Goal: Task Accomplishment & Management: Manage account settings

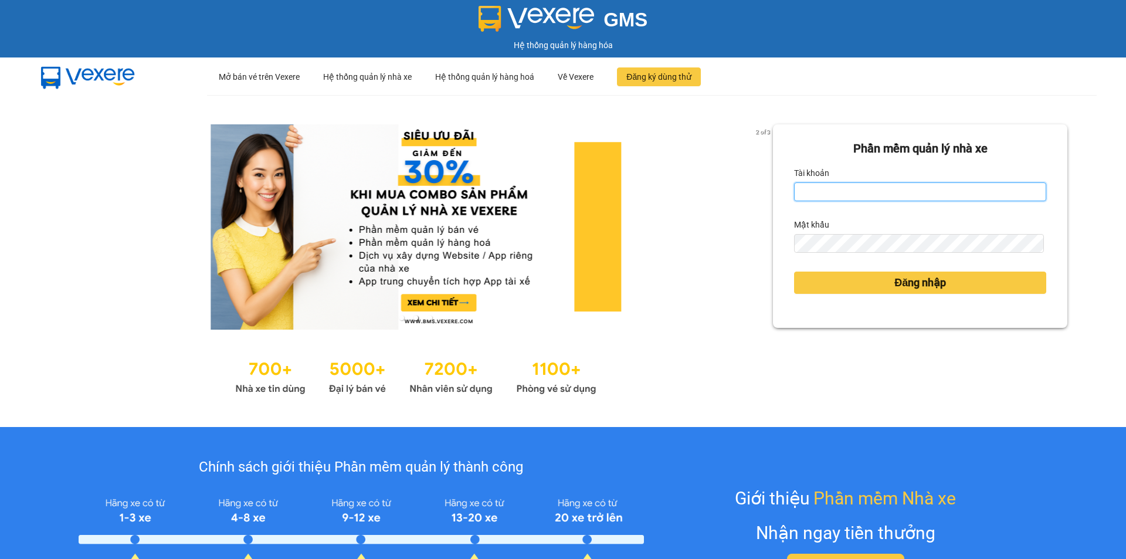
click at [850, 197] on input "Tài khoản" at bounding box center [920, 191] width 252 height 19
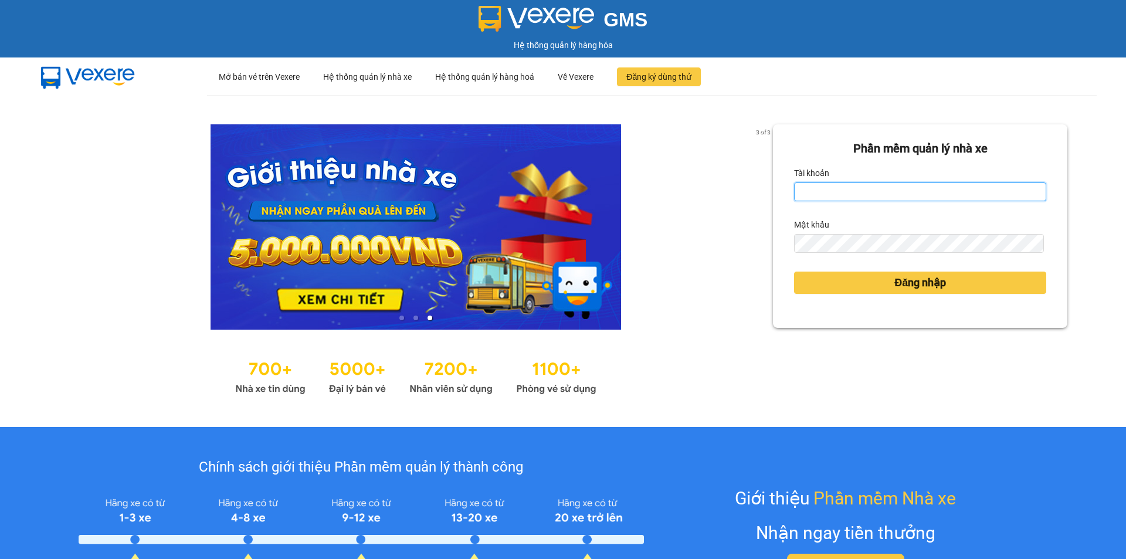
type input "anhkha.namhailimo"
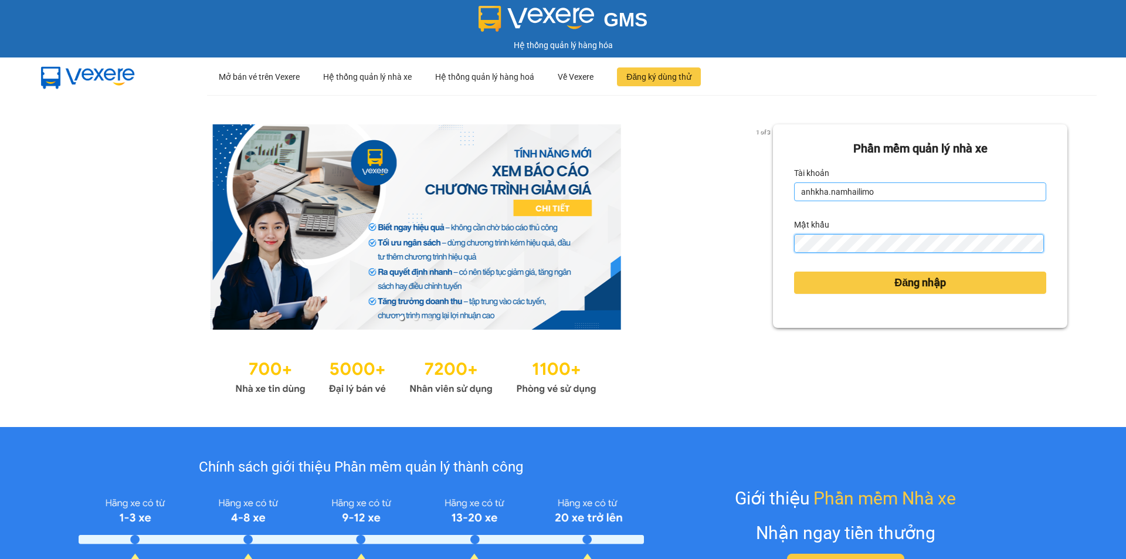
click at [794, 271] on button "Đăng nhập" at bounding box center [920, 282] width 252 height 22
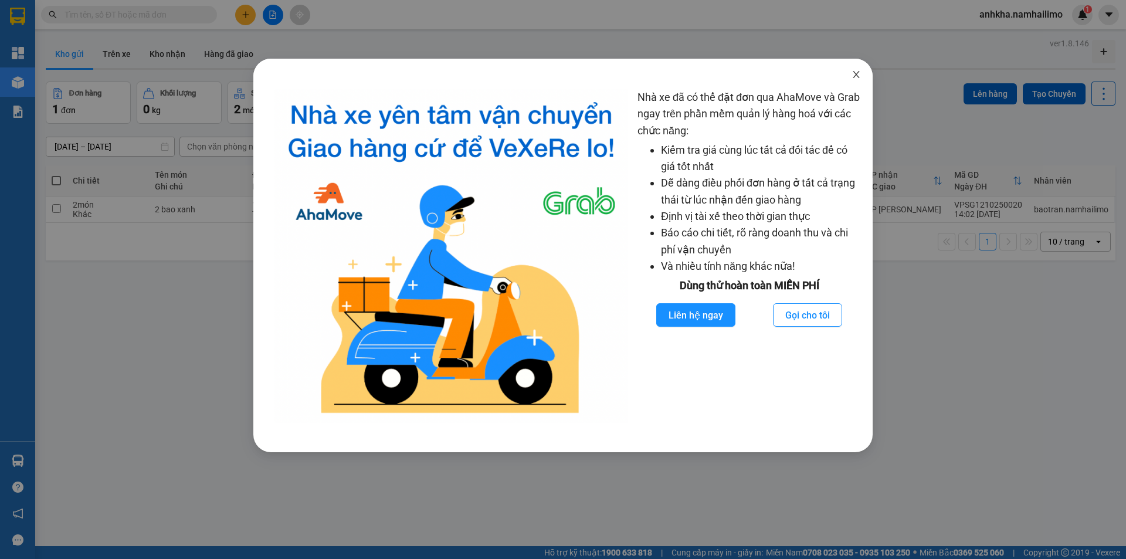
click at [858, 72] on icon "close" at bounding box center [855, 74] width 9 height 9
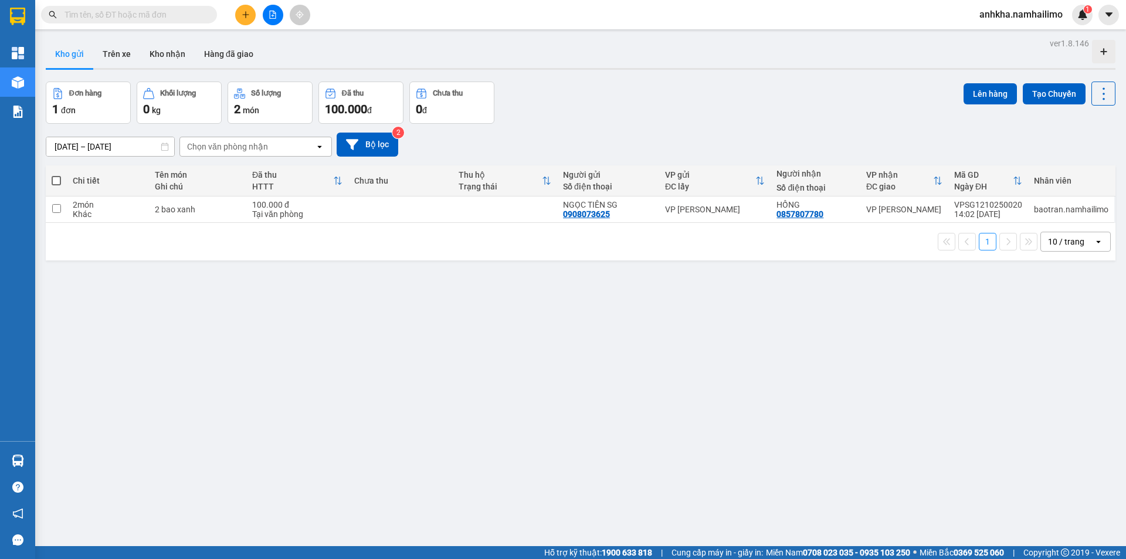
click at [53, 45] on button "Kho gửi" at bounding box center [69, 54] width 47 height 28
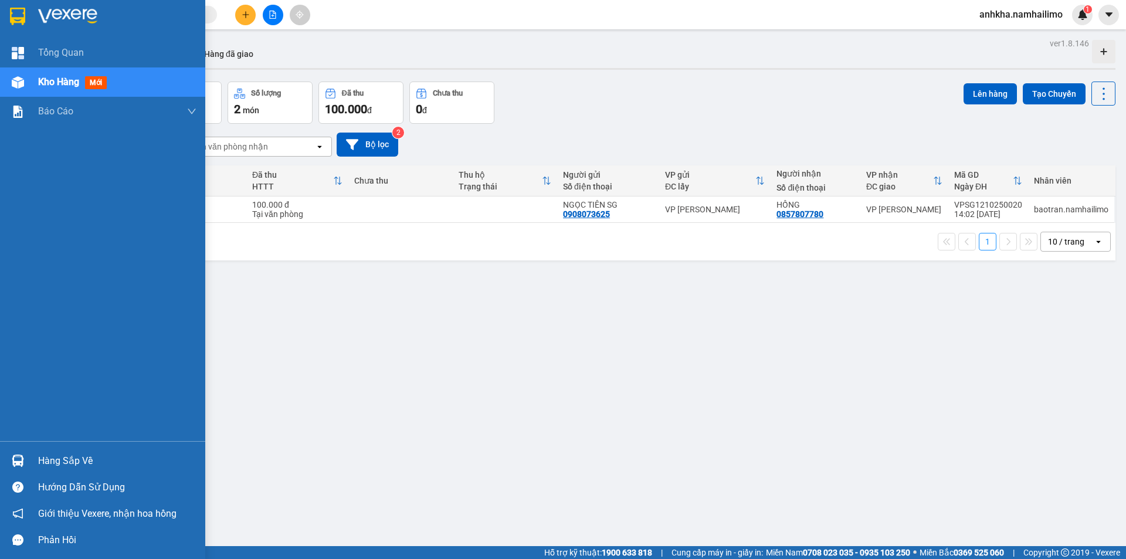
drag, startPoint x: 52, startPoint y: 83, endPoint x: 73, endPoint y: 83, distance: 21.1
click at [55, 83] on span "Kho hàng" at bounding box center [58, 81] width 41 height 11
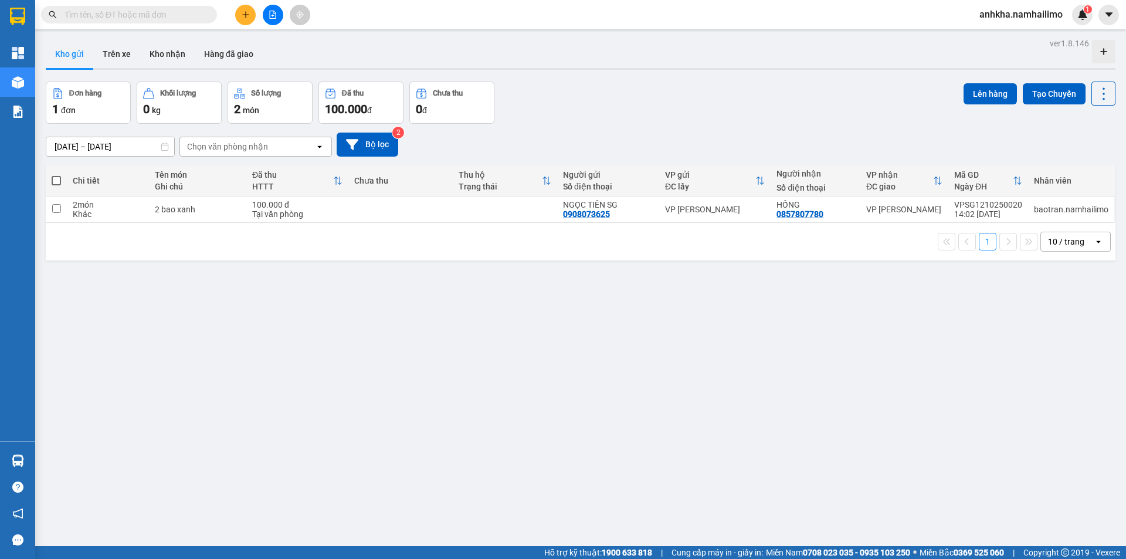
click at [148, 69] on div at bounding box center [581, 69] width 1070 height 2
click at [158, 60] on button "Kho nhận" at bounding box center [167, 54] width 55 height 28
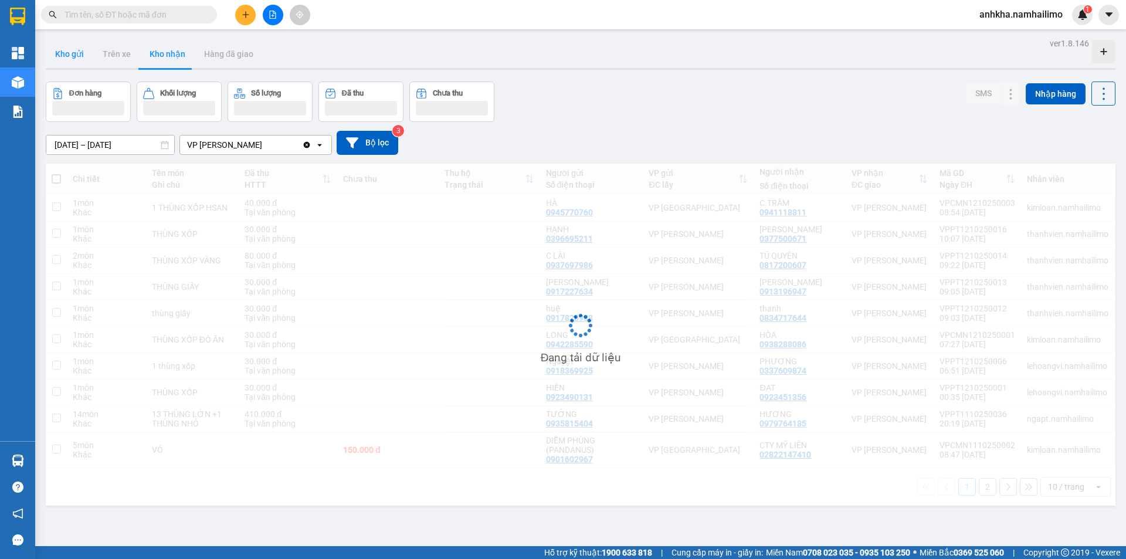
click at [77, 59] on button "Kho gửi" at bounding box center [69, 54] width 47 height 28
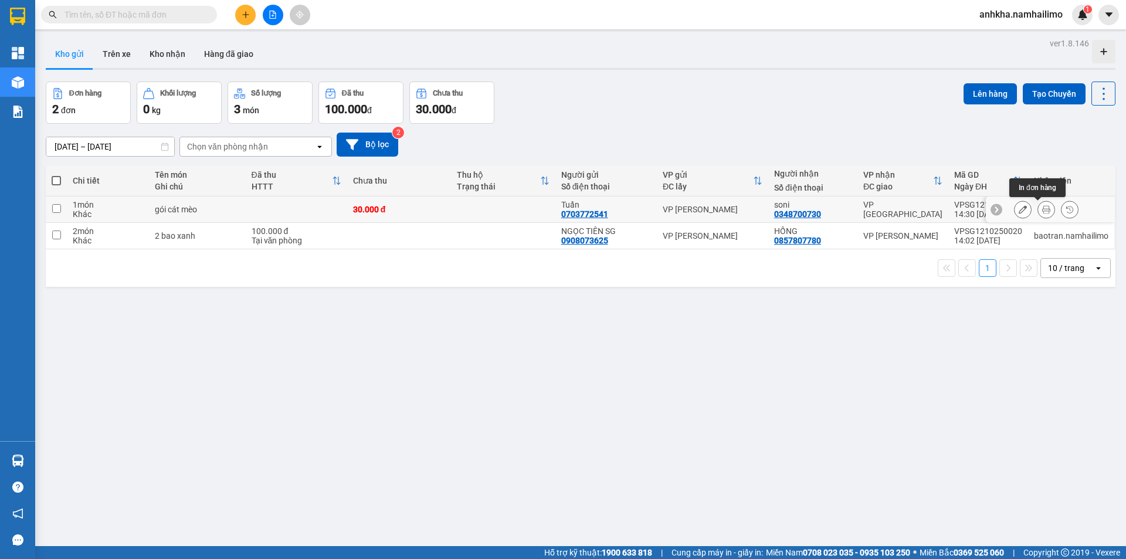
click at [1042, 211] on icon at bounding box center [1046, 209] width 8 height 8
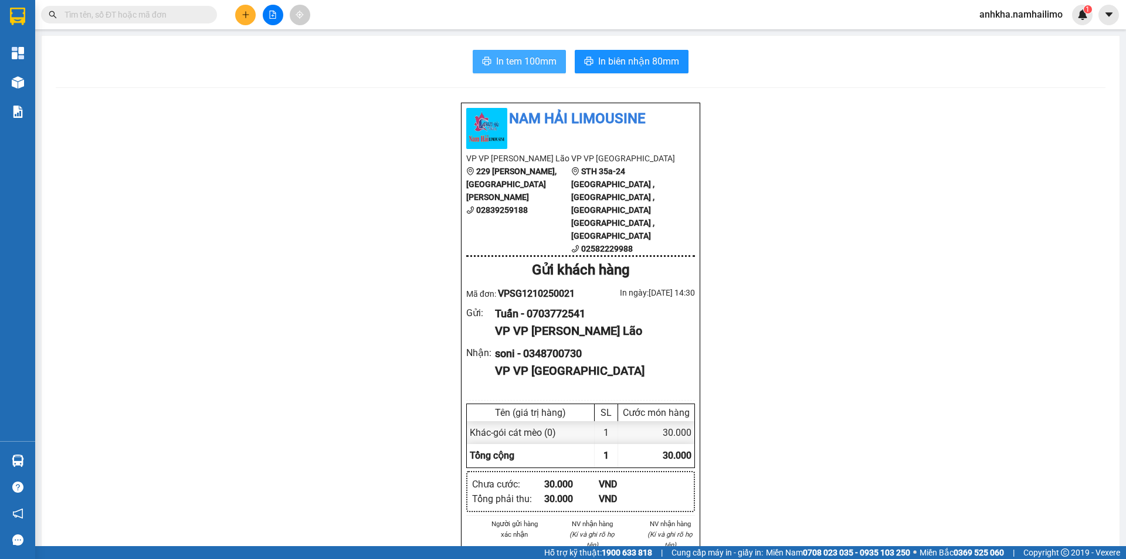
click at [496, 62] on span "In tem 100mm" at bounding box center [526, 61] width 60 height 15
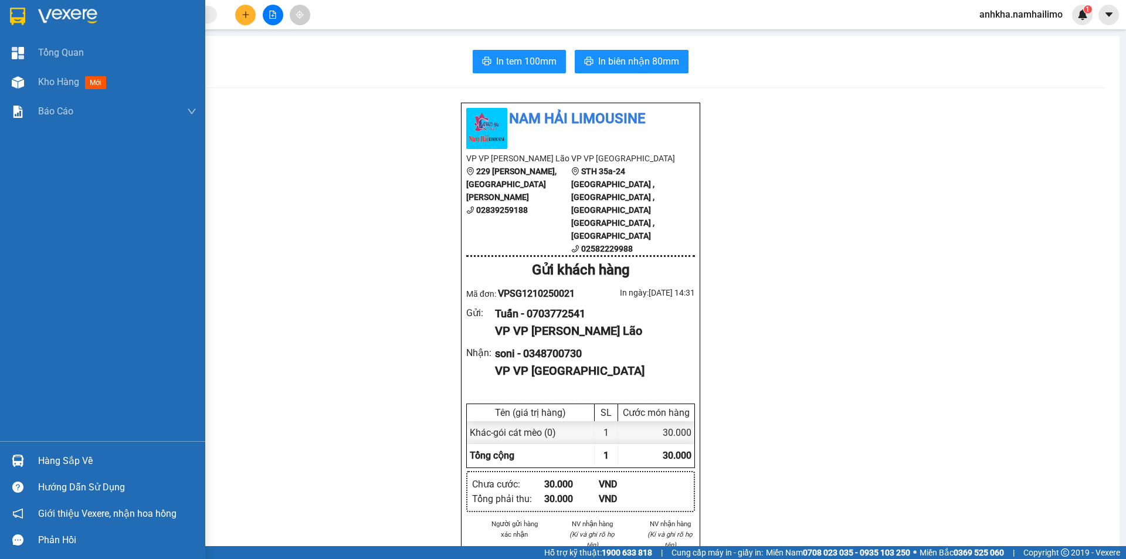
click at [42, 462] on div "Hàng sắp về" at bounding box center [117, 461] width 158 height 18
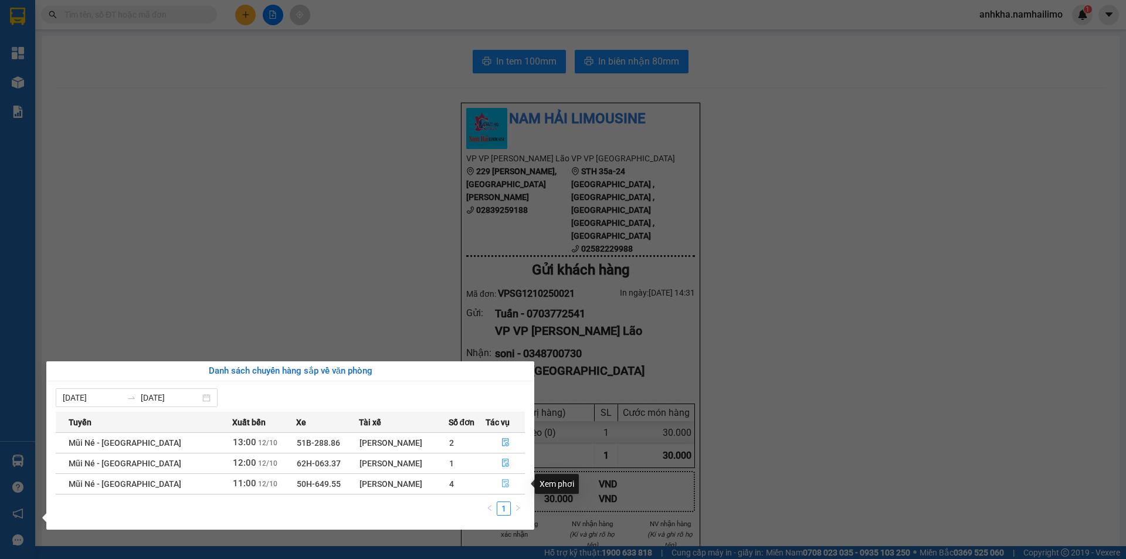
drag, startPoint x: 493, startPoint y: 484, endPoint x: 487, endPoint y: 481, distance: 6.8
click at [494, 484] on button "button" at bounding box center [505, 483] width 38 height 19
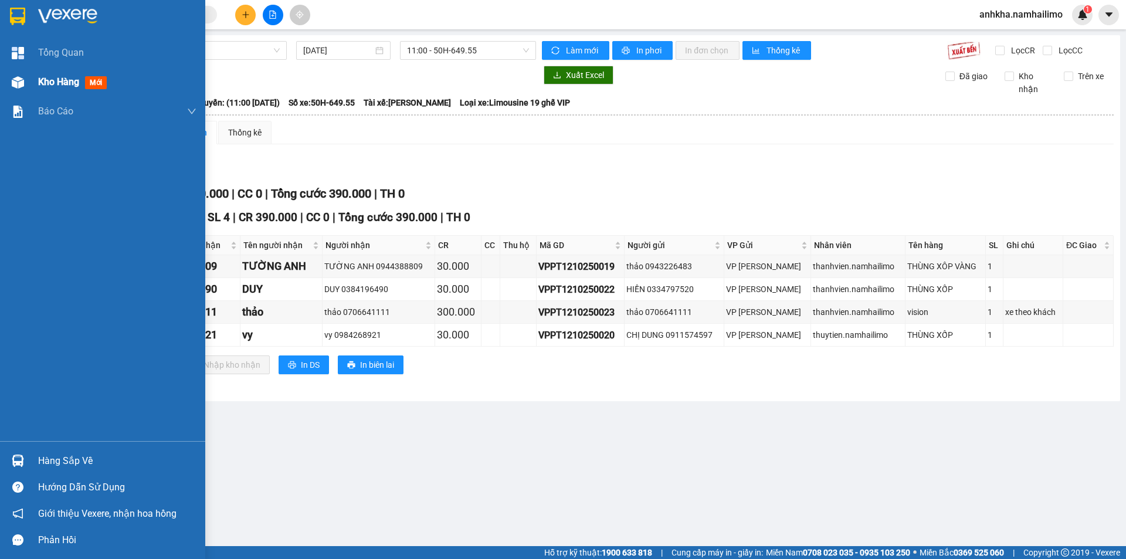
click at [32, 86] on div "Kho hàng mới" at bounding box center [102, 81] width 205 height 29
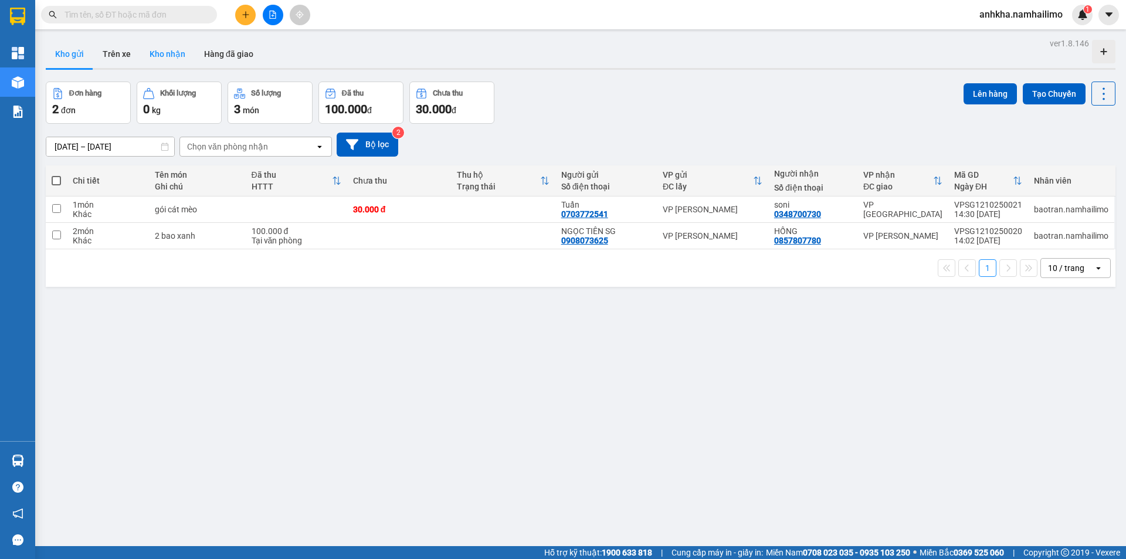
click at [158, 61] on button "Kho nhận" at bounding box center [167, 54] width 55 height 28
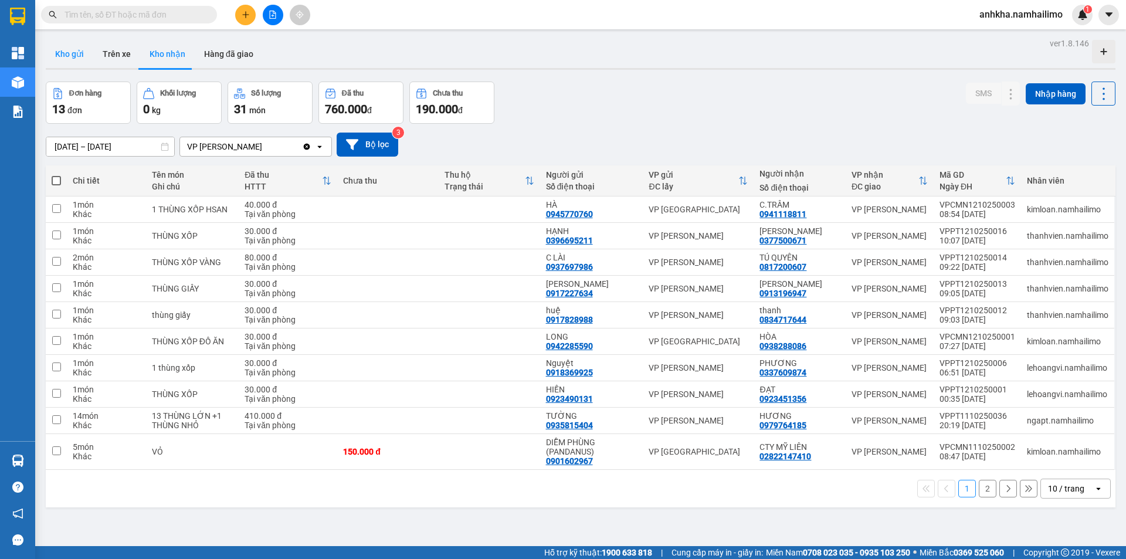
click at [82, 46] on button "Kho gửi" at bounding box center [69, 54] width 47 height 28
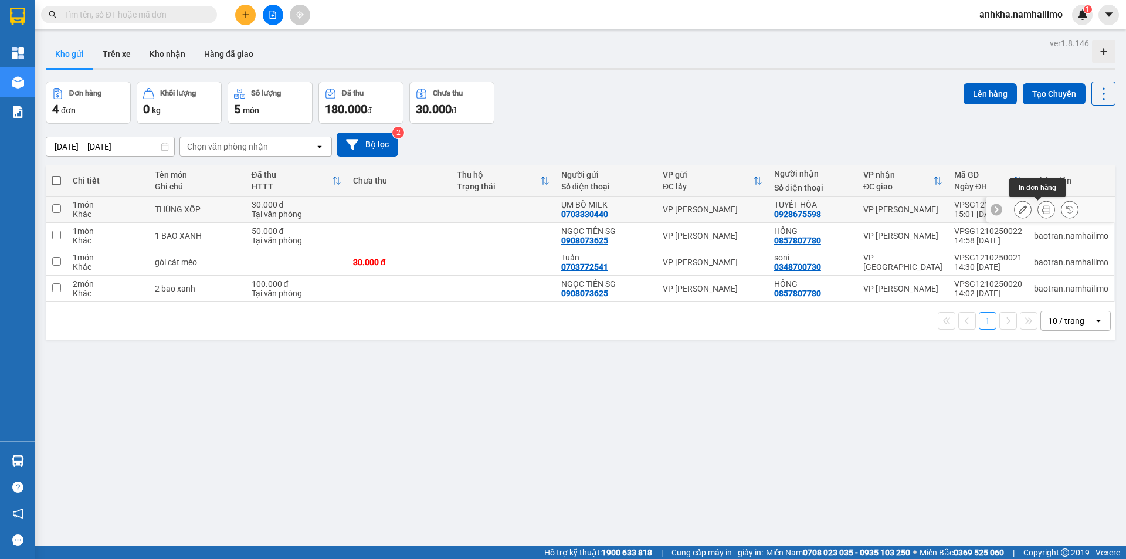
click at [1042, 212] on icon at bounding box center [1046, 209] width 8 height 8
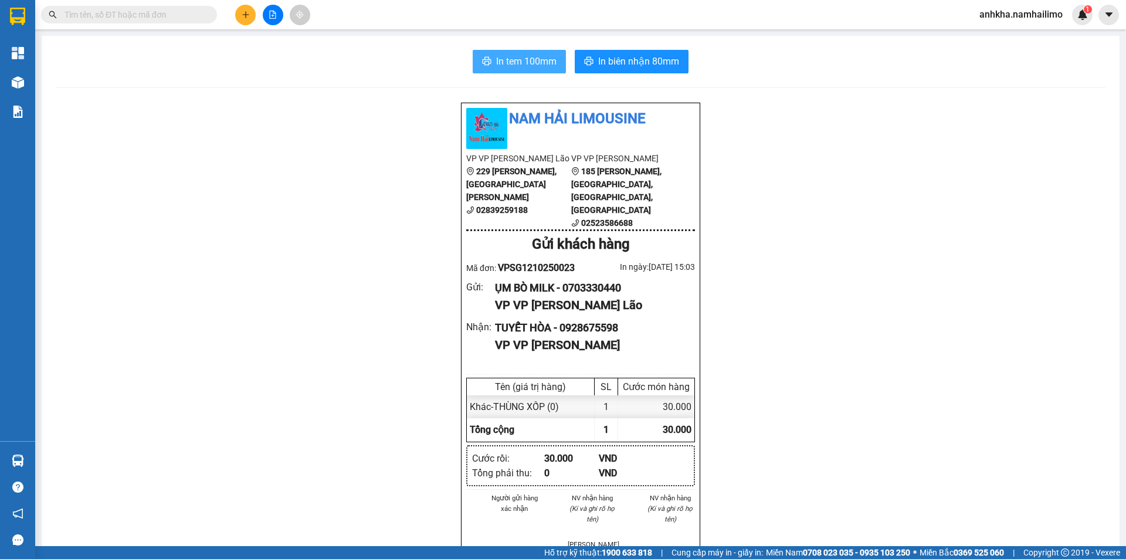
click at [506, 70] on button "In tem 100mm" at bounding box center [519, 61] width 93 height 23
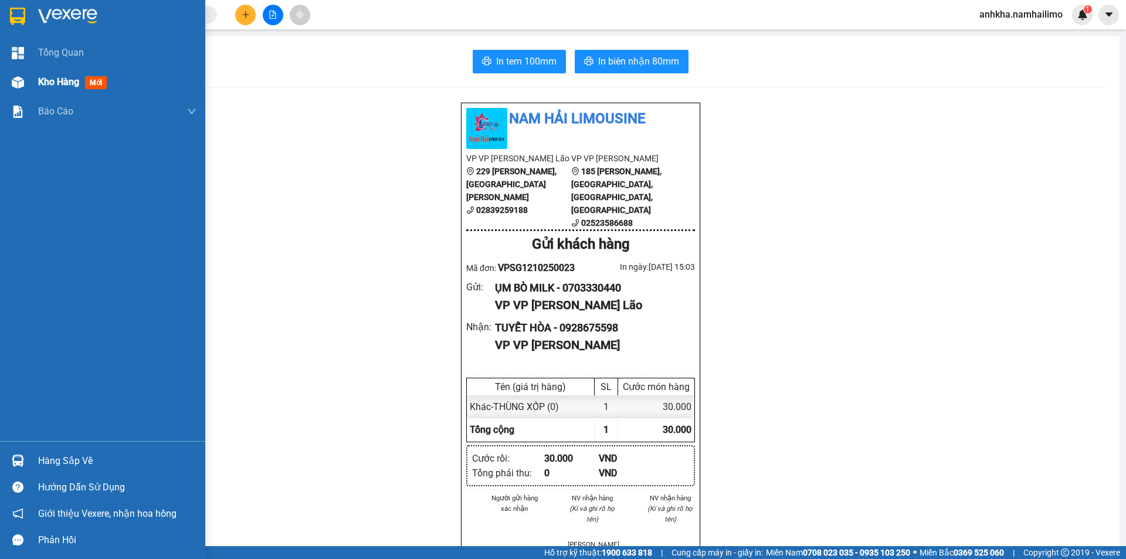
click at [27, 89] on div at bounding box center [18, 82] width 21 height 21
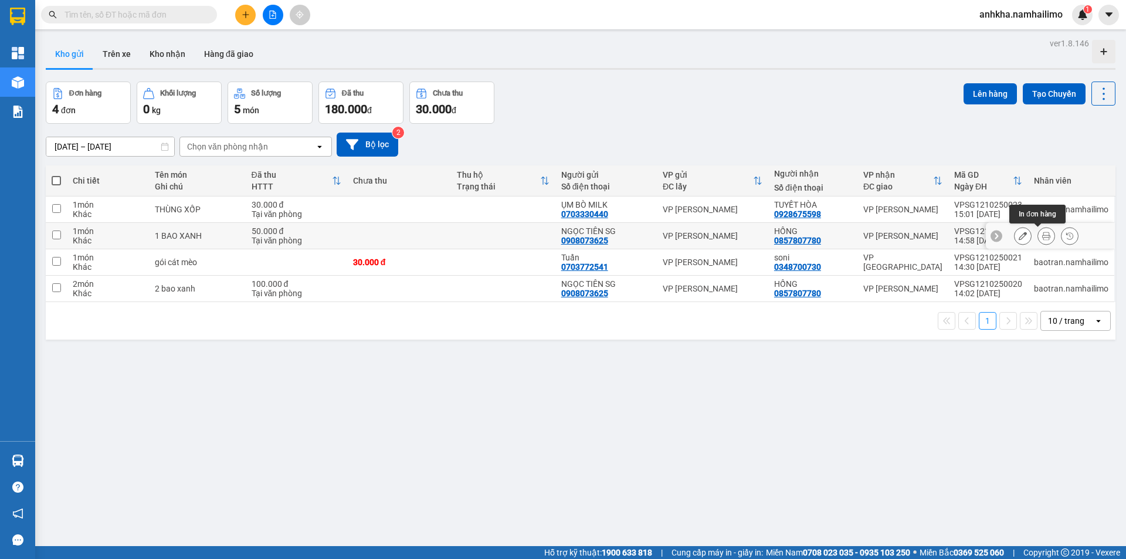
click at [1042, 237] on icon at bounding box center [1046, 236] width 8 height 8
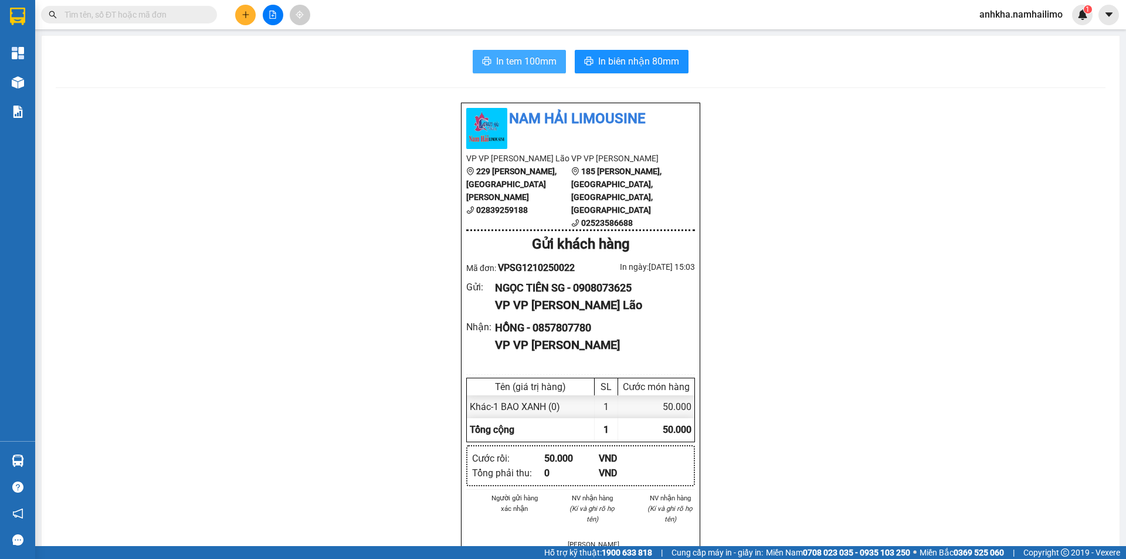
click at [489, 66] on button "In tem 100mm" at bounding box center [519, 61] width 93 height 23
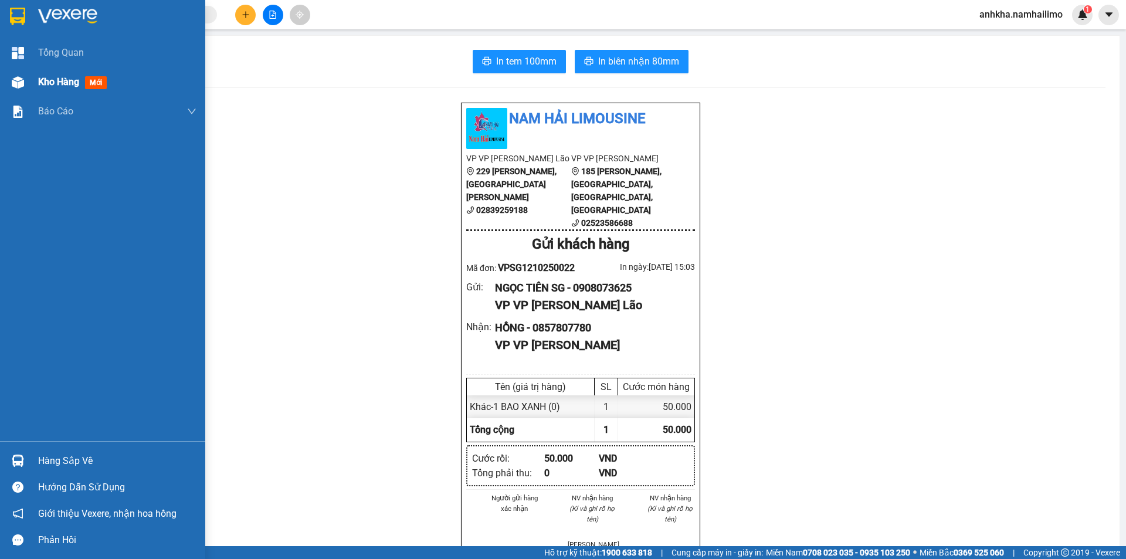
click at [22, 79] on img at bounding box center [18, 82] width 12 height 12
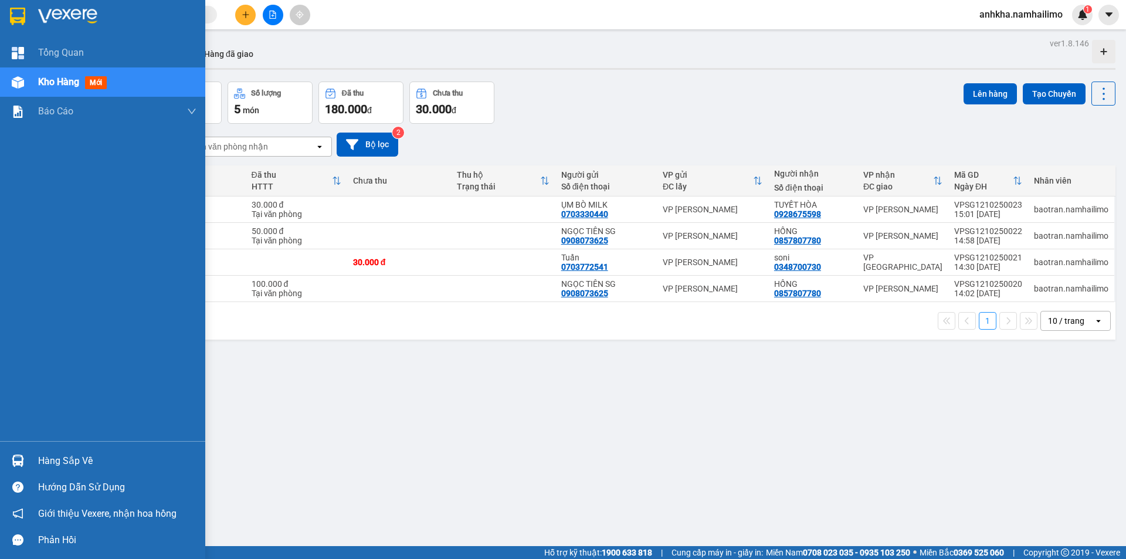
click at [47, 457] on div "Hàng sắp về" at bounding box center [117, 461] width 158 height 18
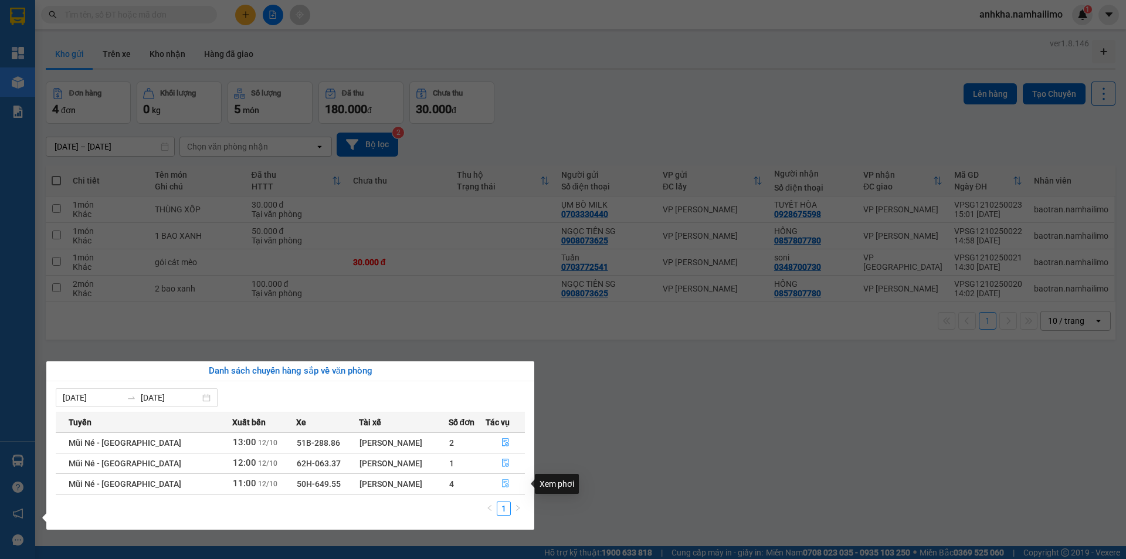
click at [503, 480] on icon "file-done" at bounding box center [505, 484] width 7 height 8
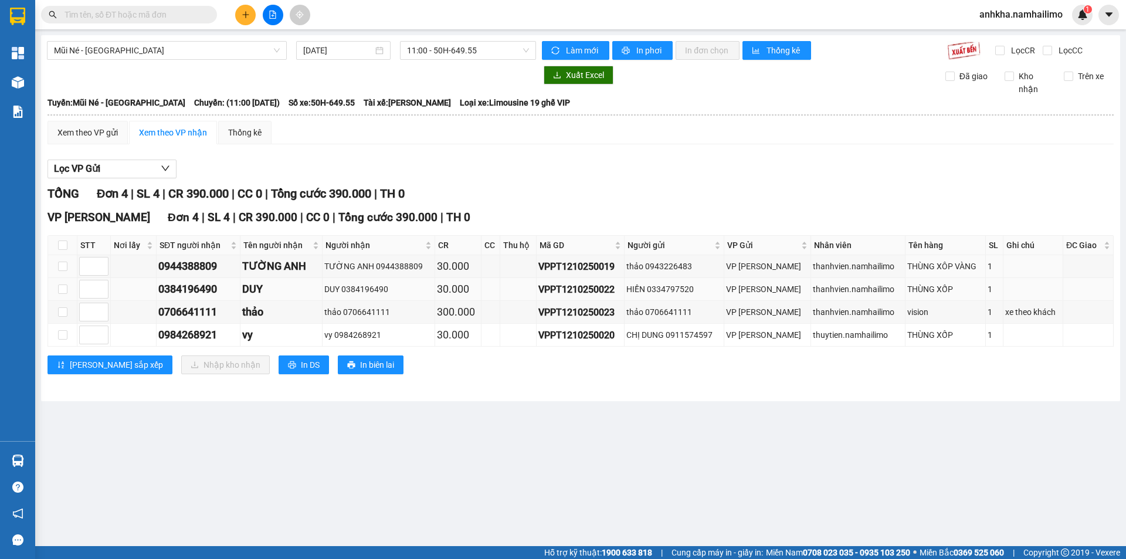
drag, startPoint x: 64, startPoint y: 259, endPoint x: 63, endPoint y: 279, distance: 19.4
click at [64, 261] on td at bounding box center [62, 266] width 29 height 23
drag, startPoint x: 62, startPoint y: 282, endPoint x: 62, endPoint y: 293, distance: 10.6
click at [62, 284] on td at bounding box center [62, 289] width 29 height 23
click at [62, 291] on input "checkbox" at bounding box center [62, 288] width 9 height 9
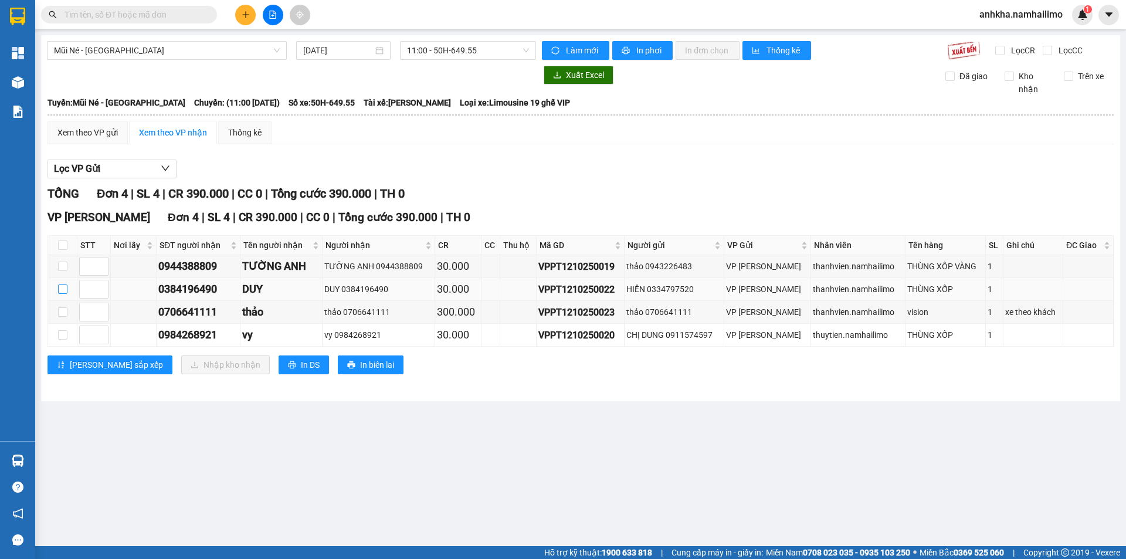
checkbox input "true"
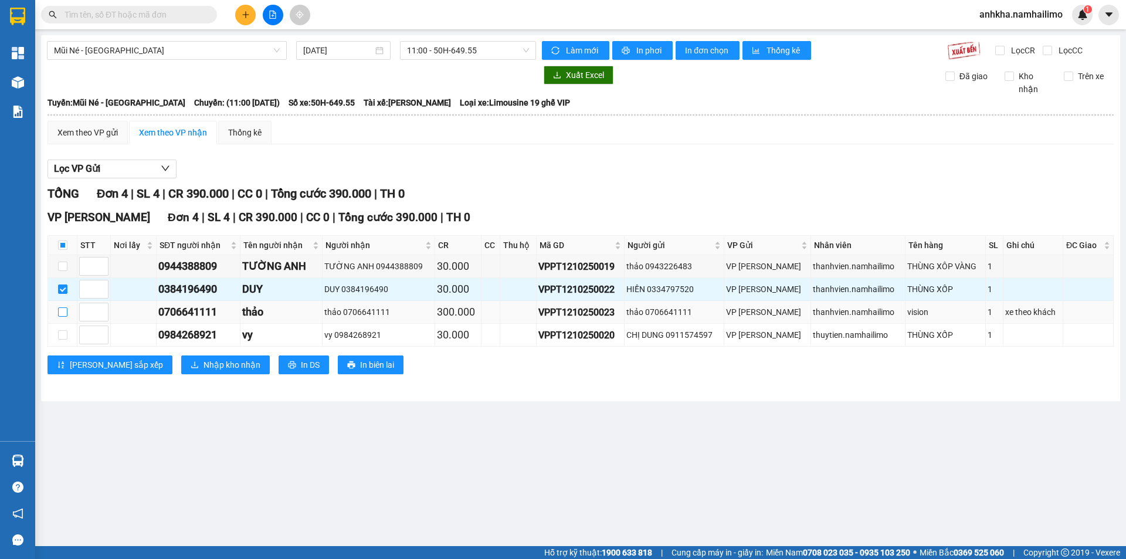
click at [61, 311] on input "checkbox" at bounding box center [62, 311] width 9 height 9
checkbox input "true"
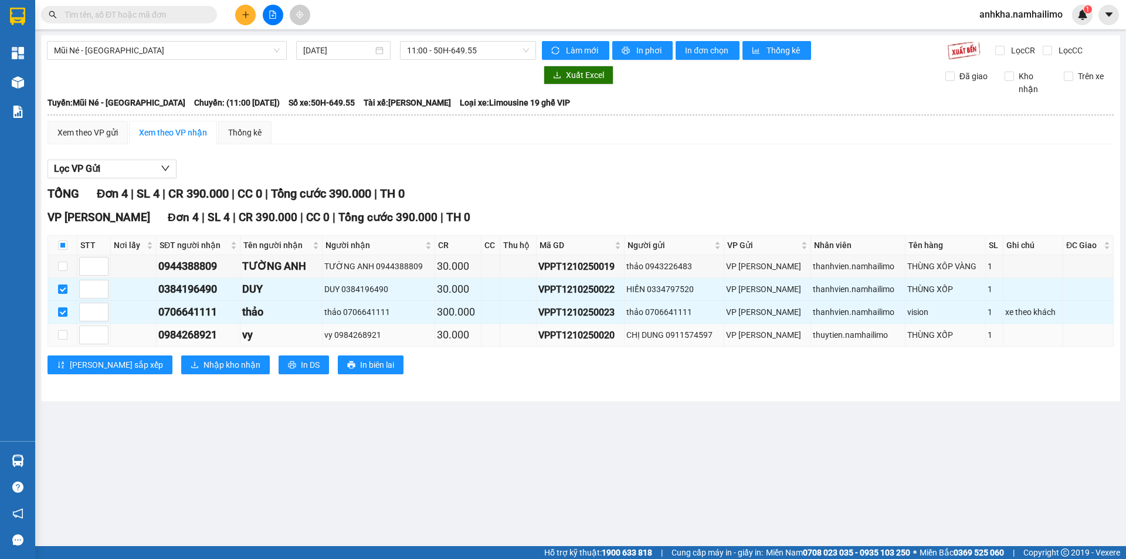
click at [65, 325] on td at bounding box center [62, 335] width 29 height 23
click at [59, 335] on input "checkbox" at bounding box center [62, 334] width 9 height 9
checkbox input "true"
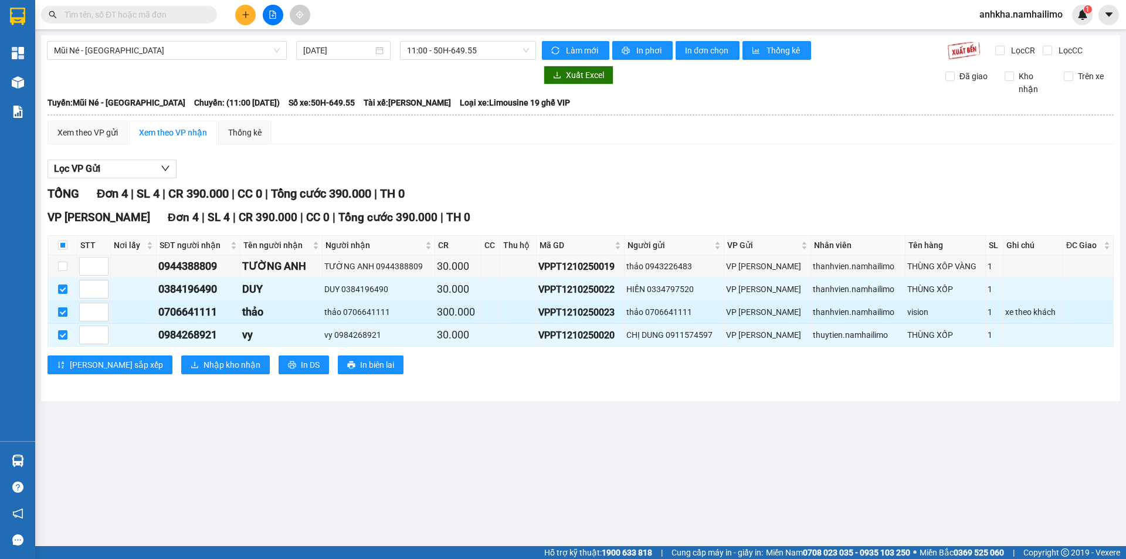
click at [62, 312] on input "checkbox" at bounding box center [62, 311] width 9 height 9
checkbox input "false"
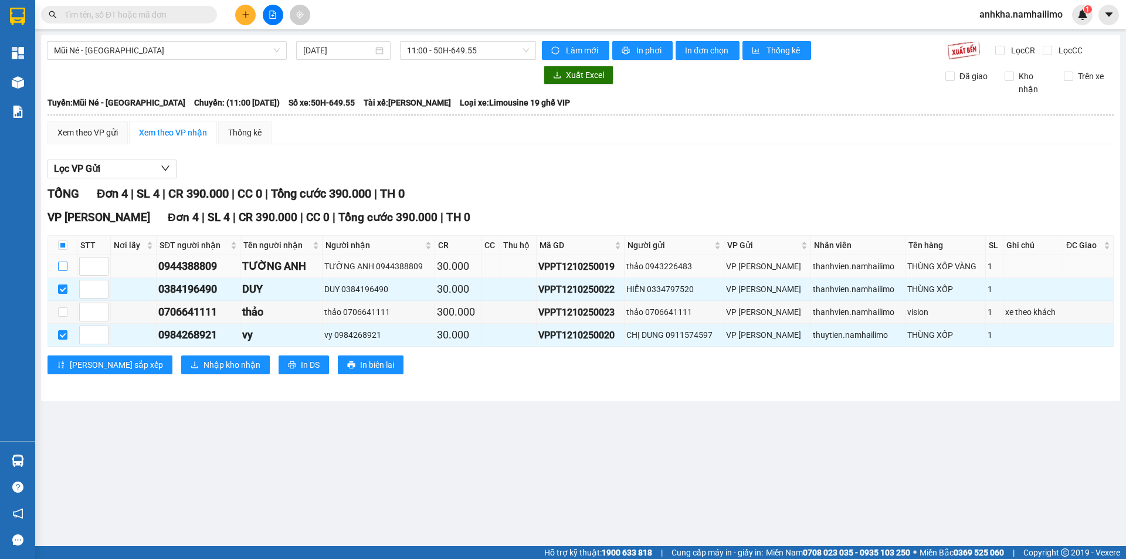
click at [65, 260] on label at bounding box center [62, 266] width 9 height 13
click at [58, 260] on td at bounding box center [62, 266] width 29 height 23
click at [59, 260] on label at bounding box center [62, 266] width 9 height 13
click at [59, 262] on input "checkbox" at bounding box center [62, 266] width 9 height 9
checkbox input "true"
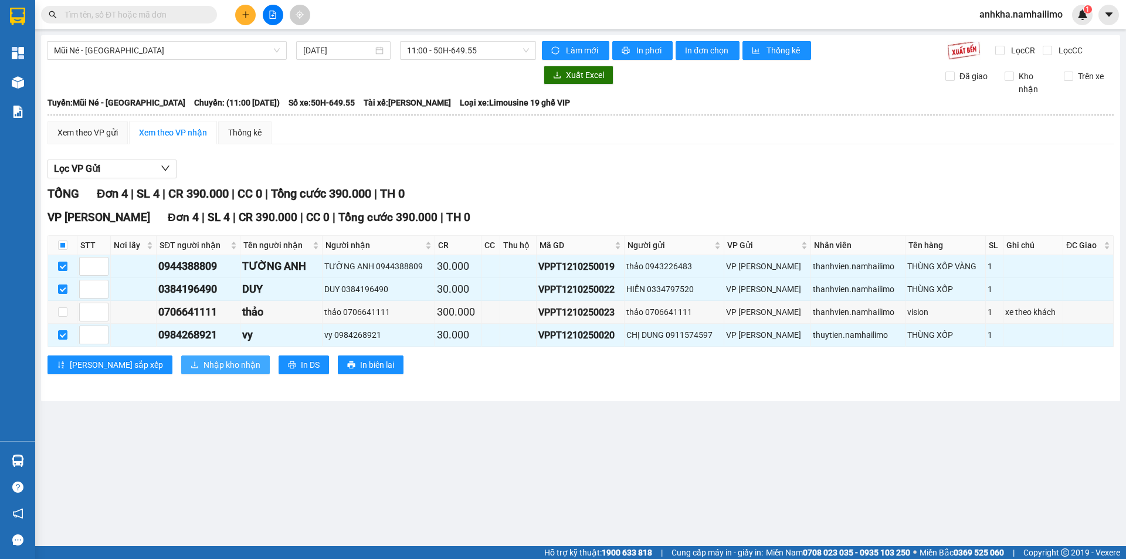
click at [203, 364] on span "Nhập kho nhận" at bounding box center [231, 364] width 57 height 13
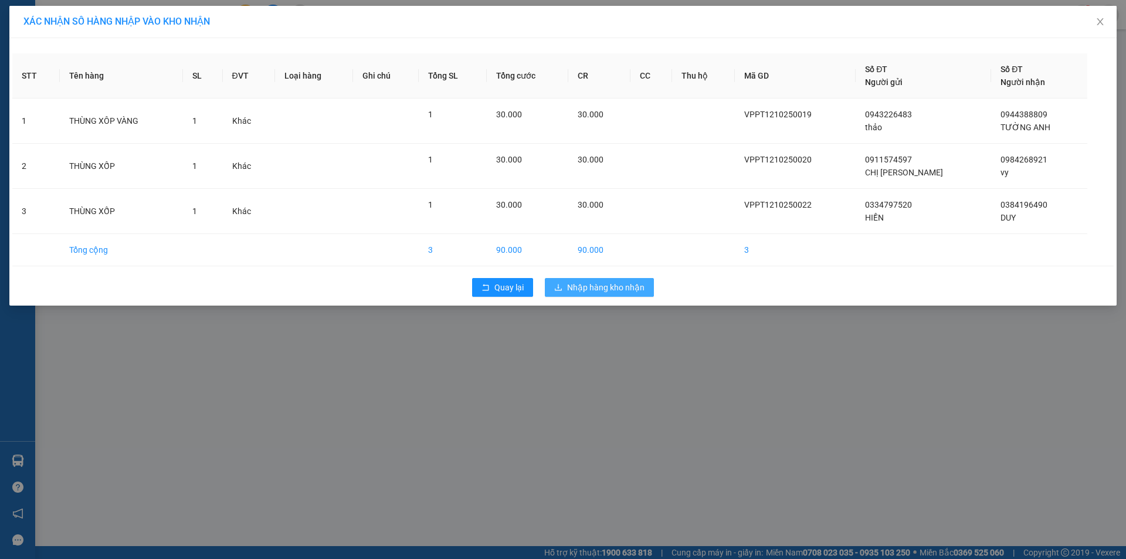
click at [571, 283] on span "Nhập hàng kho nhận" at bounding box center [605, 287] width 77 height 13
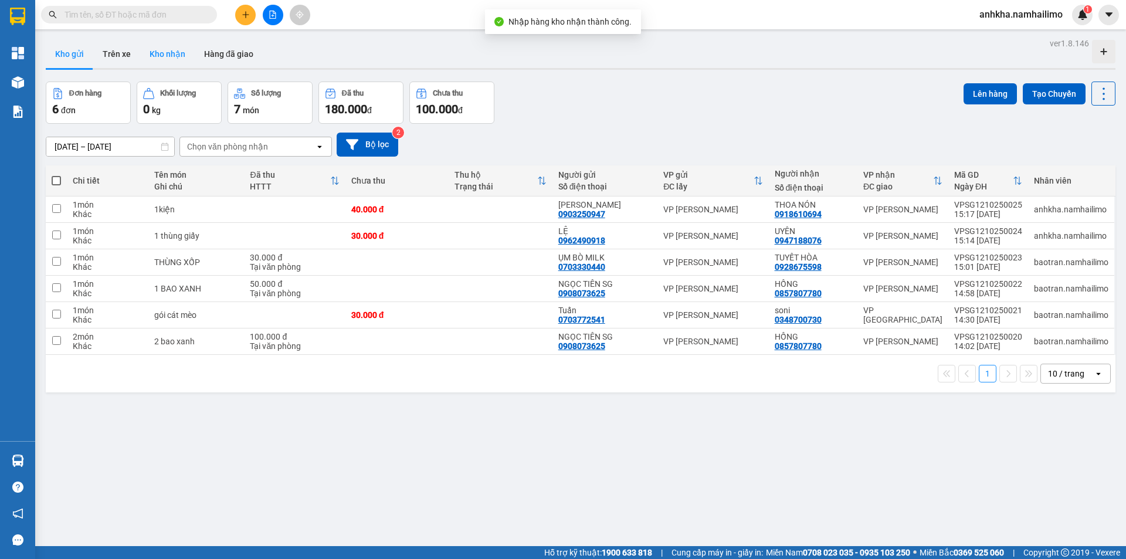
click at [168, 59] on button "Kho nhận" at bounding box center [167, 54] width 55 height 28
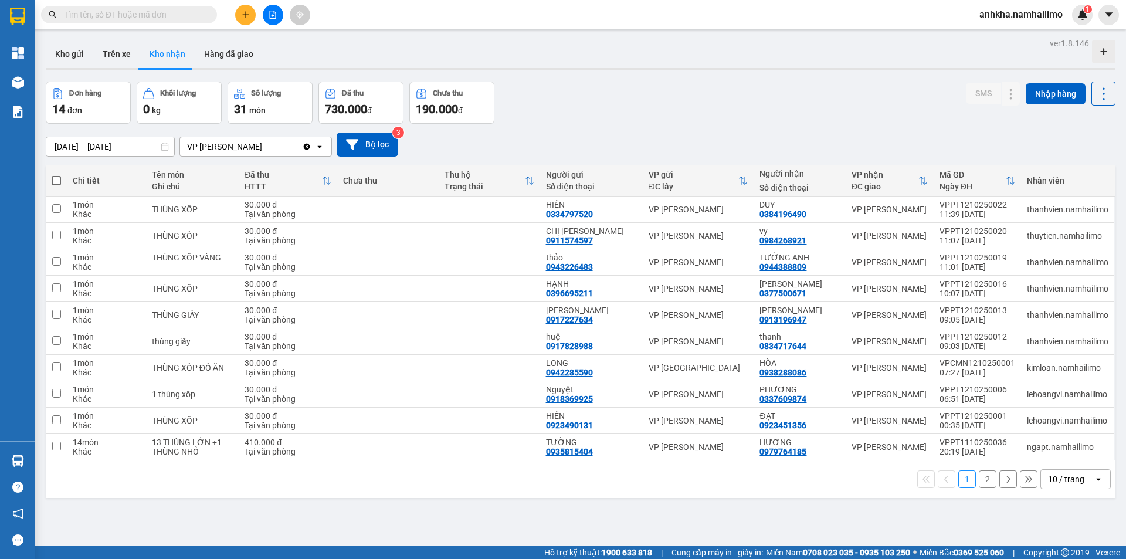
click at [586, 109] on div "Đơn hàng 14 đơn Khối lượng 0 kg Số lượng 31 món Đã thu 730.000 đ Chưa thu 190.0…" at bounding box center [581, 103] width 1070 height 42
click at [605, 87] on div "Đơn hàng 14 đơn Khối lượng 0 kg Số lượng 31 món Đã thu 730.000 đ Chưa thu 190.0…" at bounding box center [581, 103] width 1070 height 42
click at [73, 49] on button "Kho gửi" at bounding box center [69, 54] width 47 height 28
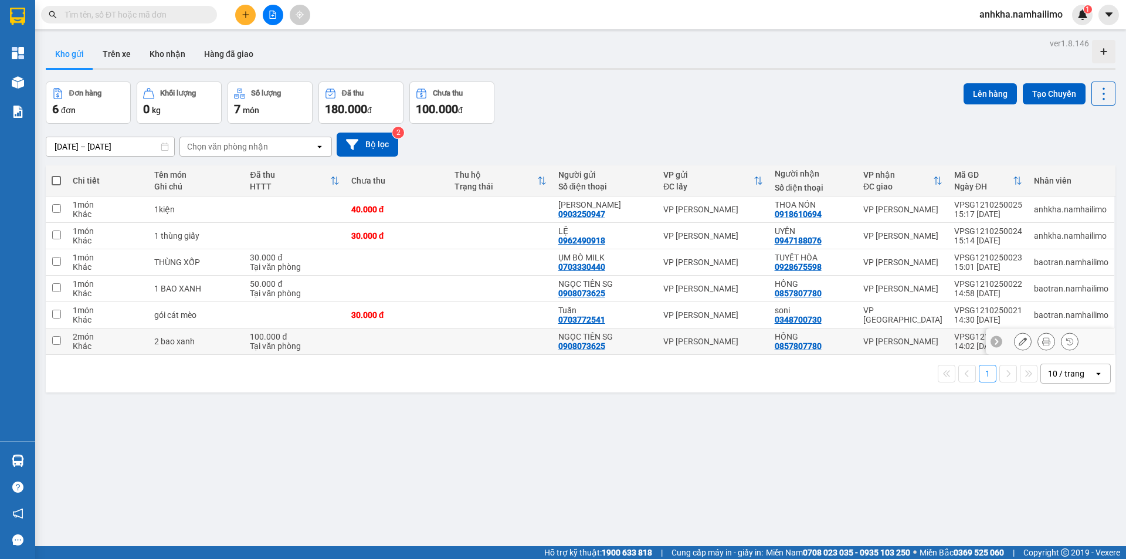
click at [451, 340] on td at bounding box center [501, 341] width 104 height 26
checkbox input "true"
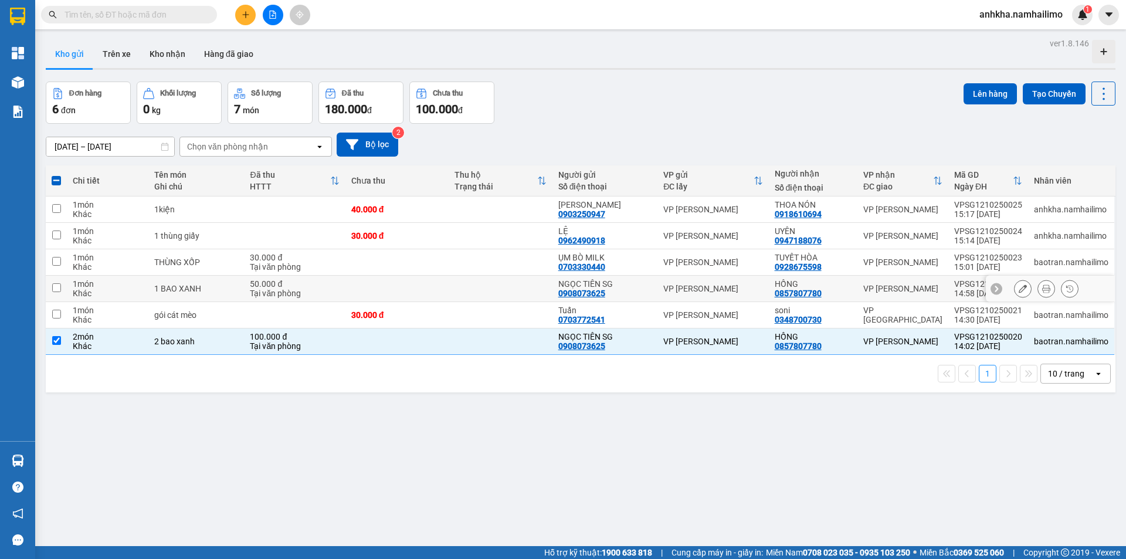
click at [485, 286] on td at bounding box center [501, 289] width 104 height 26
checkbox input "true"
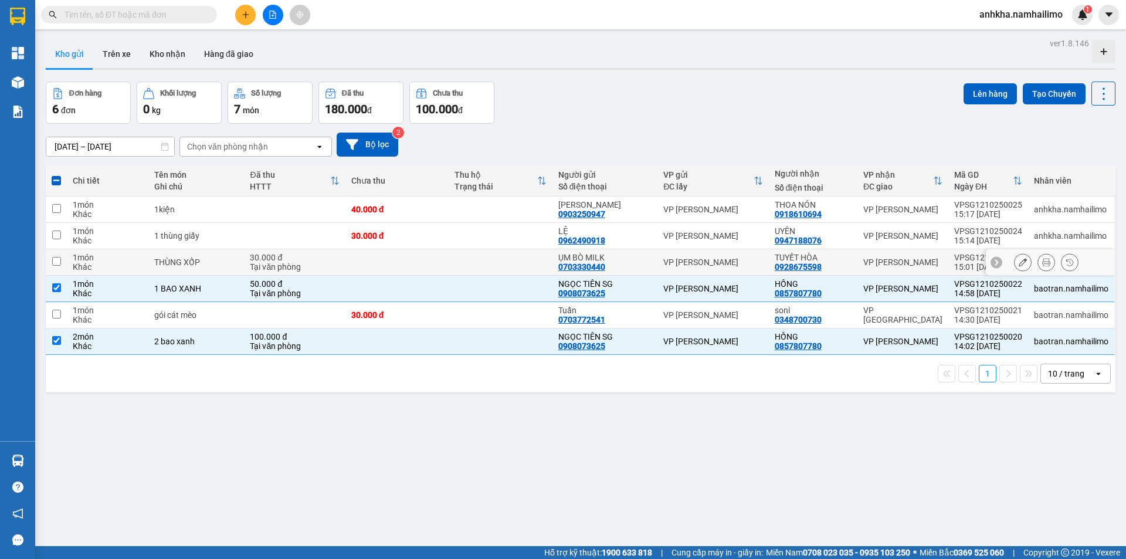
click at [483, 273] on td at bounding box center [501, 262] width 104 height 26
checkbox input "true"
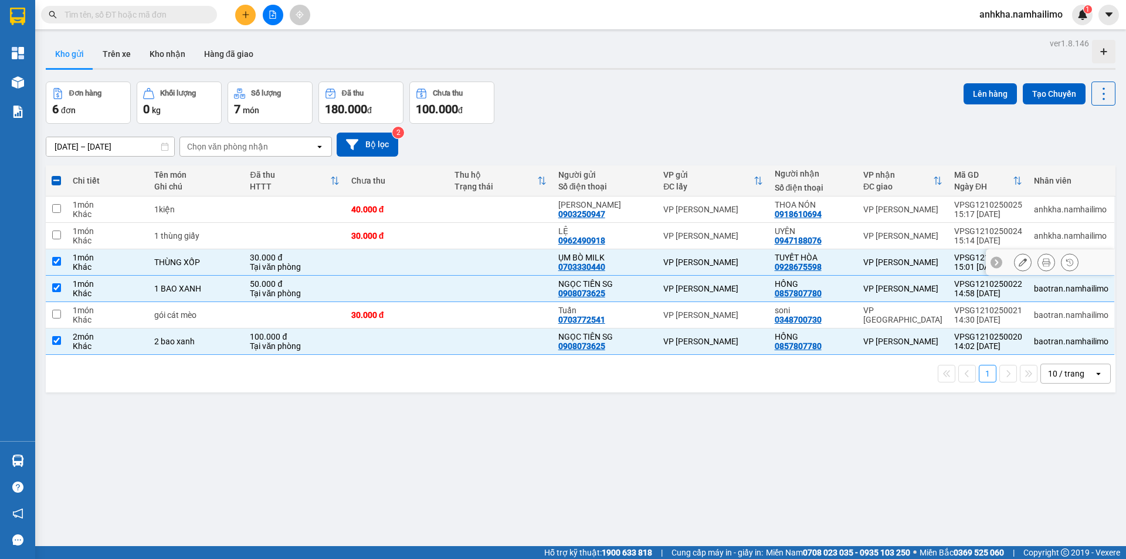
click at [477, 243] on td at bounding box center [501, 236] width 104 height 26
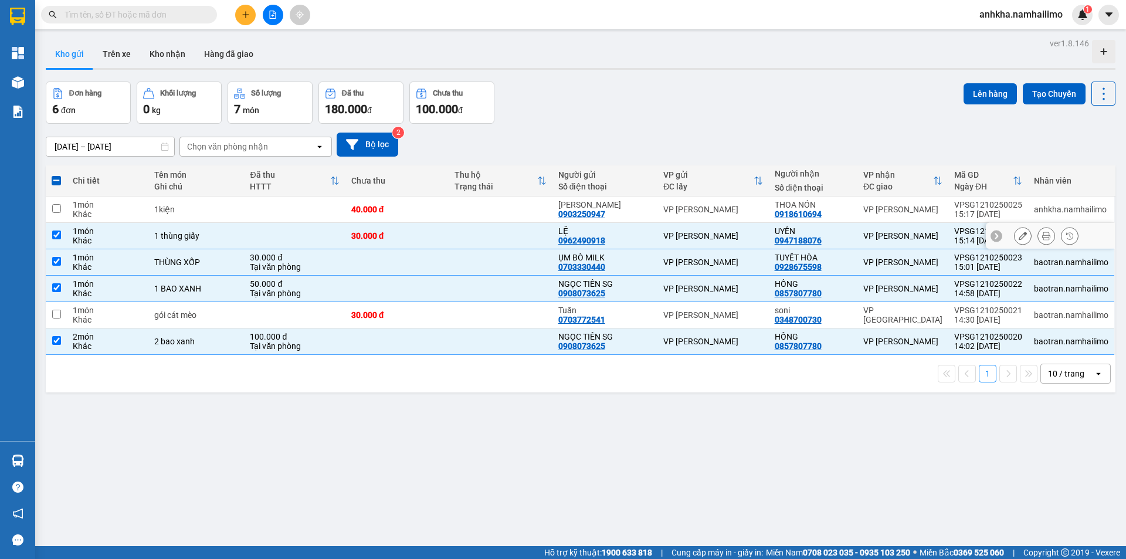
checkbox input "true"
click at [465, 211] on td at bounding box center [501, 209] width 104 height 26
checkbox input "true"
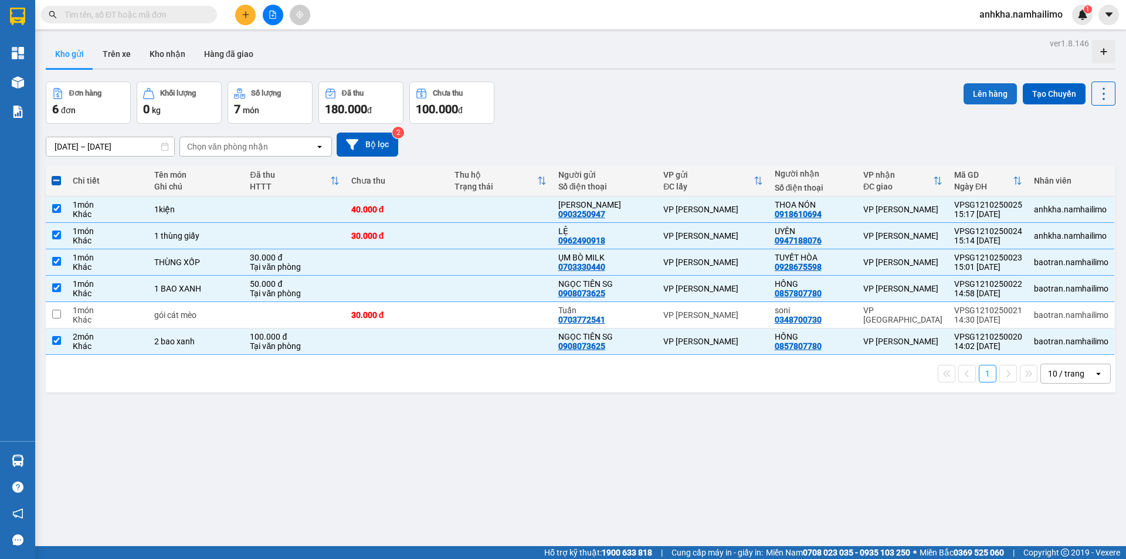
click at [1001, 99] on button "Lên hàng" at bounding box center [989, 93] width 53 height 21
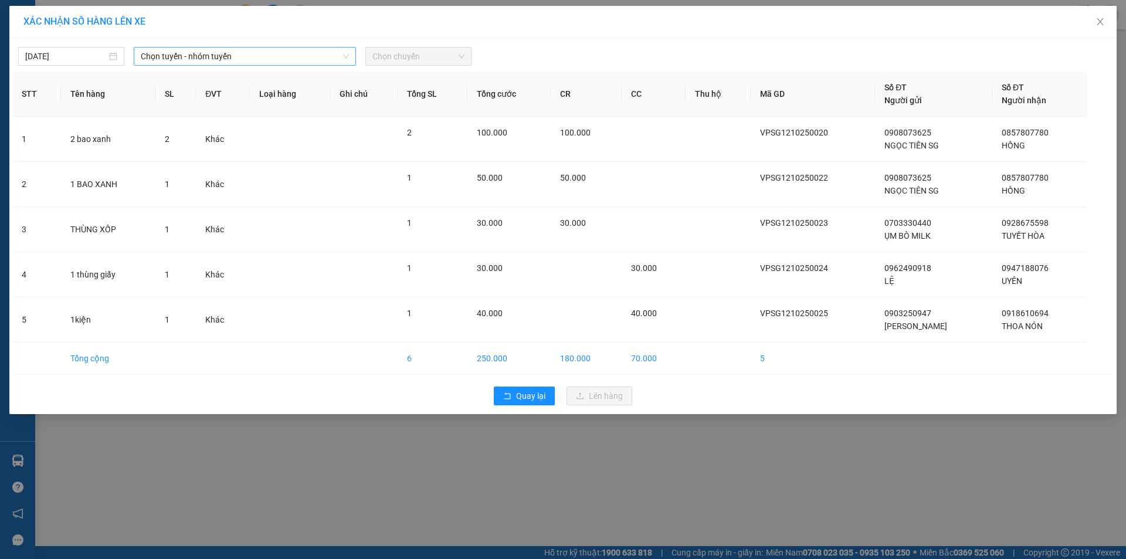
click at [226, 50] on span "Chọn tuyến - nhóm tuyến" at bounding box center [245, 56] width 208 height 18
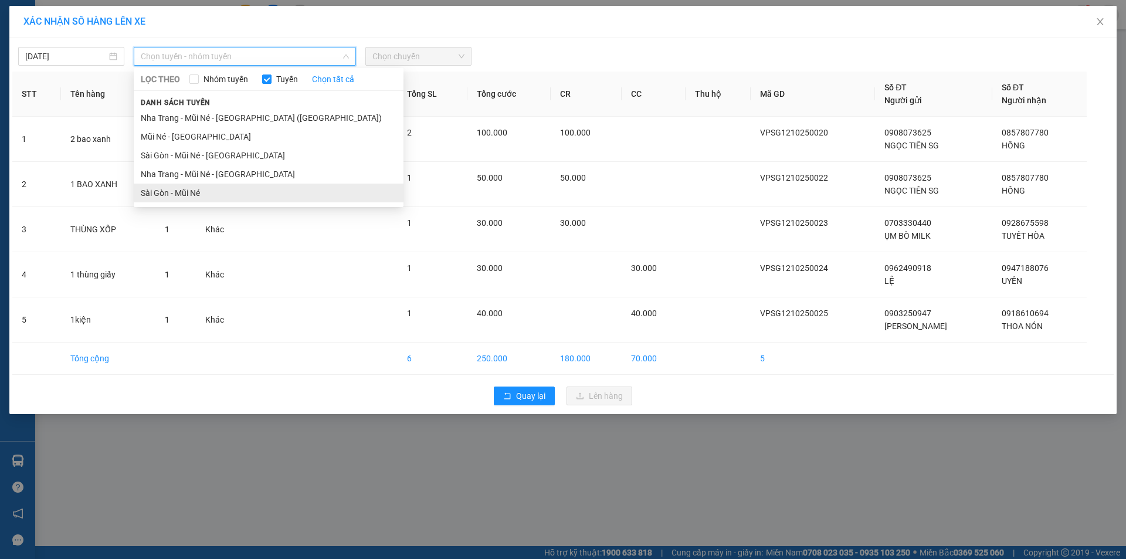
click at [174, 193] on li "Sài Gòn - Mũi Né" at bounding box center [269, 193] width 270 height 19
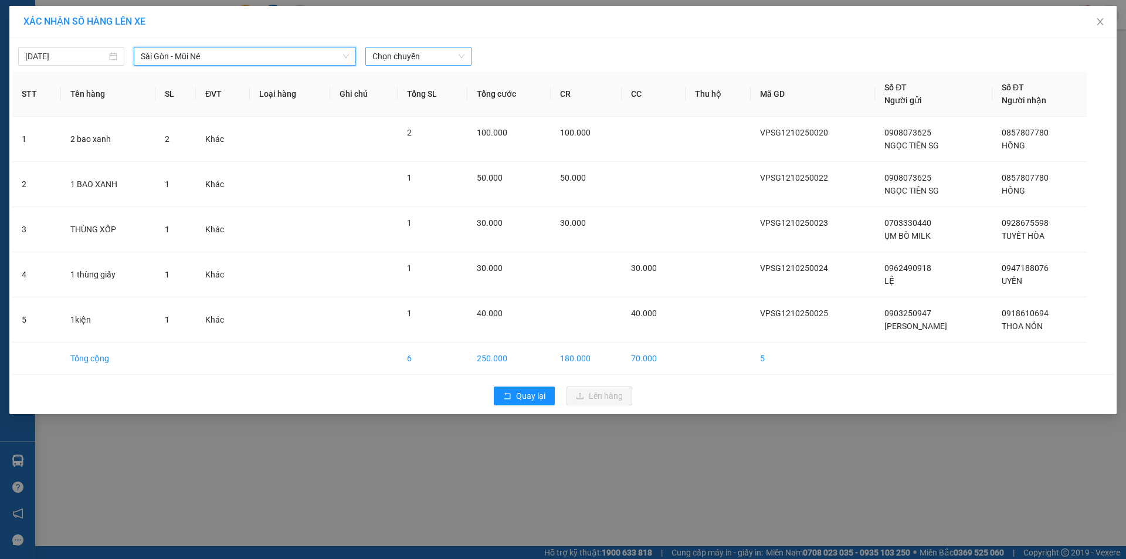
click at [415, 61] on span "Chọn chuyến" at bounding box center [418, 56] width 92 height 18
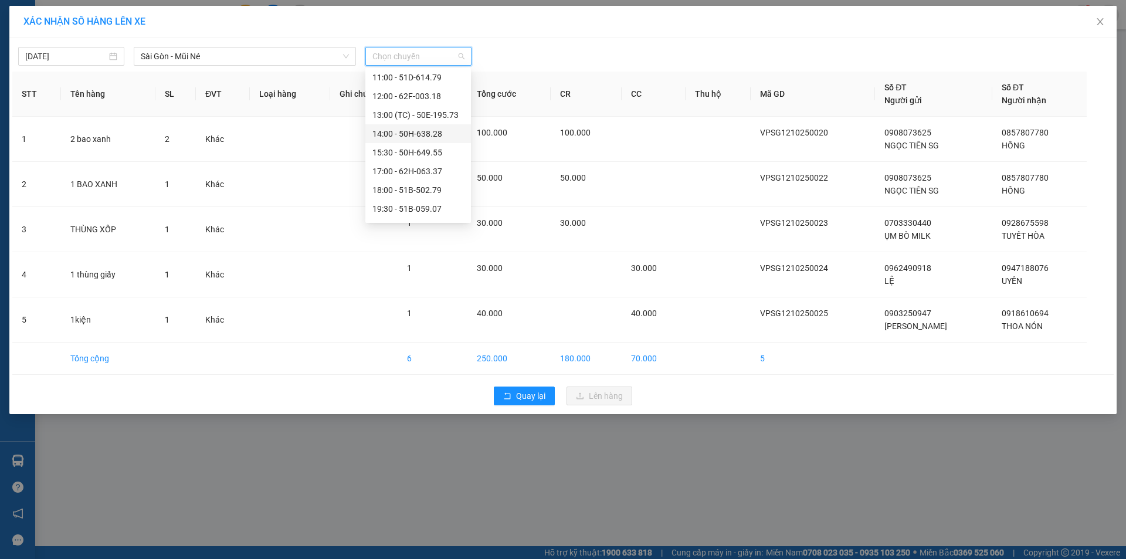
scroll to position [117, 0]
click at [404, 149] on div "15:30 - 50H-649.55" at bounding box center [417, 150] width 91 height 13
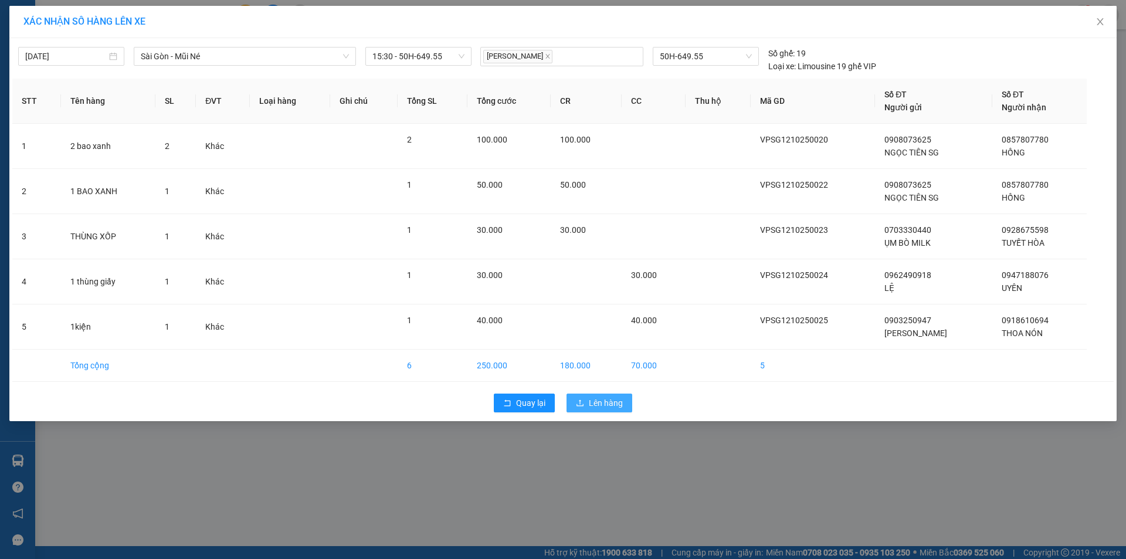
click at [586, 405] on button "Lên hàng" at bounding box center [599, 402] width 66 height 19
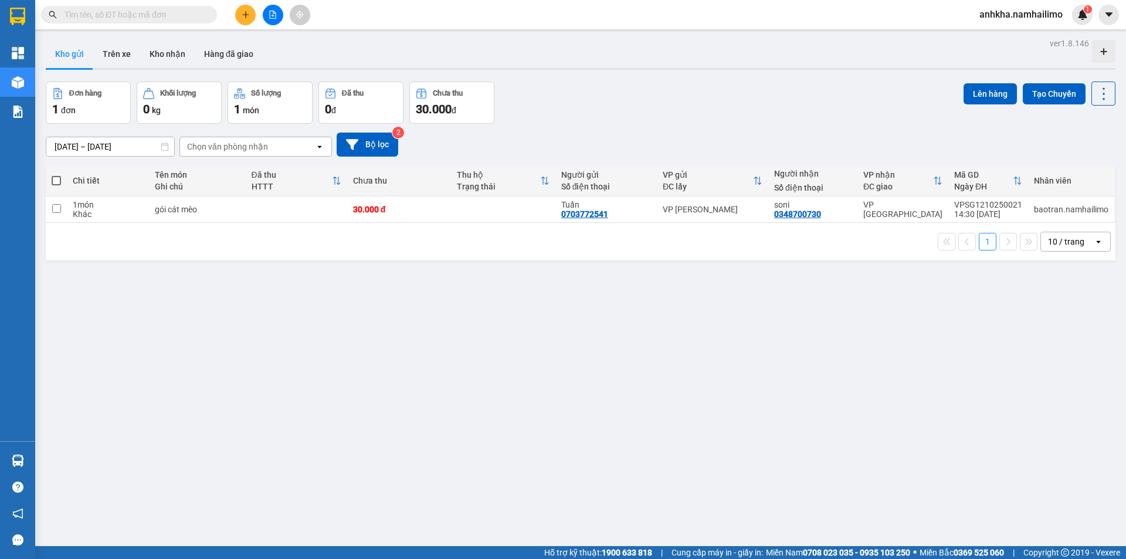
click at [128, 22] on span at bounding box center [129, 15] width 176 height 18
click at [133, 15] on input "text" at bounding box center [133, 14] width 138 height 13
click at [233, 19] on div at bounding box center [273, 15] width 88 height 21
click at [237, 16] on button at bounding box center [245, 15] width 21 height 21
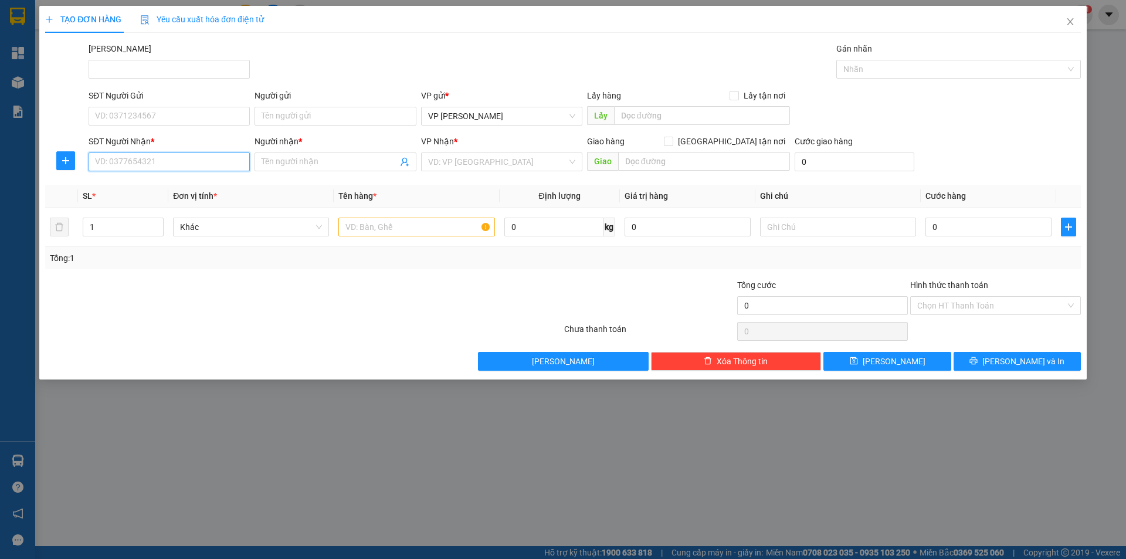
click at [111, 167] on input "SĐT Người Nhận *" at bounding box center [169, 161] width 161 height 19
click at [166, 188] on div "0972565393 - TUYỀN" at bounding box center [169, 185] width 147 height 13
type input "0972565393"
type input "TUYỀN"
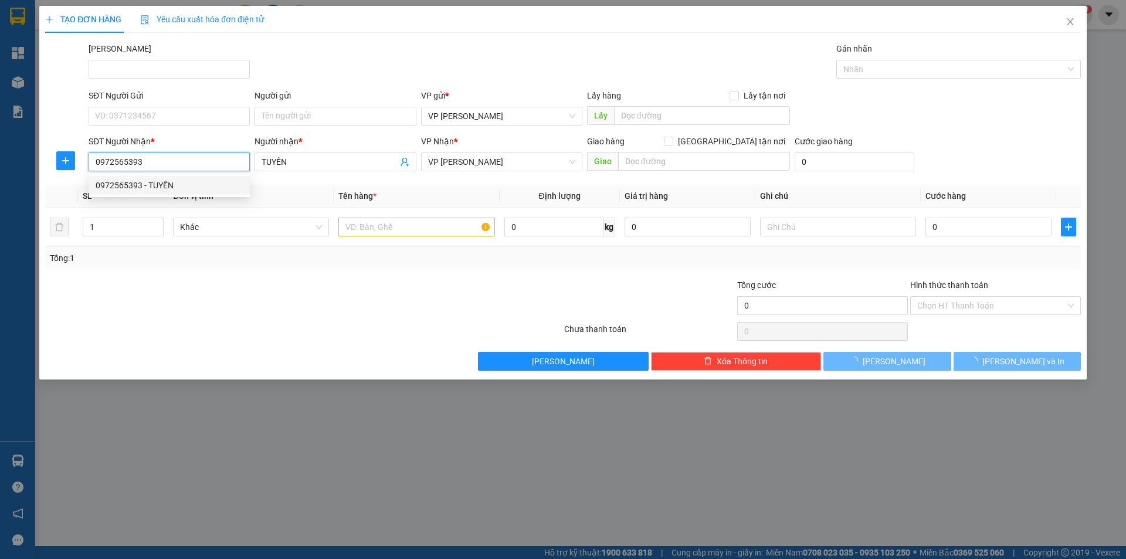
type input "80.000"
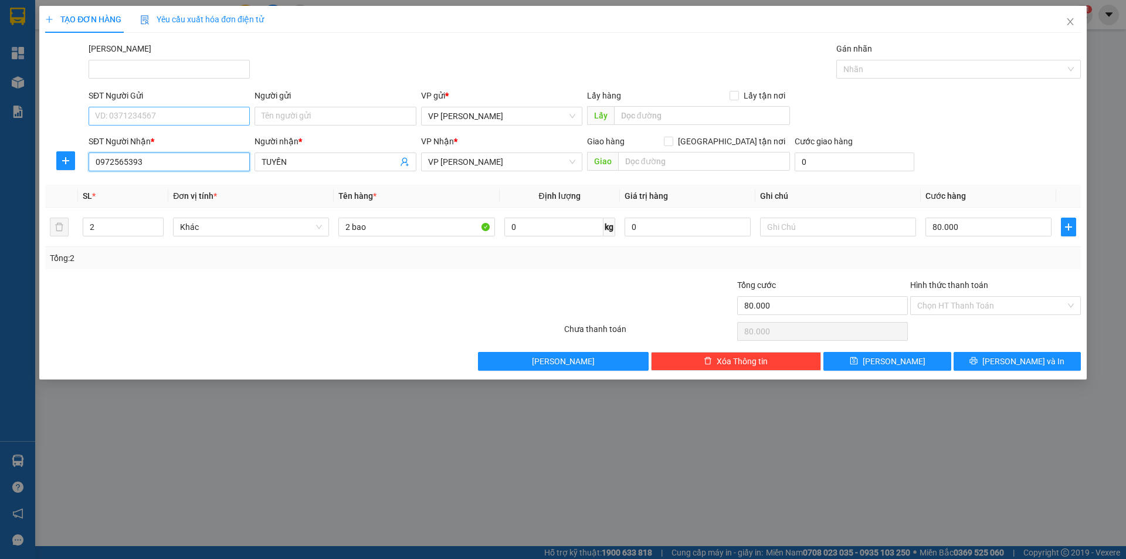
type input "0972565393"
click at [127, 120] on input "SĐT Người Gửi" at bounding box center [169, 116] width 161 height 19
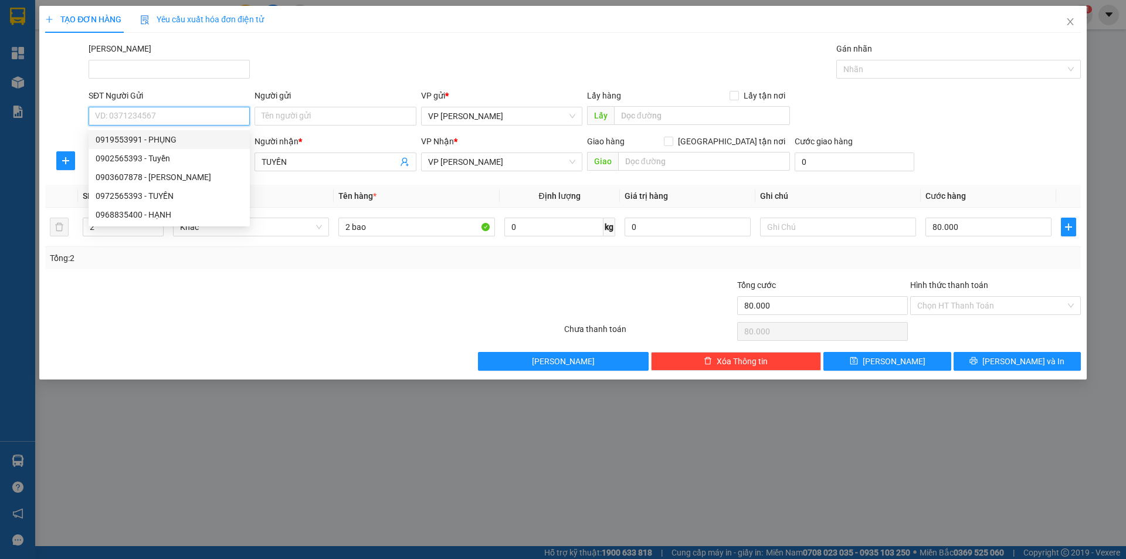
click at [157, 145] on div "0919553991 - PHỤNG" at bounding box center [169, 139] width 147 height 13
type input "0919553991"
type input "PHỤNG"
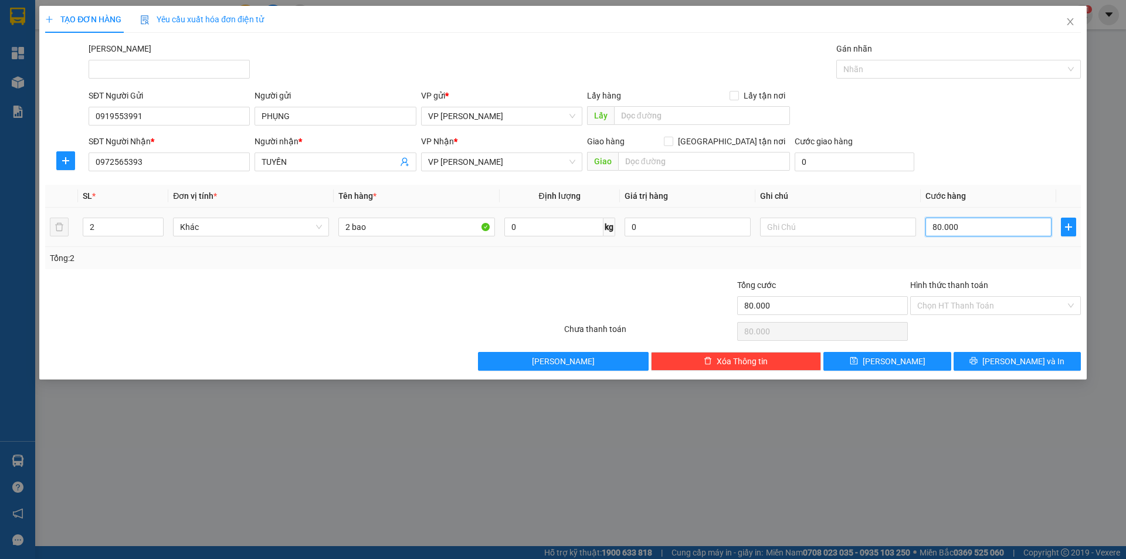
click at [950, 225] on input "80.000" at bounding box center [988, 227] width 126 height 19
type input "3"
type input "30"
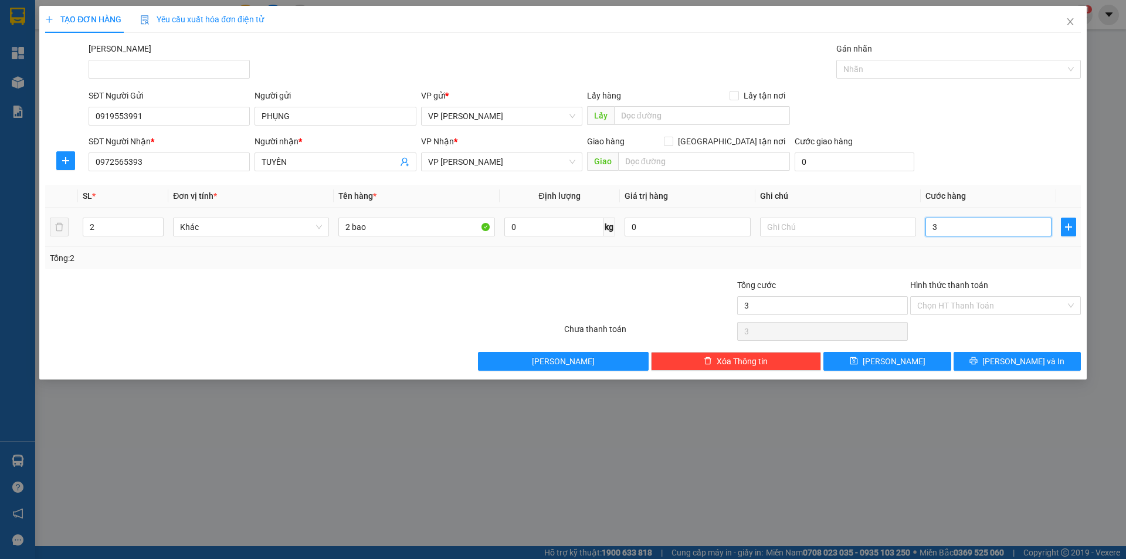
type input "30"
drag, startPoint x: 960, startPoint y: 231, endPoint x: 907, endPoint y: 229, distance: 52.8
click at [907, 229] on tr "2 Khác 2 bao 0 kg 0 30" at bounding box center [562, 227] width 1035 height 39
type input "5"
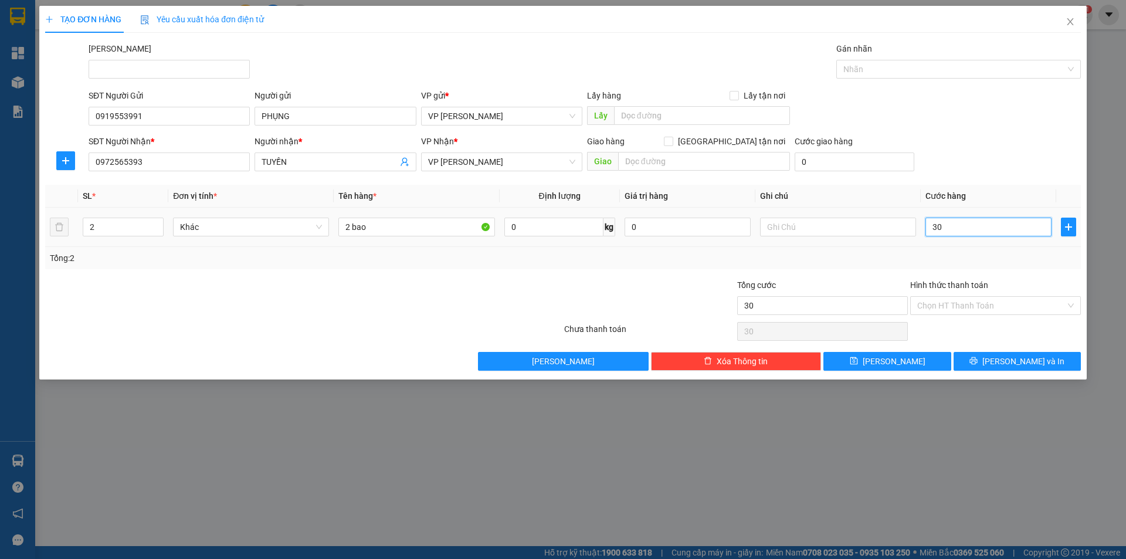
type input "5"
type input "50"
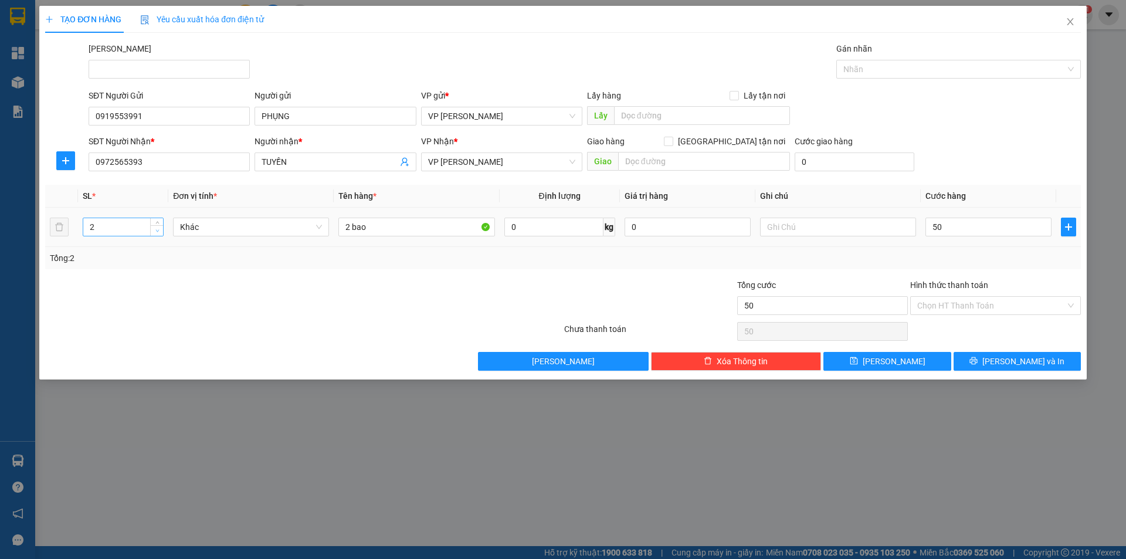
type input "50.000"
click at [159, 229] on span "down" at bounding box center [157, 231] width 7 height 7
type input "1"
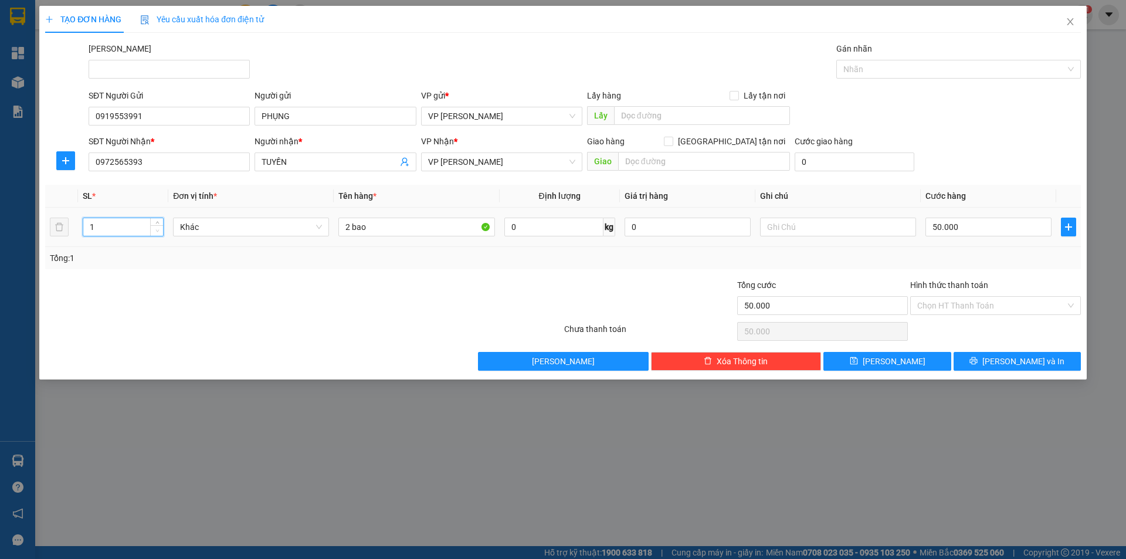
click at [159, 233] on span "down" at bounding box center [157, 231] width 7 height 7
click at [342, 230] on input "2 bao" at bounding box center [416, 227] width 156 height 19
drag, startPoint x: 350, startPoint y: 225, endPoint x: 338, endPoint y: 224, distance: 11.7
click at [338, 224] on input "2 bao" at bounding box center [416, 227] width 156 height 19
type input "1 bao"
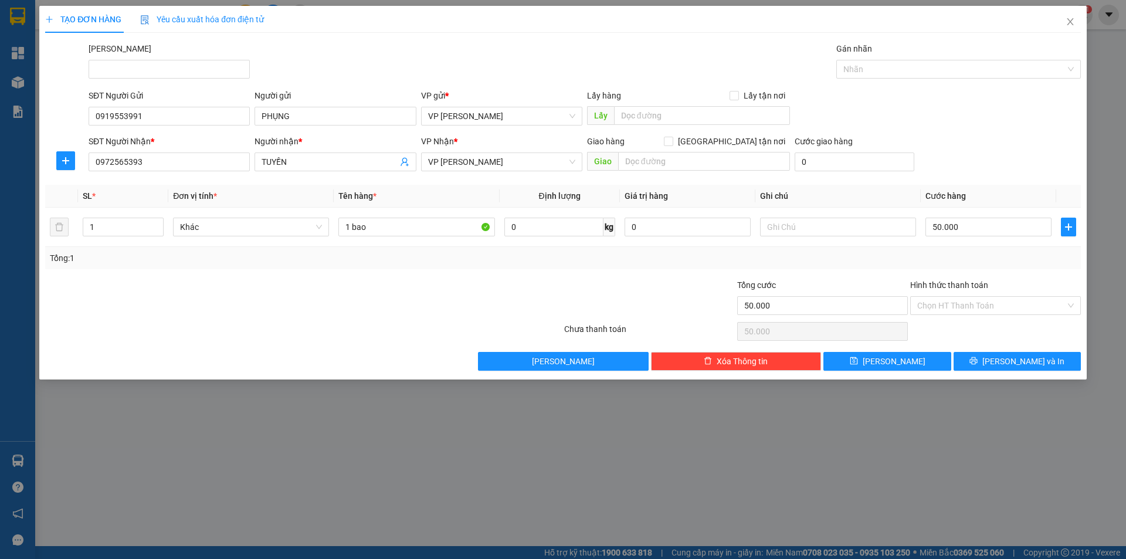
click at [467, 292] on div at bounding box center [476, 299] width 173 height 41
click at [1021, 355] on span "Lưu và In" at bounding box center [1023, 361] width 82 height 13
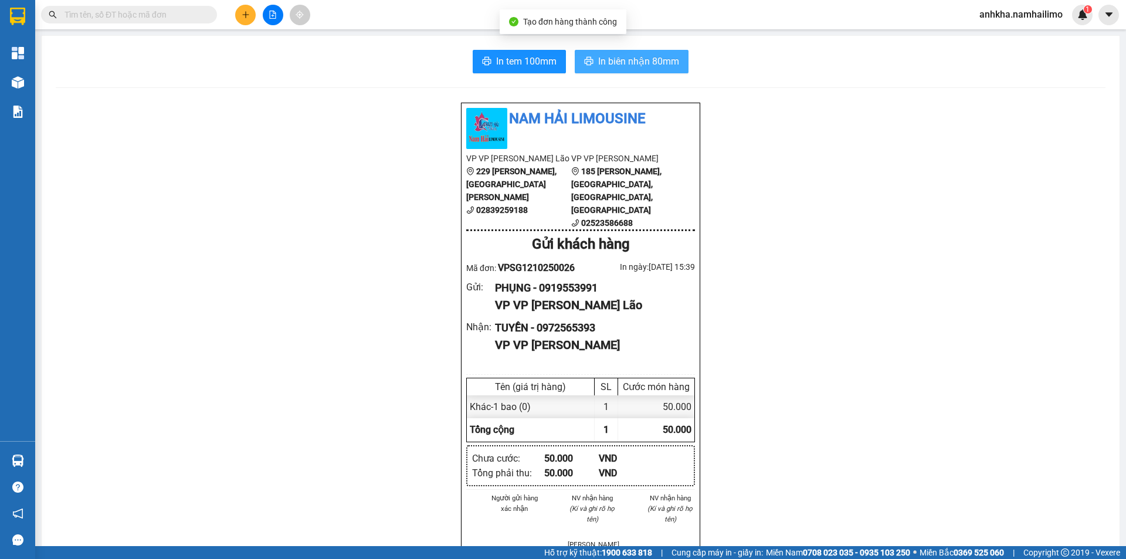
click at [637, 59] on span "In biên nhận 80mm" at bounding box center [638, 61] width 81 height 15
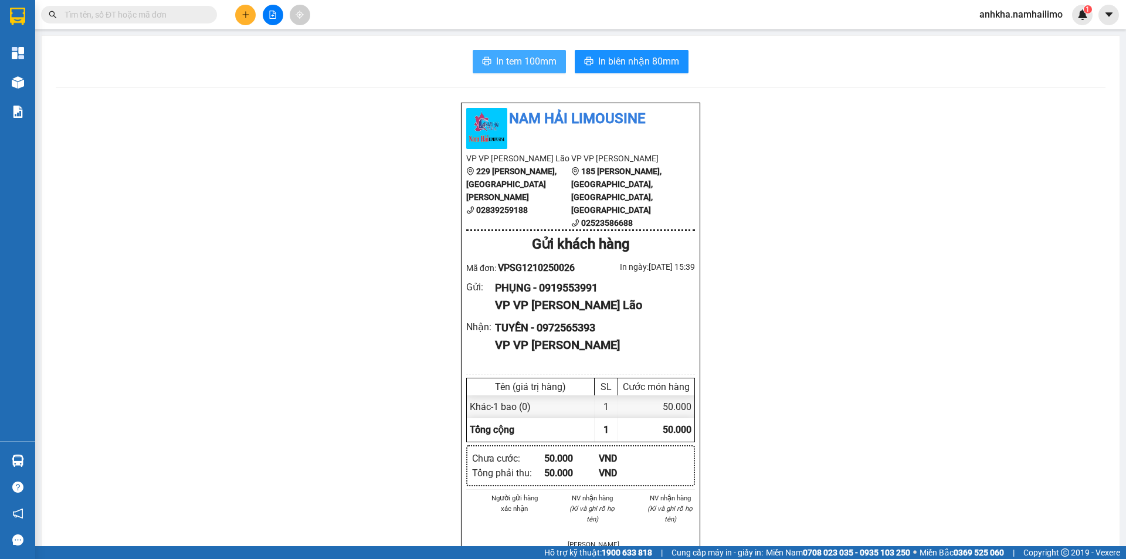
click at [506, 67] on span "In tem 100mm" at bounding box center [526, 61] width 60 height 15
click at [251, 18] on button at bounding box center [245, 15] width 21 height 21
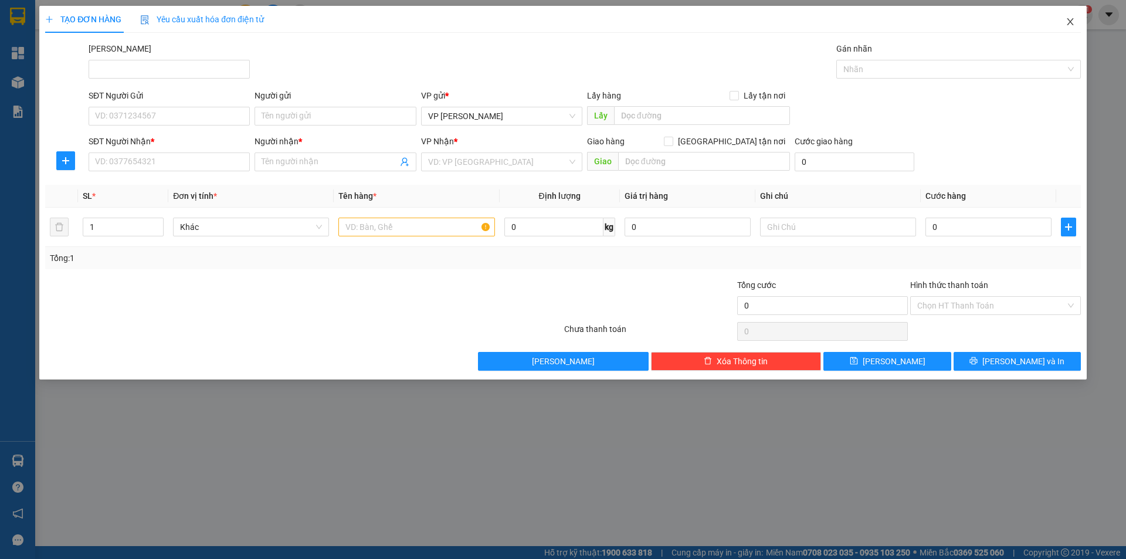
click at [1067, 25] on span "Close" at bounding box center [1070, 22] width 33 height 33
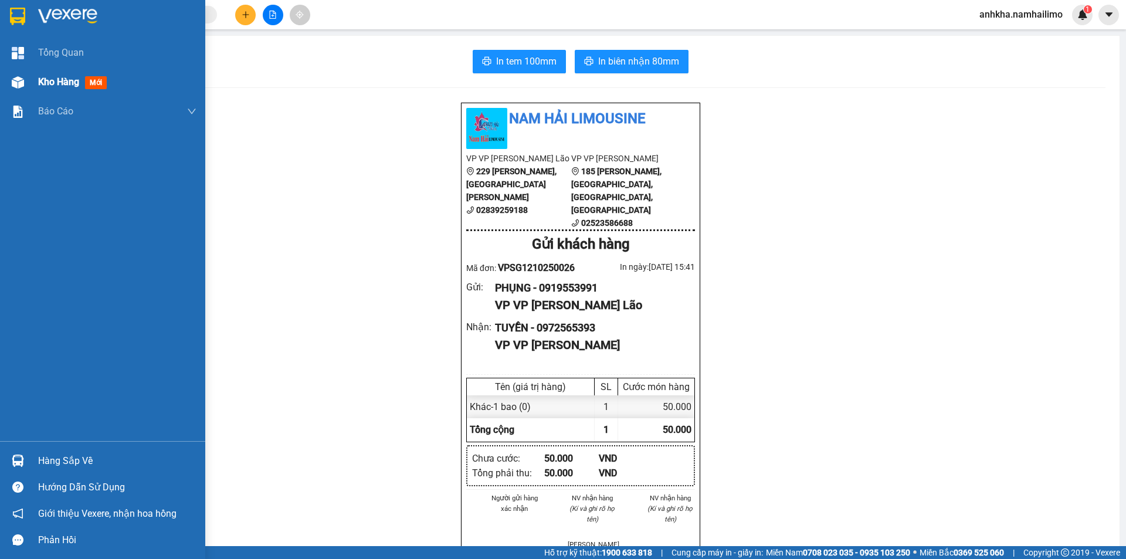
click at [46, 77] on span "Kho hàng" at bounding box center [58, 81] width 41 height 11
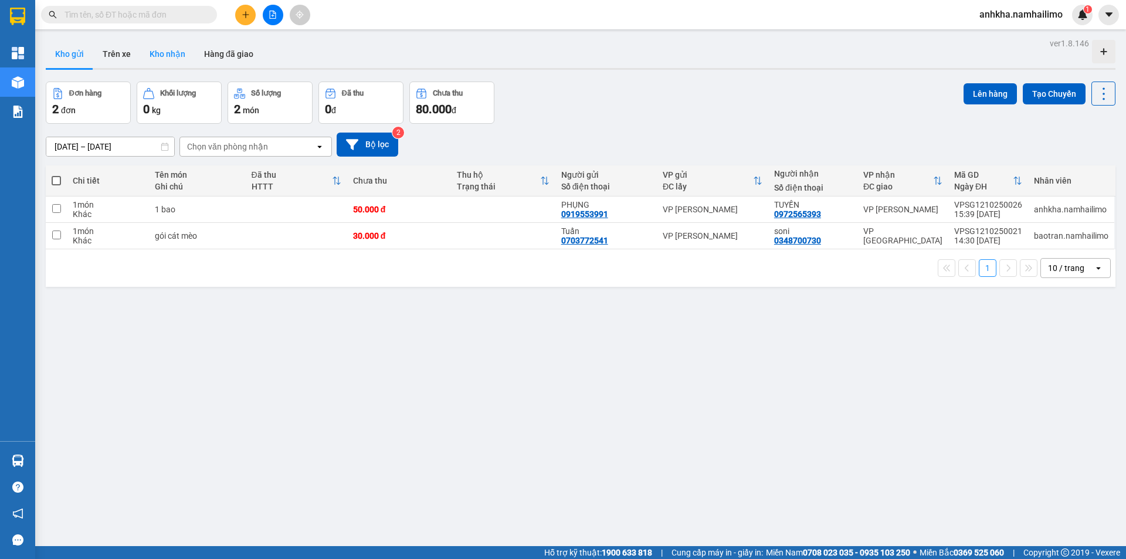
click at [166, 56] on button "Kho nhận" at bounding box center [167, 54] width 55 height 28
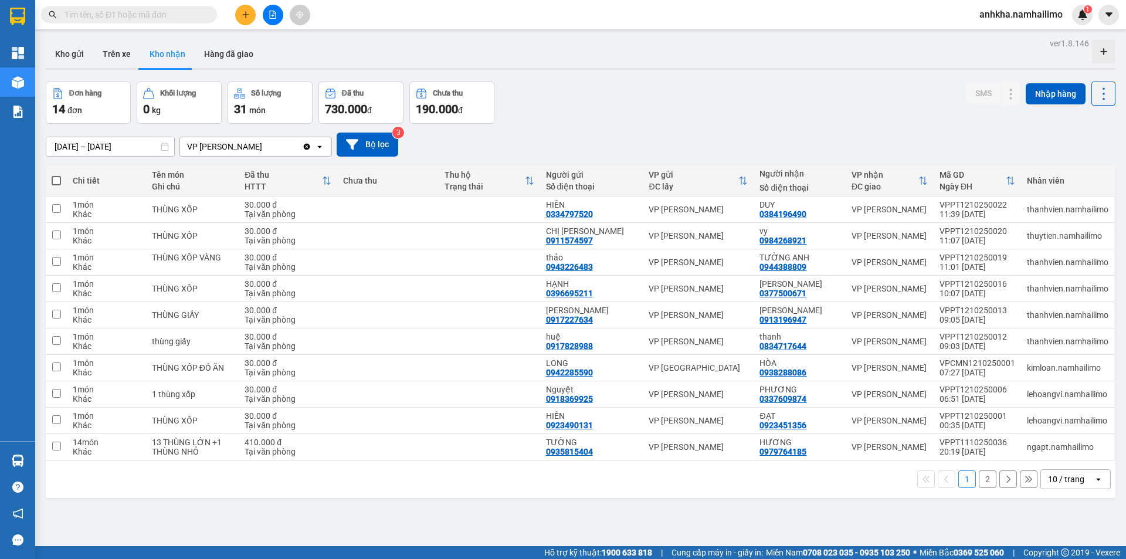
click at [189, 19] on input "text" at bounding box center [133, 14] width 138 height 13
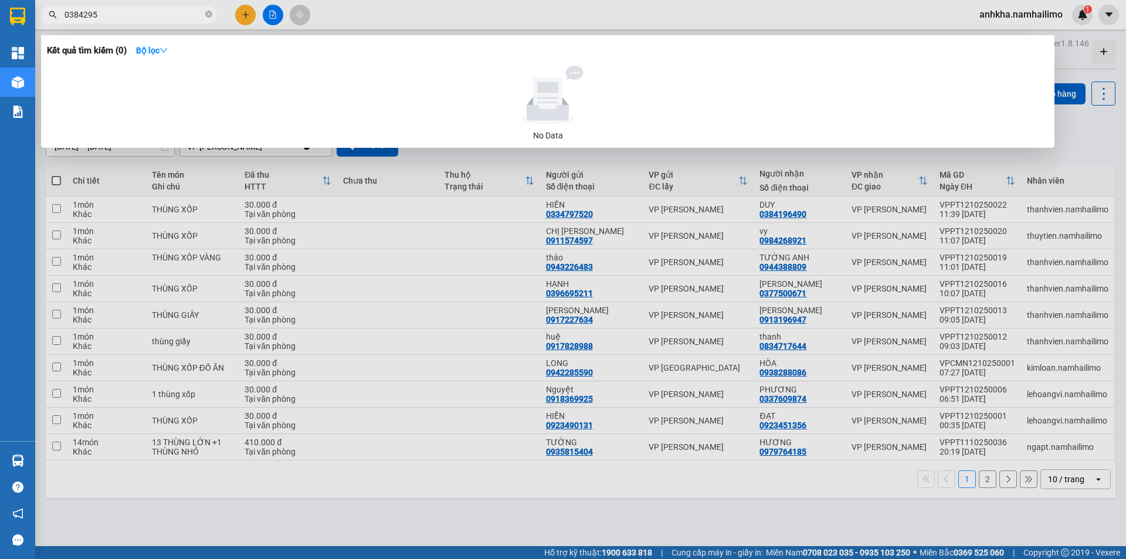
click at [556, 525] on div at bounding box center [563, 279] width 1126 height 559
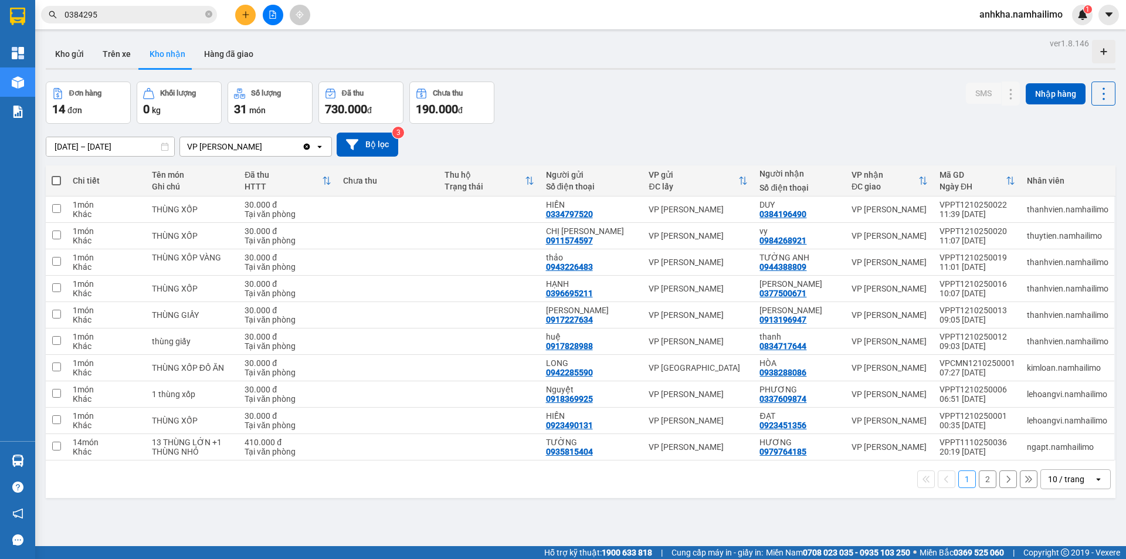
click at [1051, 480] on div "10 / trang" at bounding box center [1066, 479] width 36 height 12
click at [1067, 453] on span "100 / trang" at bounding box center [1062, 453] width 42 height 12
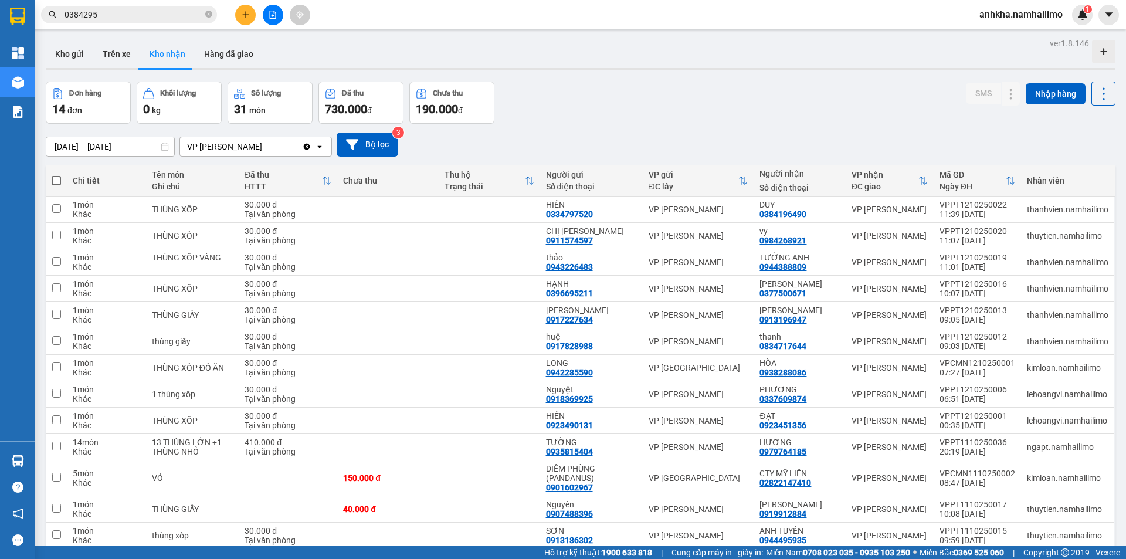
click at [196, 18] on input "0384295" at bounding box center [133, 14] width 138 height 13
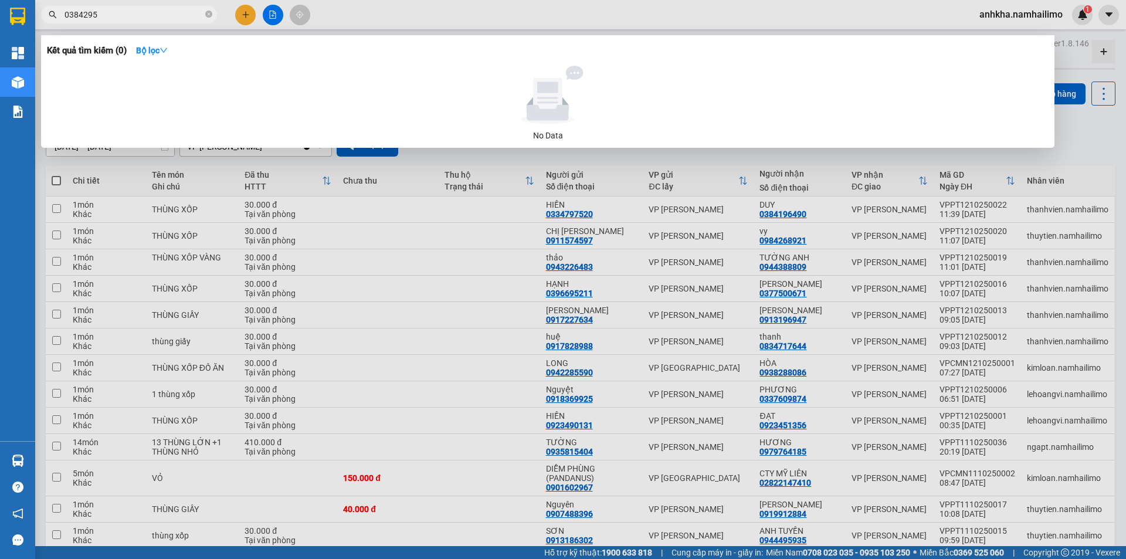
click at [196, 18] on input "0384295" at bounding box center [133, 14] width 138 height 13
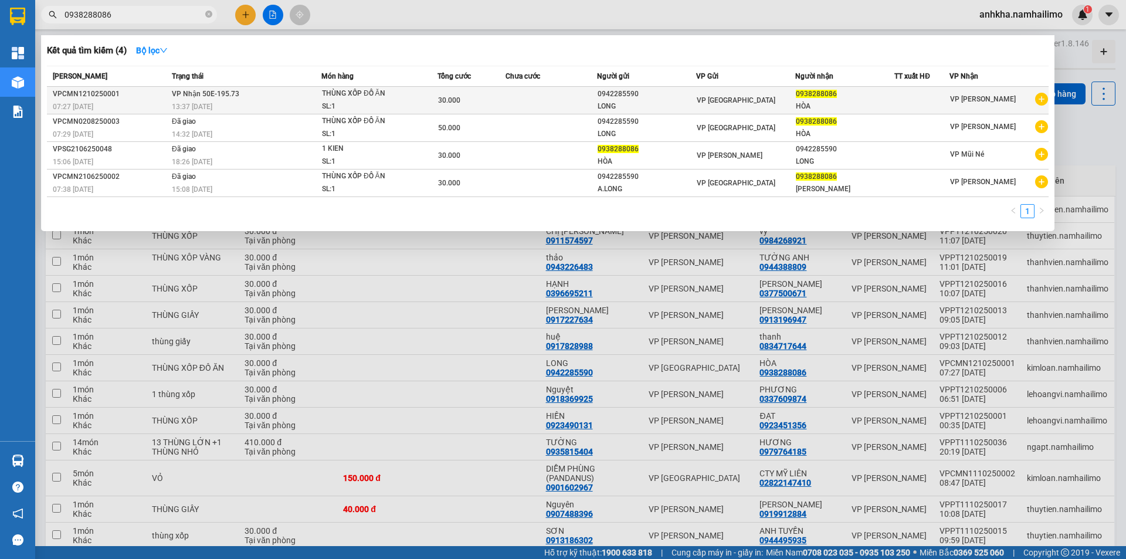
type input "0938288086"
click at [562, 90] on td at bounding box center [550, 101] width 91 height 28
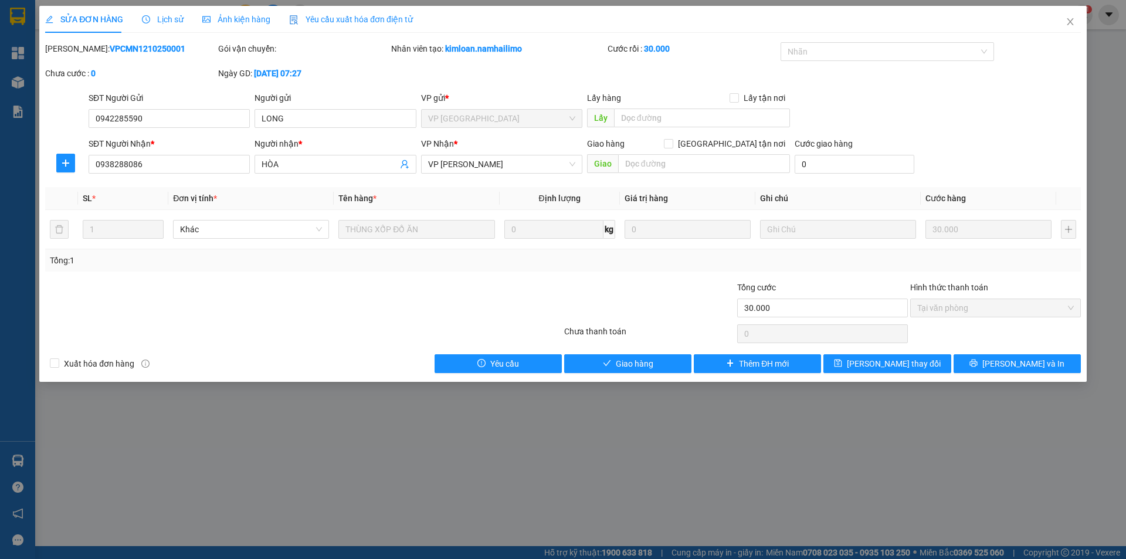
click at [169, 22] on span "Lịch sử" at bounding box center [163, 19] width 42 height 9
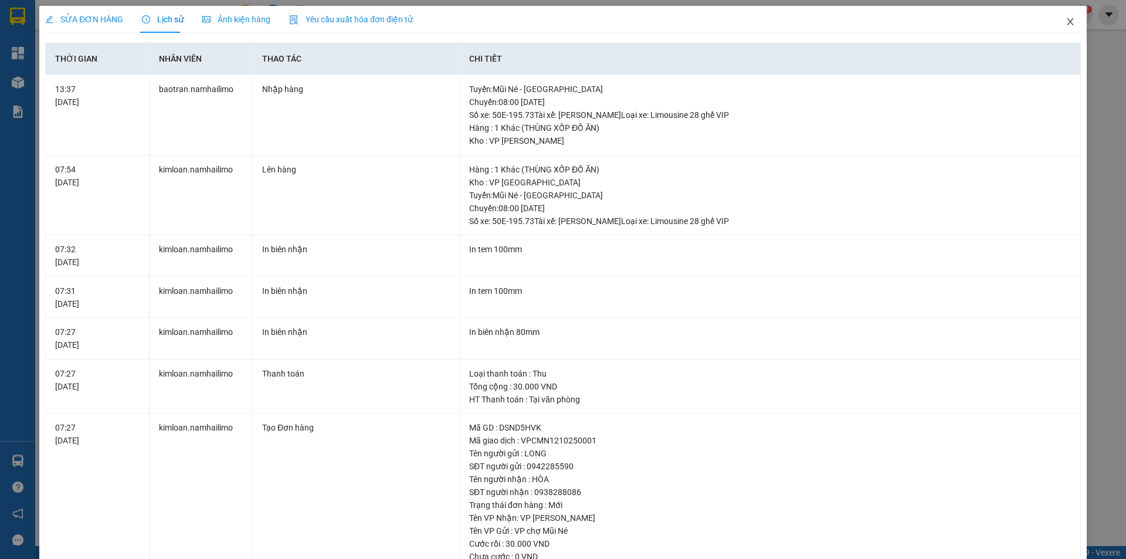
click at [1056, 23] on span "Close" at bounding box center [1070, 22] width 33 height 33
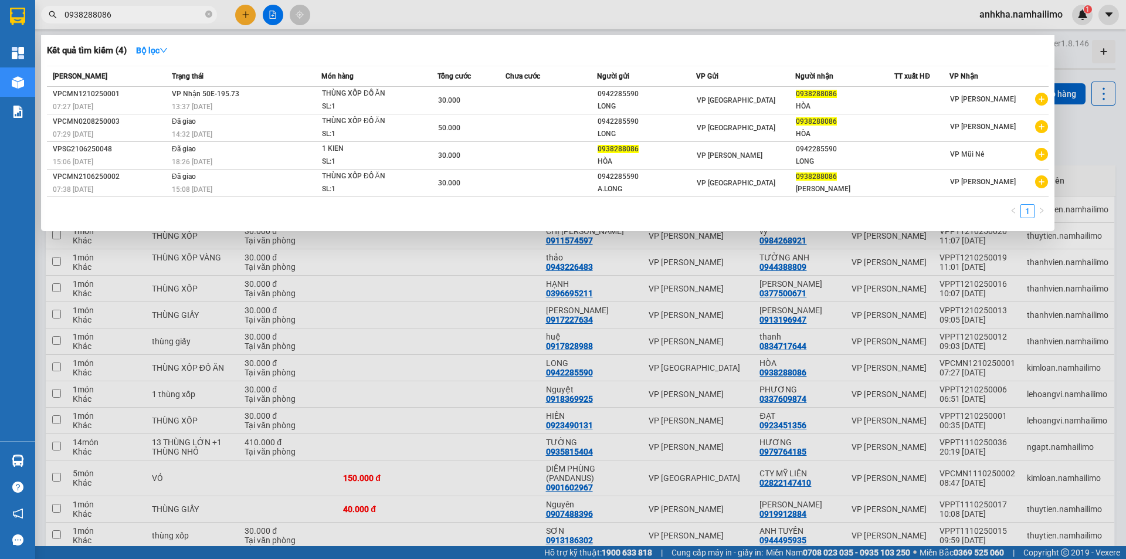
click at [168, 15] on input "0938288086" at bounding box center [133, 14] width 138 height 13
click at [611, 102] on div "LONG" at bounding box center [646, 106] width 98 height 12
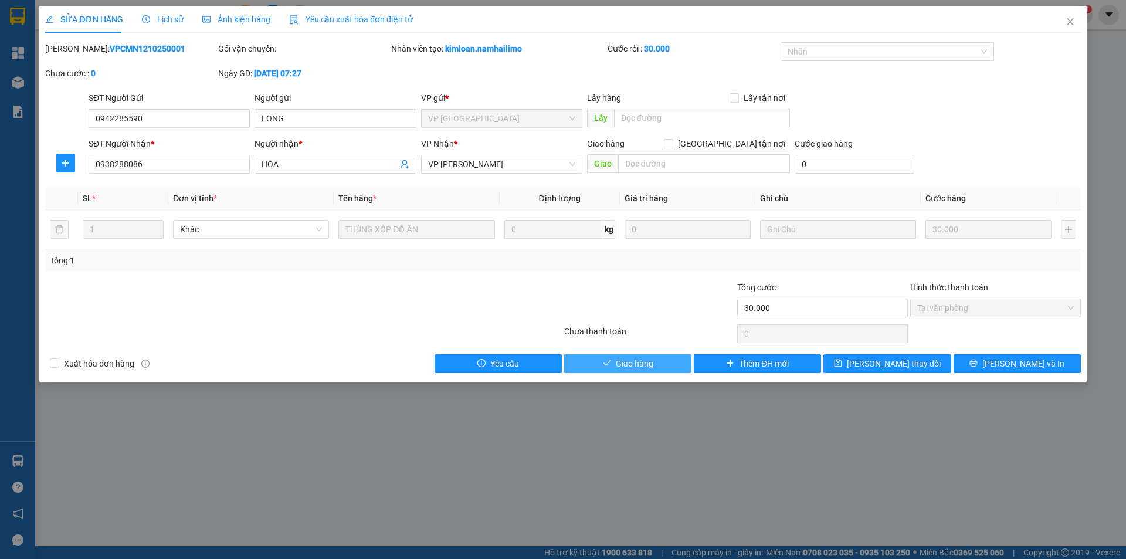
click at [638, 366] on span "Giao hàng" at bounding box center [635, 363] width 38 height 13
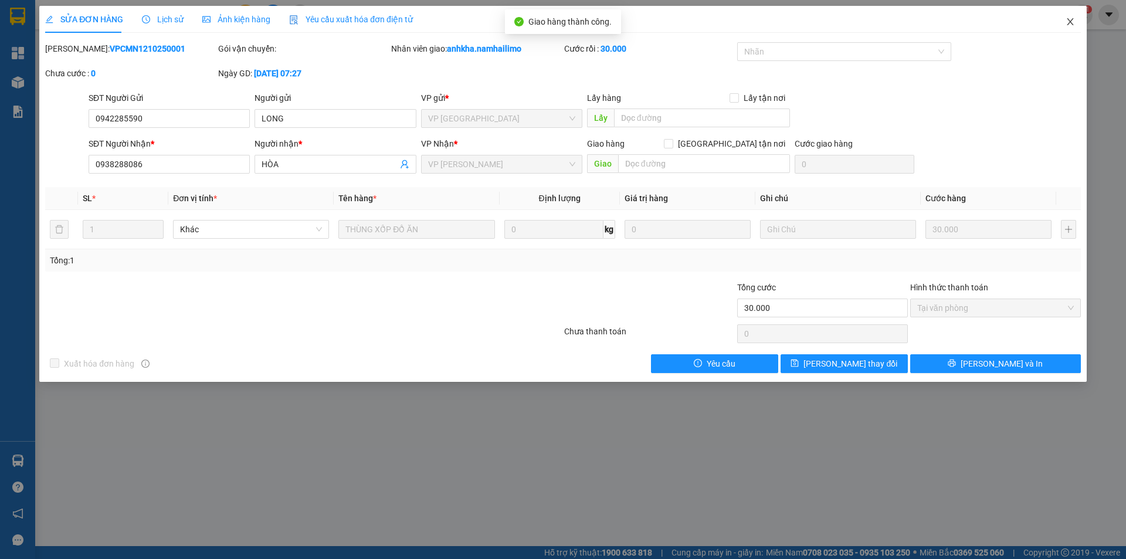
click at [1067, 16] on span "Close" at bounding box center [1070, 22] width 33 height 33
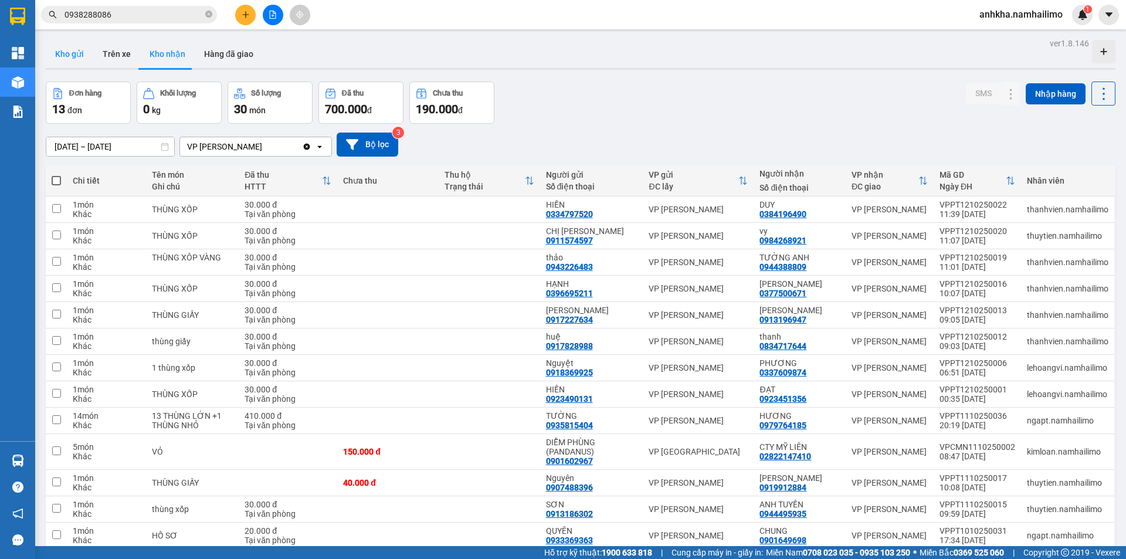
click at [88, 61] on button "Kho gửi" at bounding box center [69, 54] width 47 height 28
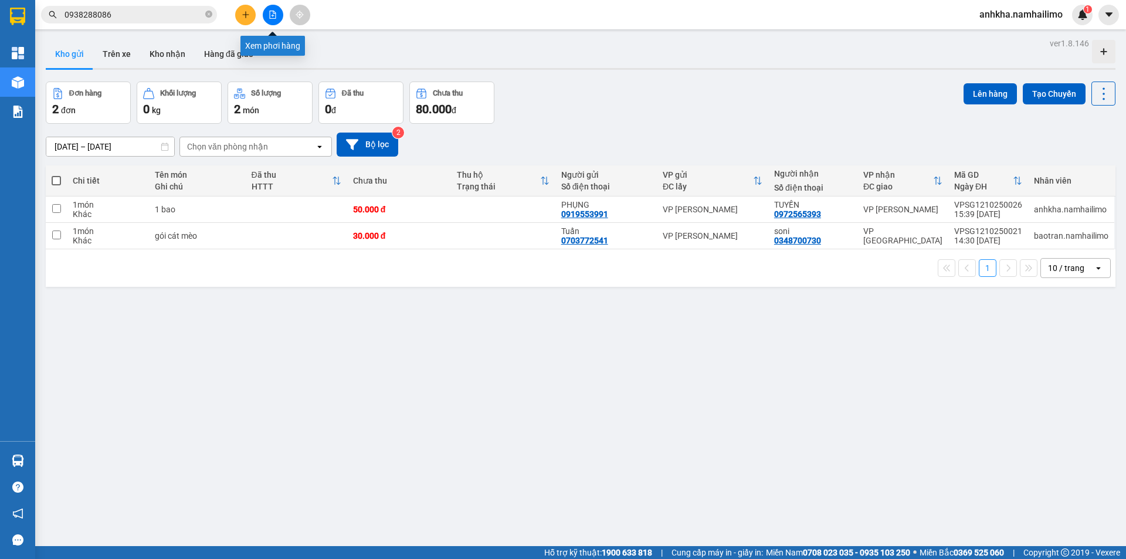
click at [239, 6] on button at bounding box center [245, 15] width 21 height 21
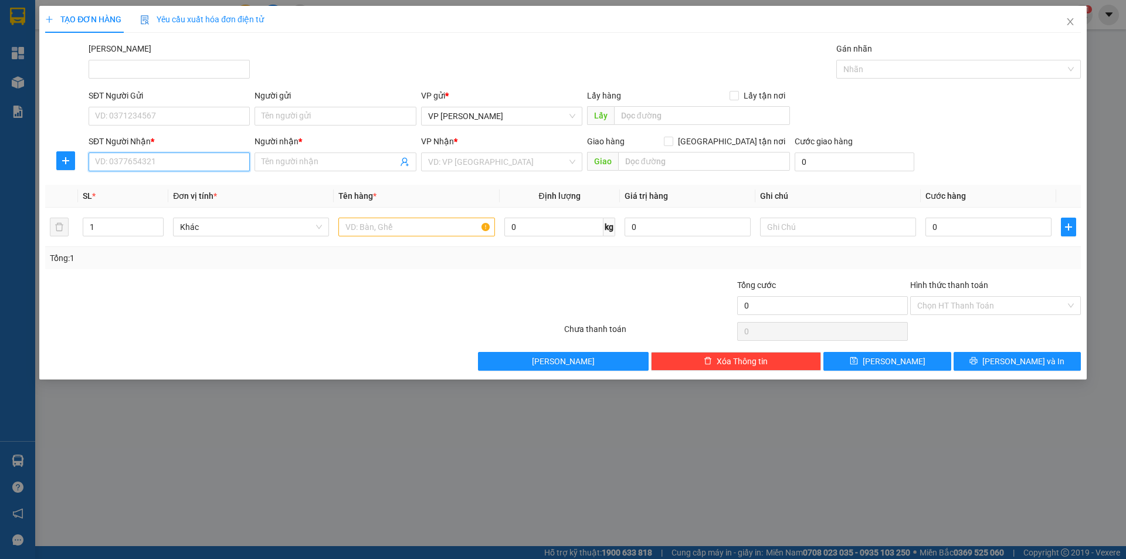
click at [189, 161] on input "SĐT Người Nhận *" at bounding box center [169, 161] width 161 height 19
click at [160, 184] on div "0846866200 - KIM THƯ" at bounding box center [169, 185] width 147 height 13
type input "0846866200"
type input "KIM THƯ"
type input "30.000"
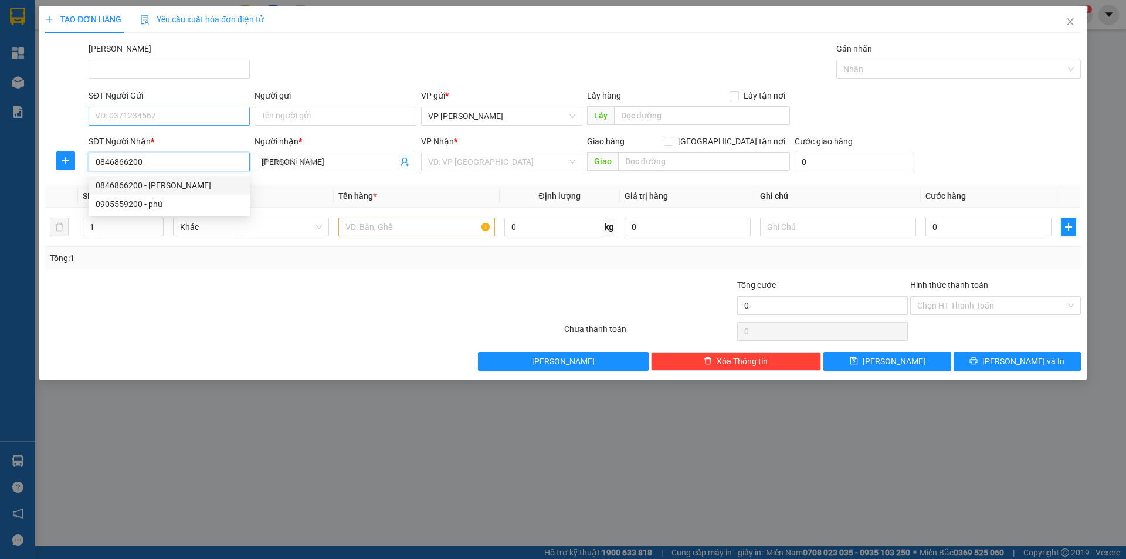
type input "30.000"
type input "0846866200"
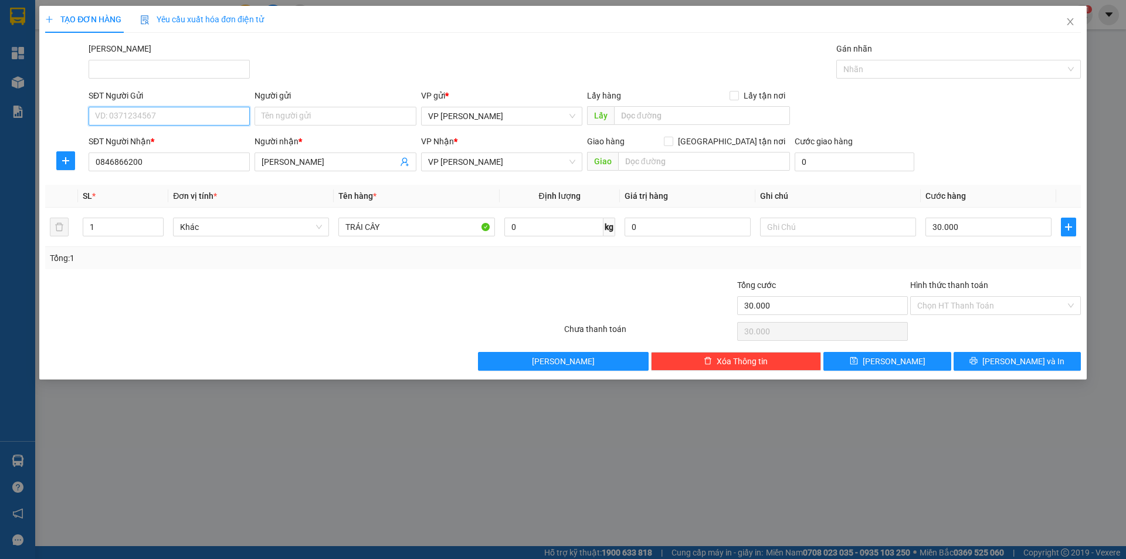
click at [151, 120] on input "SĐT Người Gửi" at bounding box center [169, 116] width 161 height 19
click at [145, 212] on div "0376612400 - HỒNG LỘC" at bounding box center [169, 214] width 147 height 13
type input "0376612400"
type input "HỒNG LỘC"
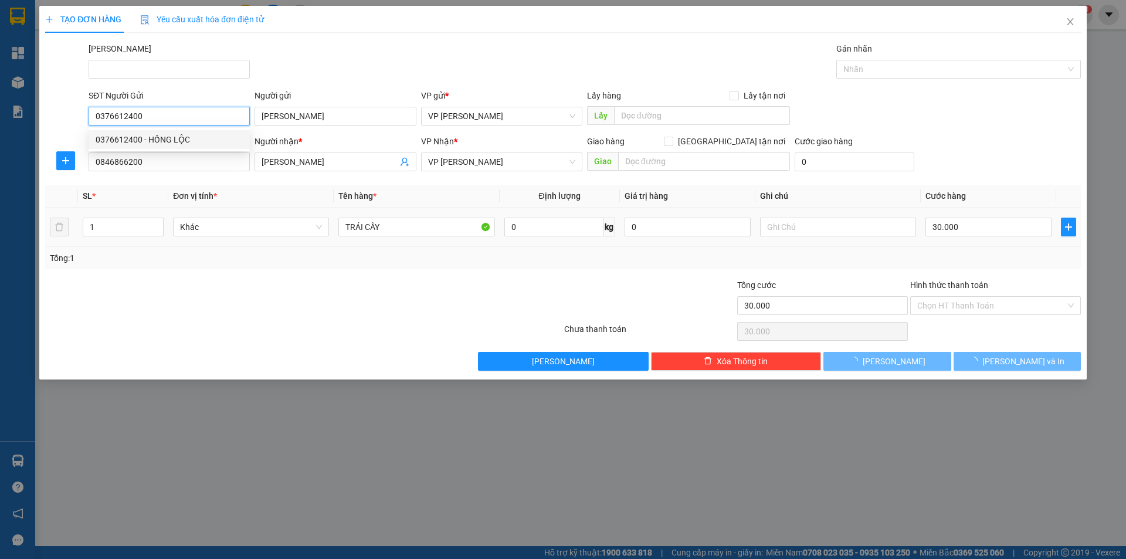
type input "40.000"
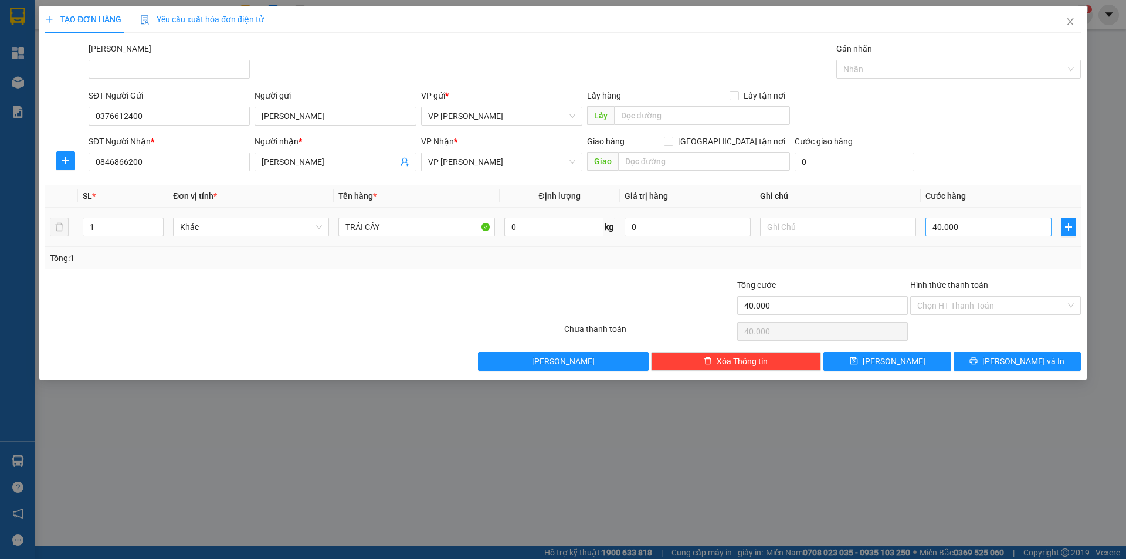
drag, startPoint x: 942, startPoint y: 207, endPoint x: 941, endPoint y: 220, distance: 13.5
click at [941, 207] on th "Cước hàng" at bounding box center [988, 196] width 135 height 23
click at [1016, 145] on div "SĐT Người Nhận * 0846866200 Người nhận * KIM THƯ VP Nhận * VP Phan Thiết Giao h…" at bounding box center [584, 155] width 997 height 41
click at [989, 365] on button "Lưu và In" at bounding box center [1016, 361] width 127 height 19
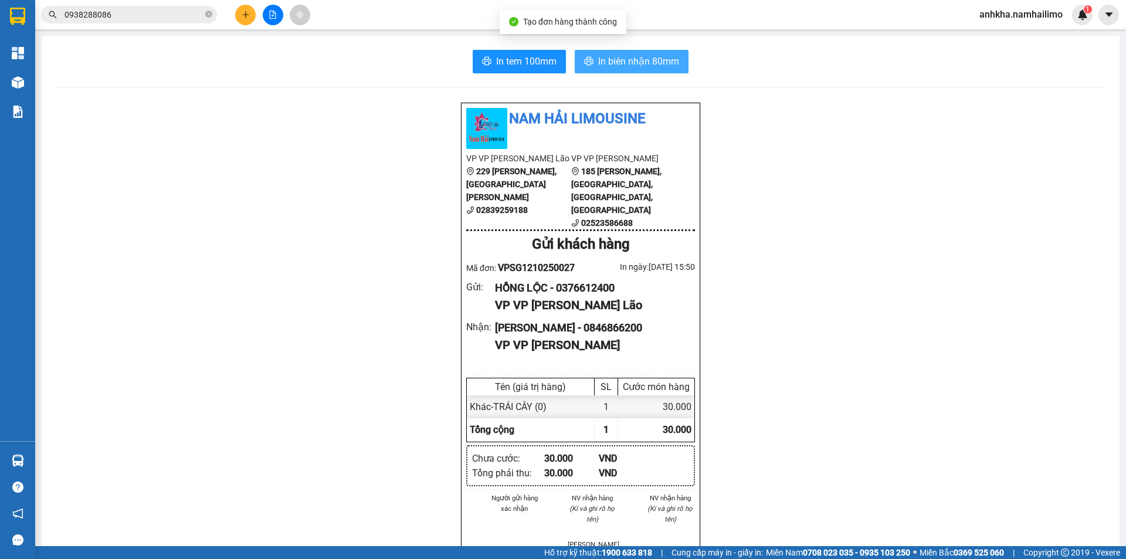
click at [604, 63] on span "In biên nhận 80mm" at bounding box center [638, 61] width 81 height 15
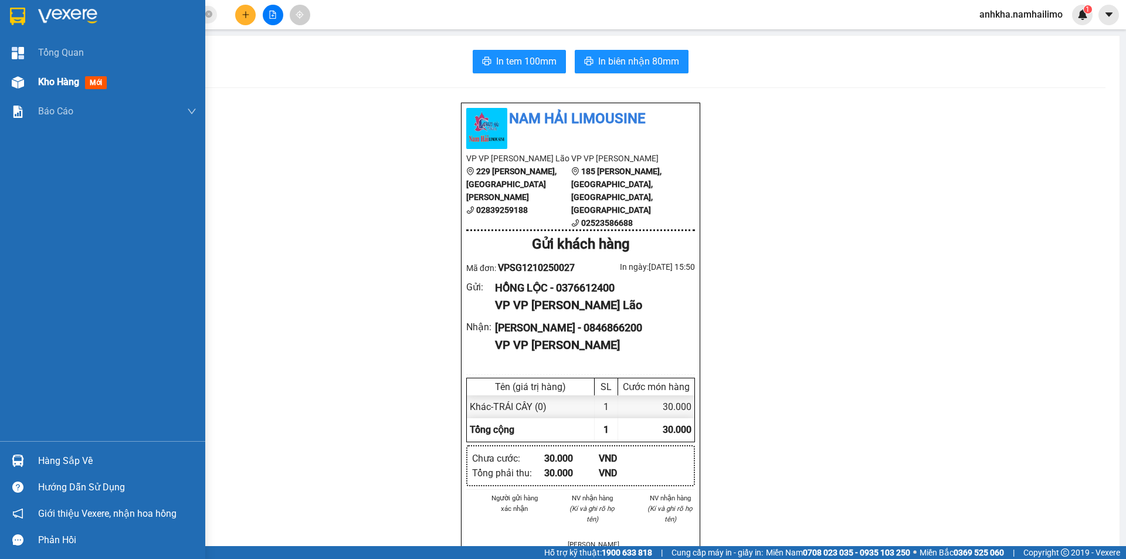
click at [29, 77] on div "Kho hàng mới" at bounding box center [102, 81] width 205 height 29
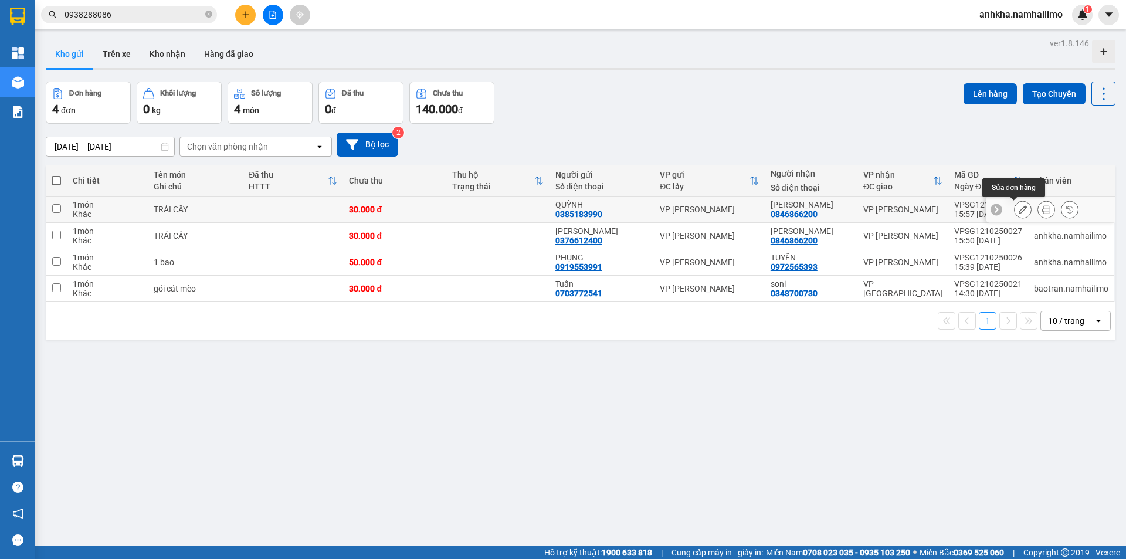
drag, startPoint x: 1020, startPoint y: 206, endPoint x: 1035, endPoint y: 205, distance: 14.7
click at [1035, 205] on div at bounding box center [1046, 210] width 64 height 18
click at [1042, 206] on icon at bounding box center [1046, 209] width 8 height 8
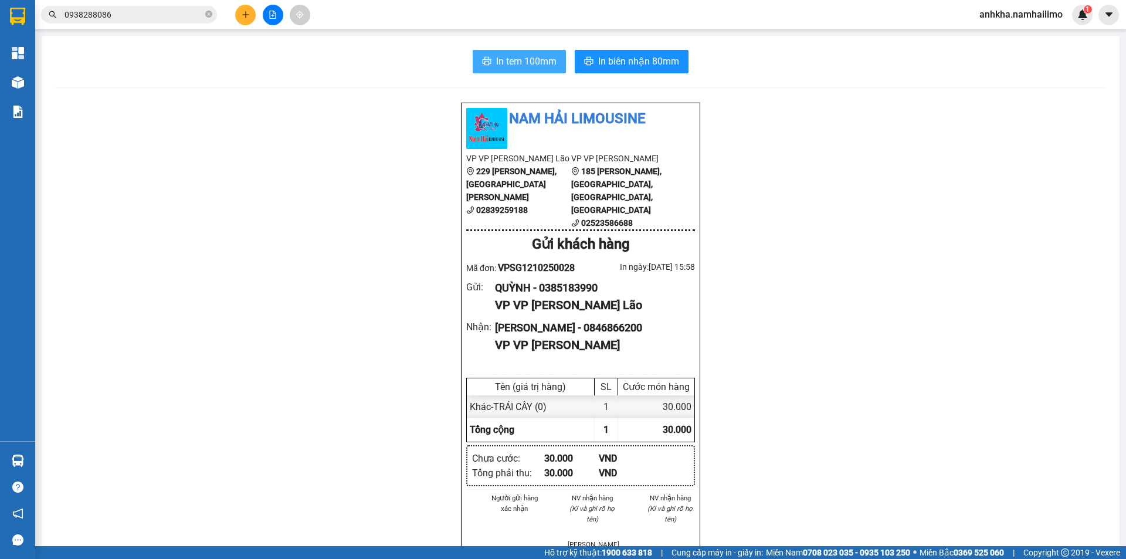
click at [554, 68] on button "In tem 100mm" at bounding box center [519, 61] width 93 height 23
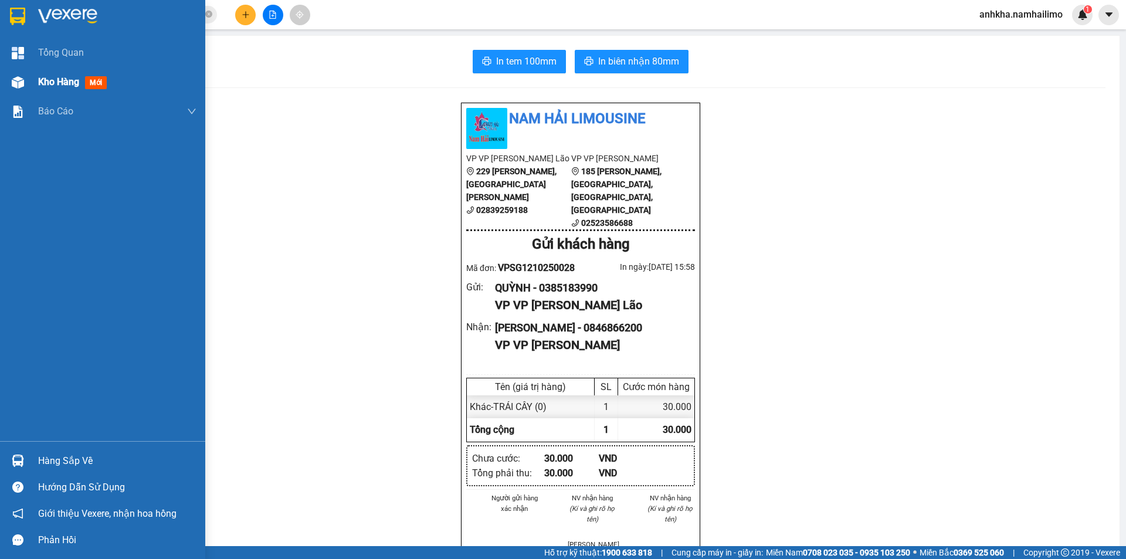
click at [25, 86] on div at bounding box center [18, 82] width 21 height 21
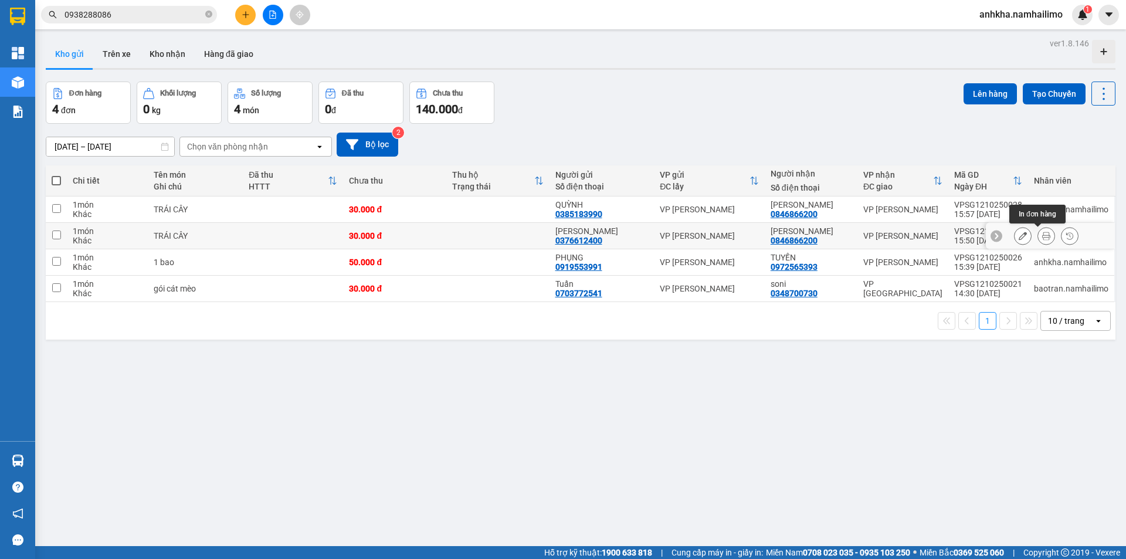
click at [1042, 237] on icon at bounding box center [1046, 236] width 8 height 8
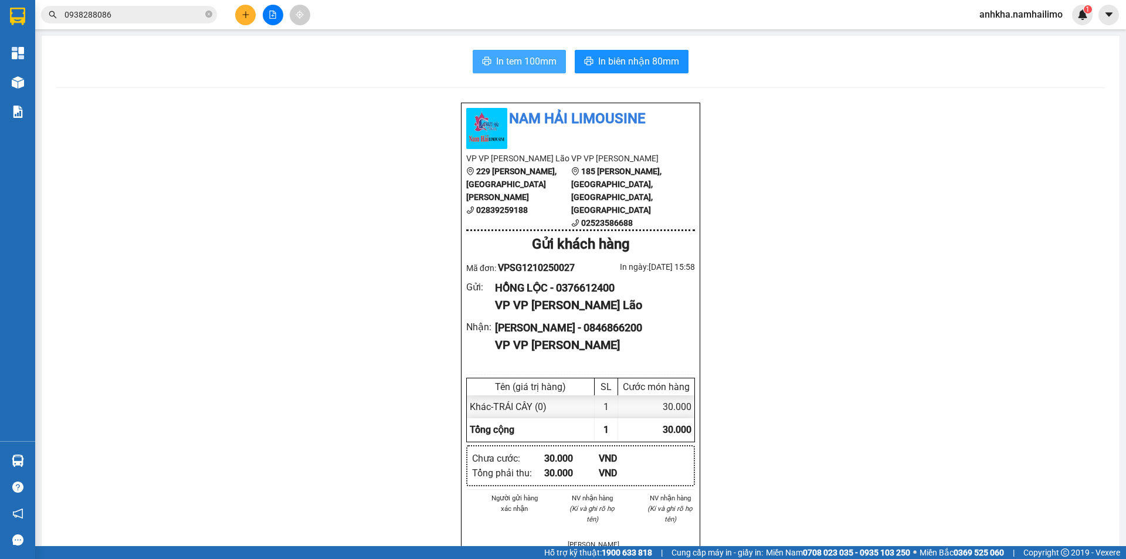
click at [520, 65] on span "In tem 100mm" at bounding box center [526, 61] width 60 height 15
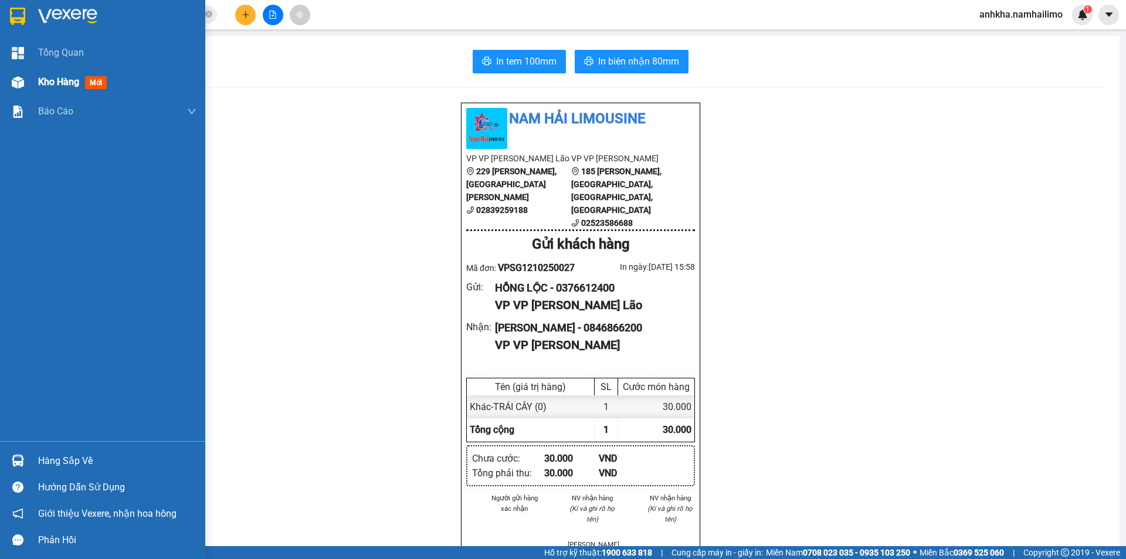
click at [12, 75] on div at bounding box center [18, 82] width 21 height 21
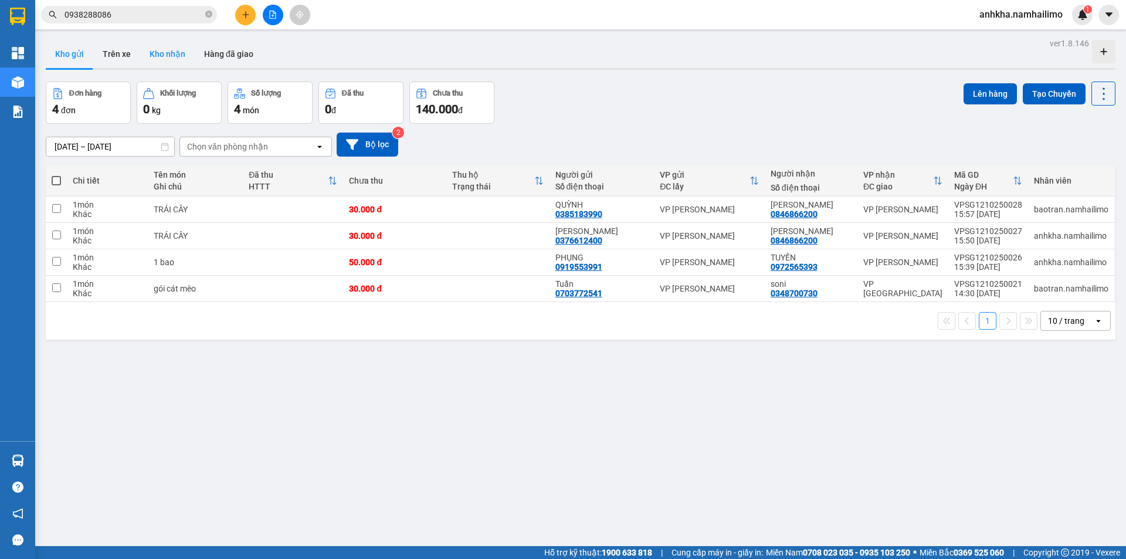
click at [161, 59] on button "Kho nhận" at bounding box center [167, 54] width 55 height 28
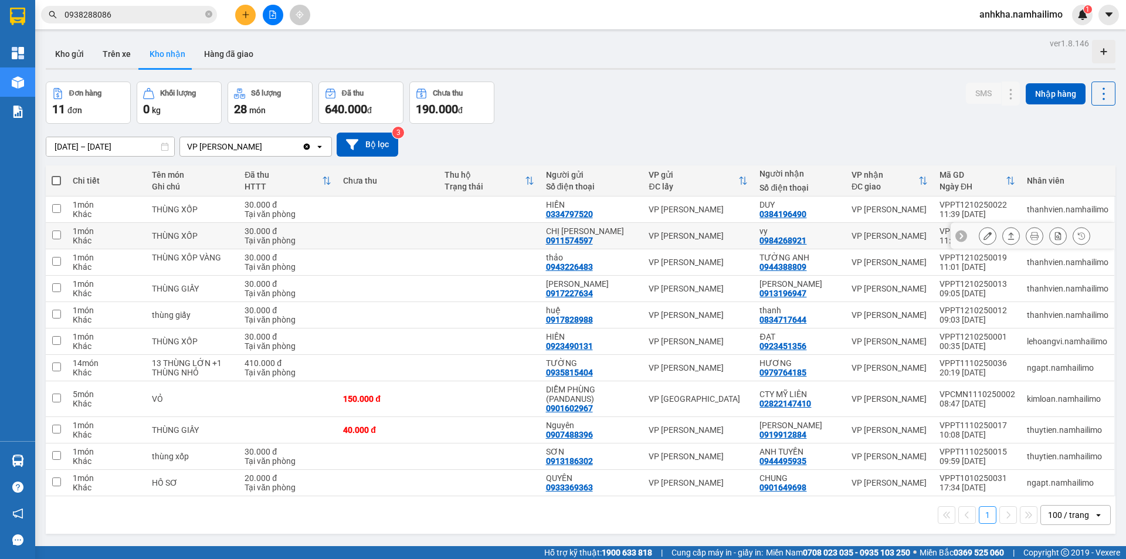
click at [979, 237] on button at bounding box center [987, 236] width 16 height 21
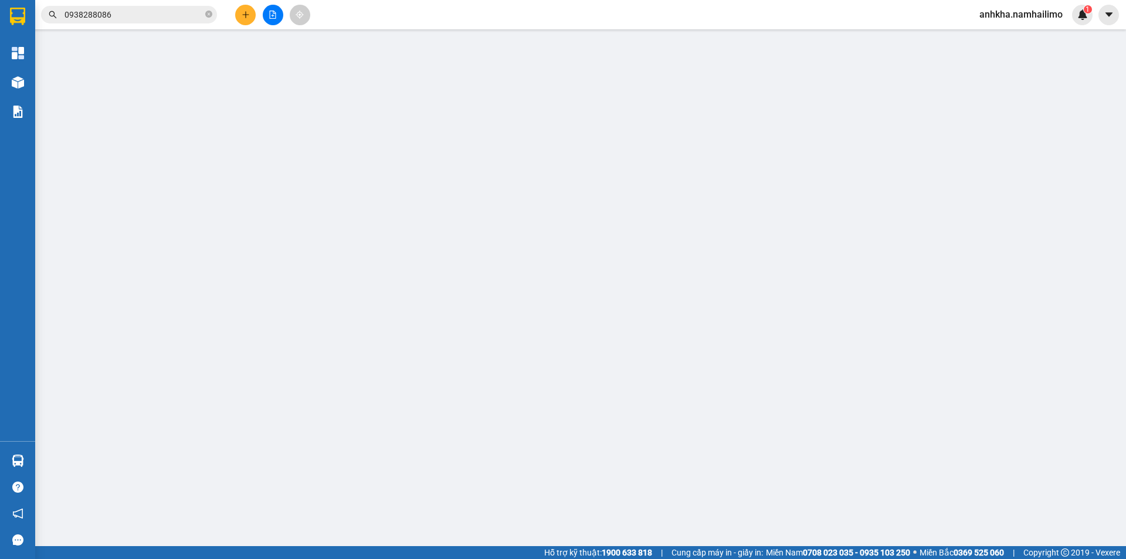
type input "0911574597"
type input "CHỊ DUNG"
type input "0984268921"
type input "vy"
type input "30.000"
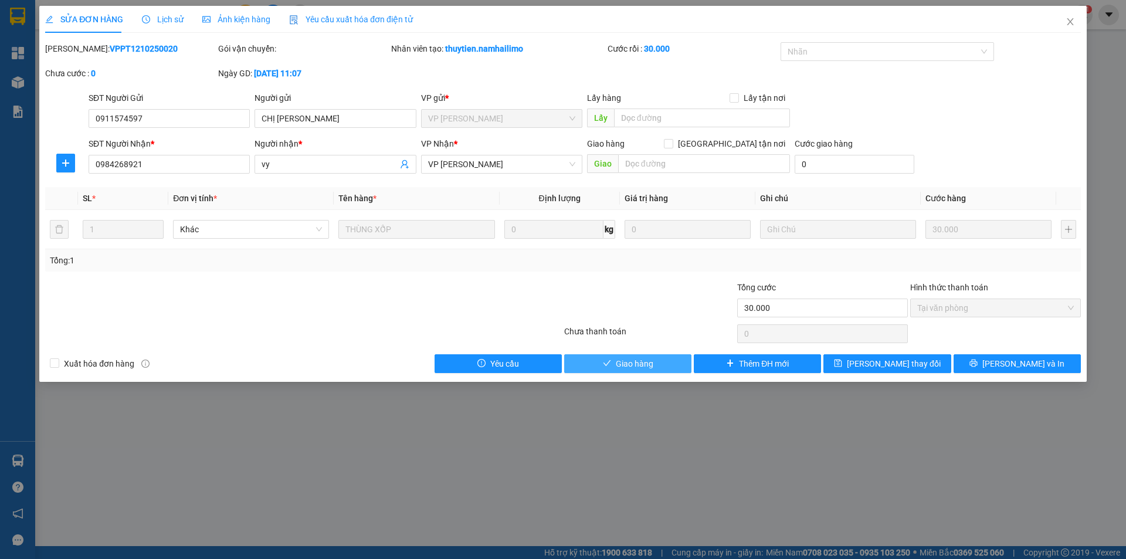
click at [606, 361] on icon "check" at bounding box center [607, 363] width 8 height 8
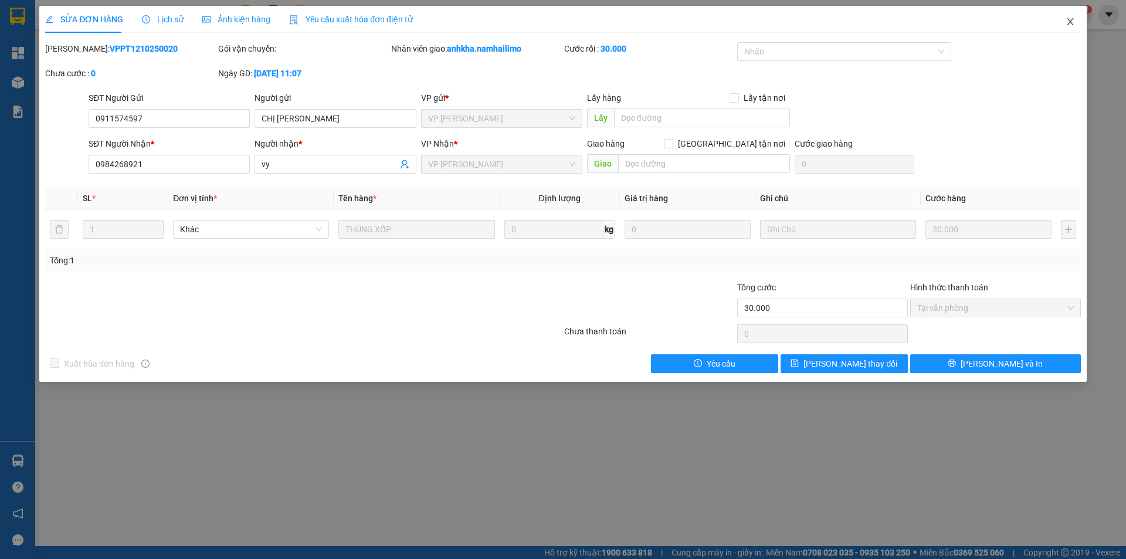
click at [1068, 23] on icon "close" at bounding box center [1069, 21] width 9 height 9
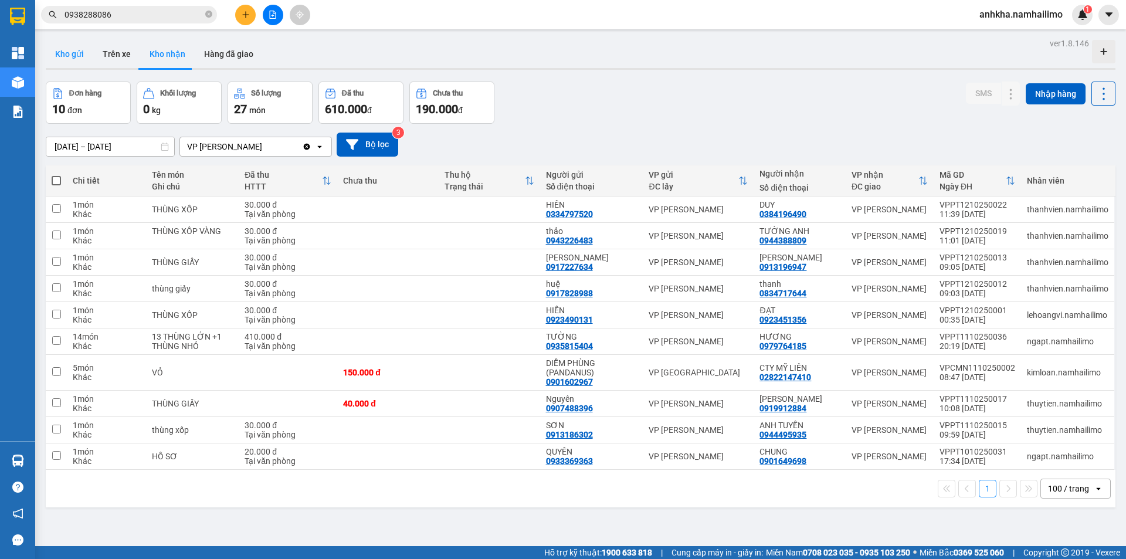
click at [90, 52] on button "Kho gửi" at bounding box center [69, 54] width 47 height 28
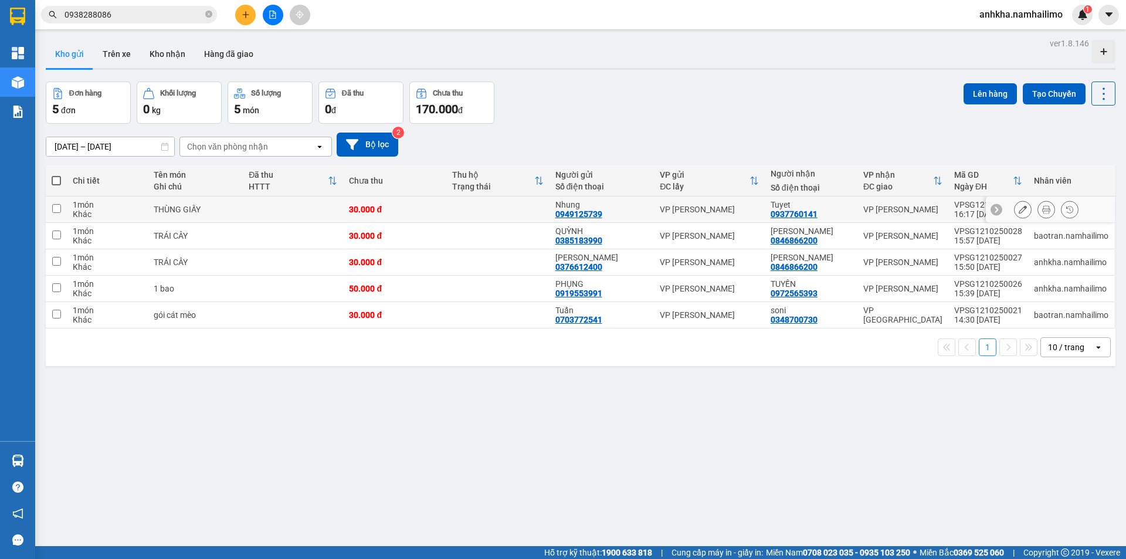
click at [1018, 211] on icon at bounding box center [1022, 209] width 8 height 8
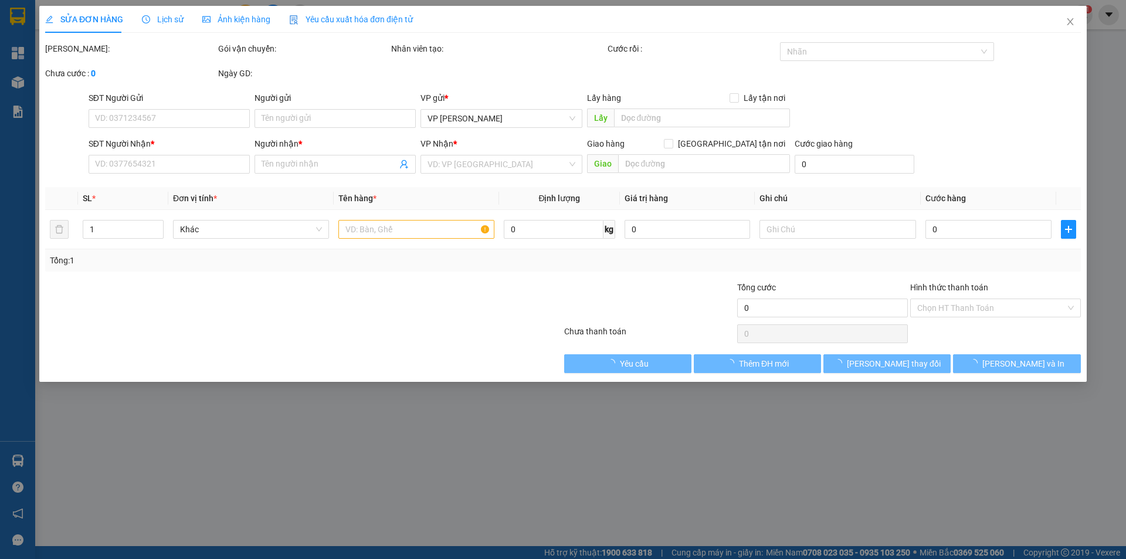
type input "0949125739"
type input "Nhung"
type input "0937760141"
type input "Tuyet"
type input "30.000"
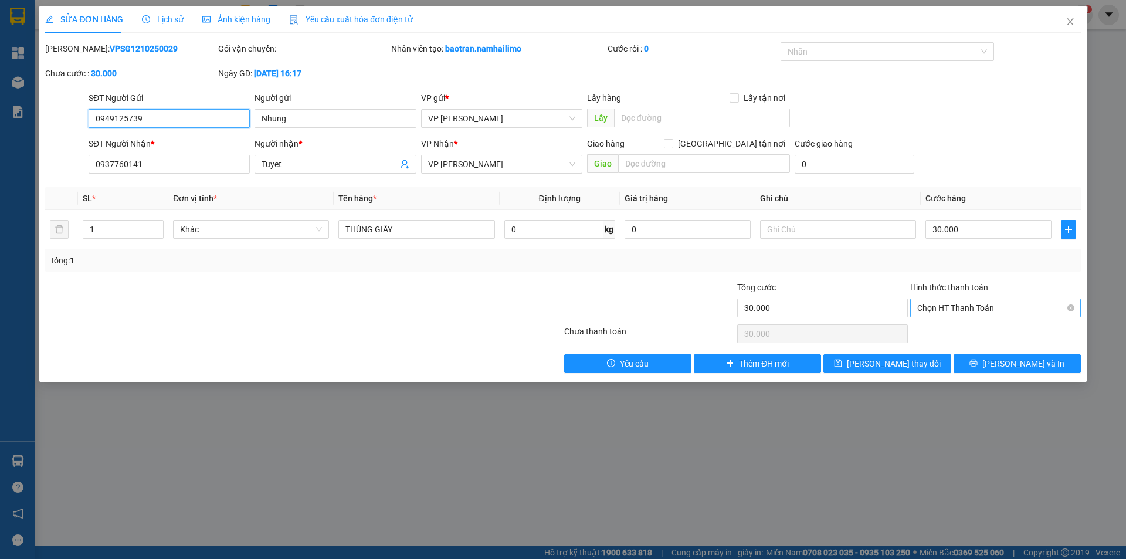
click at [965, 301] on span "Chọn HT Thanh Toán" at bounding box center [995, 308] width 157 height 18
click at [946, 331] on div "Tại văn phòng" at bounding box center [995, 331] width 157 height 13
type input "0"
click at [986, 357] on button "Lưu và In" at bounding box center [1016, 363] width 127 height 19
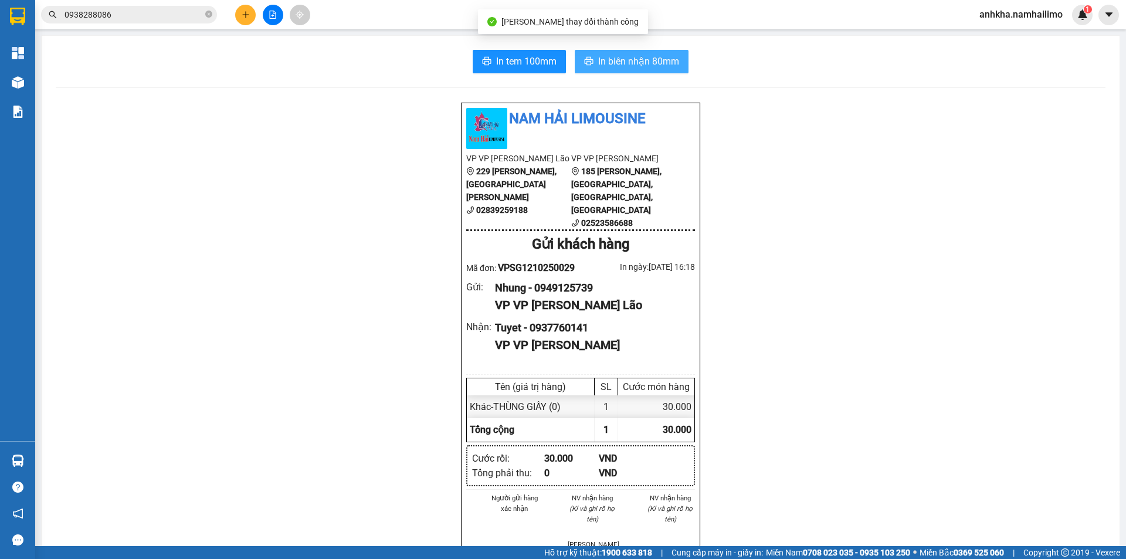
click at [630, 62] on span "In biên nhận 80mm" at bounding box center [638, 61] width 81 height 15
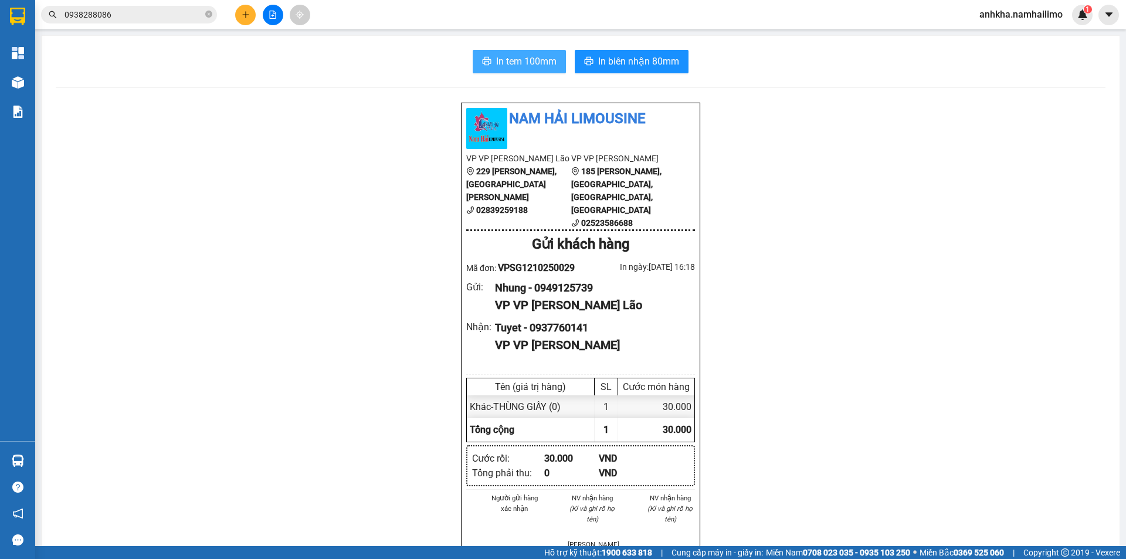
click at [503, 70] on button "In tem 100mm" at bounding box center [519, 61] width 93 height 23
click at [243, 23] on div "Kết quả tìm kiếm ( 4 ) Bộ lọc Mã ĐH Trạng thái Món hàng Tổng cước Chưa cước Ngư…" at bounding box center [563, 14] width 1126 height 29
click at [243, 22] on button at bounding box center [245, 15] width 21 height 21
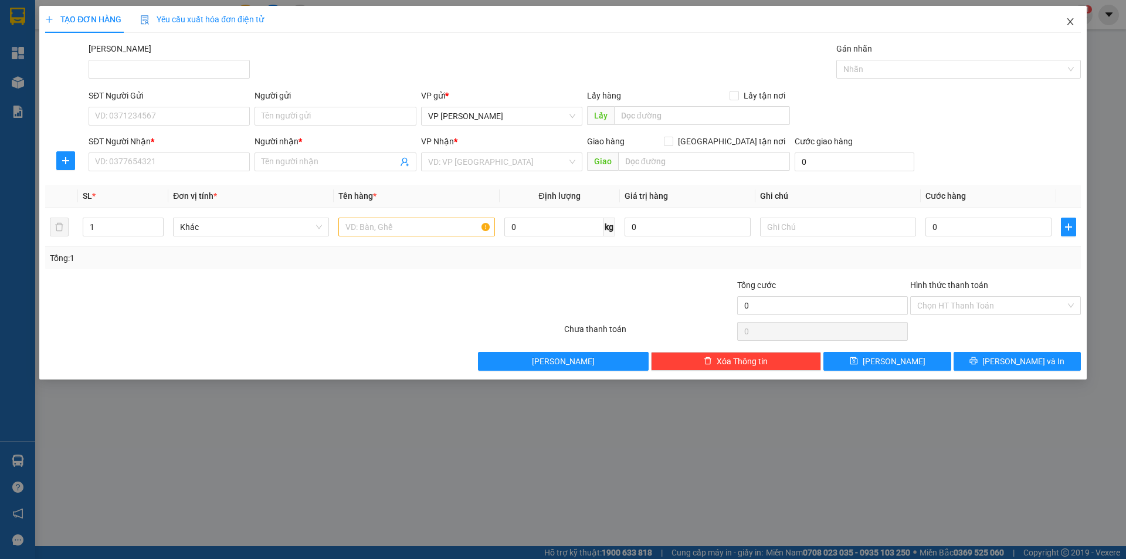
click at [1075, 19] on span "Close" at bounding box center [1070, 22] width 33 height 33
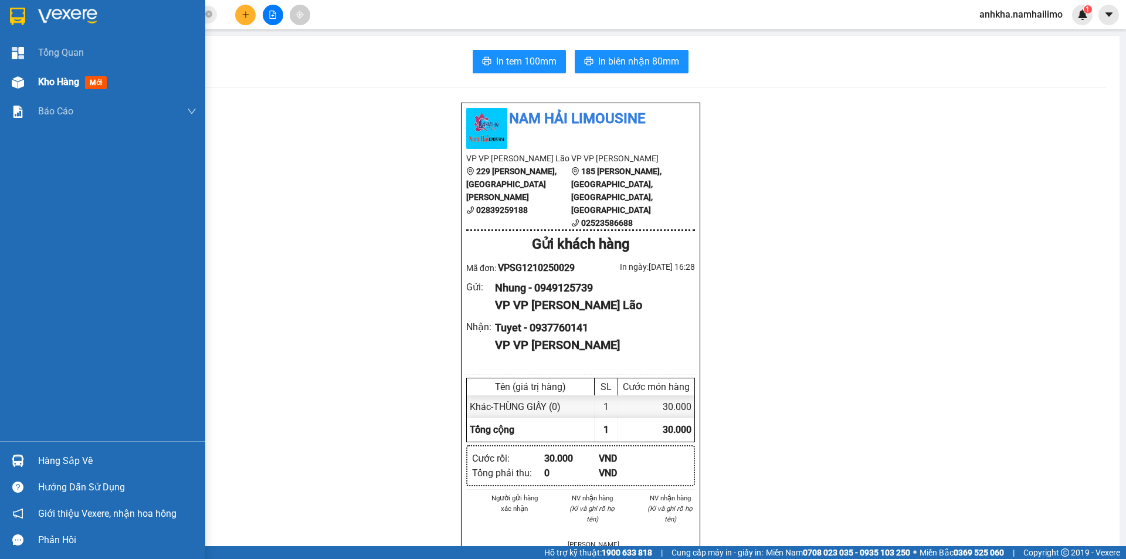
click at [32, 91] on div "Kho hàng mới" at bounding box center [102, 81] width 205 height 29
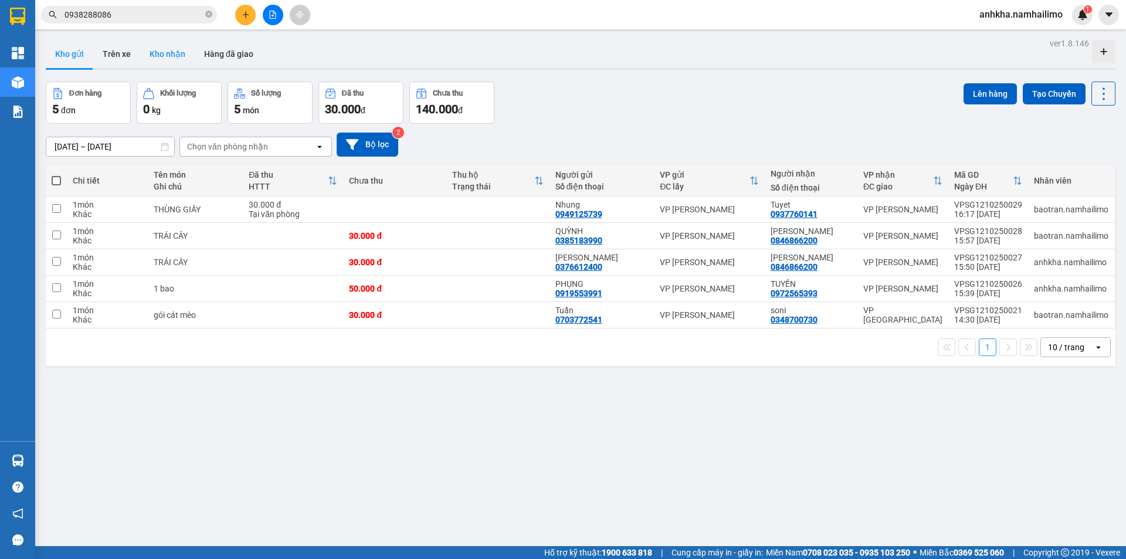
click at [171, 53] on button "Kho nhận" at bounding box center [167, 54] width 55 height 28
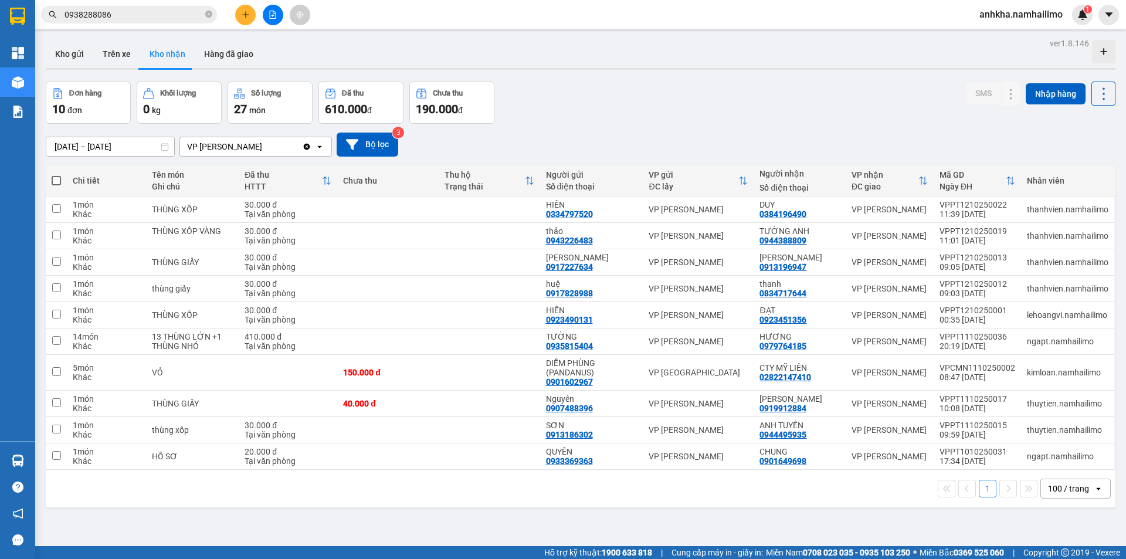
drag, startPoint x: 80, startPoint y: 52, endPoint x: 391, endPoint y: 60, distance: 310.9
click at [344, 59] on div "Kho gửi Trên xe Kho nhận Hàng đã giao" at bounding box center [581, 55] width 1070 height 31
click at [979, 254] on div at bounding box center [988, 262] width 18 height 18
click at [984, 258] on button at bounding box center [987, 262] width 16 height 21
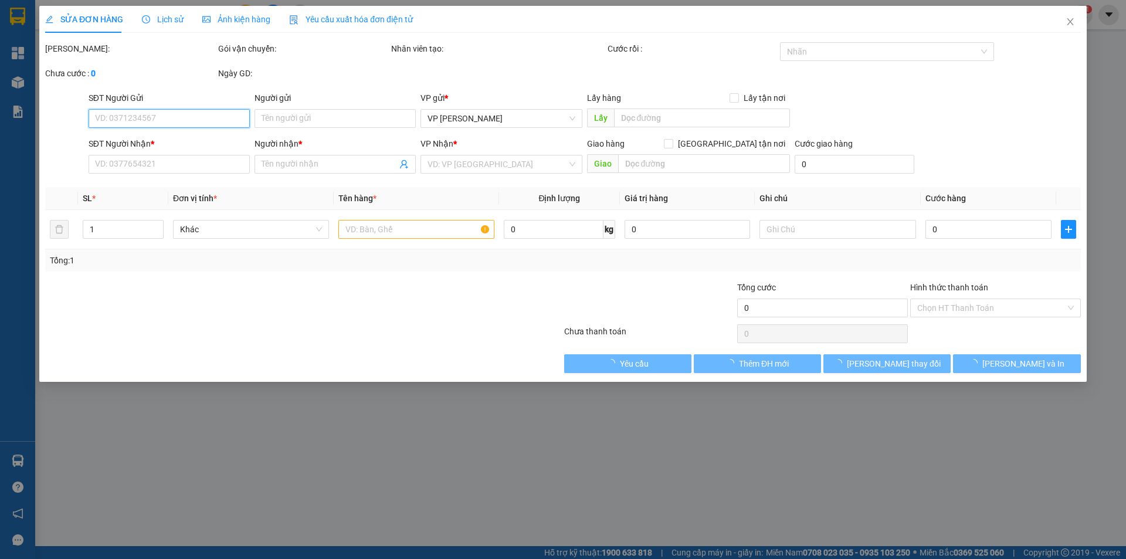
type input "0917227634"
type input "HỒNG VÂN"
type input "0913196947"
type input "HỒNG TRINH"
type input "30.000"
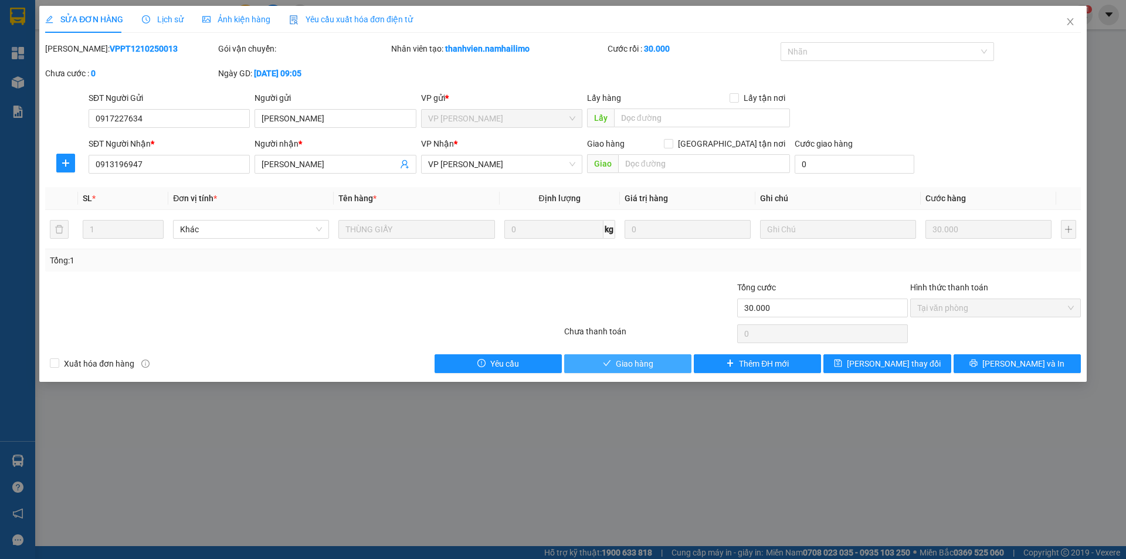
click at [661, 365] on button "Giao hàng" at bounding box center [627, 363] width 127 height 19
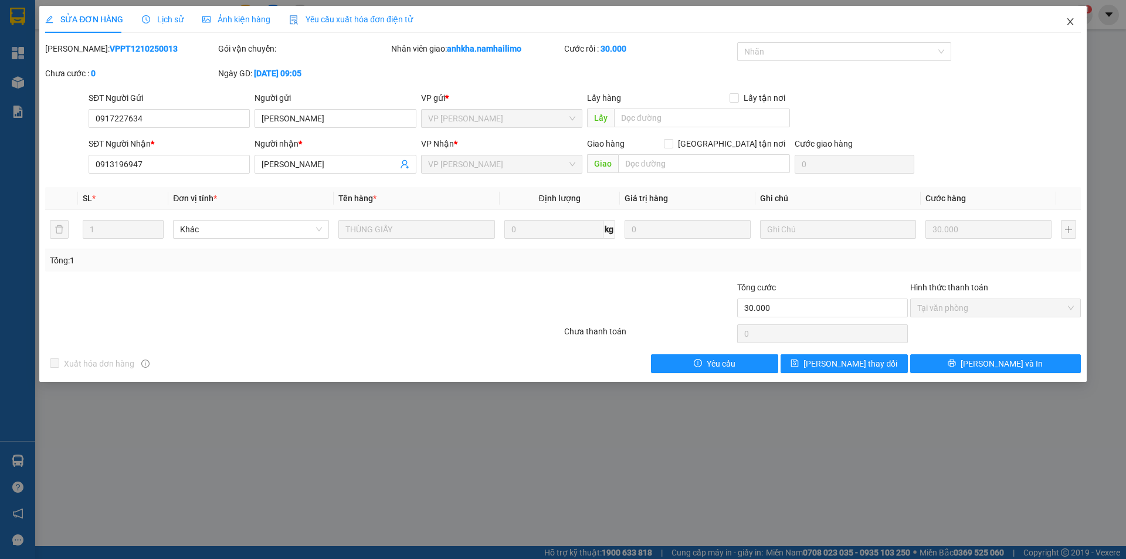
click at [1070, 18] on icon "close" at bounding box center [1069, 21] width 9 height 9
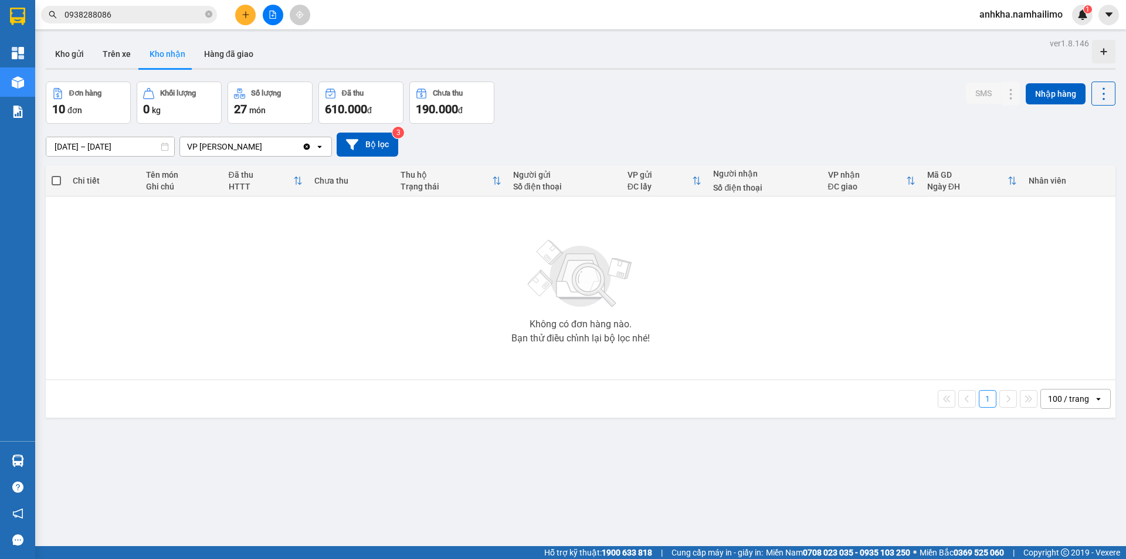
drag, startPoint x: 584, startPoint y: 80, endPoint x: 582, endPoint y: 89, distance: 9.1
click at [584, 79] on div "ver 1.8.146 Kho gửi Trên xe Kho nhận Hàng đã giao Đơn hàng 10 đơn Khối lượng 0 …" at bounding box center [580, 314] width 1079 height 559
click at [82, 54] on button "Kho gửi" at bounding box center [69, 54] width 47 height 28
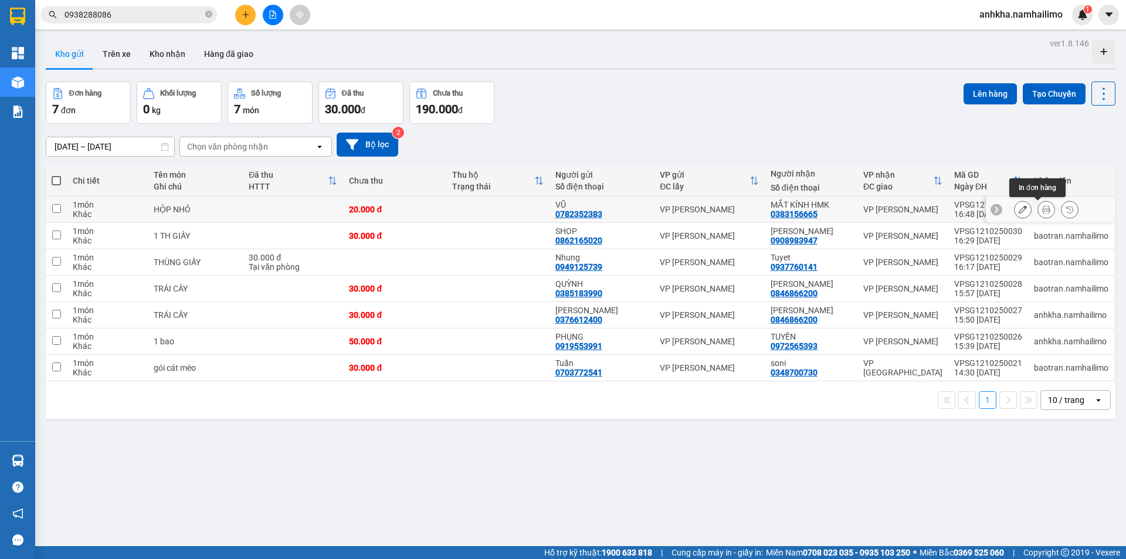
click at [1041, 208] on button at bounding box center [1046, 209] width 16 height 21
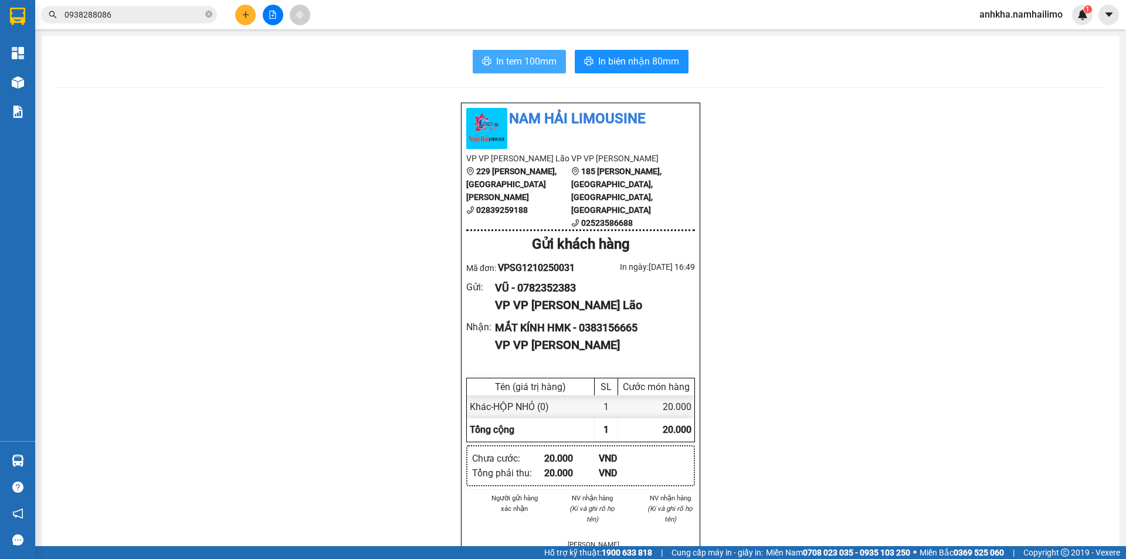
click at [518, 72] on button "In tem 100mm" at bounding box center [519, 61] width 93 height 23
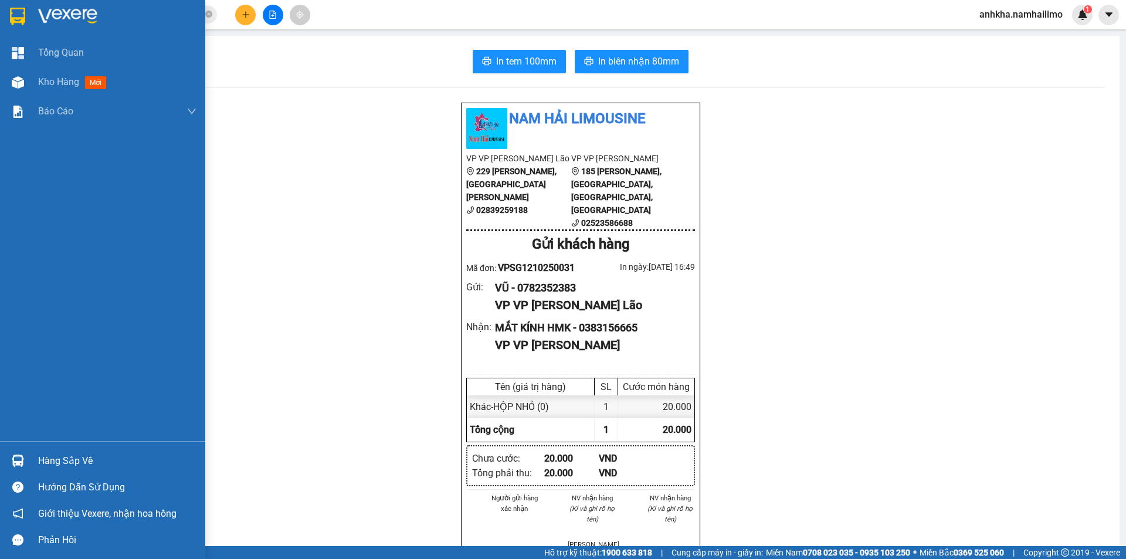
drag, startPoint x: 36, startPoint y: 463, endPoint x: 15, endPoint y: 454, distance: 23.6
click at [34, 463] on div "Hàng sắp về" at bounding box center [102, 460] width 205 height 26
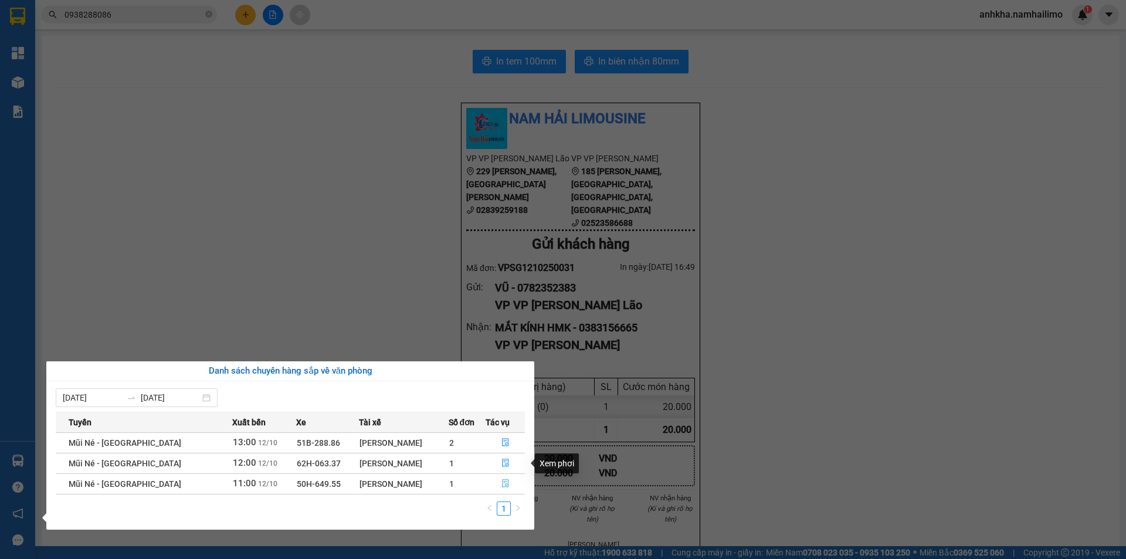
drag, startPoint x: 501, startPoint y: 482, endPoint x: 445, endPoint y: 477, distance: 56.5
click at [502, 482] on icon "file-done" at bounding box center [505, 483] width 8 height 8
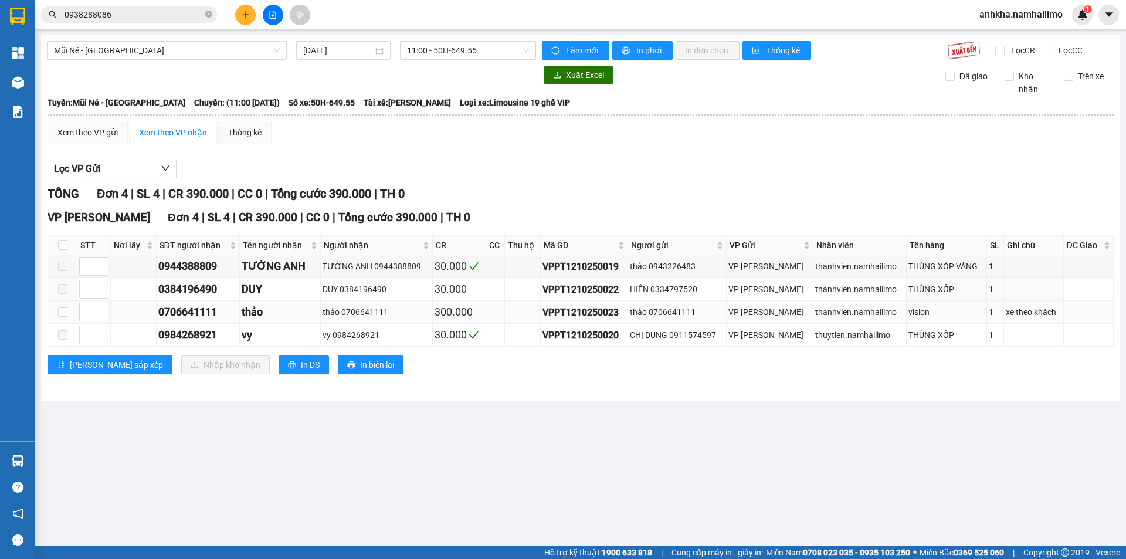
drag, startPoint x: 62, startPoint y: 286, endPoint x: 67, endPoint y: 316, distance: 30.4
click at [66, 304] on tbody "0944388809 TƯỜNG ANH TƯỜNG ANH 0944388809 30.000 VPPT1210250019 thảo 0943226483…" at bounding box center [580, 300] width 1065 height 91
click at [67, 316] on td at bounding box center [62, 312] width 29 height 23
click at [59, 314] on input "checkbox" at bounding box center [62, 311] width 9 height 9
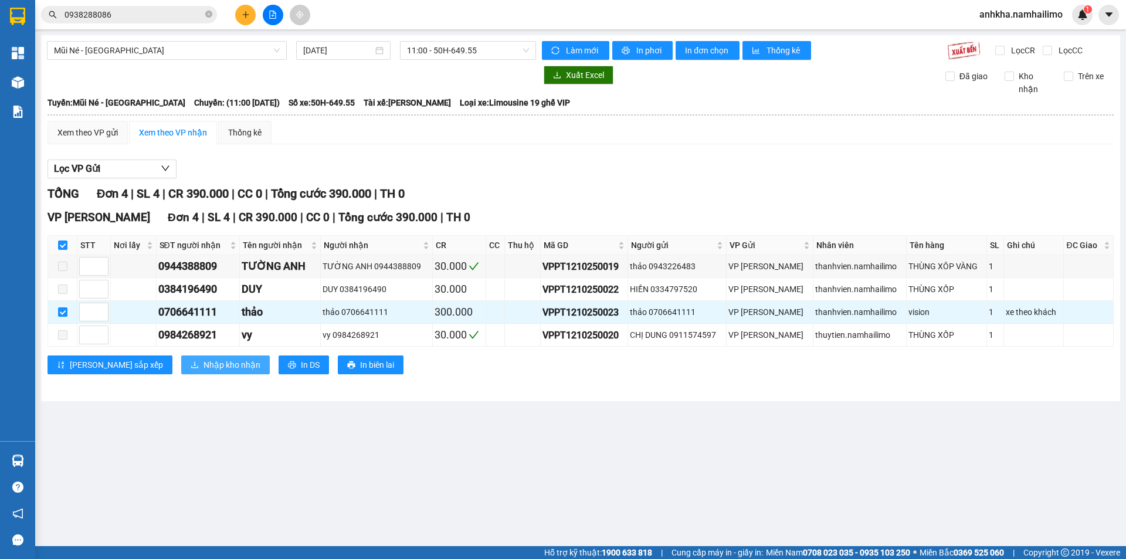
click at [203, 371] on span "Nhập kho nhận" at bounding box center [231, 364] width 57 height 13
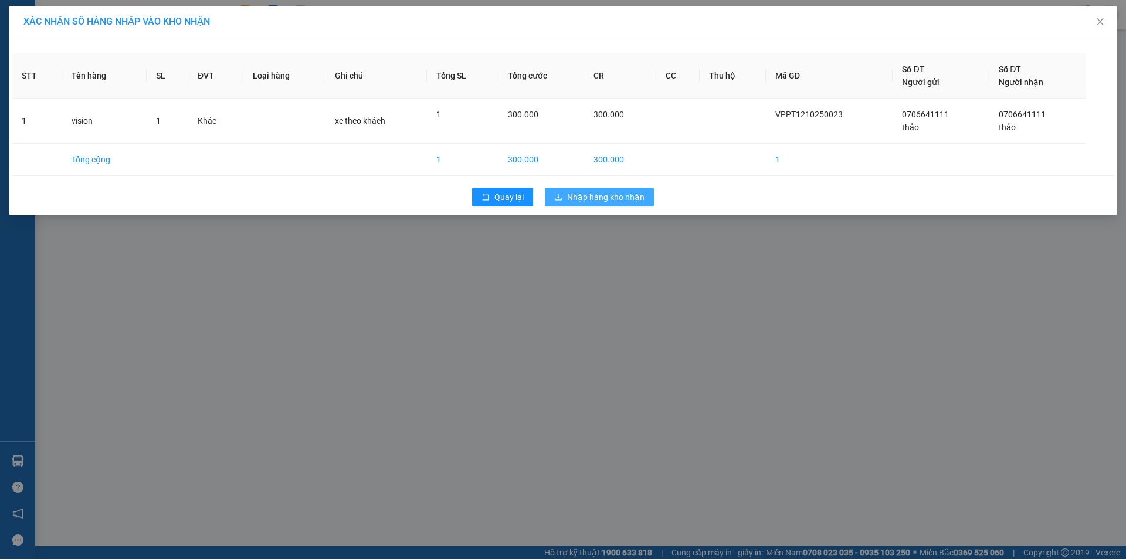
click at [562, 202] on button "Nhập hàng kho nhận" at bounding box center [599, 197] width 109 height 19
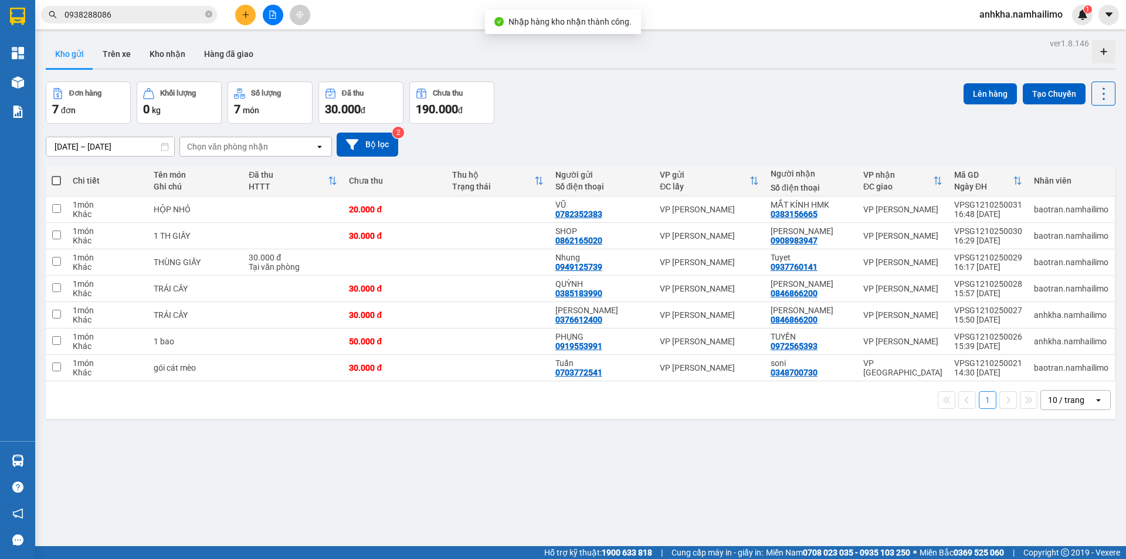
click at [162, 71] on div "ver 1.8.146 Kho gửi Trên xe Kho nhận Hàng đã giao Đơn hàng 7 đơn Khối lượng 0 k…" at bounding box center [580, 314] width 1079 height 559
click at [169, 59] on button "Kho nhận" at bounding box center [167, 54] width 55 height 28
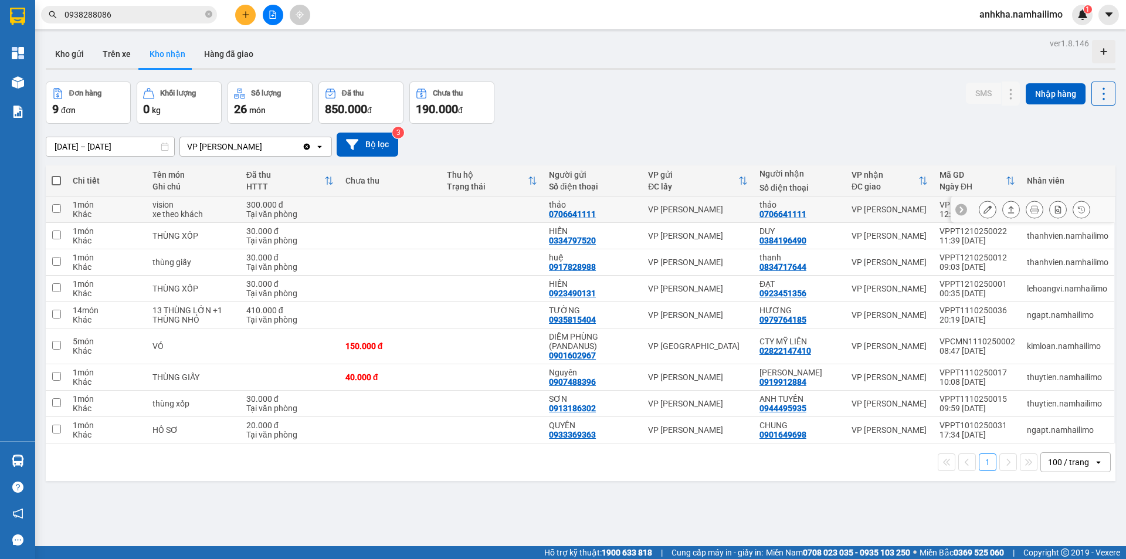
click at [969, 215] on div at bounding box center [1032, 209] width 164 height 26
click at [983, 209] on icon at bounding box center [987, 209] width 8 height 8
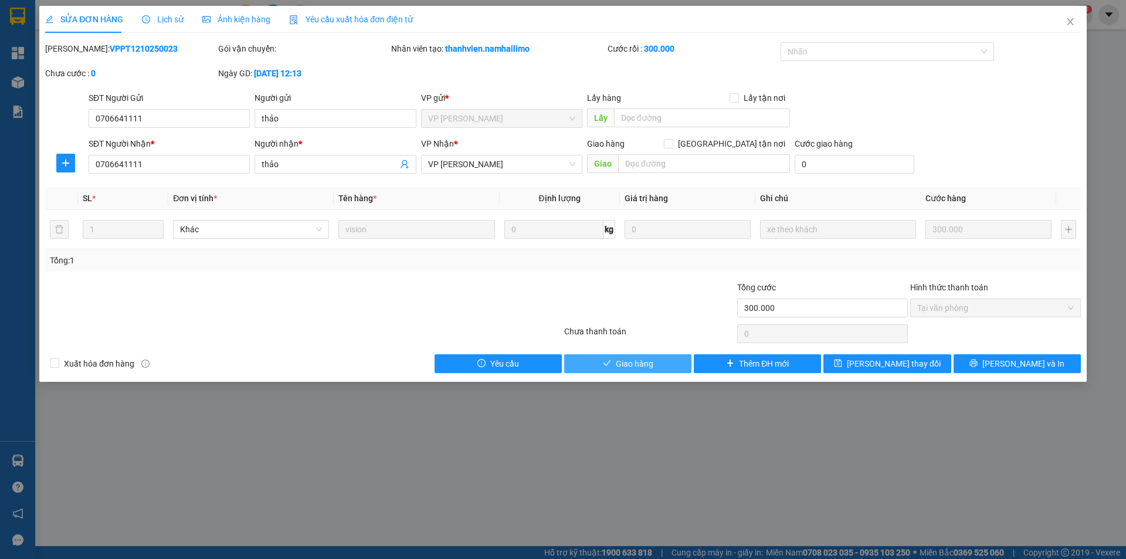
drag, startPoint x: 636, startPoint y: 359, endPoint x: 647, endPoint y: 352, distance: 12.4
click at [636, 359] on span "Giao hàng" at bounding box center [635, 363] width 38 height 13
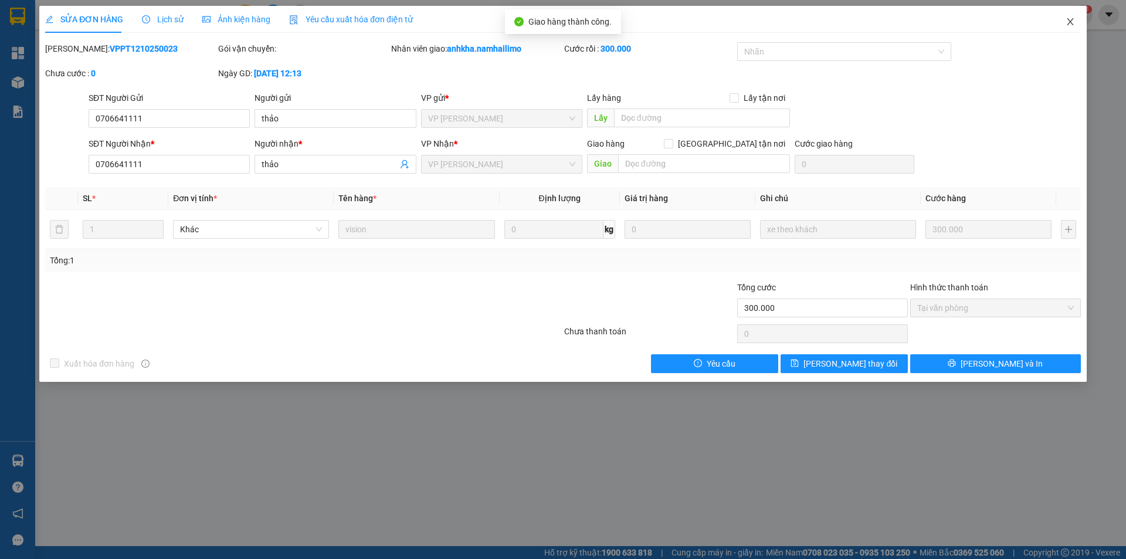
click at [1058, 27] on span "Close" at bounding box center [1070, 22] width 33 height 33
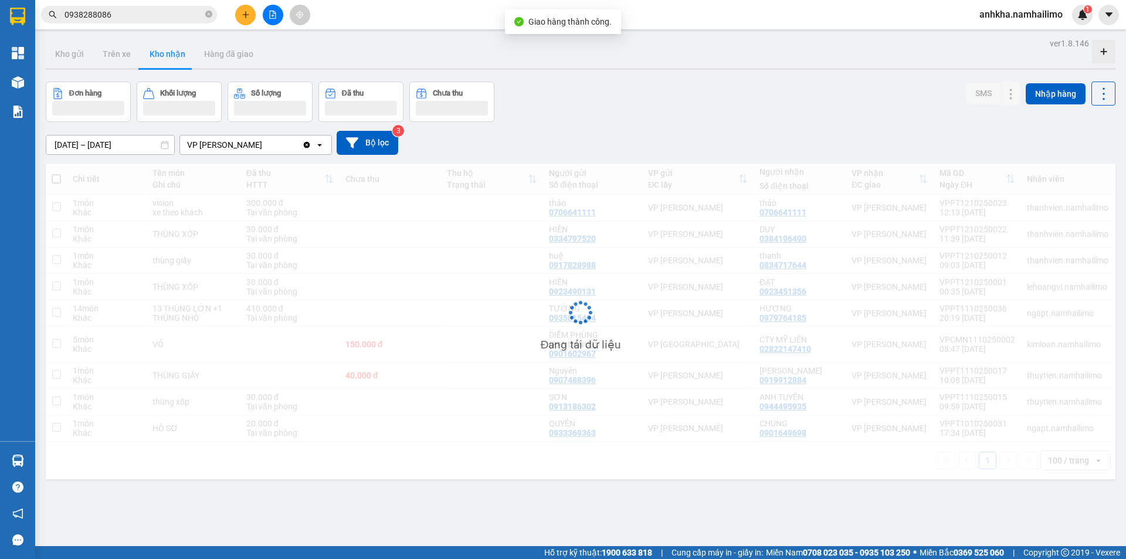
click at [1061, 26] on div "Kết quả tìm kiếm ( 4 ) Bộ lọc Mã ĐH Trạng thái Món hàng Tổng cước Chưa cước Ngư…" at bounding box center [563, 14] width 1126 height 29
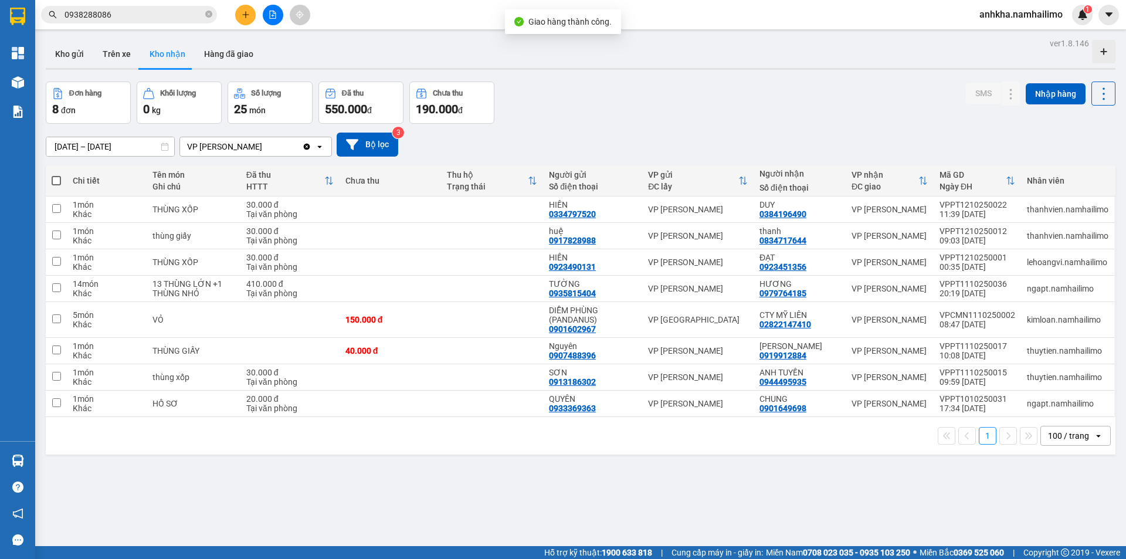
drag, startPoint x: 65, startPoint y: 60, endPoint x: 6, endPoint y: 267, distance: 215.3
click at [65, 62] on button "Kho gửi" at bounding box center [69, 54] width 47 height 28
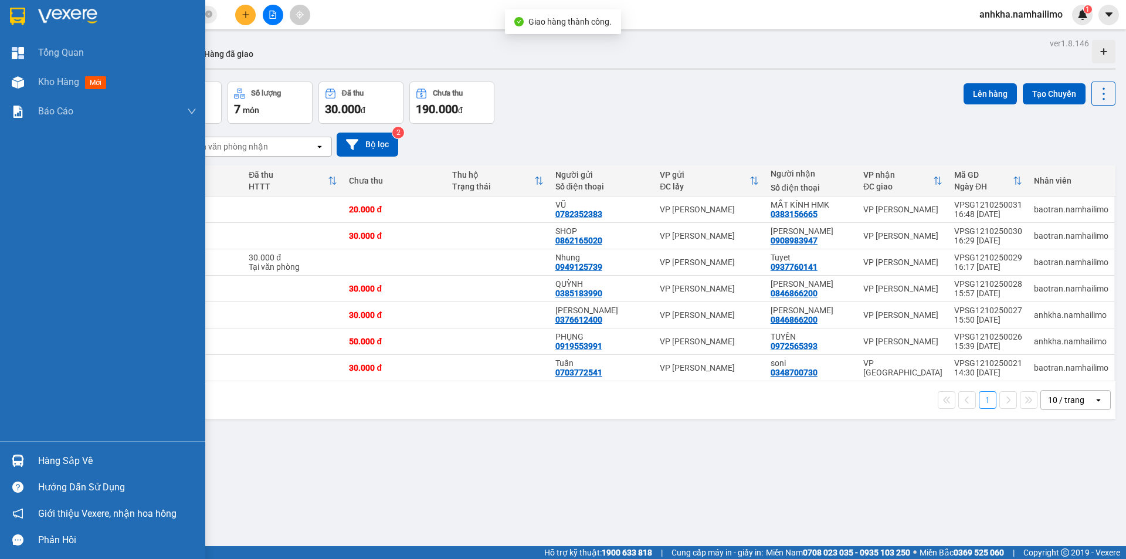
click at [31, 444] on div "Hàng sắp về Hướng dẫn sử dụng Giới thiệu Vexere, nhận hoa hồng Phản hồi" at bounding box center [102, 497] width 205 height 112
drag, startPoint x: 29, startPoint y: 459, endPoint x: 54, endPoint y: 449, distance: 27.3
click at [29, 460] on div "Hàng sắp về" at bounding box center [102, 460] width 205 height 26
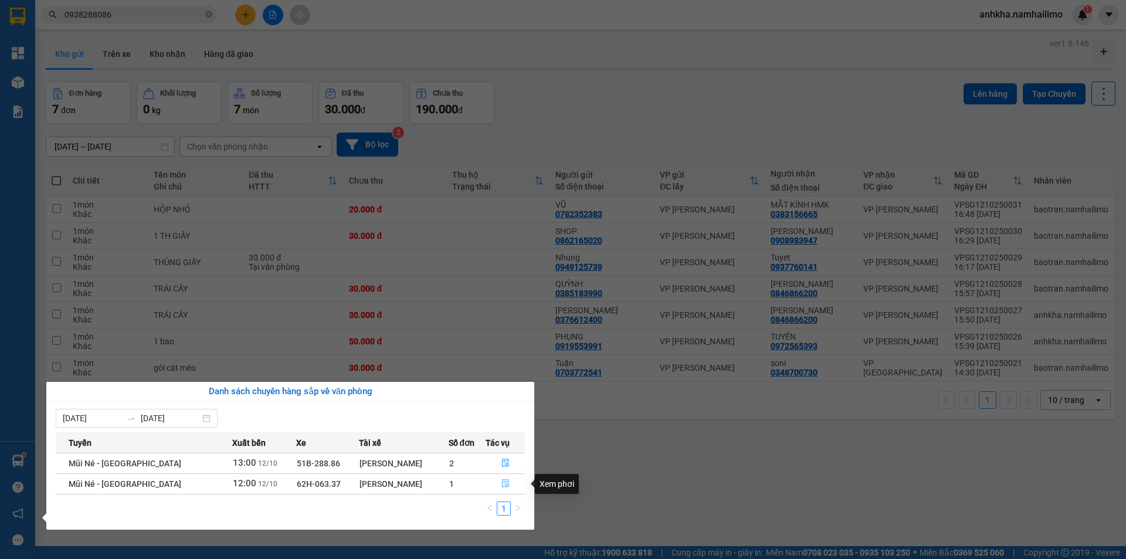
click at [504, 481] on icon "file-done" at bounding box center [505, 483] width 8 height 8
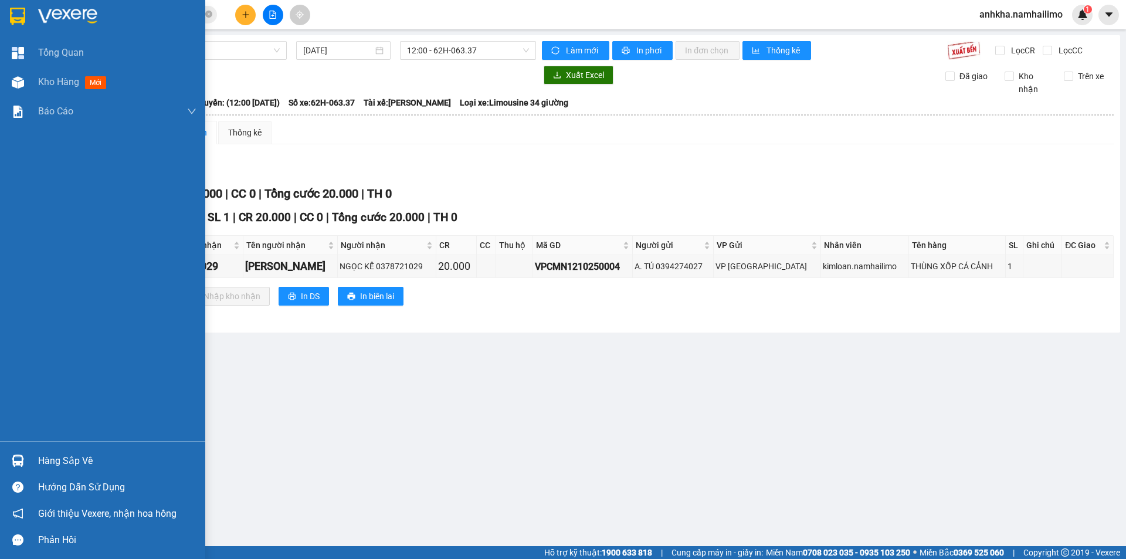
click at [23, 459] on img at bounding box center [18, 460] width 12 height 12
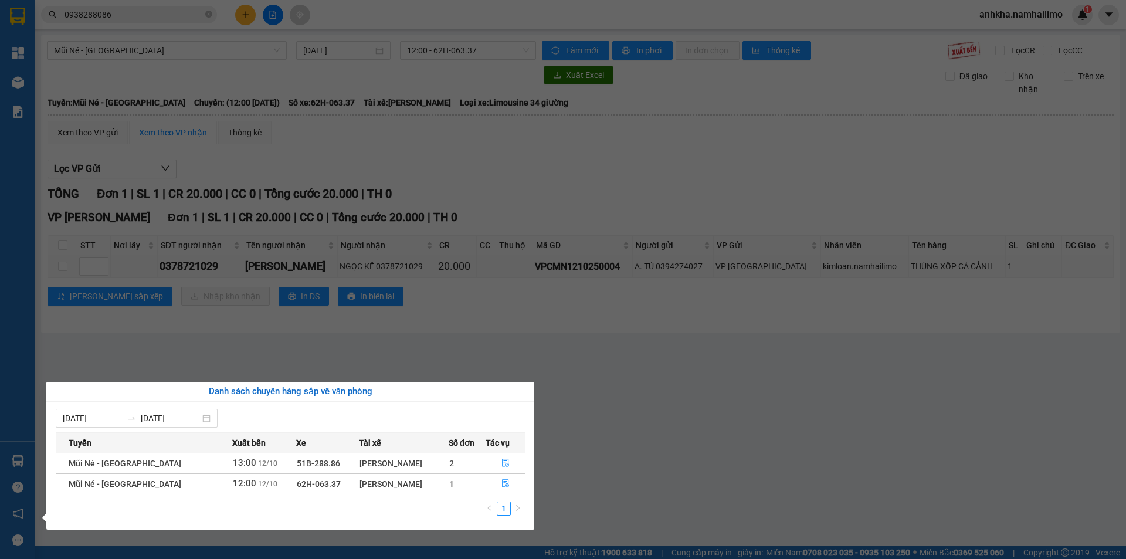
click at [442, 328] on section "Kết quả tìm kiếm ( 4 ) Bộ lọc Mã ĐH Trạng thái Món hàng Tổng cước Chưa cước Ngư…" at bounding box center [563, 279] width 1126 height 559
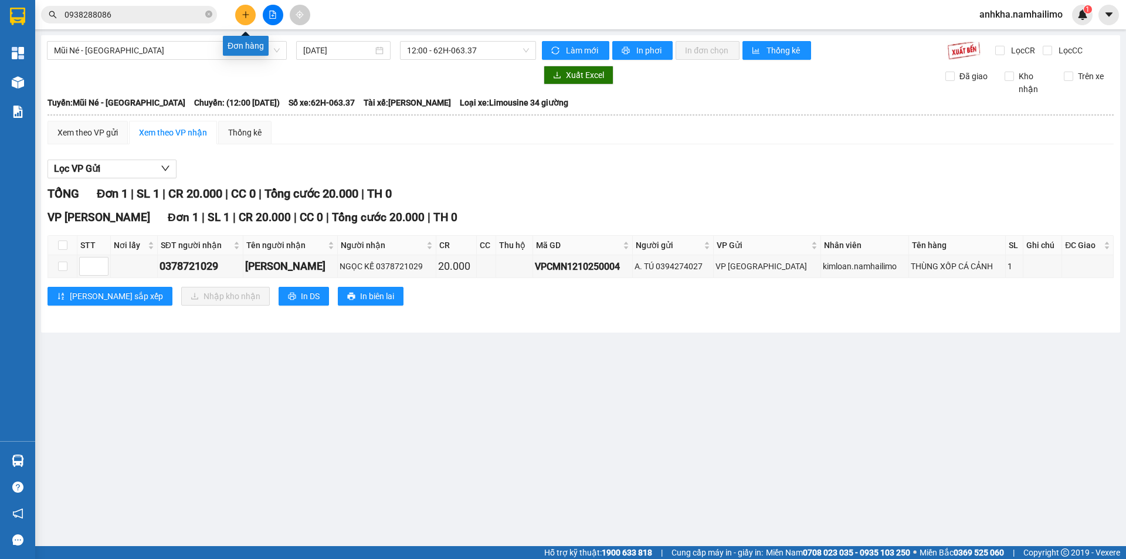
click at [239, 13] on button at bounding box center [245, 15] width 21 height 21
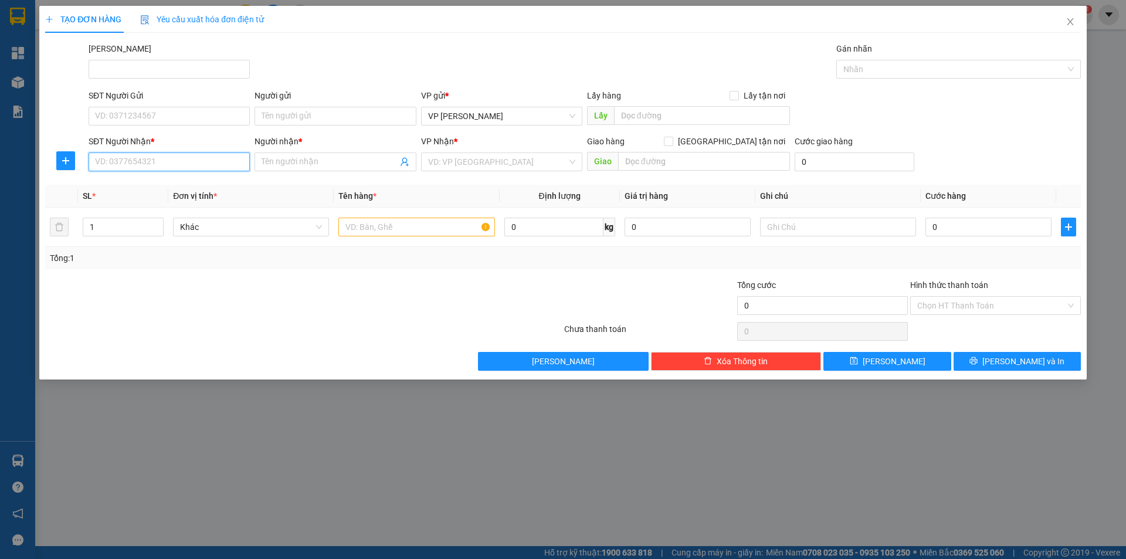
click at [181, 167] on input "SĐT Người Nhận *" at bounding box center [169, 161] width 161 height 19
click at [124, 164] on input "0909091494" at bounding box center [169, 161] width 161 height 19
type input "0909091494"
click at [288, 159] on input "Người nhận *" at bounding box center [329, 161] width 135 height 13
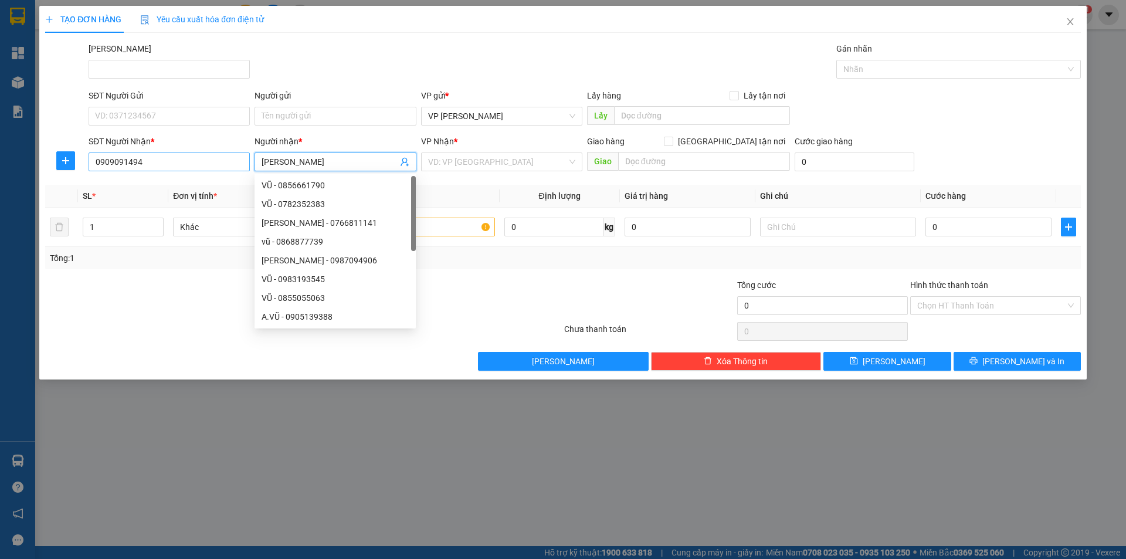
type input "Vũ"
drag, startPoint x: 147, startPoint y: 159, endPoint x: 60, endPoint y: 167, distance: 87.6
click at [58, 167] on div "SĐT Người Nhận * 0909091494 0909091494 Người nhận * Vũ VP Nhận * VD: VP Sài Gòn…" at bounding box center [563, 155] width 1038 height 41
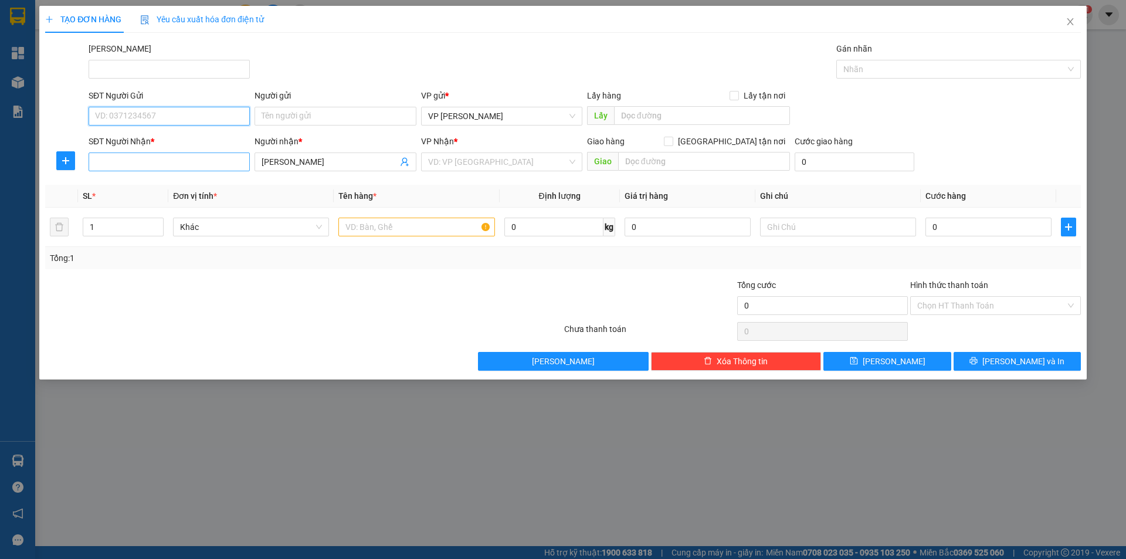
type input "0909091494"
click at [168, 118] on input "0909091494" at bounding box center [169, 116] width 161 height 19
click at [155, 142] on div "0909091494 - CHỊ DUNG" at bounding box center [169, 139] width 147 height 13
type input "CHỊ DUNG"
type input "TX TY THU 187 NDC"
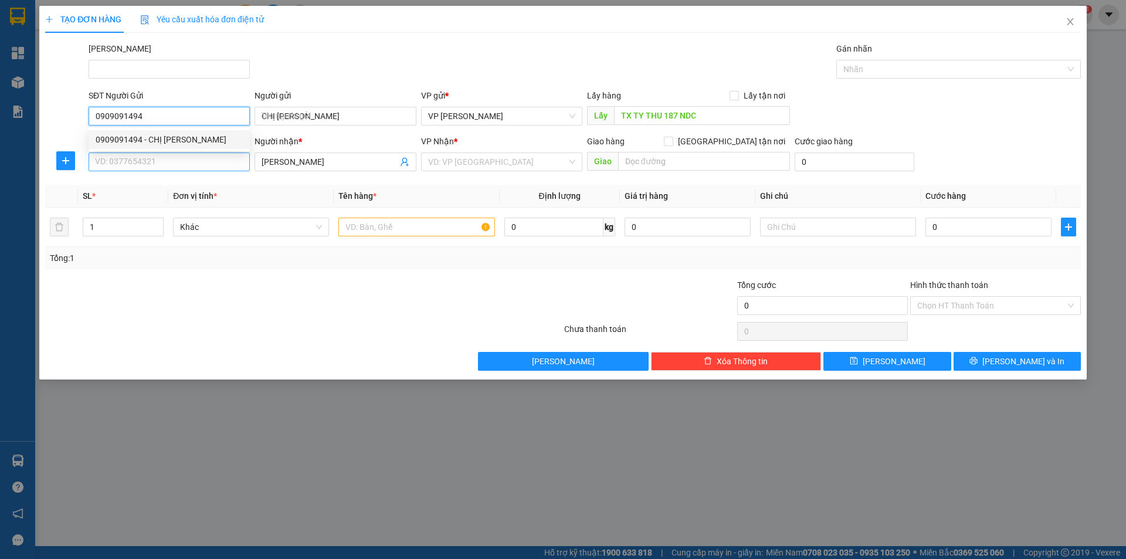
type input "40.000"
type input "0909091494"
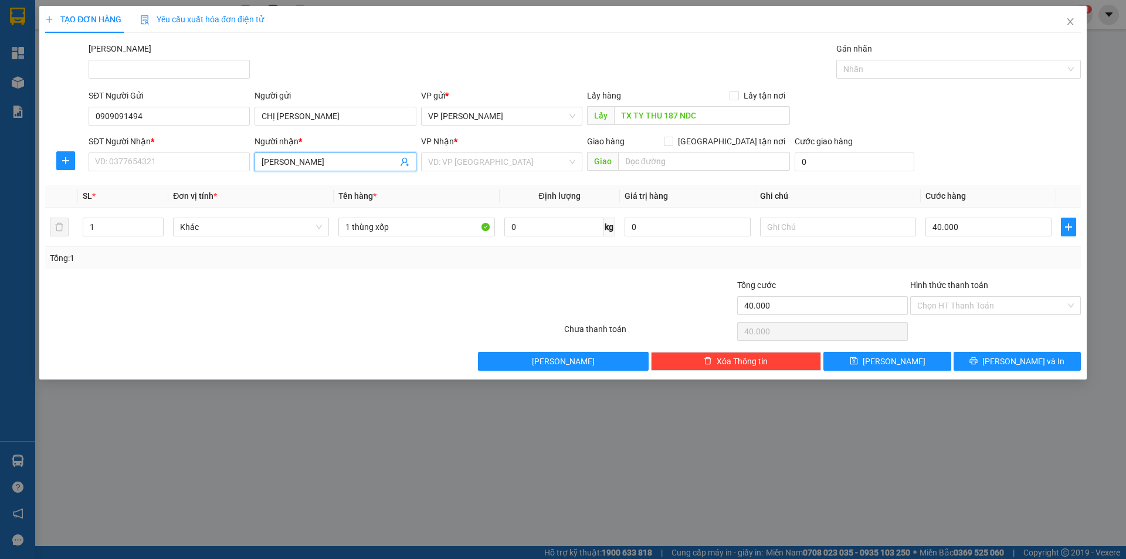
click at [303, 163] on input "Vũ" at bounding box center [329, 161] width 135 height 13
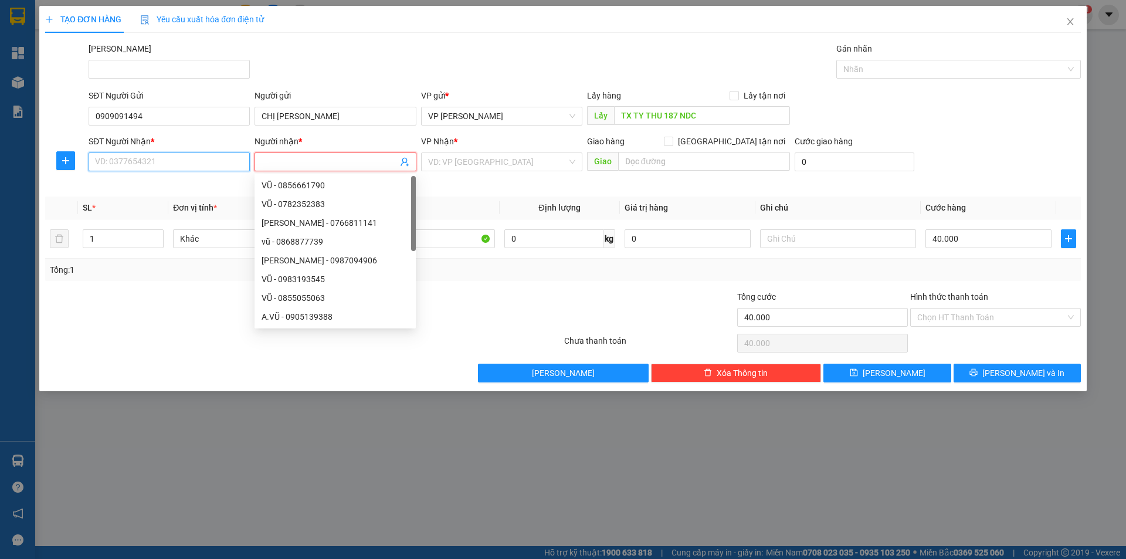
click at [189, 165] on input "SĐT Người Nhận *" at bounding box center [169, 161] width 161 height 19
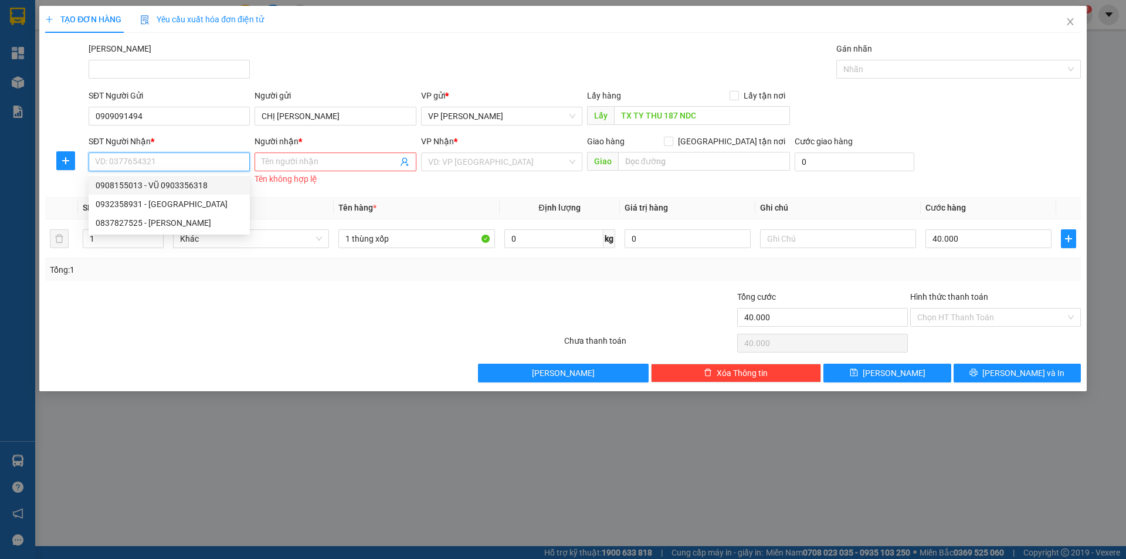
click at [200, 187] on div "0908155013 - VŨ 0903356318" at bounding box center [169, 185] width 147 height 13
type input "0908155013"
type input "VŨ 0903356318"
checkbox input "true"
type input "107 NĐC"
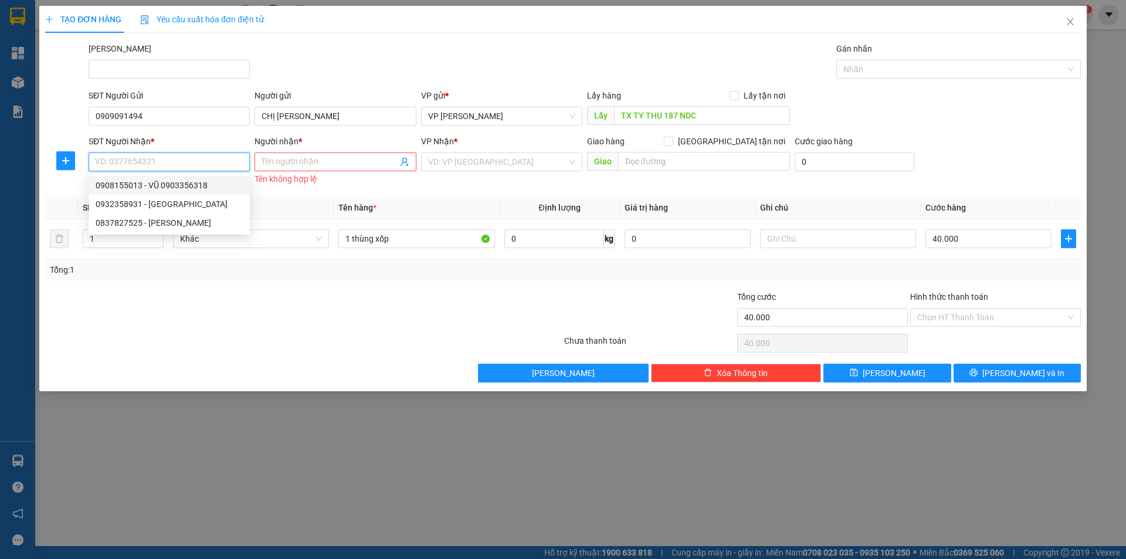
type input "50.000"
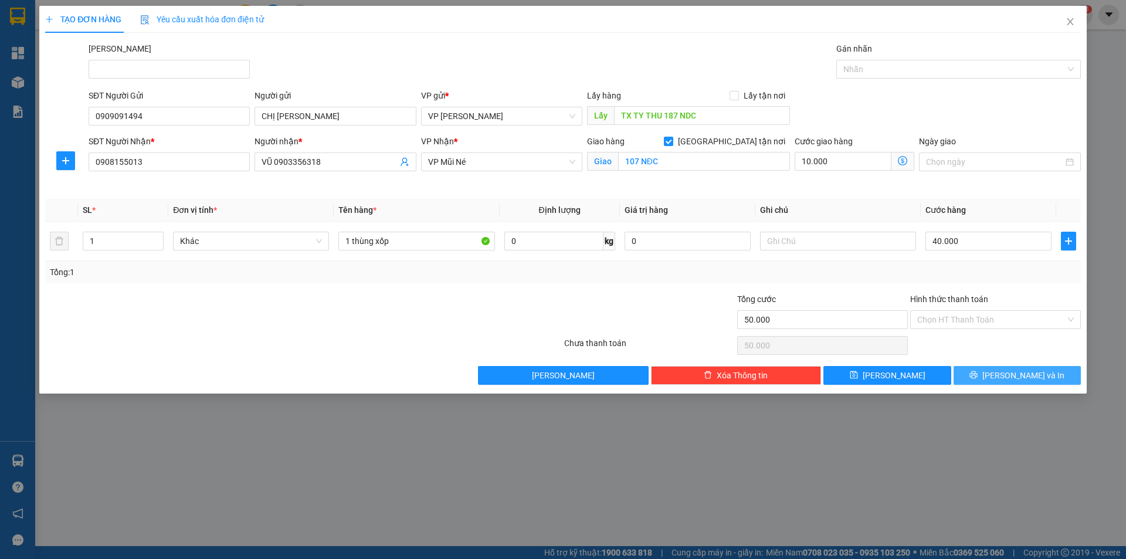
click at [997, 369] on button "Lưu và In" at bounding box center [1016, 375] width 127 height 19
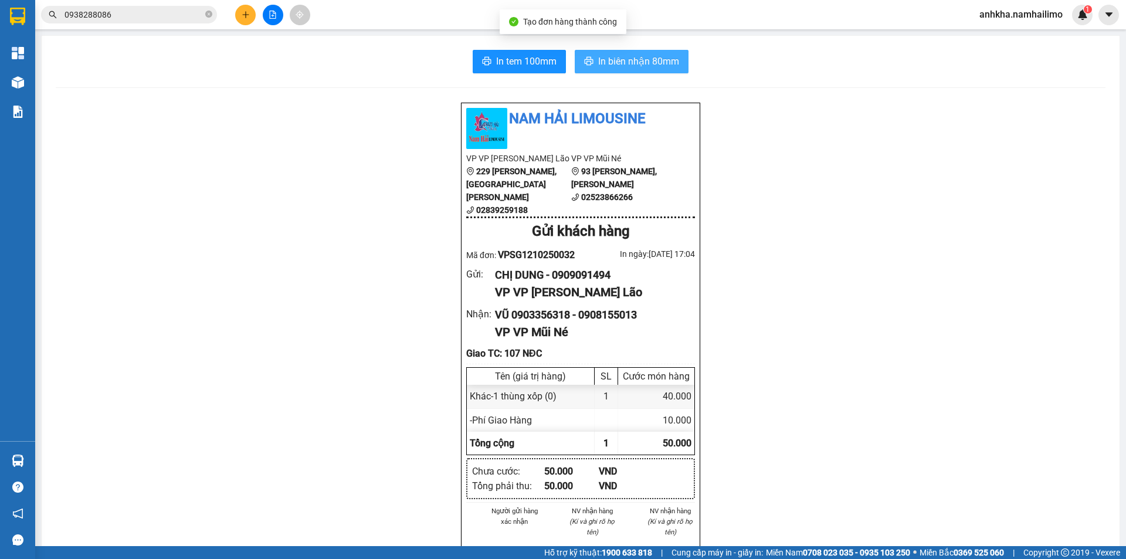
click at [618, 53] on button "In biên nhận 80mm" at bounding box center [632, 61] width 114 height 23
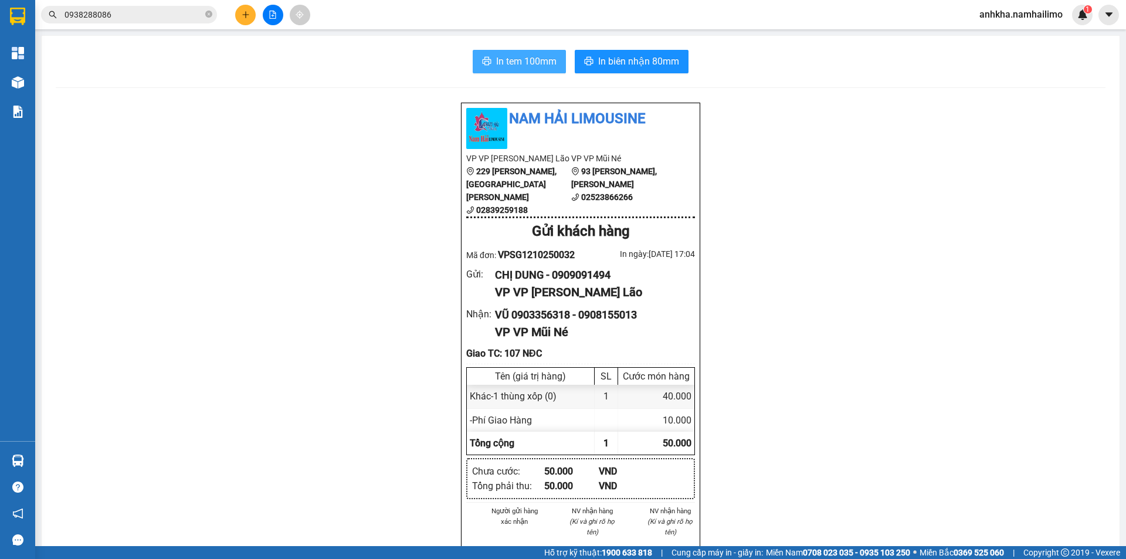
click at [514, 64] on span "In tem 100mm" at bounding box center [526, 61] width 60 height 15
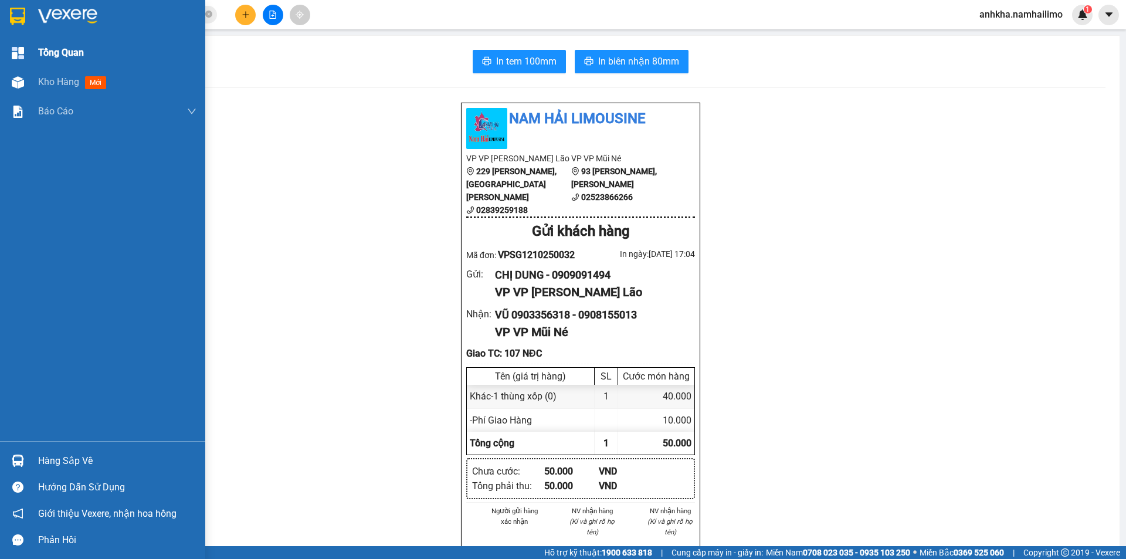
drag, startPoint x: 82, startPoint y: 80, endPoint x: 79, endPoint y: 64, distance: 16.1
click at [81, 79] on div "Kho hàng mới" at bounding box center [74, 81] width 73 height 15
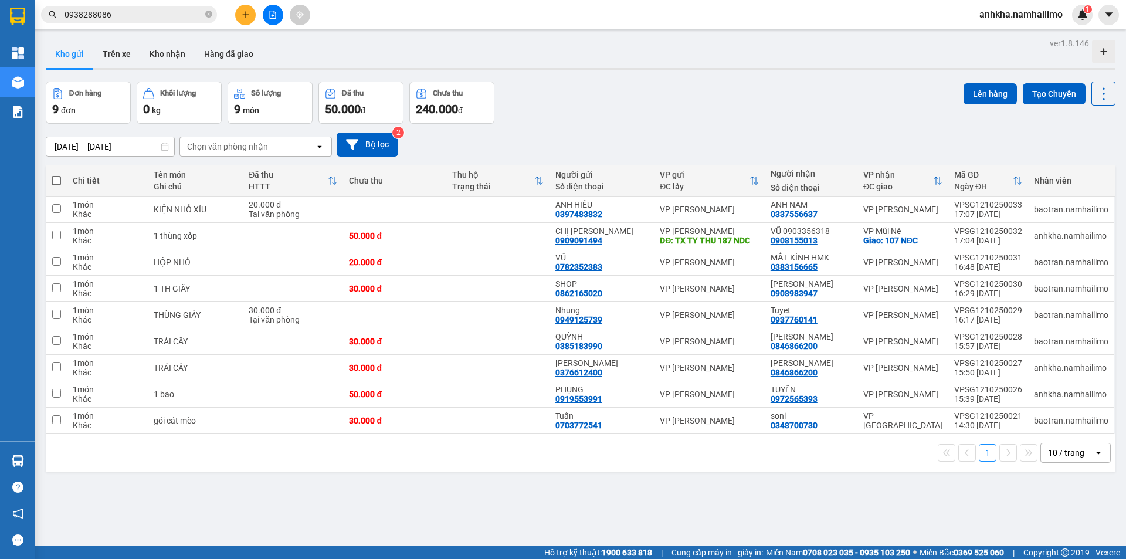
click at [56, 181] on span at bounding box center [56, 180] width 9 height 9
click at [56, 175] on input "checkbox" at bounding box center [56, 175] width 0 height 0
checkbox input "true"
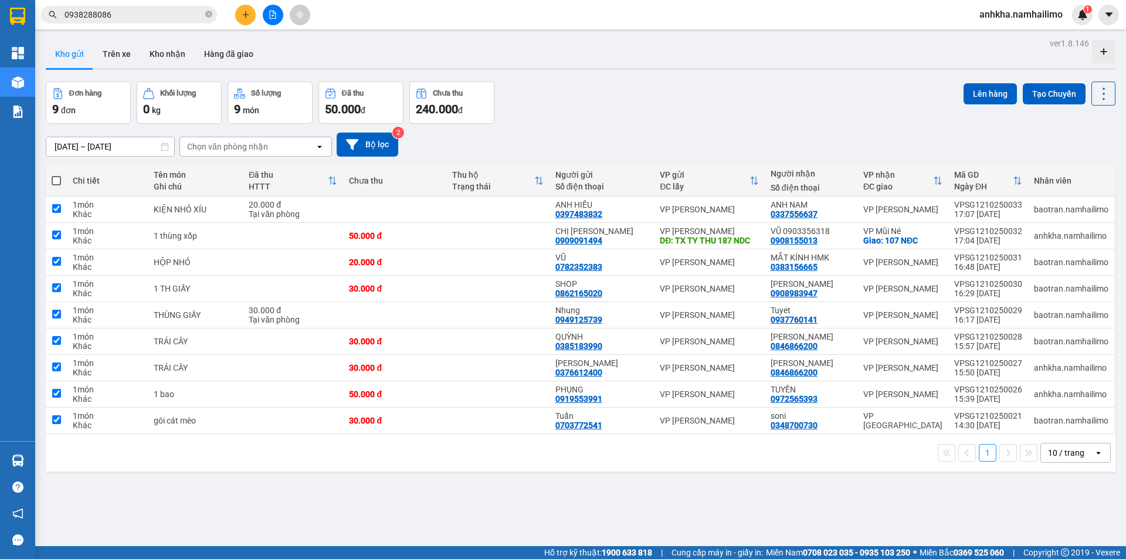
checkbox input "true"
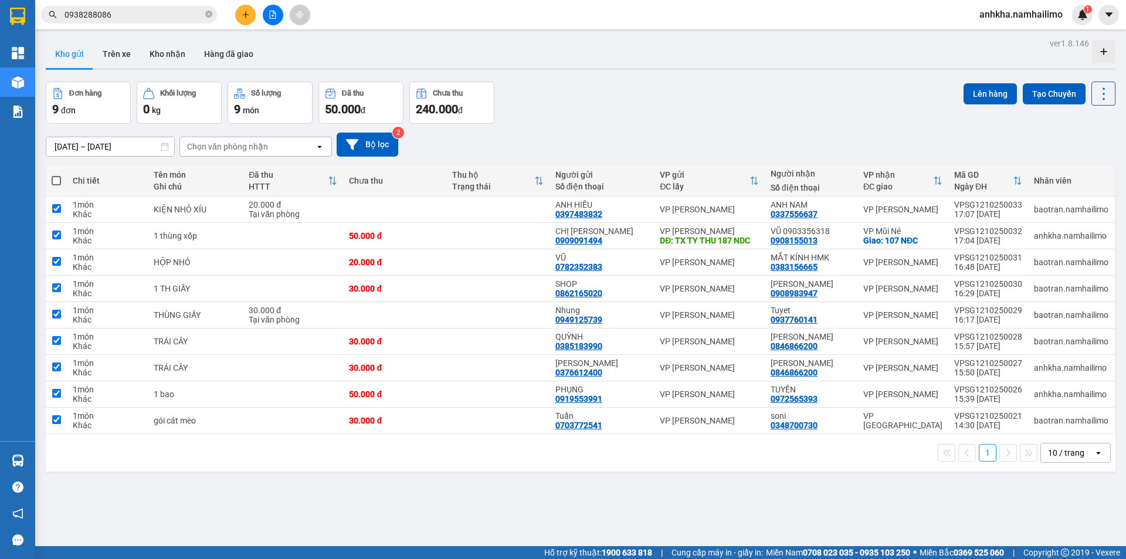
checkbox input "true"
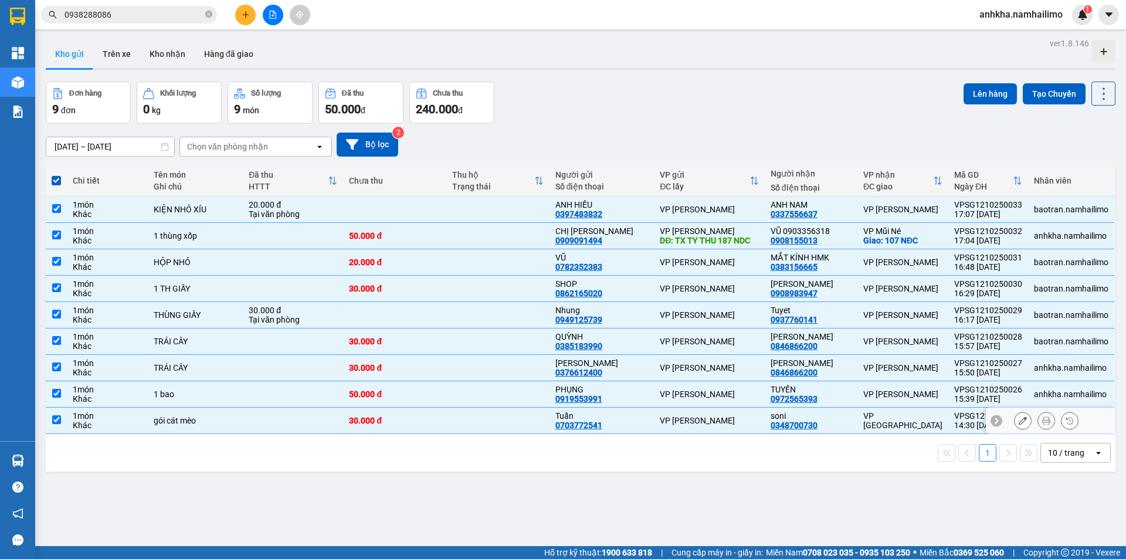
click at [824, 422] on div "soni 0348700730" at bounding box center [810, 420] width 81 height 19
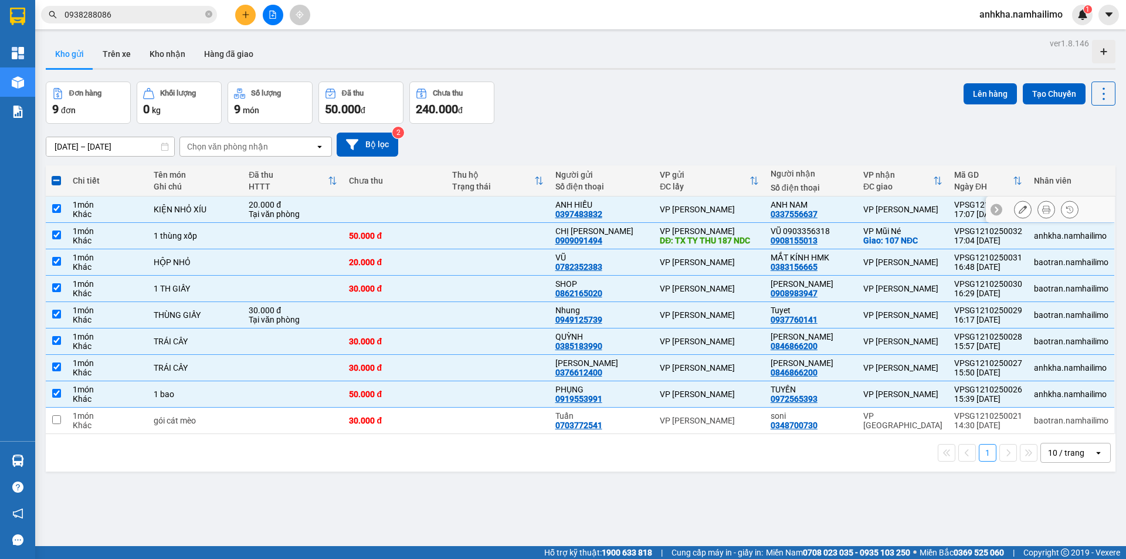
click at [420, 212] on td at bounding box center [394, 209] width 103 height 26
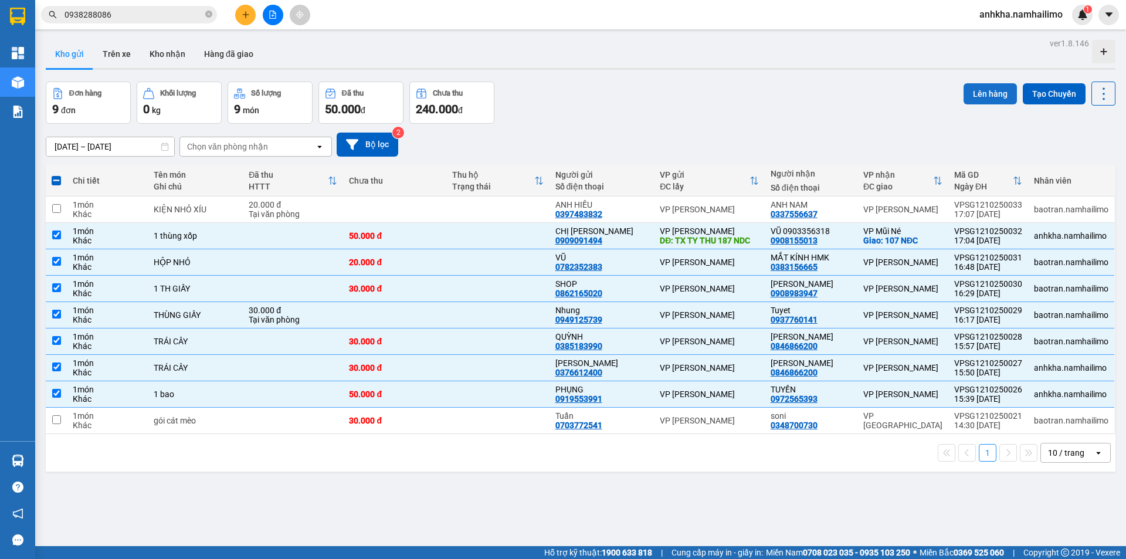
click at [997, 90] on button "Lên hàng" at bounding box center [989, 93] width 53 height 21
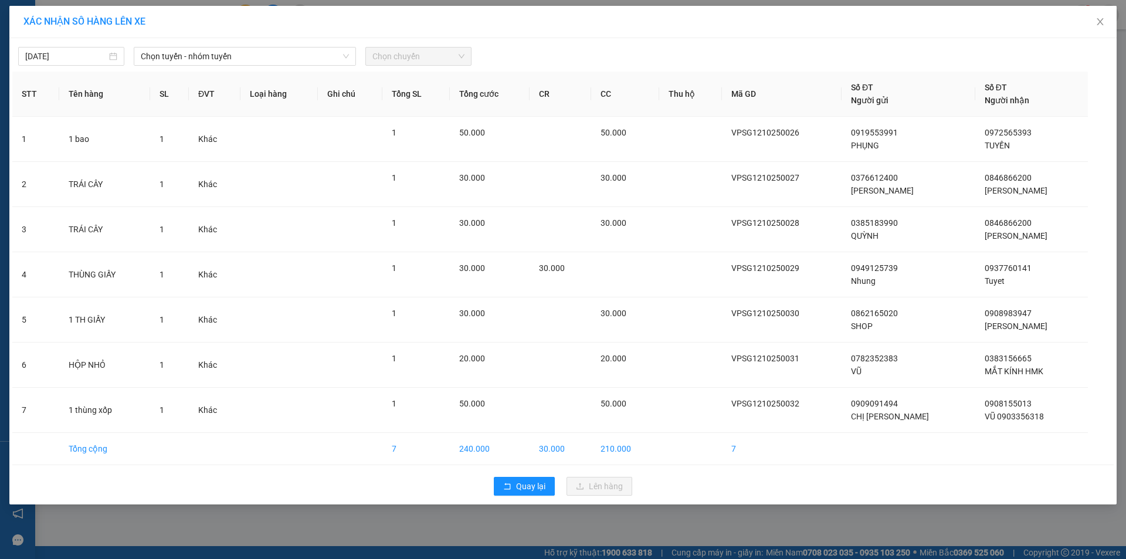
click at [301, 66] on div "12/10/2025 Chọn tuyến - nhóm tuyến Chọn chuyến STT Tên hàng SL ĐVT Loại hàng Gh…" at bounding box center [562, 271] width 1107 height 466
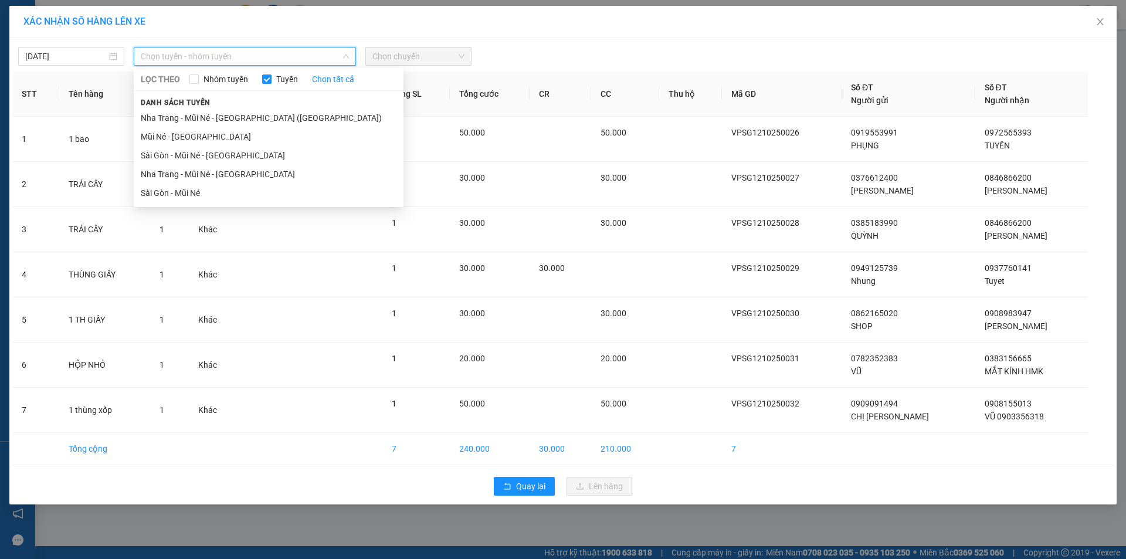
drag, startPoint x: 222, startPoint y: 197, endPoint x: 357, endPoint y: 99, distance: 167.1
click at [223, 194] on li "Sài Gòn - Mũi Né" at bounding box center [269, 193] width 270 height 19
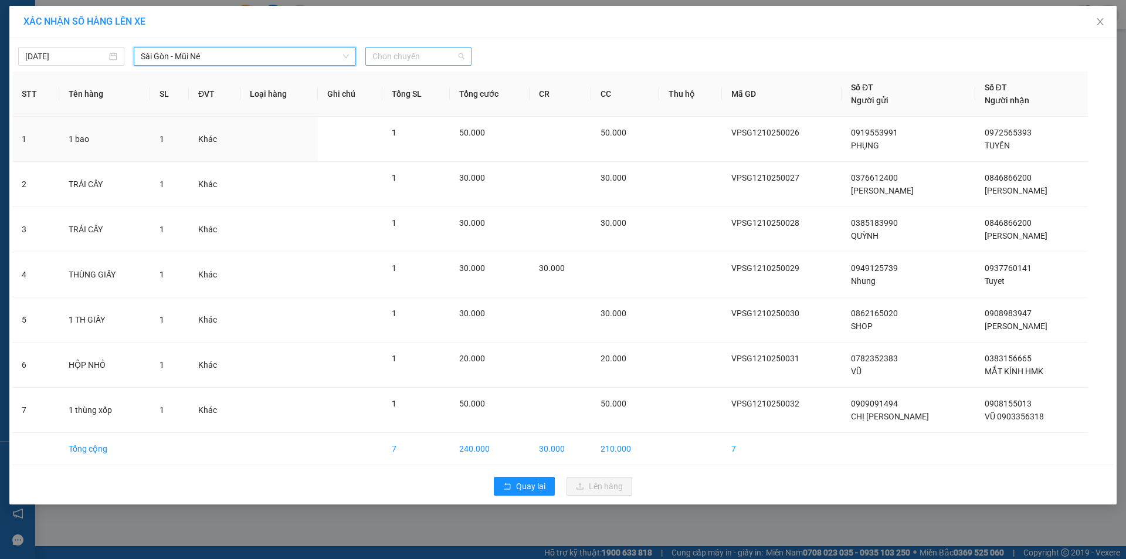
click at [420, 60] on span "Chọn chuyến" at bounding box center [418, 56] width 92 height 18
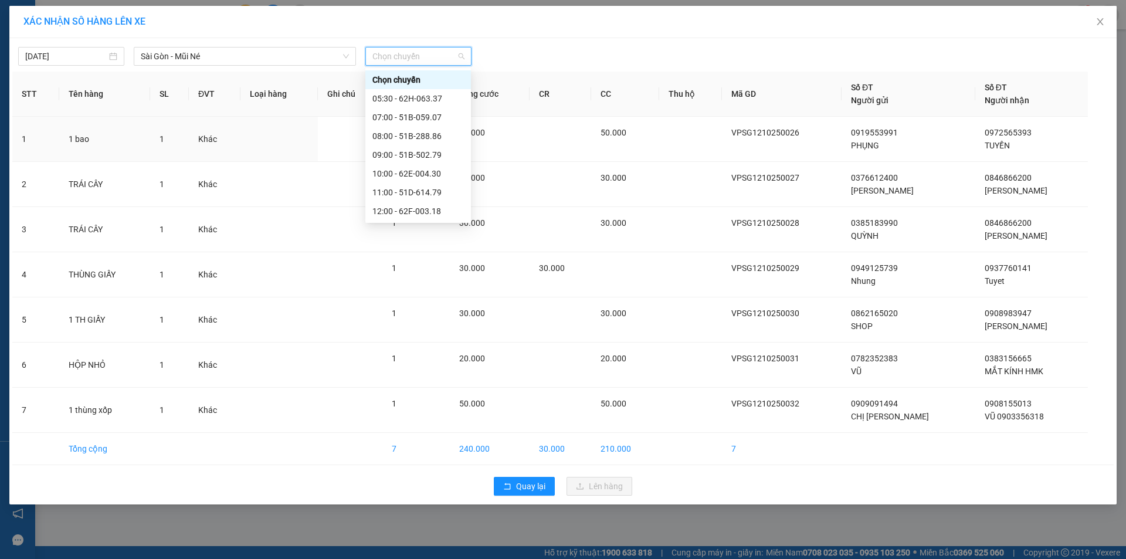
click at [403, 280] on div "17:00 - 62H-063.37" at bounding box center [417, 286] width 91 height 13
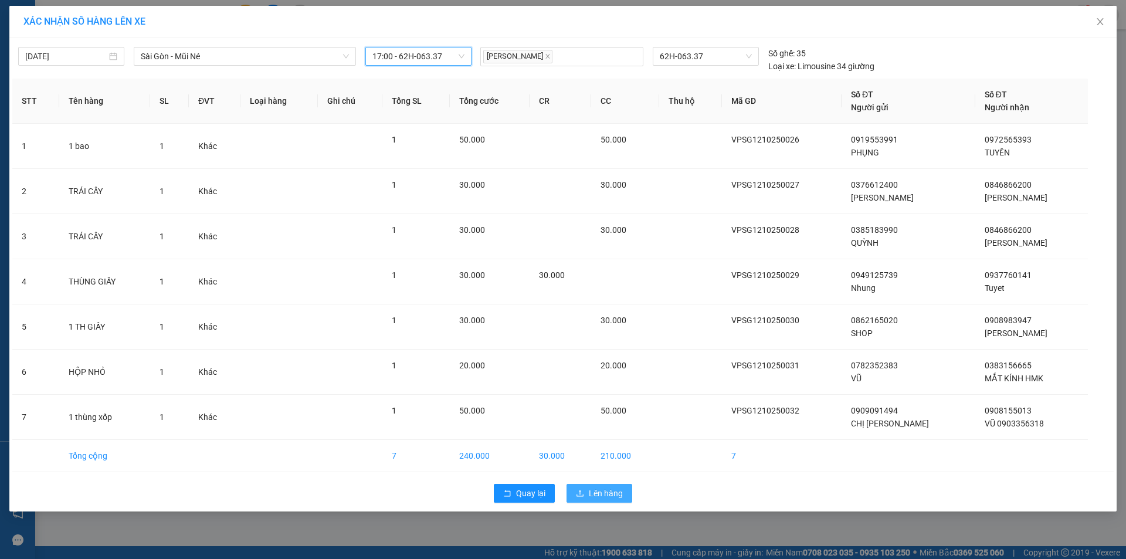
click at [600, 491] on span "Lên hàng" at bounding box center [606, 493] width 34 height 13
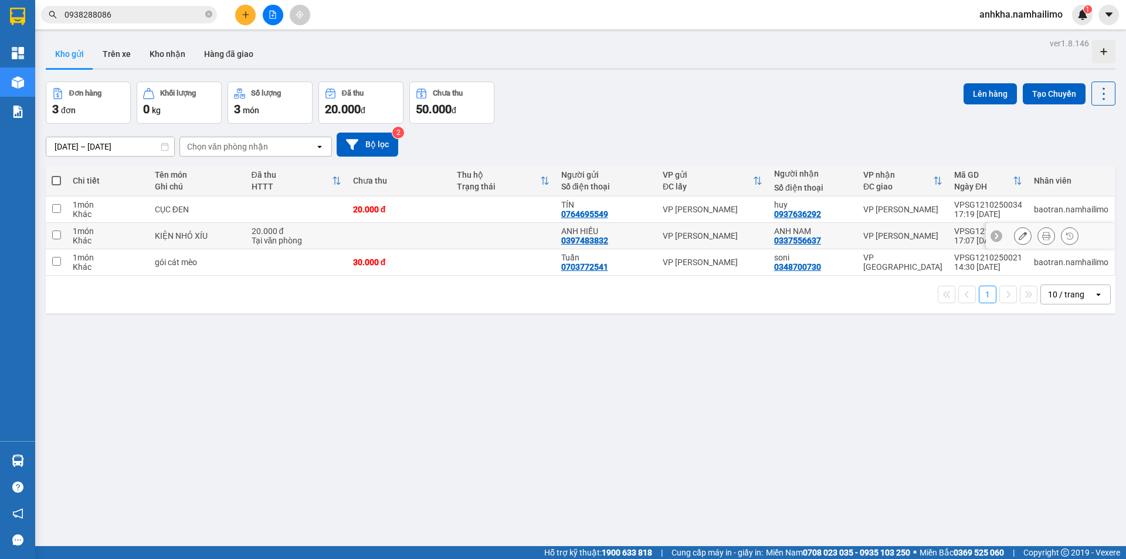
click at [604, 236] on div "0397483832" at bounding box center [584, 240] width 47 height 9
click at [476, 233] on td at bounding box center [503, 236] width 104 height 26
checkbox input "true"
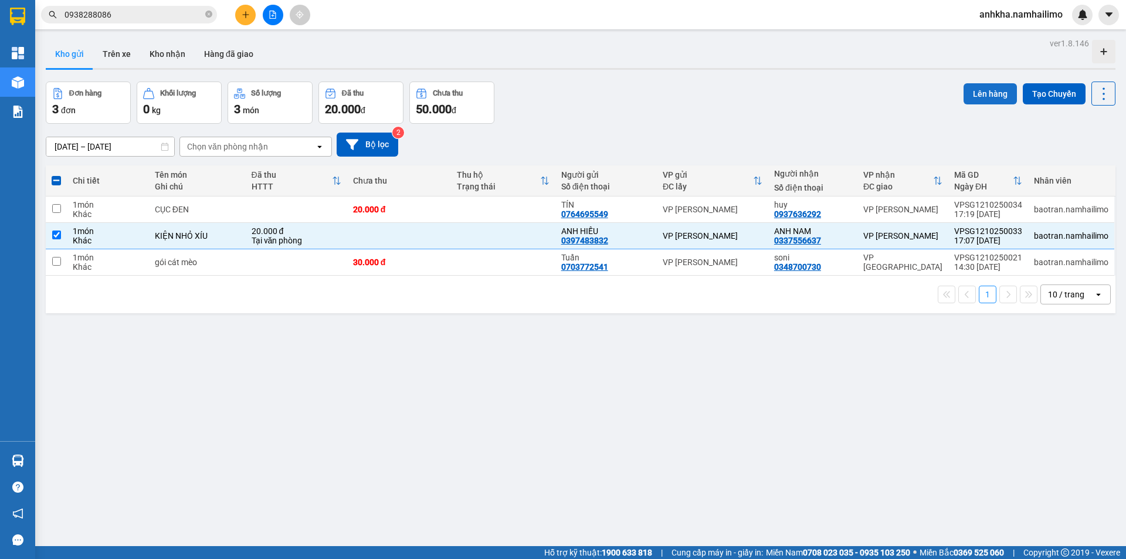
click at [992, 84] on button "Lên hàng" at bounding box center [989, 93] width 53 height 21
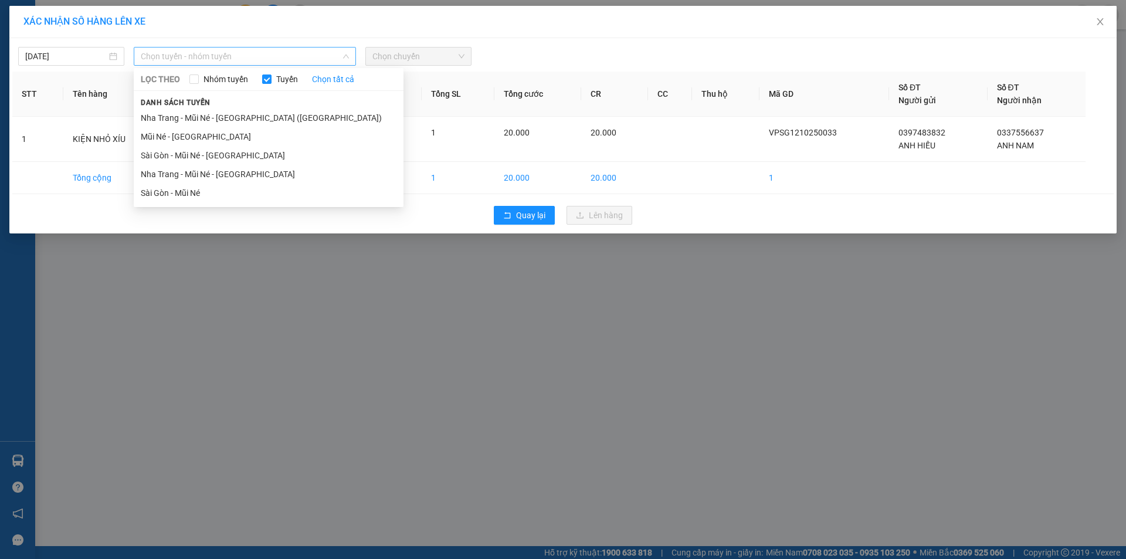
drag, startPoint x: 242, startPoint y: 57, endPoint x: 245, endPoint y: 66, distance: 9.7
click at [243, 57] on span "Chọn tuyến - nhóm tuyến" at bounding box center [245, 56] width 208 height 18
drag, startPoint x: 176, startPoint y: 193, endPoint x: 177, endPoint y: 186, distance: 6.5
click at [176, 192] on li "Sài Gòn - Mũi Né" at bounding box center [269, 193] width 270 height 19
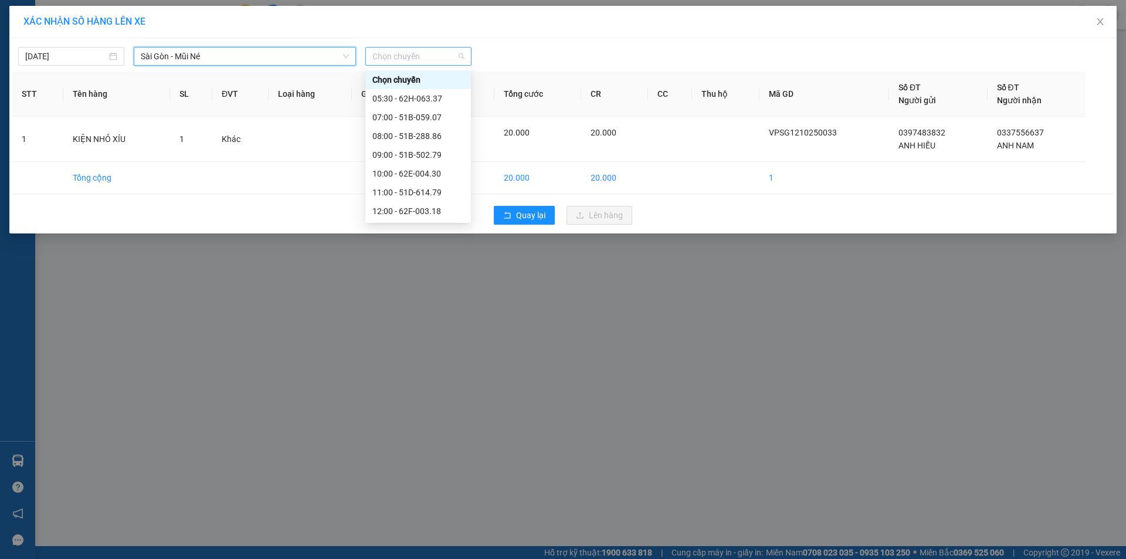
click at [396, 56] on span "Chọn chuyến" at bounding box center [418, 56] width 92 height 18
click at [400, 280] on div "17:00 - 62H-063.37" at bounding box center [417, 286] width 91 height 13
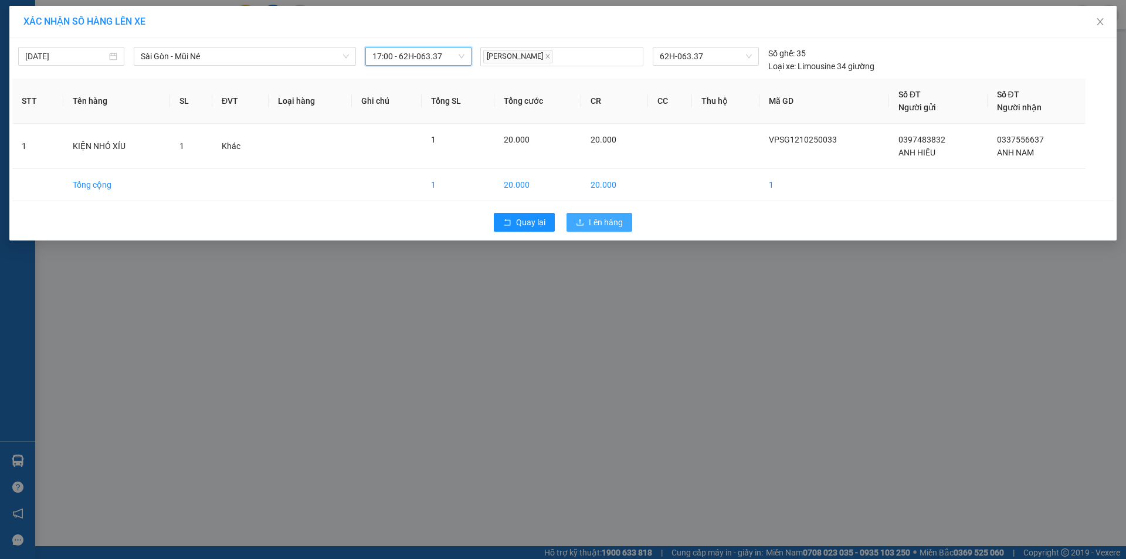
click at [595, 228] on span "Lên hàng" at bounding box center [606, 222] width 34 height 13
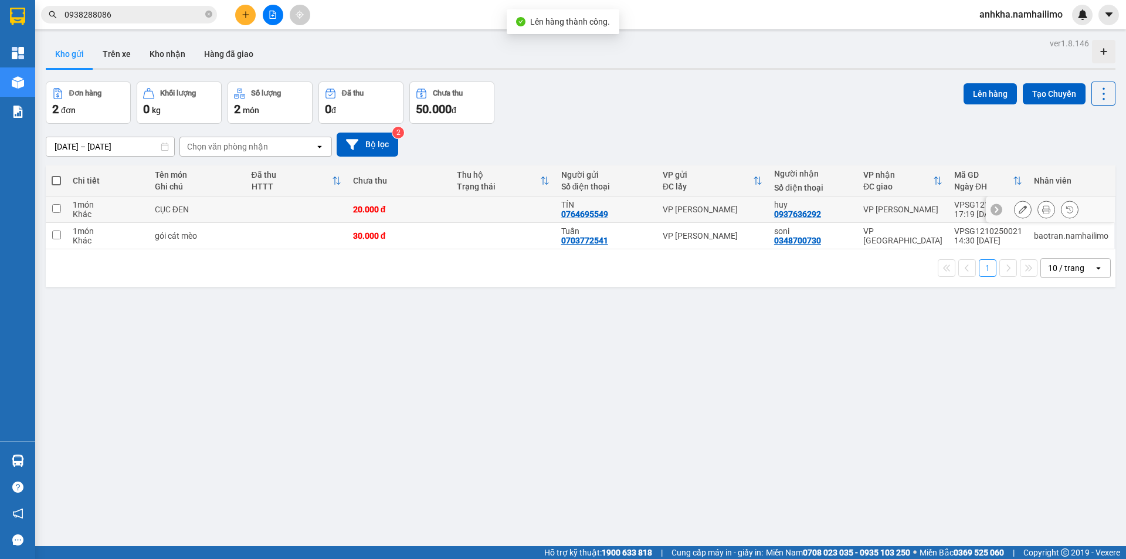
click at [1042, 206] on icon at bounding box center [1046, 209] width 8 height 8
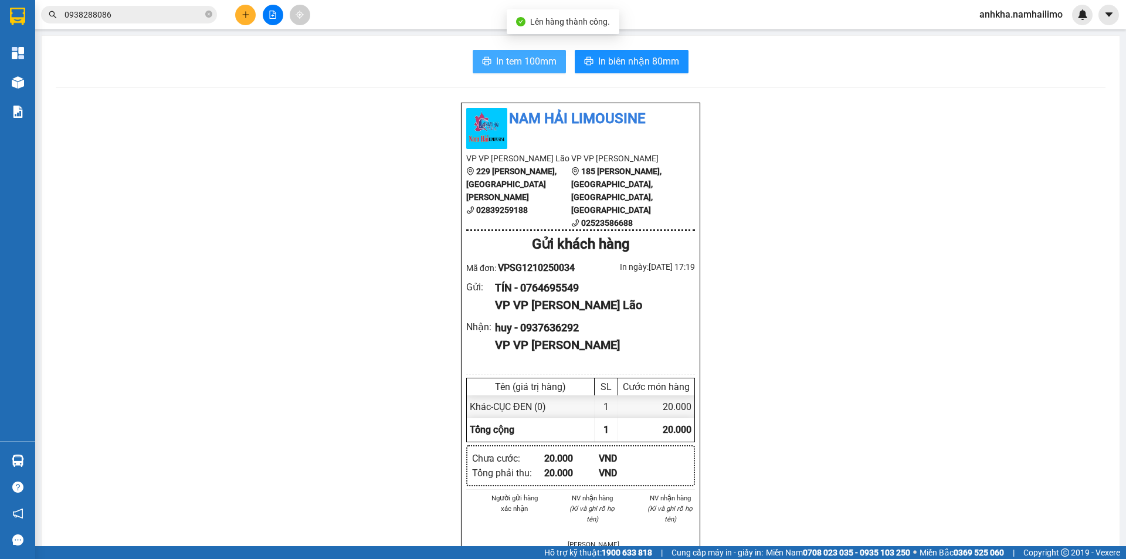
click at [507, 61] on span "In tem 100mm" at bounding box center [526, 61] width 60 height 15
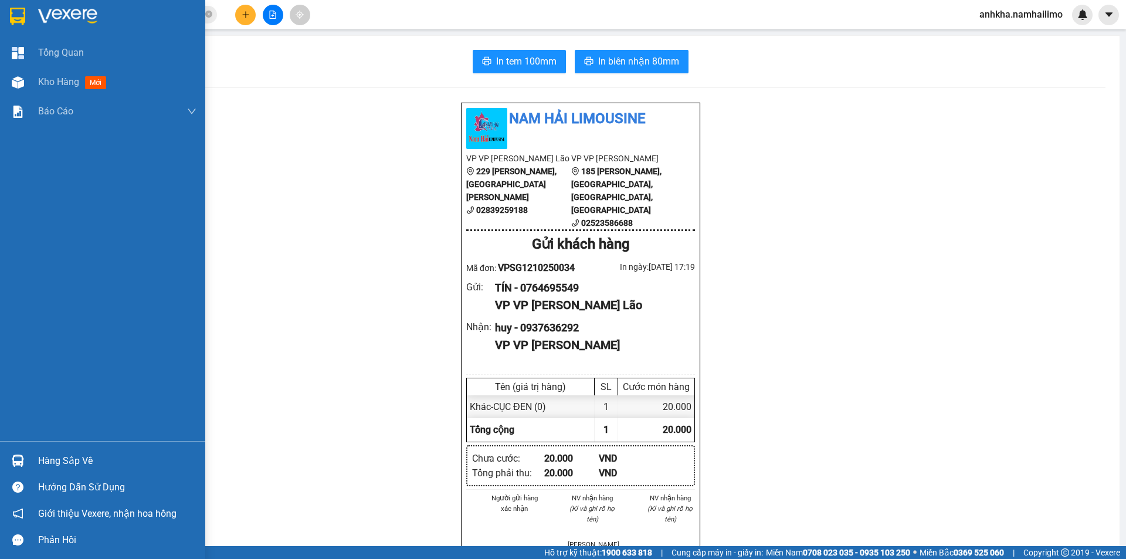
click at [50, 453] on div "Hàng sắp về" at bounding box center [117, 461] width 158 height 18
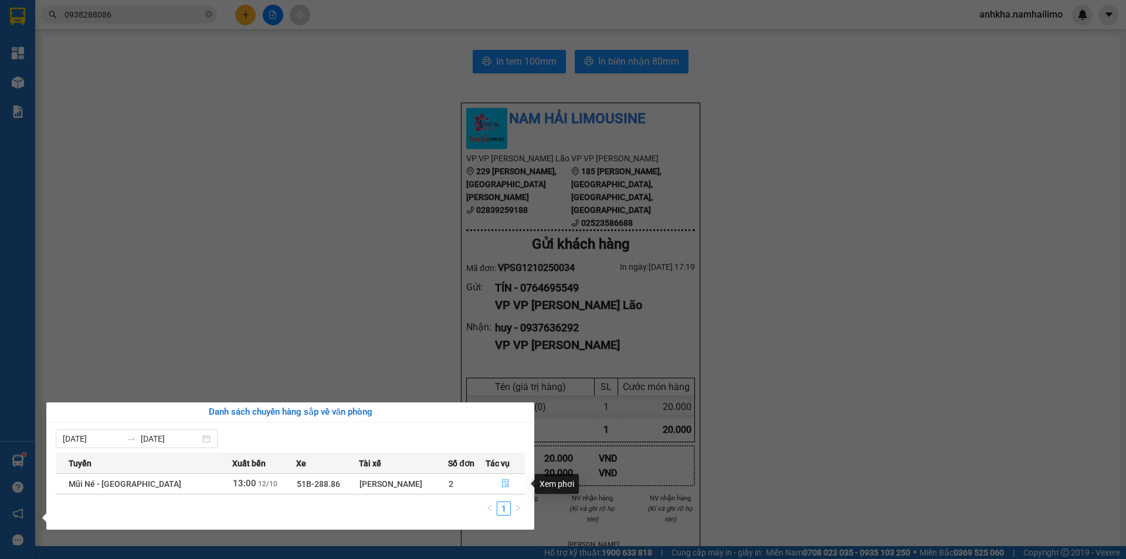
click at [503, 483] on icon "file-done" at bounding box center [505, 483] width 8 height 8
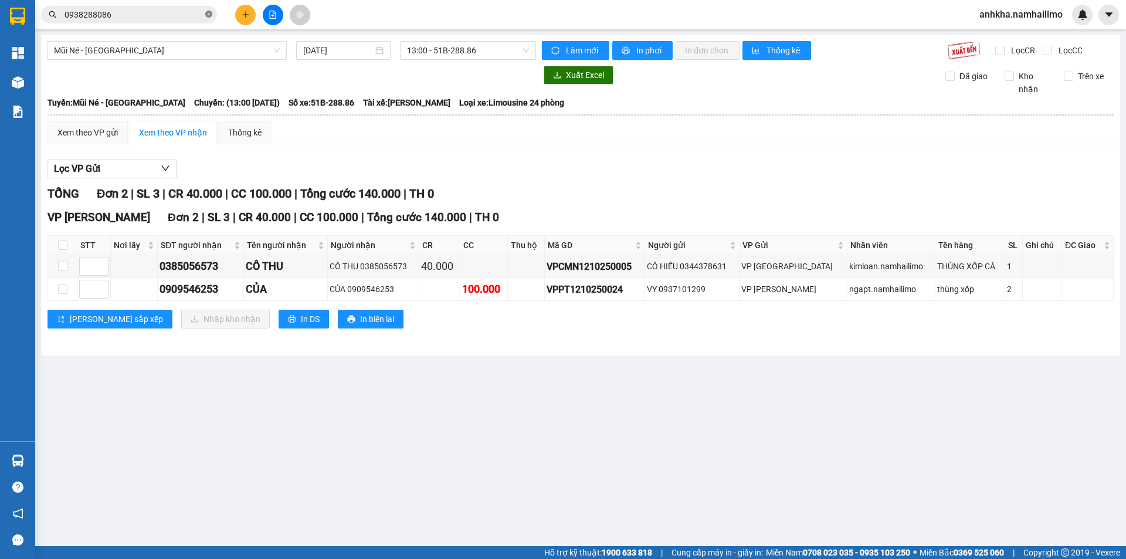
click at [208, 13] on icon "close-circle" at bounding box center [208, 14] width 7 height 7
click at [128, 17] on input "text" at bounding box center [133, 14] width 138 height 13
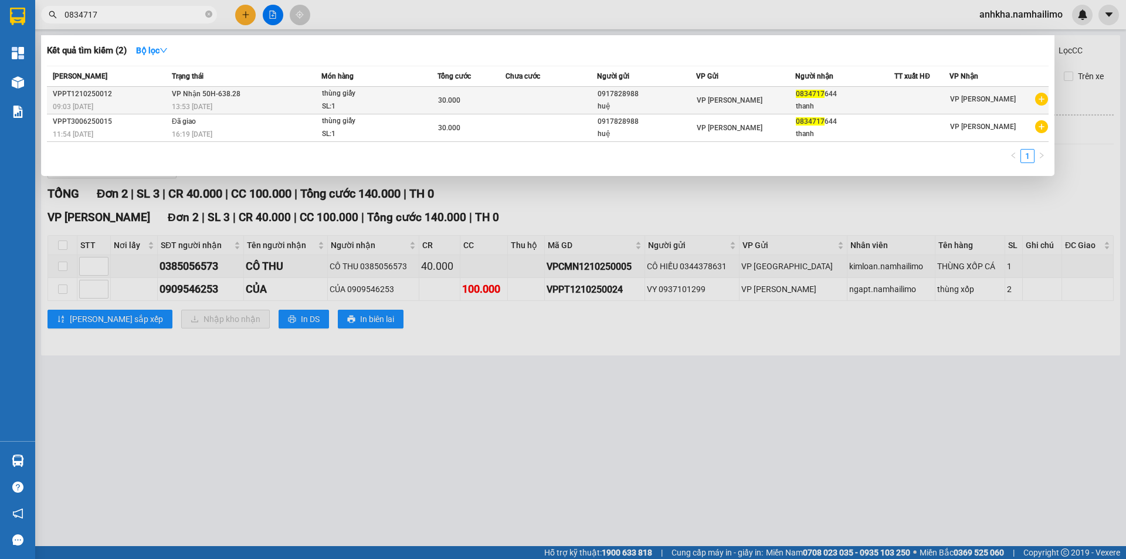
type input "0834717"
click at [206, 105] on span "13:53 - 12/10" at bounding box center [192, 107] width 40 height 8
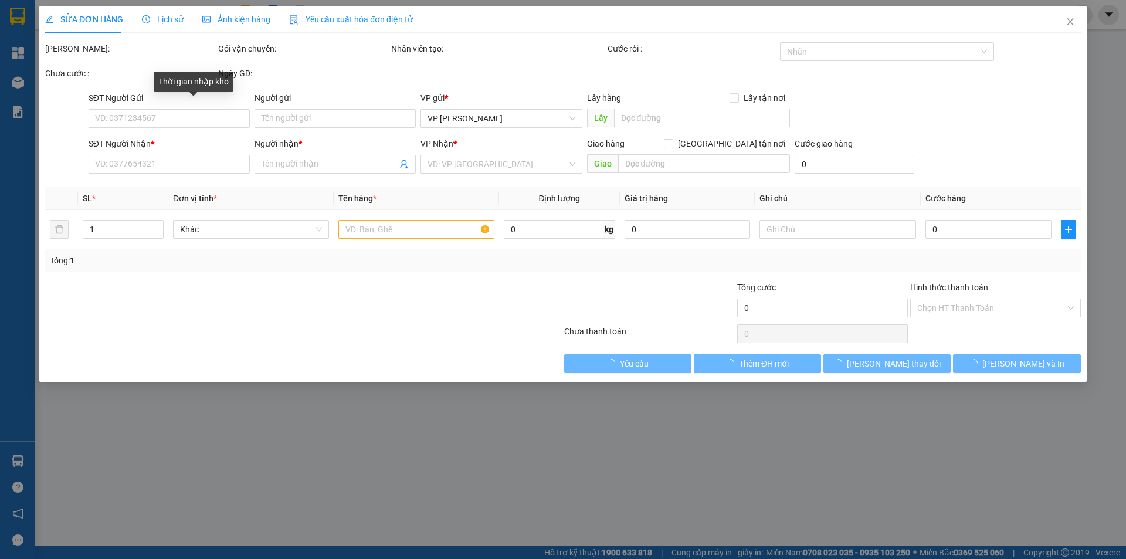
type input "0917828988"
type input "huệ"
type input "0834717644"
type input "thanh"
type input "30.000"
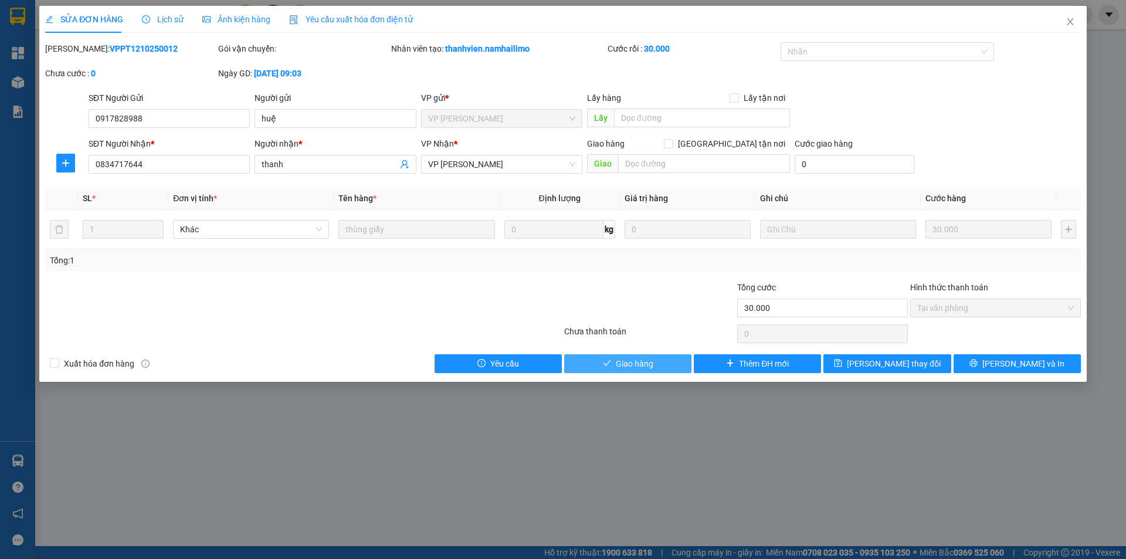
click at [630, 359] on span "Giao hàng" at bounding box center [635, 363] width 38 height 13
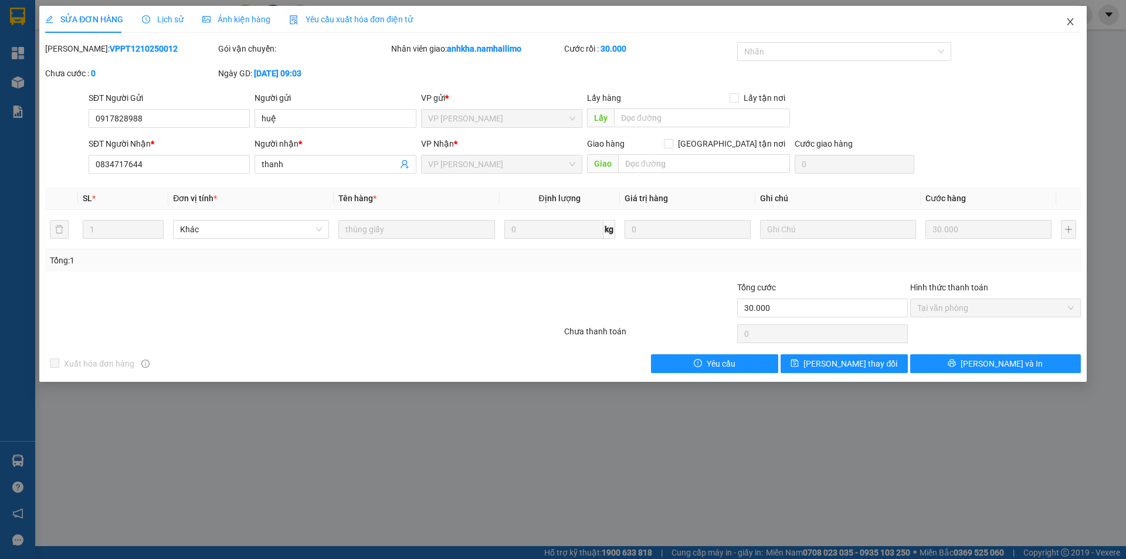
click at [1072, 22] on icon "close" at bounding box center [1069, 21] width 9 height 9
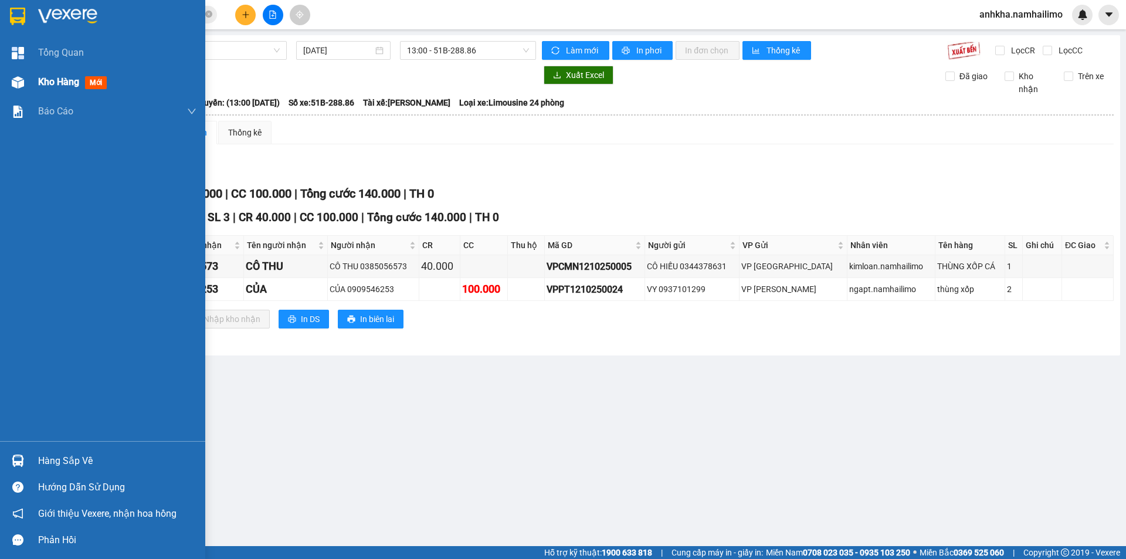
click at [21, 79] on img at bounding box center [18, 82] width 12 height 12
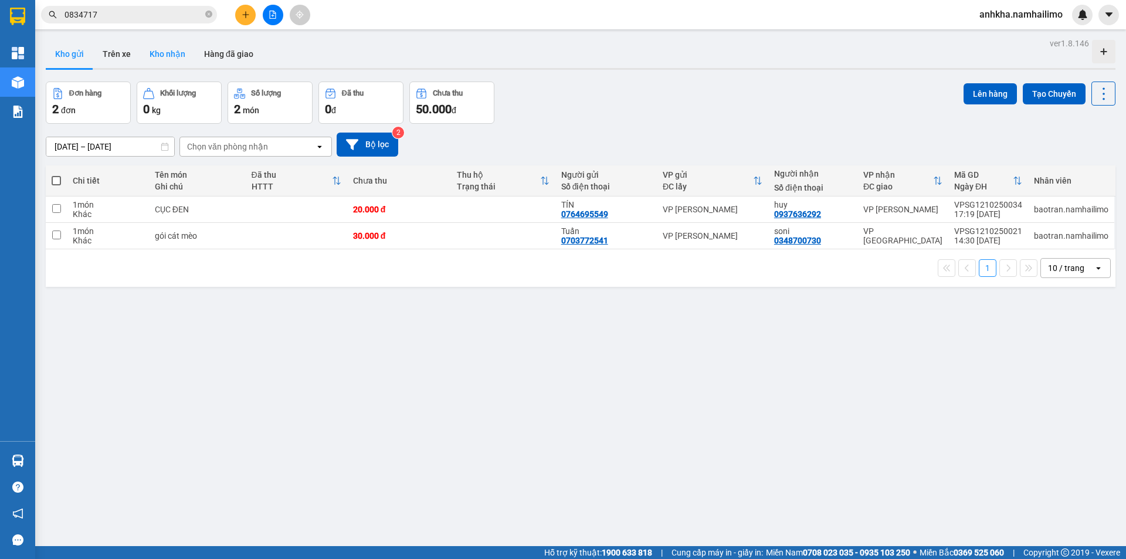
click at [150, 53] on button "Kho nhận" at bounding box center [167, 54] width 55 height 28
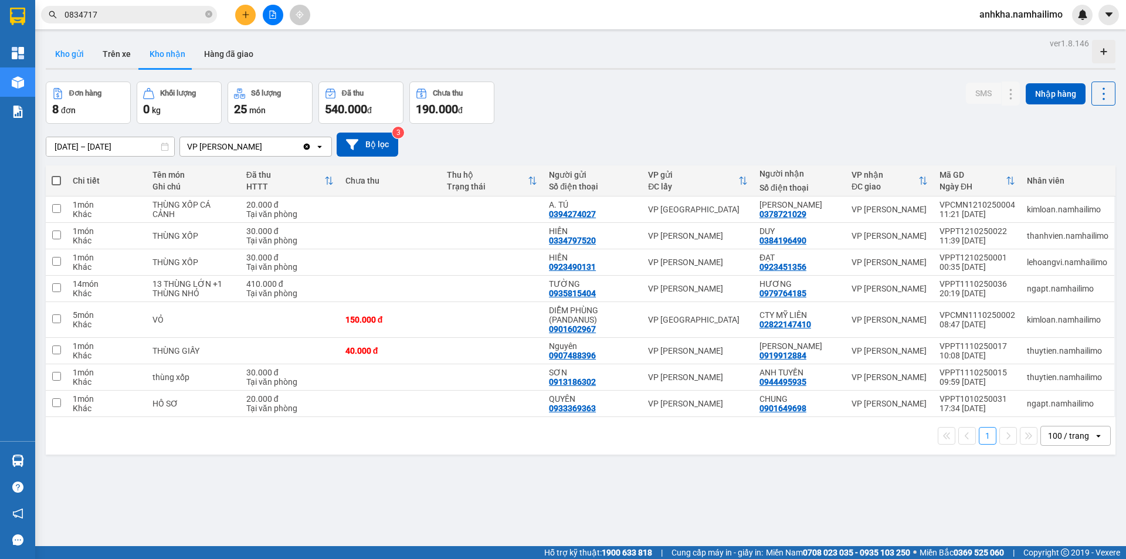
click at [67, 59] on button "Kho gửi" at bounding box center [69, 54] width 47 height 28
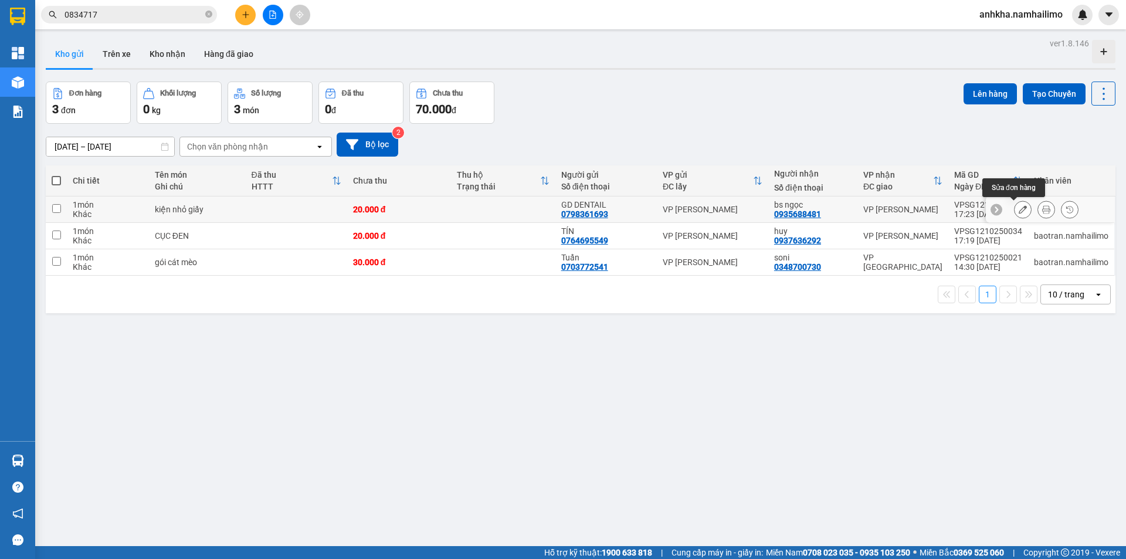
click at [1018, 207] on icon at bounding box center [1022, 209] width 8 height 8
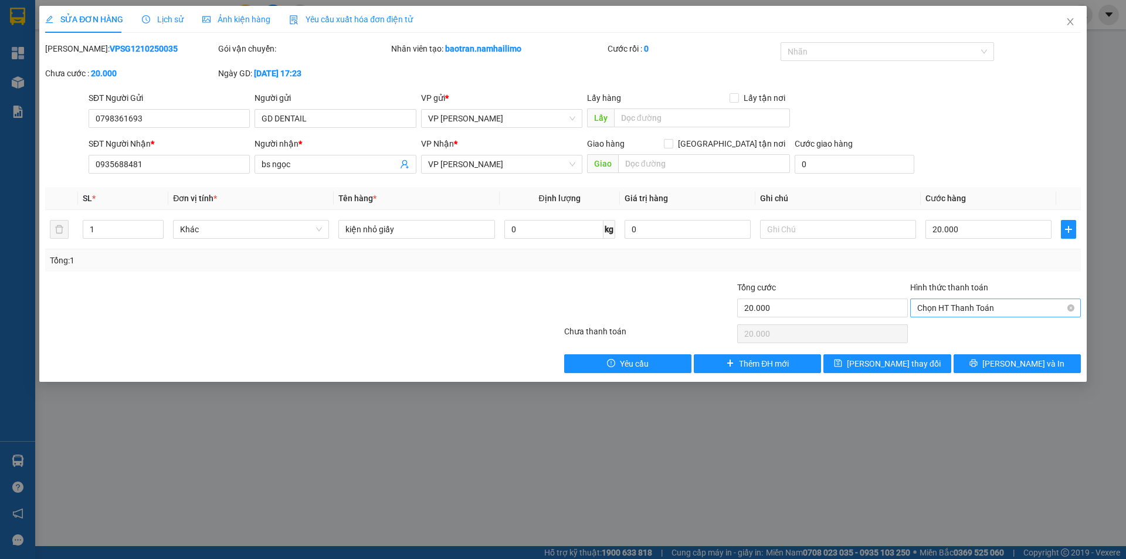
drag, startPoint x: 963, startPoint y: 295, endPoint x: 963, endPoint y: 304, distance: 9.4
click at [963, 300] on div "Hình thức thanh toán Chọn HT Thanh Toán" at bounding box center [995, 301] width 171 height 41
drag, startPoint x: 963, startPoint y: 304, endPoint x: 962, endPoint y: 317, distance: 12.4
click at [964, 307] on span "Chọn HT Thanh Toán" at bounding box center [995, 308] width 157 height 18
click at [959, 334] on div "Tại văn phòng" at bounding box center [995, 331] width 157 height 13
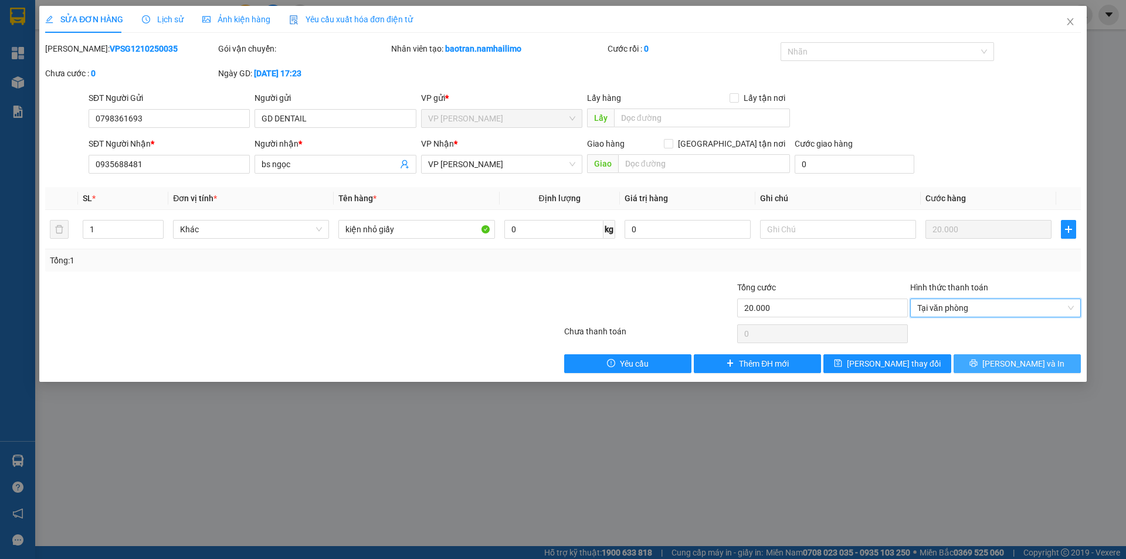
click at [1007, 361] on span "Lưu và In" at bounding box center [1023, 363] width 82 height 13
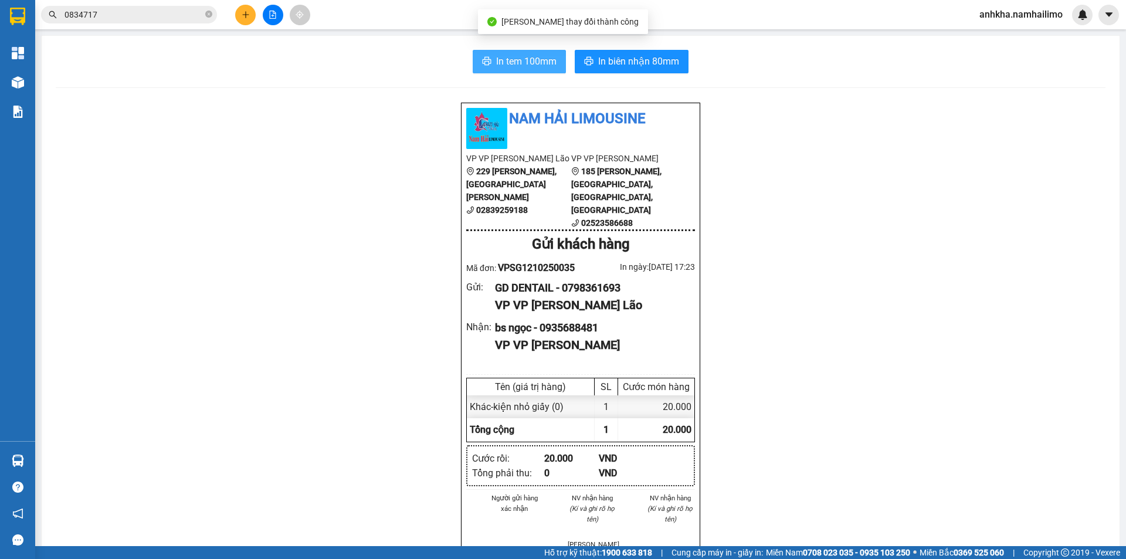
click at [510, 69] on button "In tem 100mm" at bounding box center [519, 61] width 93 height 23
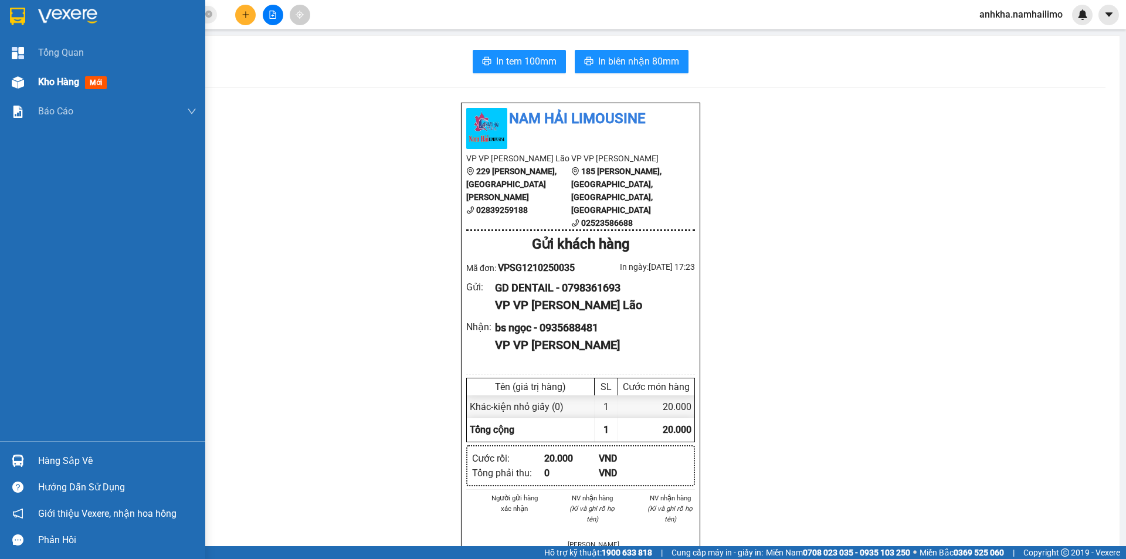
click at [16, 79] on img at bounding box center [18, 82] width 12 height 12
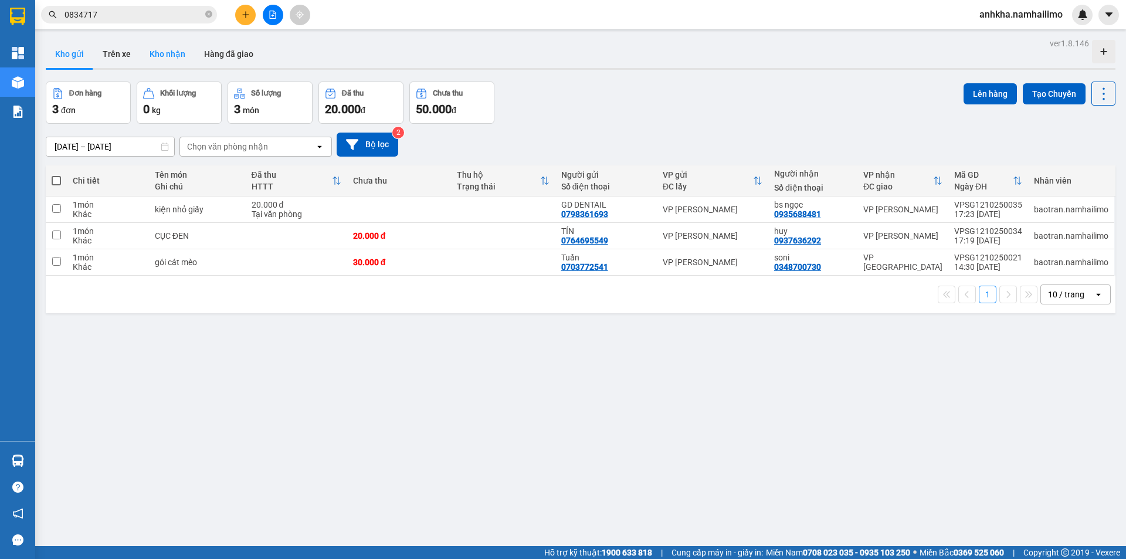
click at [182, 60] on button "Kho nhận" at bounding box center [167, 54] width 55 height 28
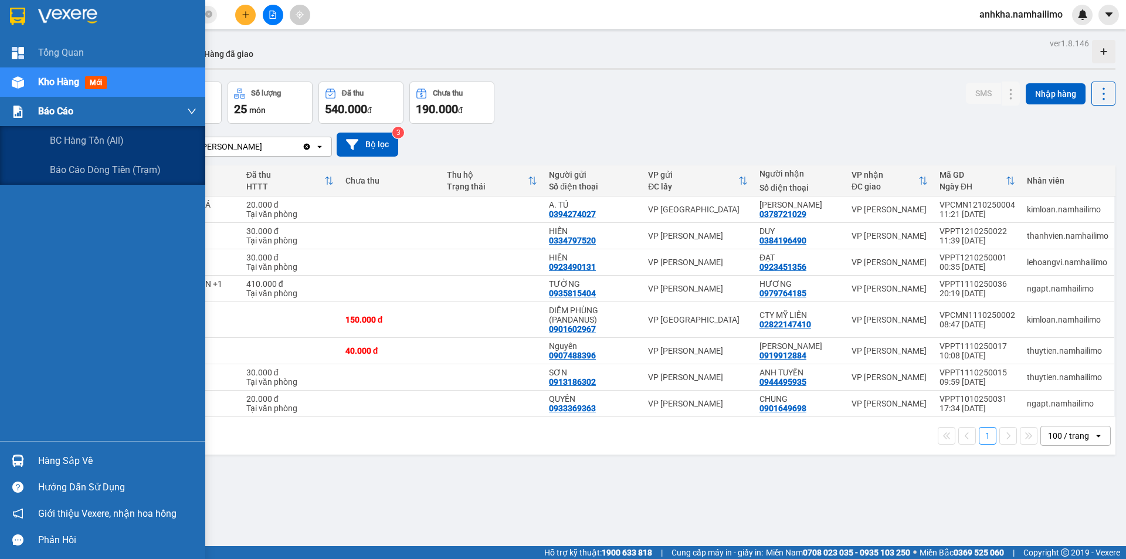
click at [43, 121] on div "Báo cáo" at bounding box center [117, 111] width 158 height 29
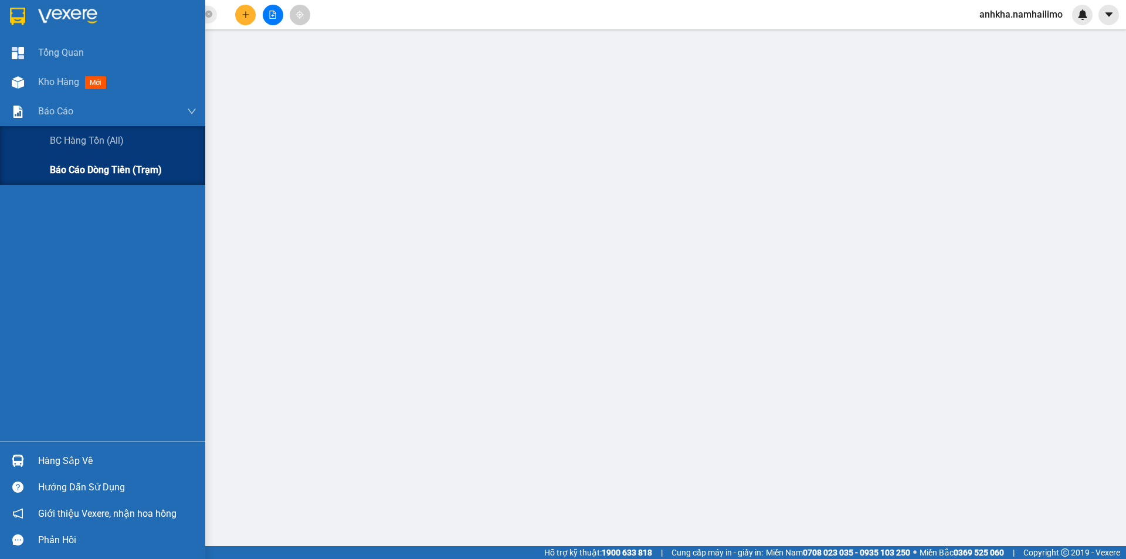
click at [51, 167] on span "Báo cáo dòng tiền (trạm)" at bounding box center [106, 169] width 112 height 15
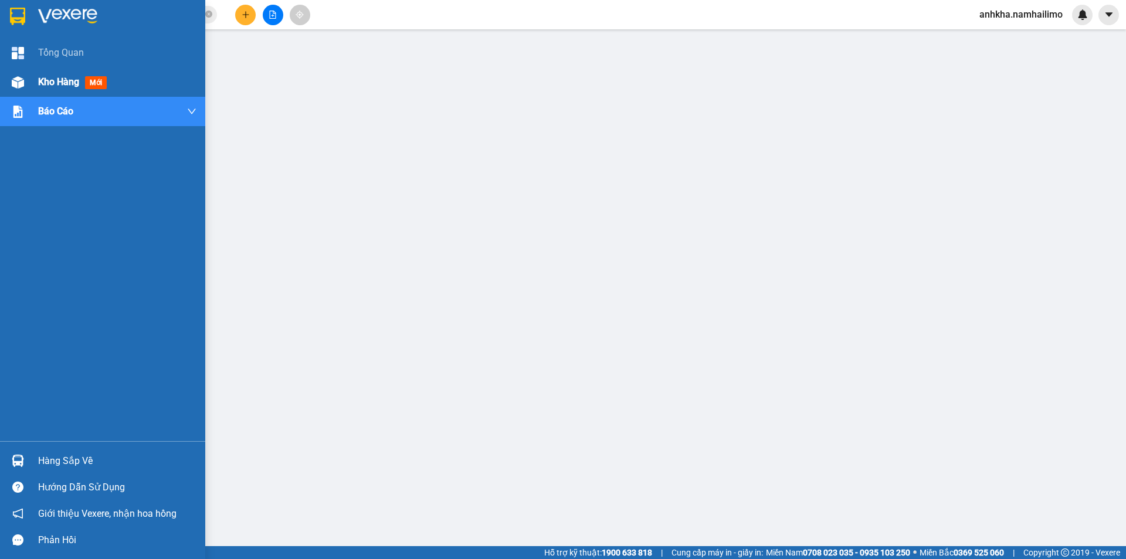
click at [12, 77] on img at bounding box center [18, 82] width 12 height 12
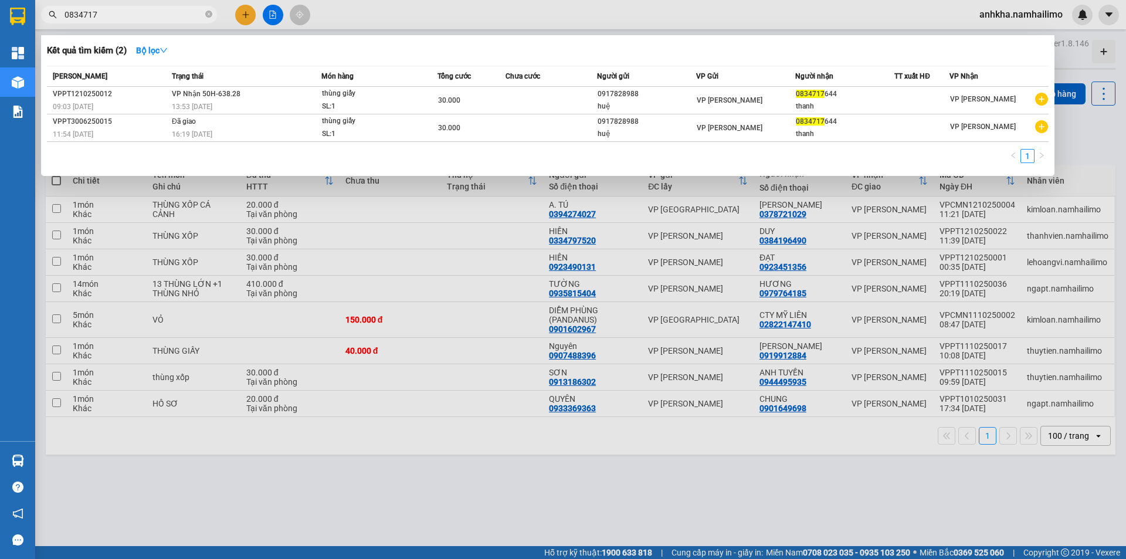
click at [146, 18] on input "0834717" at bounding box center [133, 14] width 138 height 13
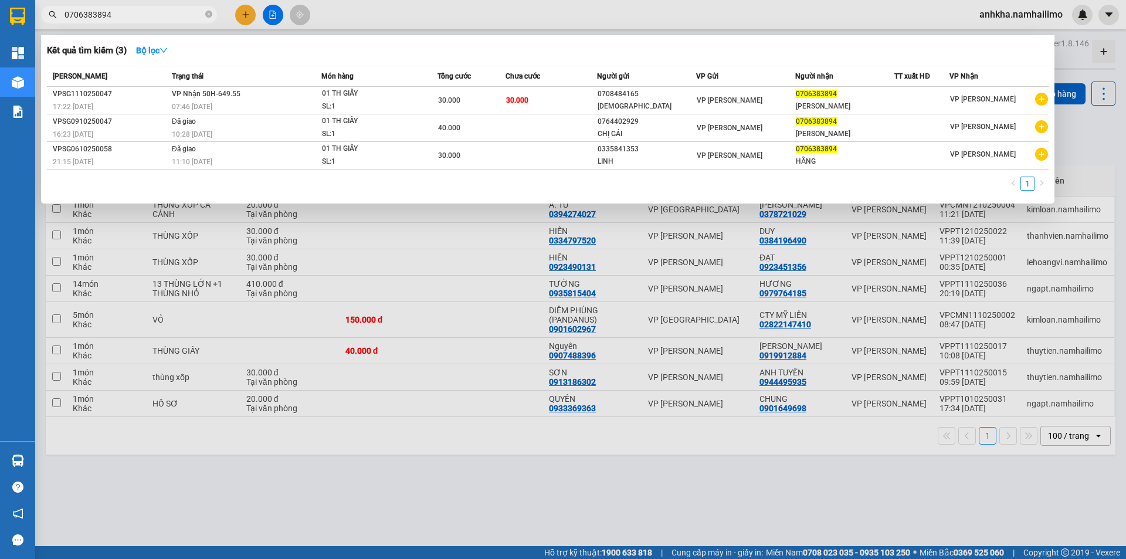
type input "0706383894"
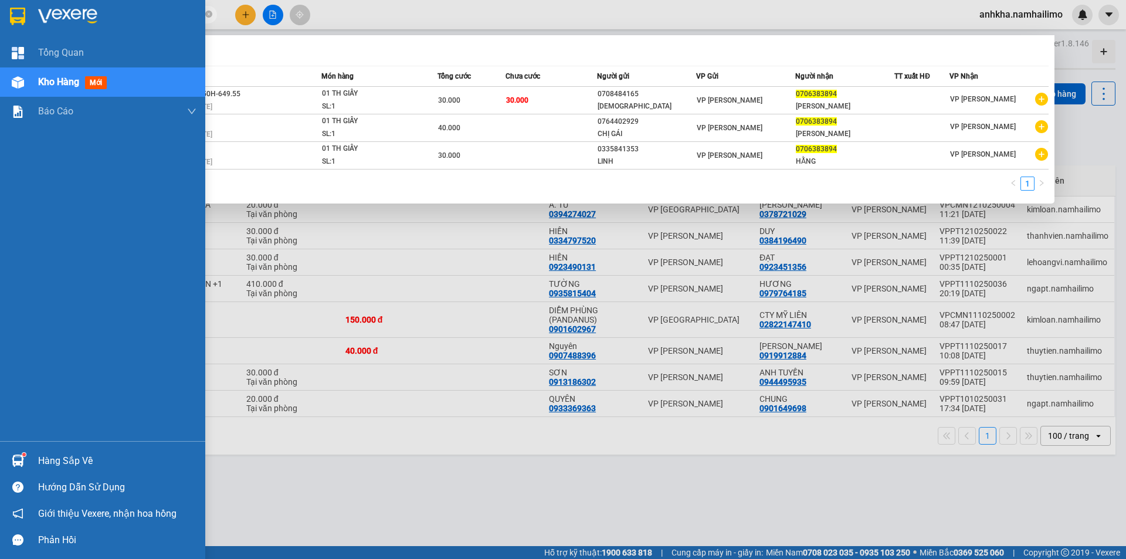
click at [2, 445] on div "Hàng sắp về Hướng dẫn sử dụng Giới thiệu Vexere, nhận hoa hồng Phản hồi" at bounding box center [102, 497] width 205 height 112
click at [26, 464] on div at bounding box center [18, 460] width 21 height 21
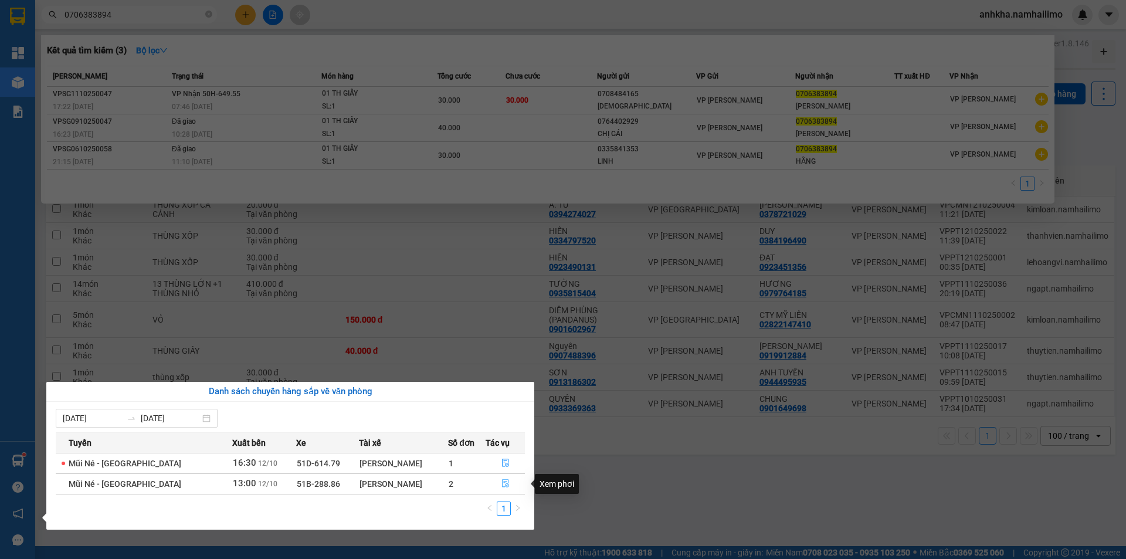
click at [503, 483] on icon "file-done" at bounding box center [505, 483] width 8 height 8
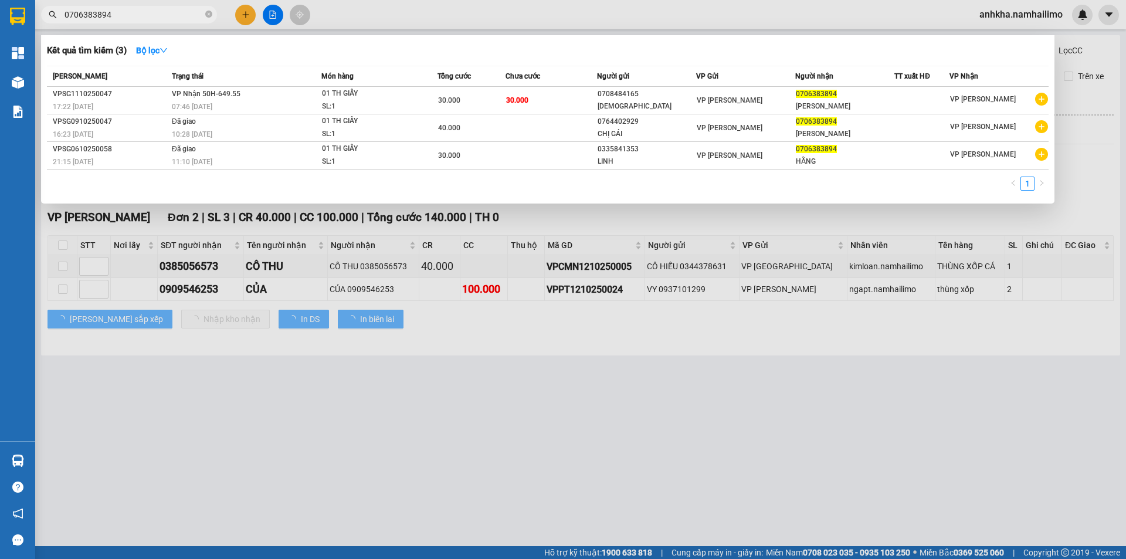
click at [453, 426] on div at bounding box center [563, 279] width 1126 height 559
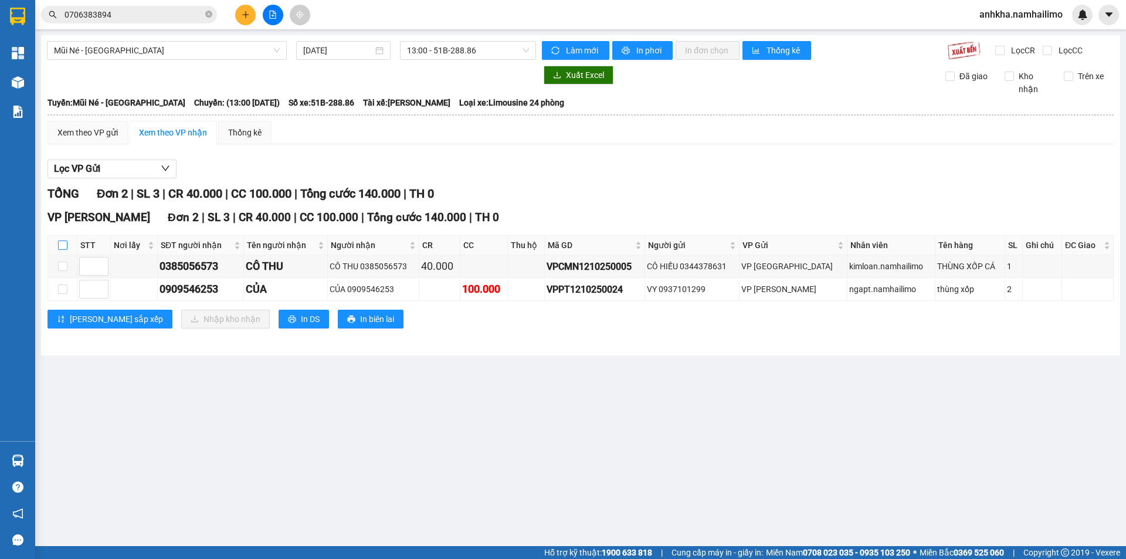
click at [58, 247] on input "checkbox" at bounding box center [62, 244] width 9 height 9
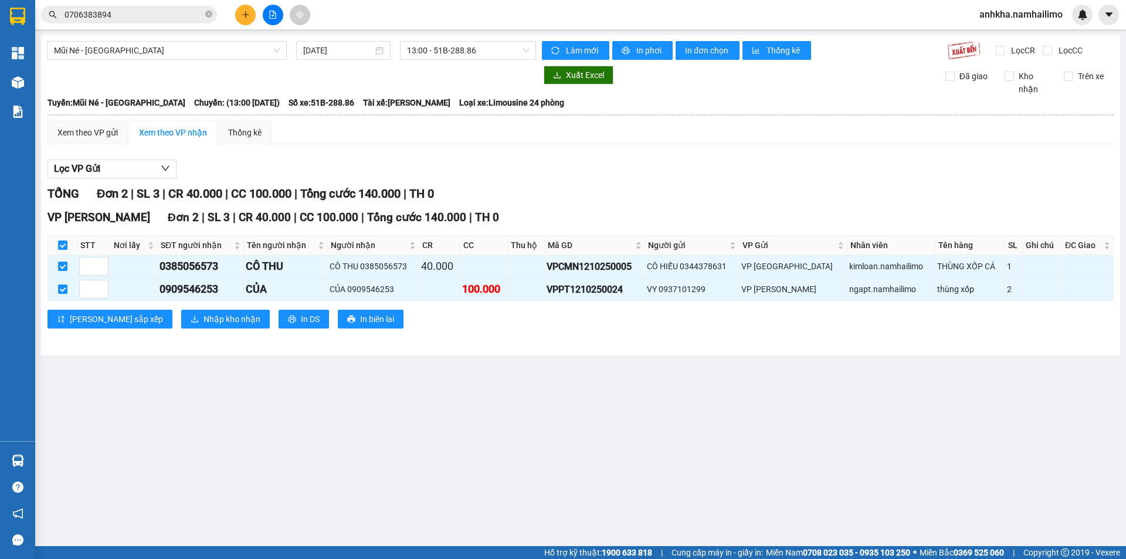
click at [184, 309] on div "VP Phạm Ngũ Lão Đơn 2 | SL 3 | CR 40.000 | CC 100.000 | Tổng cước 140.000 | TH …" at bounding box center [580, 273] width 1066 height 128
click at [203, 322] on span "Nhập kho nhận" at bounding box center [231, 319] width 57 height 13
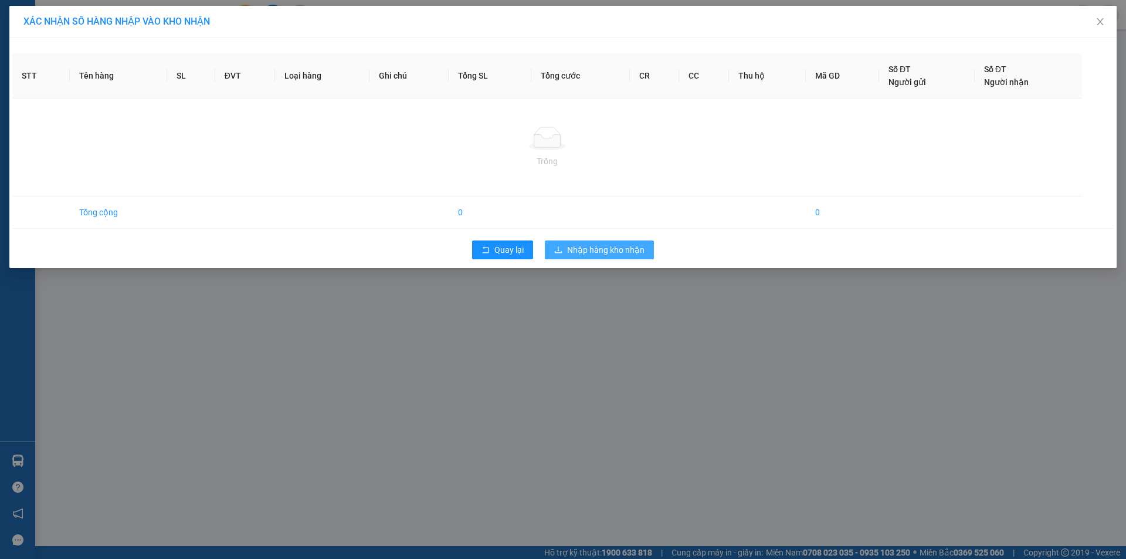
click at [575, 253] on div "Quay lại Nhập hàng kho nhận" at bounding box center [562, 250] width 1101 height 30
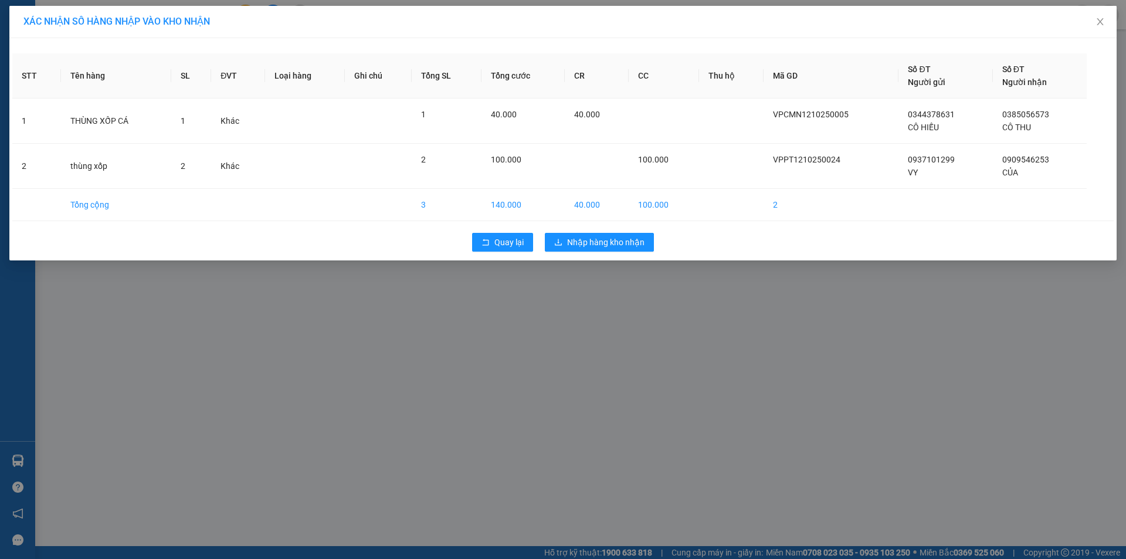
click at [589, 230] on div "Quay lại Nhập hàng kho nhận" at bounding box center [562, 242] width 1101 height 30
click at [588, 240] on span "Nhập hàng kho nhận" at bounding box center [605, 242] width 77 height 13
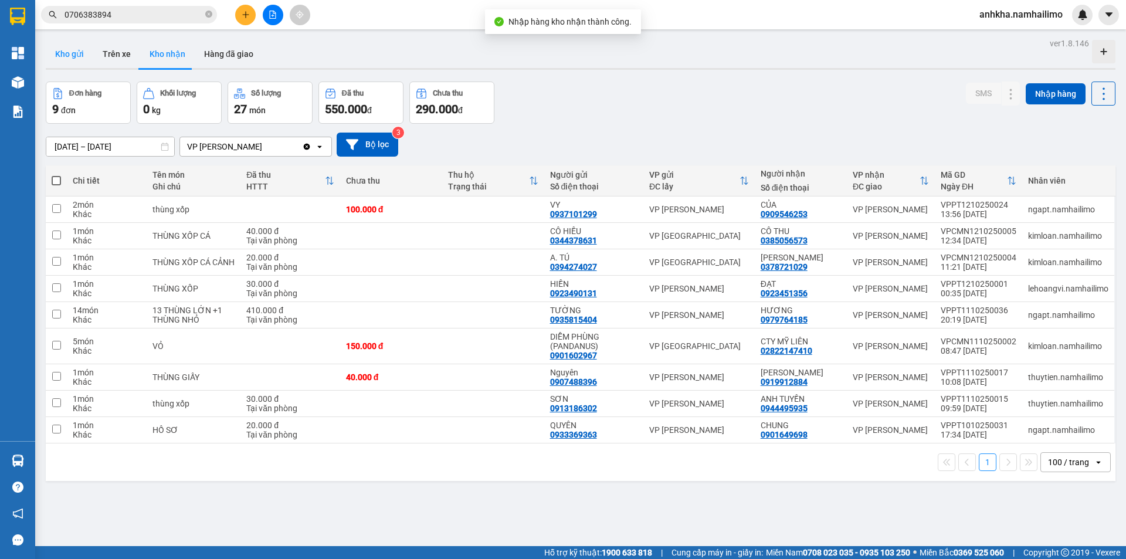
click at [80, 58] on button "Kho gửi" at bounding box center [69, 54] width 47 height 28
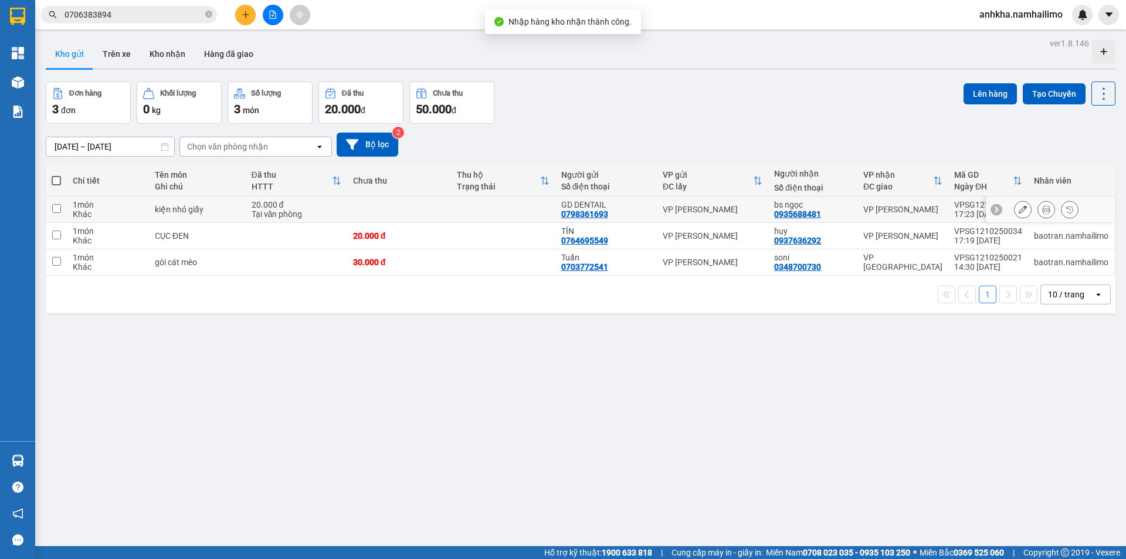
click at [455, 201] on td at bounding box center [503, 209] width 104 height 26
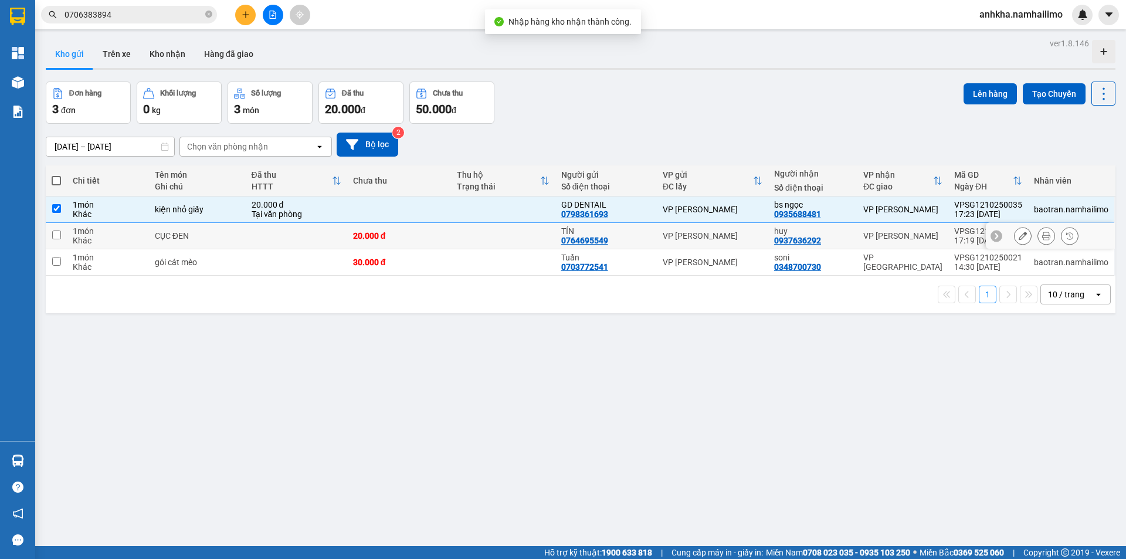
click at [440, 235] on div "20.000 đ" at bounding box center [399, 235] width 92 height 9
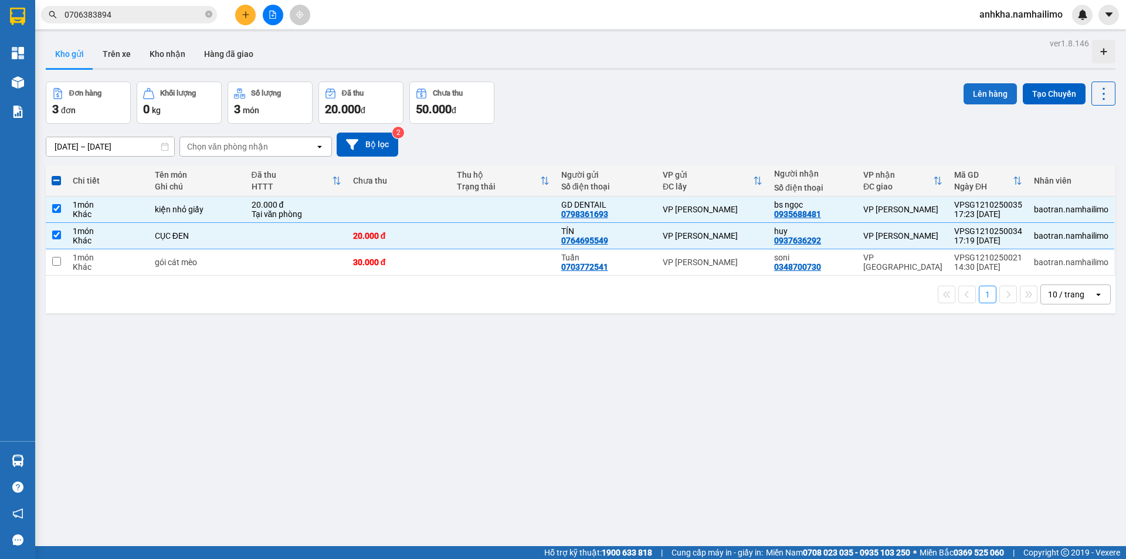
click at [969, 96] on button "Lên hàng" at bounding box center [989, 93] width 53 height 21
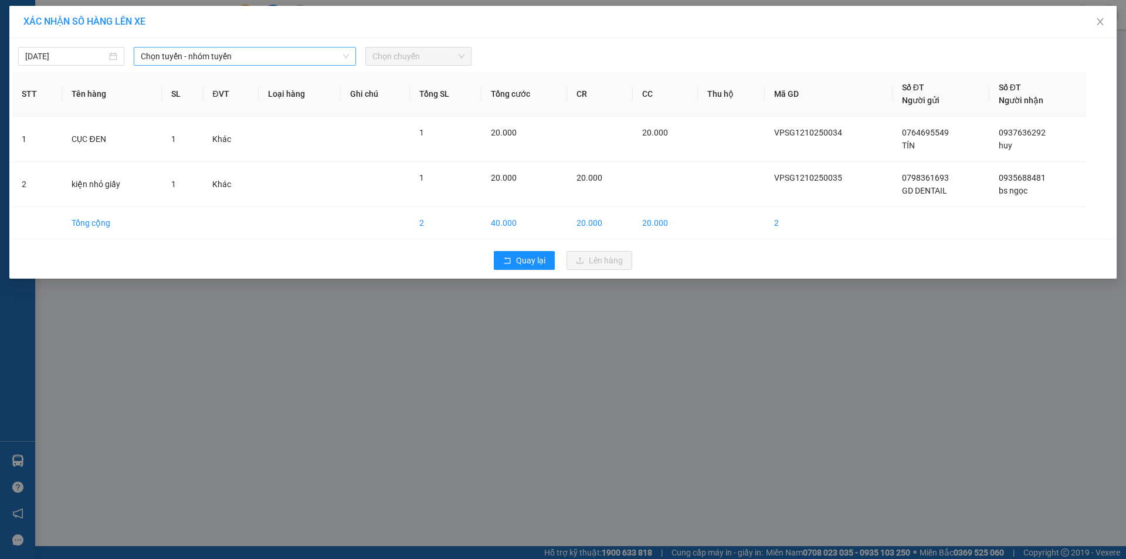
click at [259, 60] on span "Chọn tuyến - nhóm tuyến" at bounding box center [245, 56] width 208 height 18
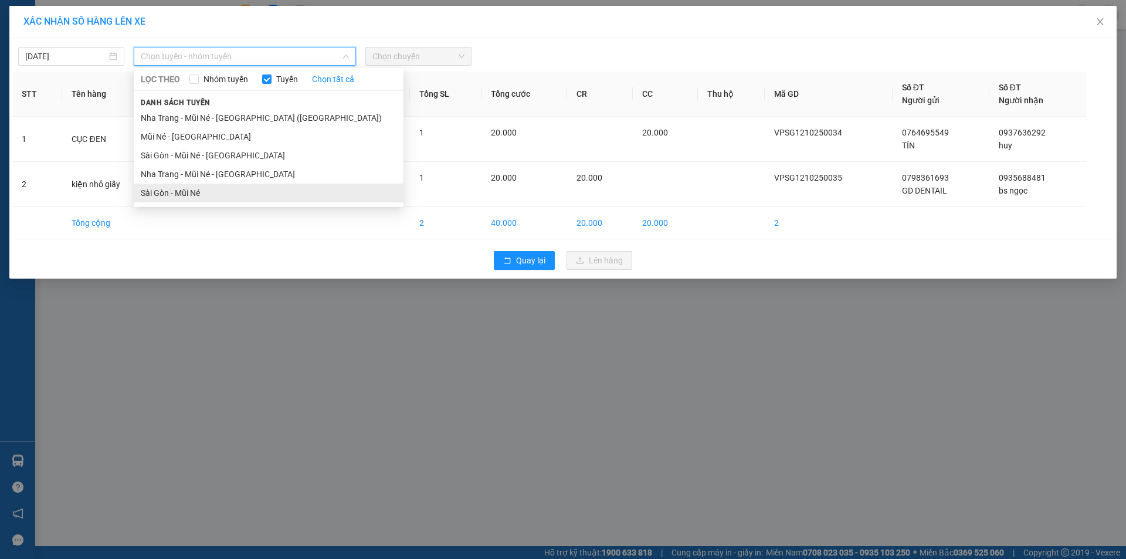
click at [169, 192] on li "Sài Gòn - Mũi Né" at bounding box center [269, 193] width 270 height 19
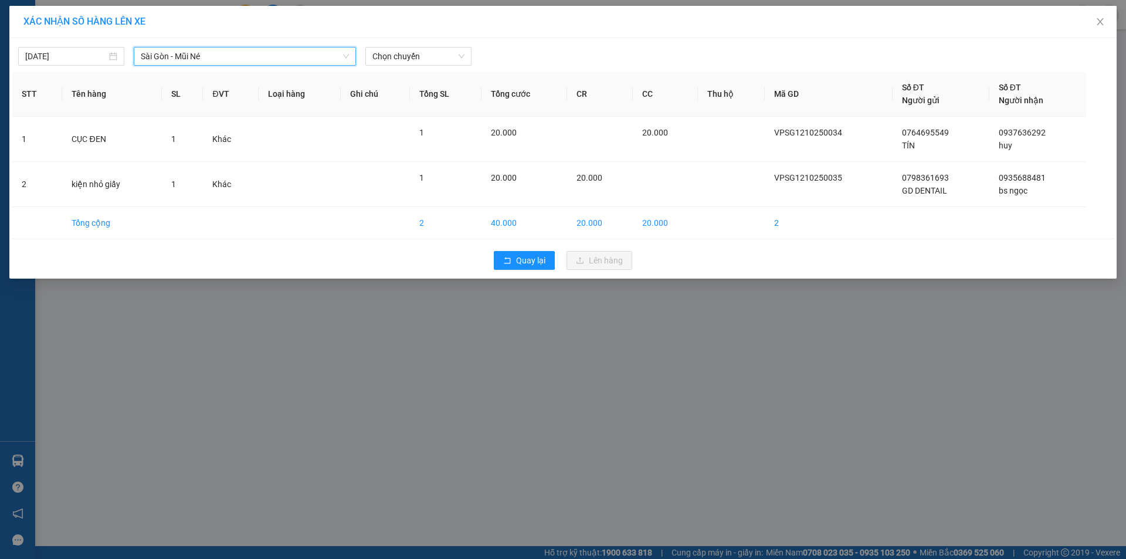
click at [437, 63] on span "Chọn chuyến" at bounding box center [418, 56] width 92 height 18
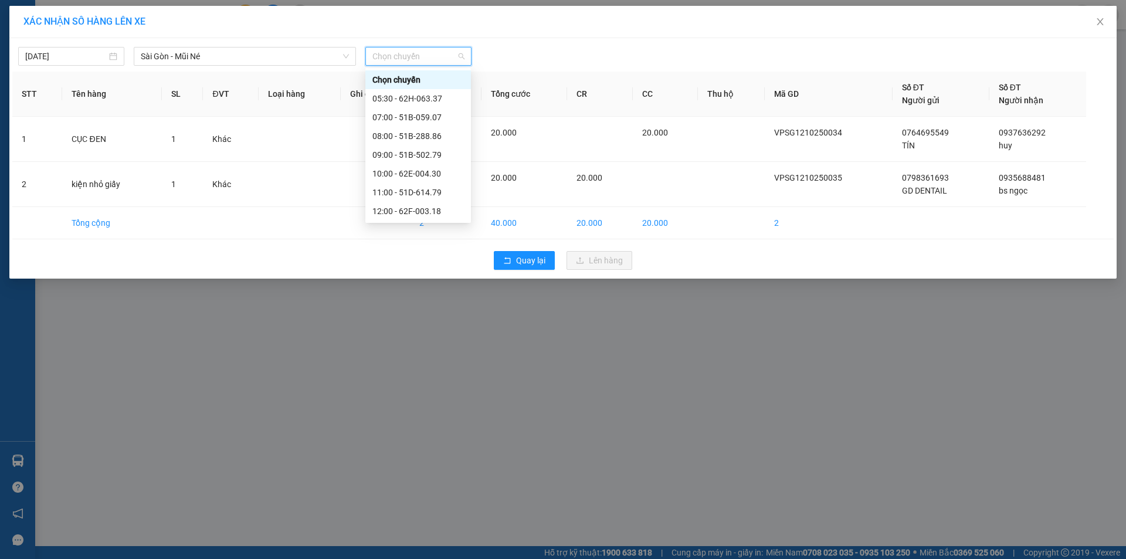
click at [395, 298] on div "18:00 - 51B-502.79" at bounding box center [417, 304] width 91 height 13
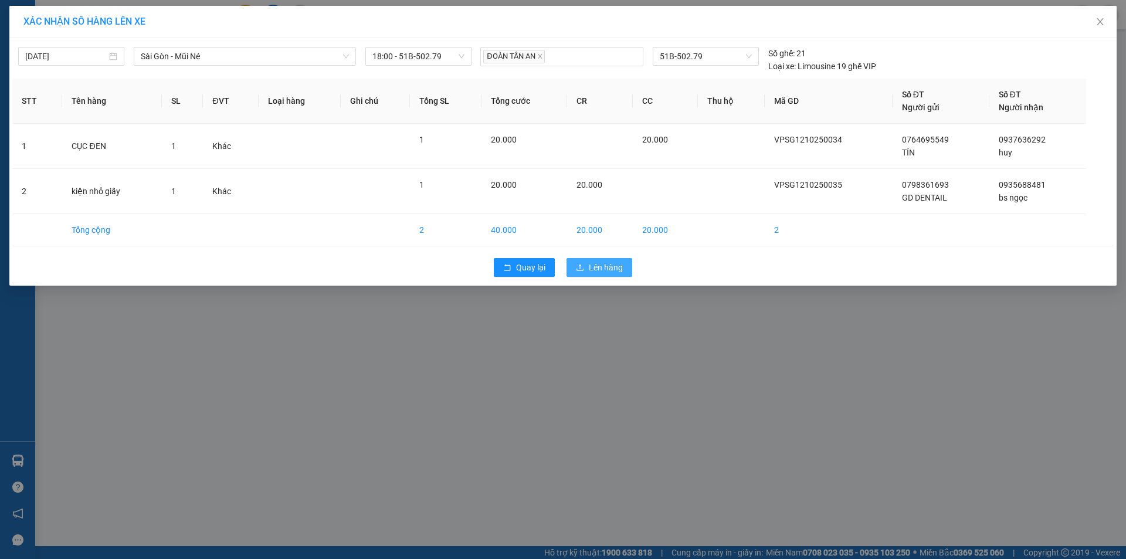
click at [582, 266] on icon "upload" at bounding box center [580, 267] width 8 height 8
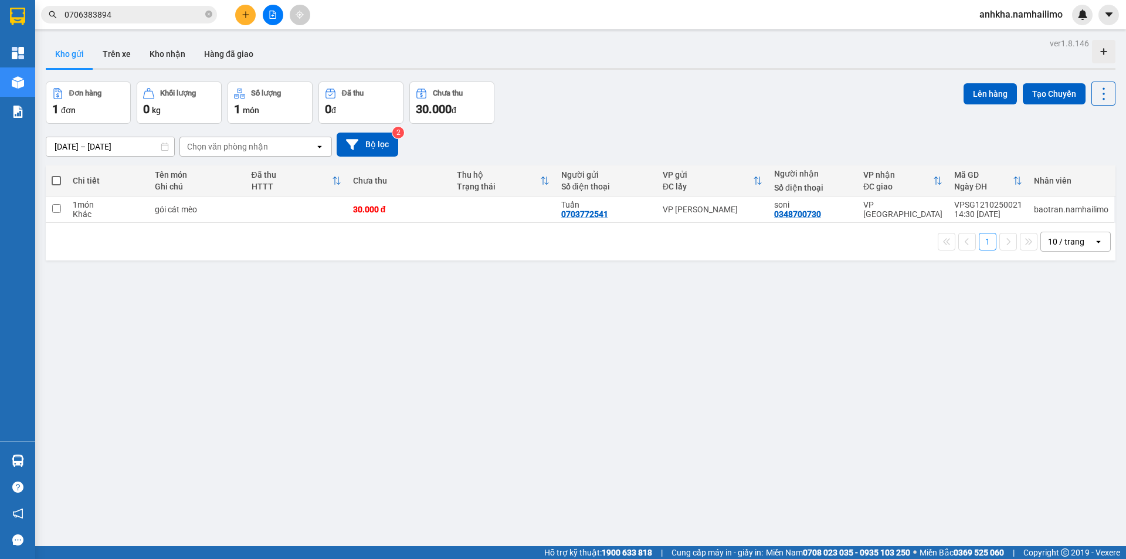
click at [89, 52] on button "Kho gửi" at bounding box center [69, 54] width 47 height 28
click at [209, 17] on icon "close-circle" at bounding box center [208, 14] width 7 height 7
click at [141, 13] on input "text" at bounding box center [133, 14] width 138 height 13
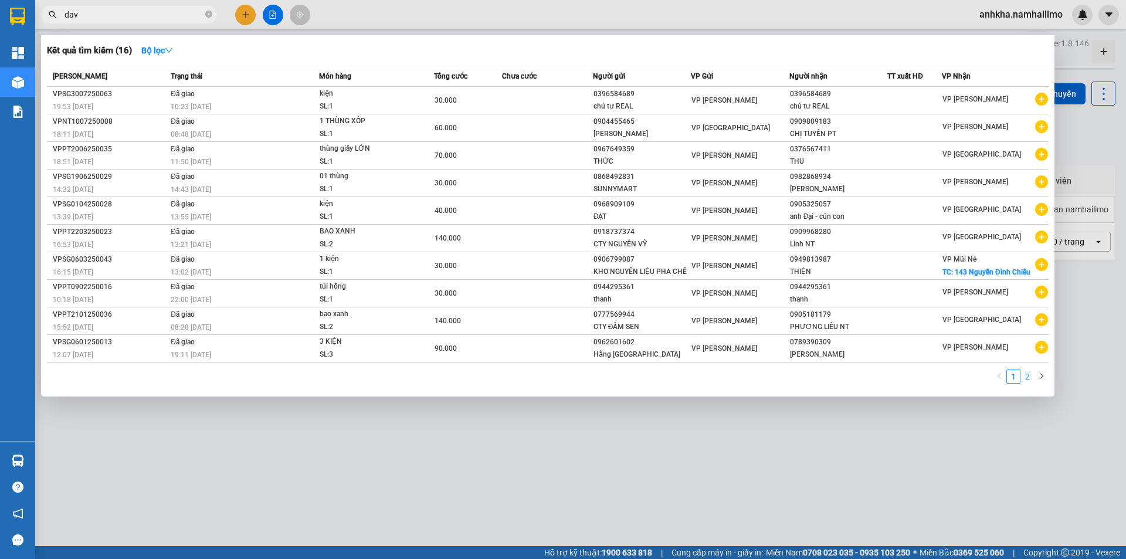
type input "dav"
click at [1032, 383] on link "2" at bounding box center [1027, 376] width 13 height 13
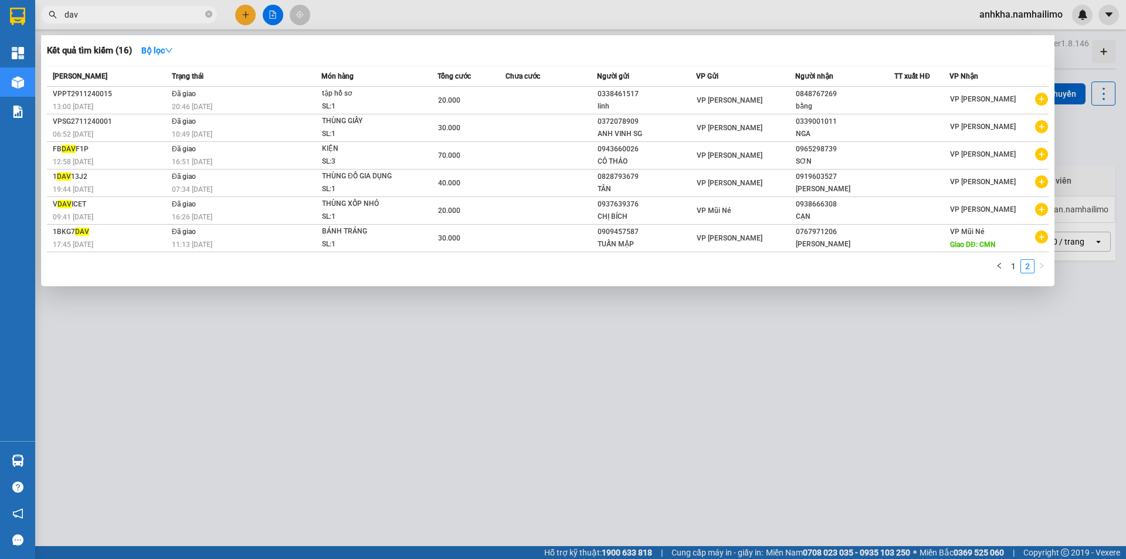
drag, startPoint x: 673, startPoint y: 386, endPoint x: 502, endPoint y: 359, distance: 173.3
click at [673, 386] on div at bounding box center [563, 279] width 1126 height 559
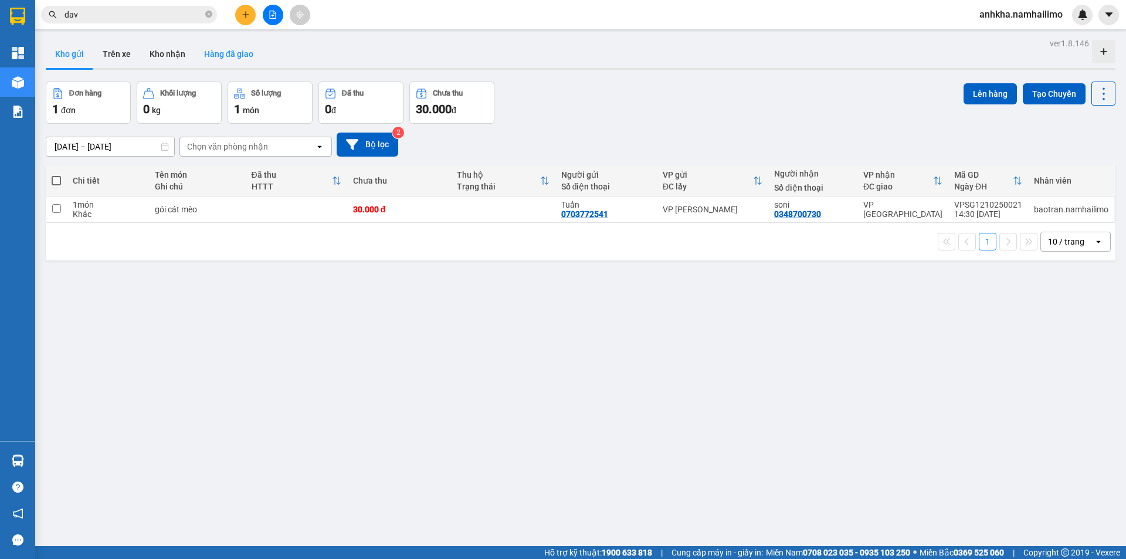
click at [222, 53] on button "Hàng đã giao" at bounding box center [229, 54] width 68 height 28
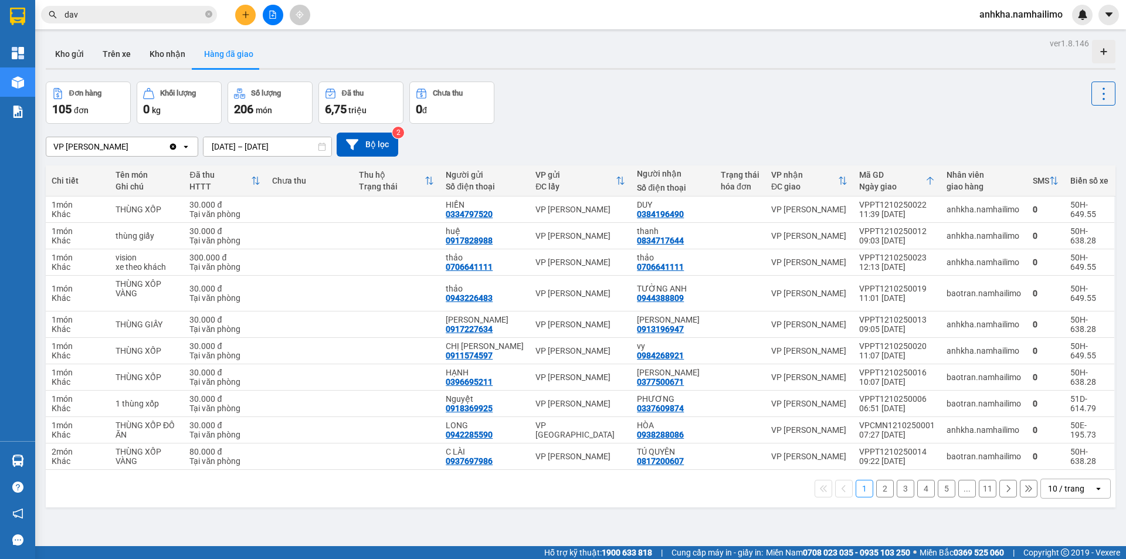
click at [274, 16] on icon "file-add" at bounding box center [273, 15] width 8 height 8
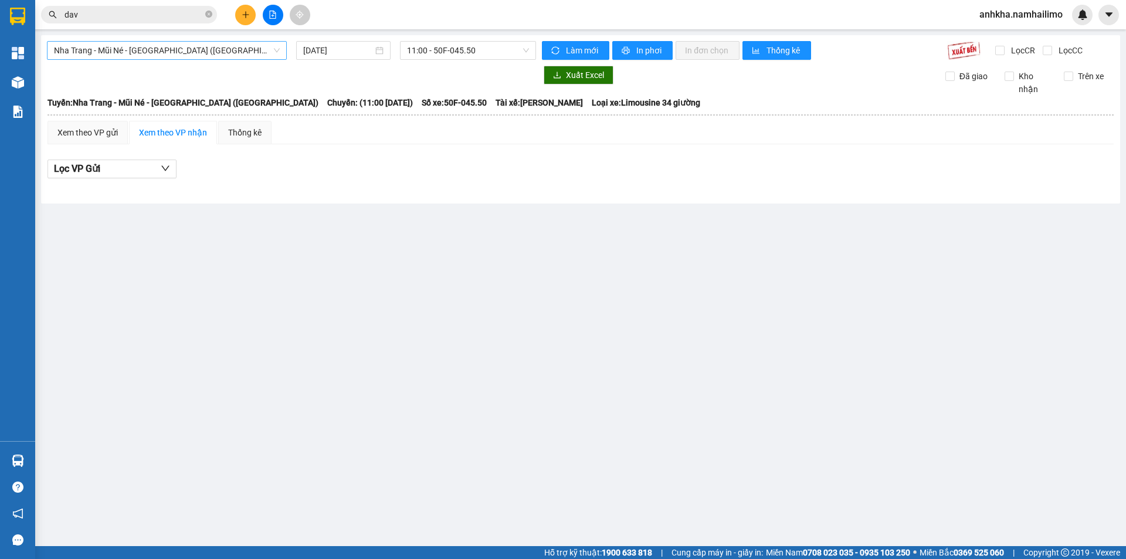
click at [197, 55] on span "Nha Trang - Mũi Né - Sài Gòn (Sáng)" at bounding box center [167, 51] width 226 height 18
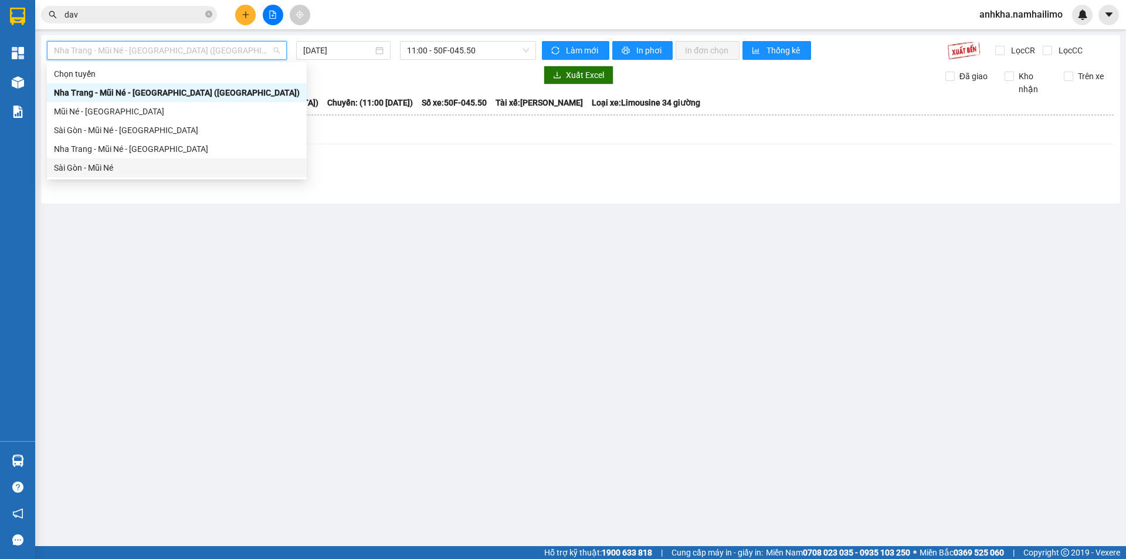
click at [91, 175] on div "Sài Gòn - Mũi Né" at bounding box center [177, 167] width 260 height 19
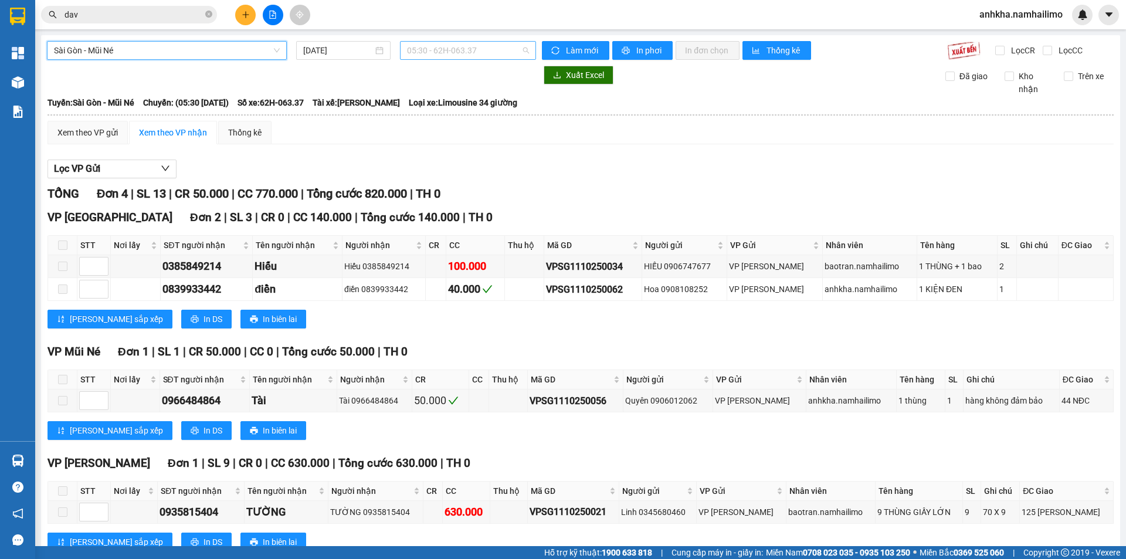
click at [420, 56] on span "05:30 - 62H-063.37" at bounding box center [468, 51] width 122 height 18
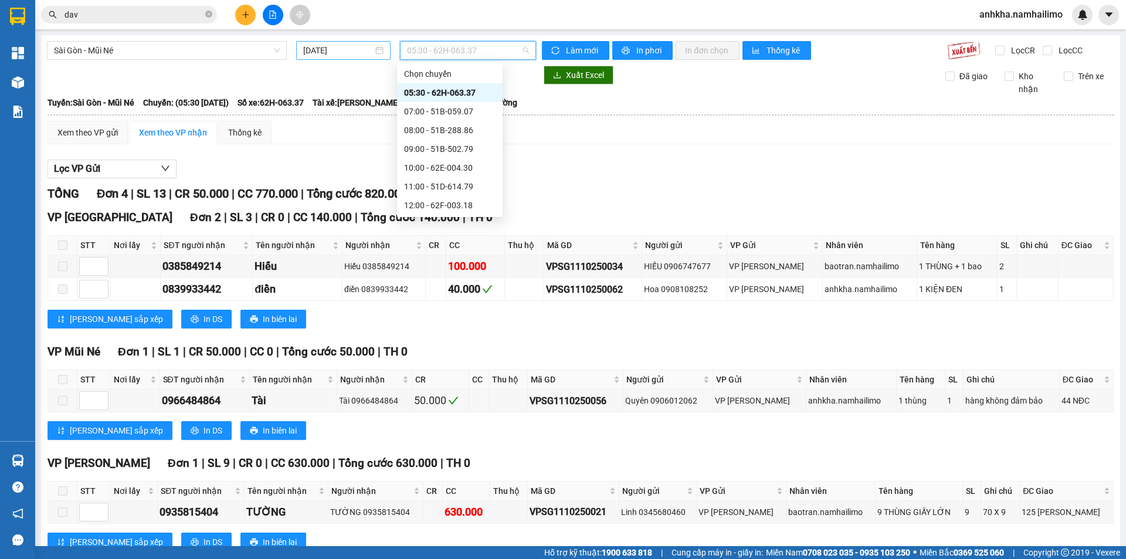
click at [349, 52] on input "12/10/2025" at bounding box center [338, 50] width 70 height 13
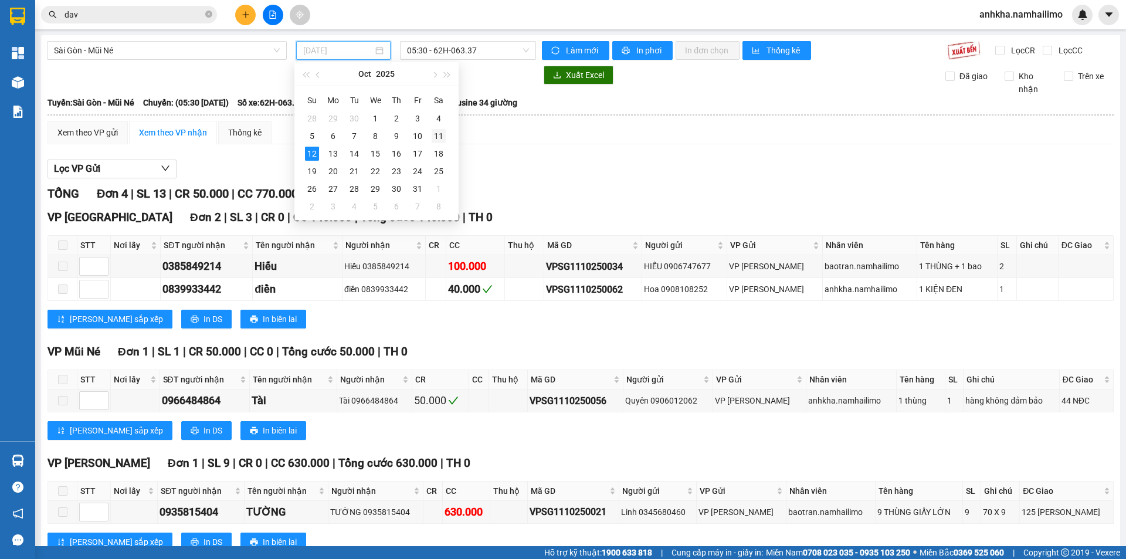
click at [442, 135] on div "11" at bounding box center [439, 136] width 14 height 14
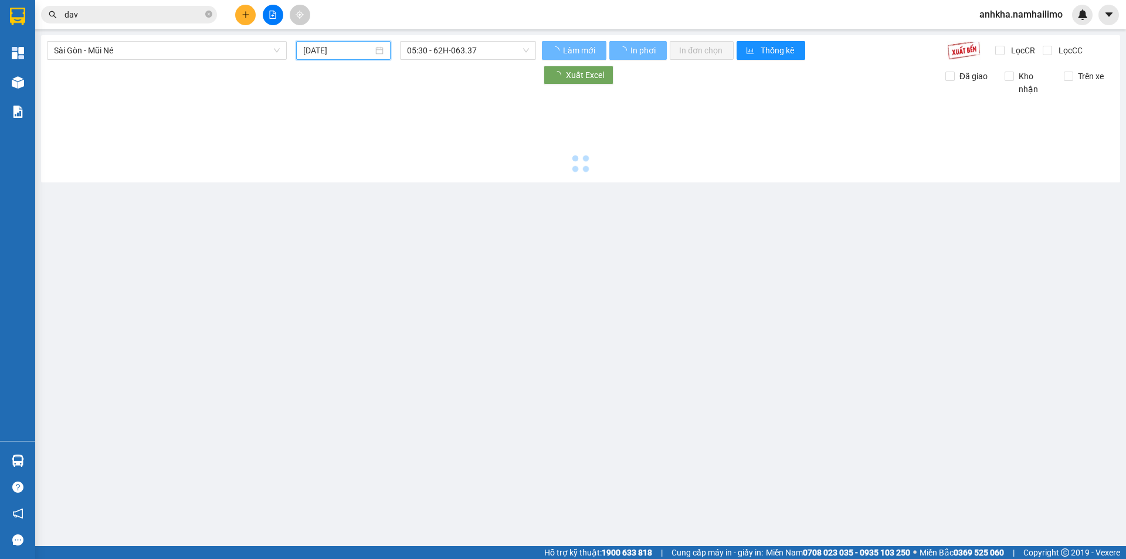
type input "11/10/2025"
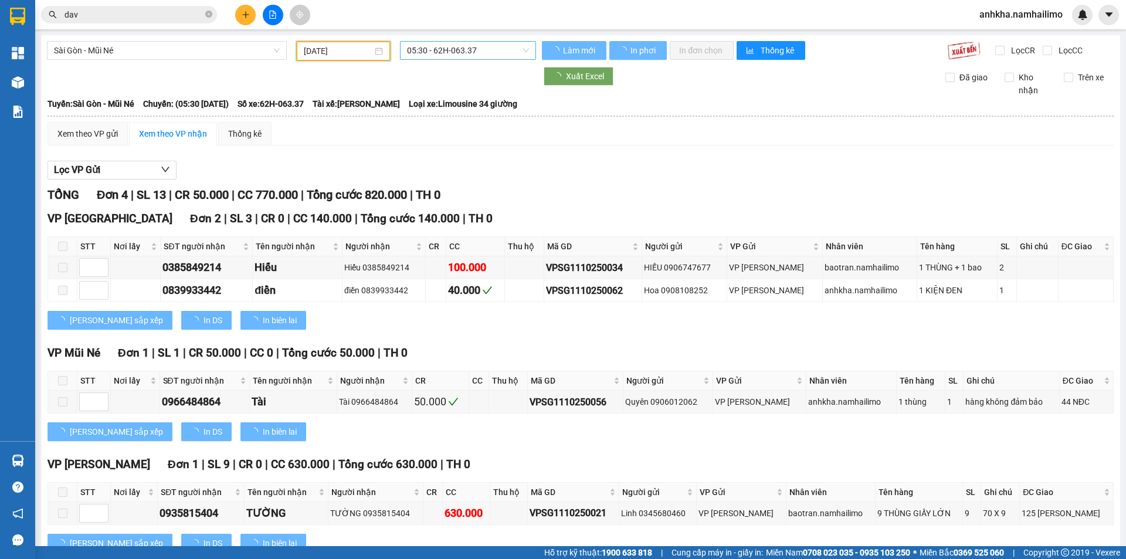
click at [447, 57] on span "05:30 - 62H-063.37" at bounding box center [468, 51] width 122 height 18
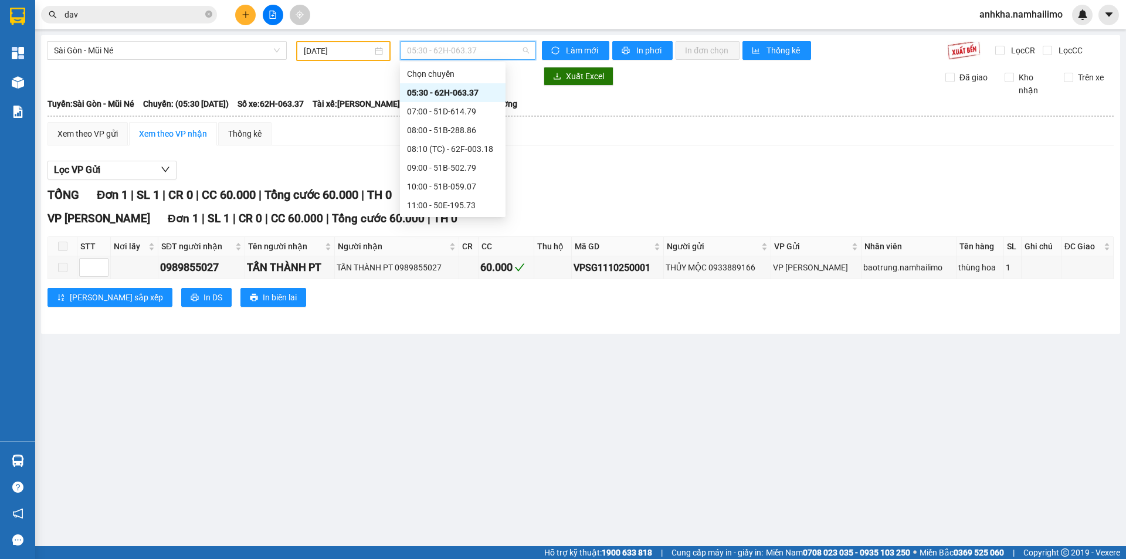
click at [427, 311] on div "19:30 - 50H-649.55" at bounding box center [452, 317] width 91 height 13
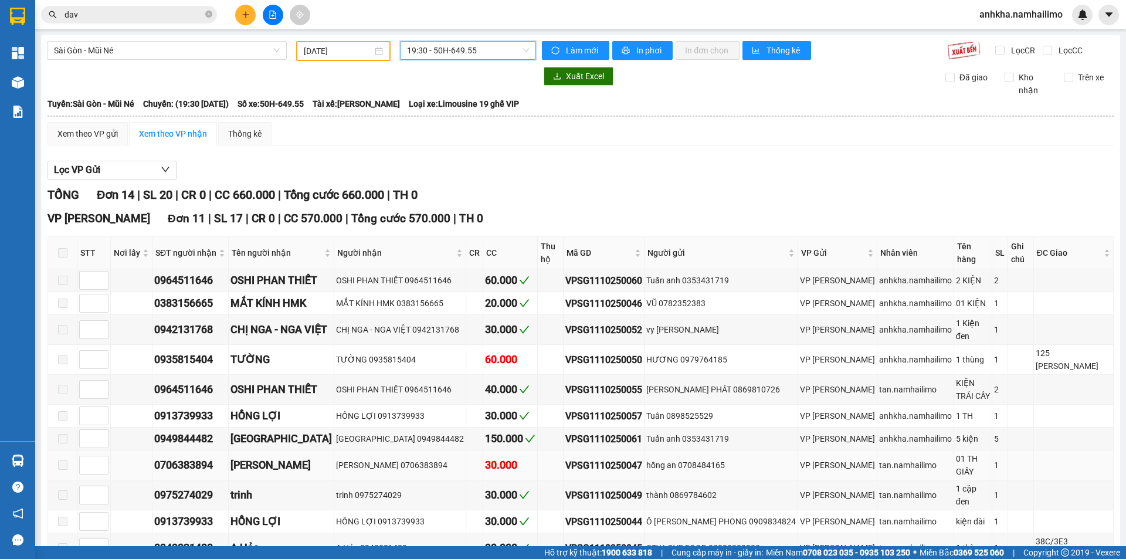
click at [177, 457] on div "0706383894" at bounding box center [190, 465] width 72 height 16
click at [178, 457] on div "0706383894" at bounding box center [190, 465] width 72 height 16
click at [206, 13] on icon "close-circle" at bounding box center [208, 14] width 7 height 7
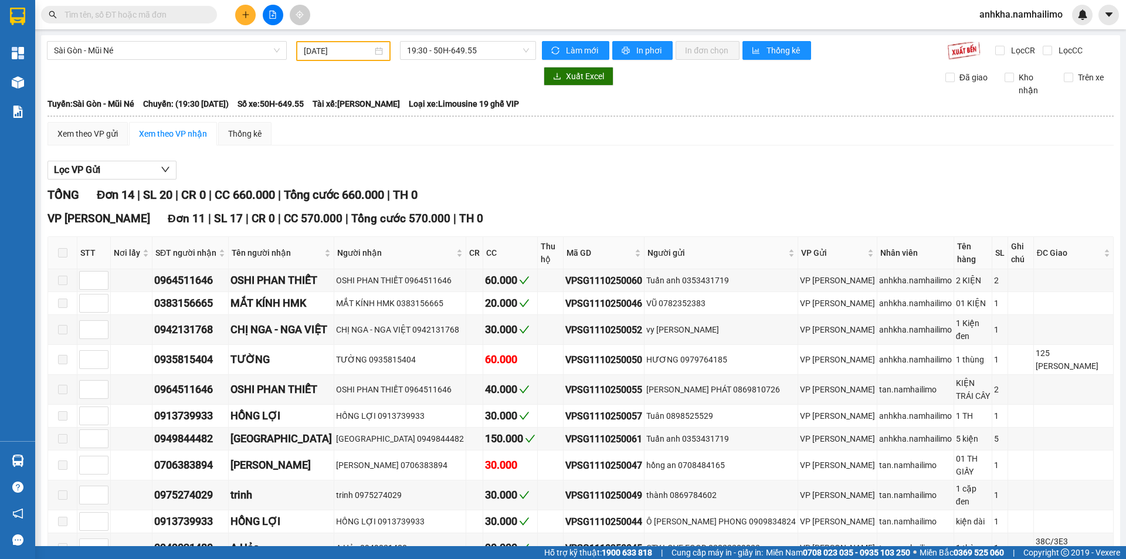
click at [99, 22] on span at bounding box center [129, 15] width 176 height 18
click at [129, 16] on input "text" at bounding box center [133, 14] width 138 height 13
paste input "0706383894"
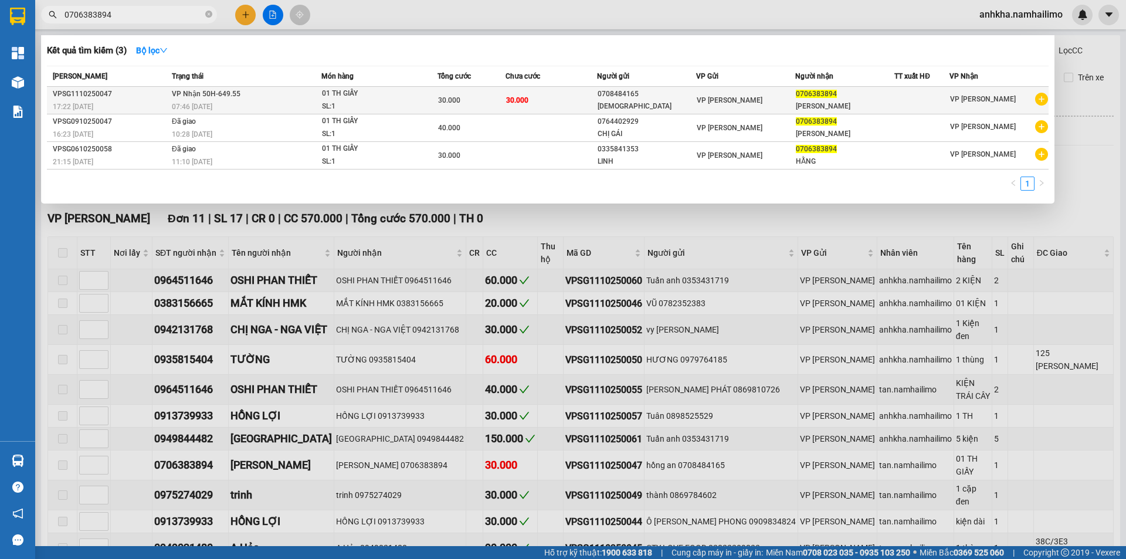
type input "0706383894"
click at [576, 96] on td "30.000" at bounding box center [550, 101] width 91 height 28
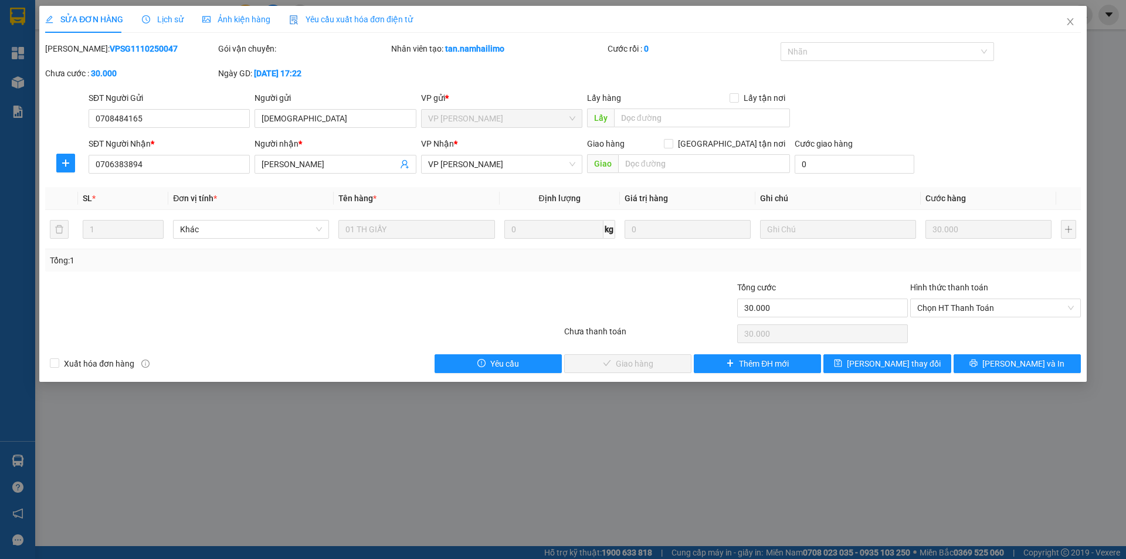
click at [156, 12] on div "Lịch sử" at bounding box center [163, 19] width 42 height 27
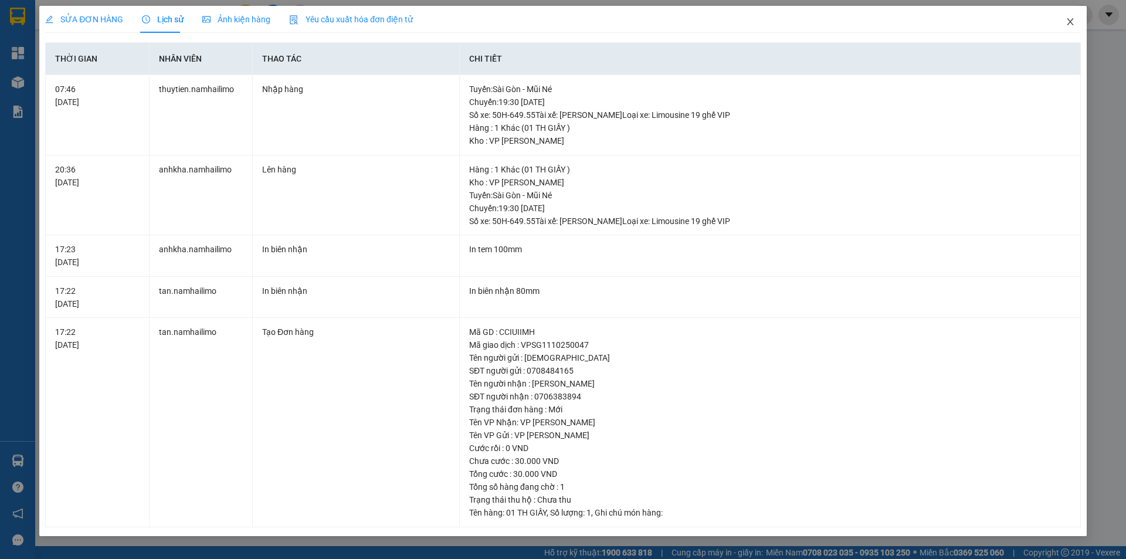
click at [1072, 28] on span "Close" at bounding box center [1070, 22] width 33 height 33
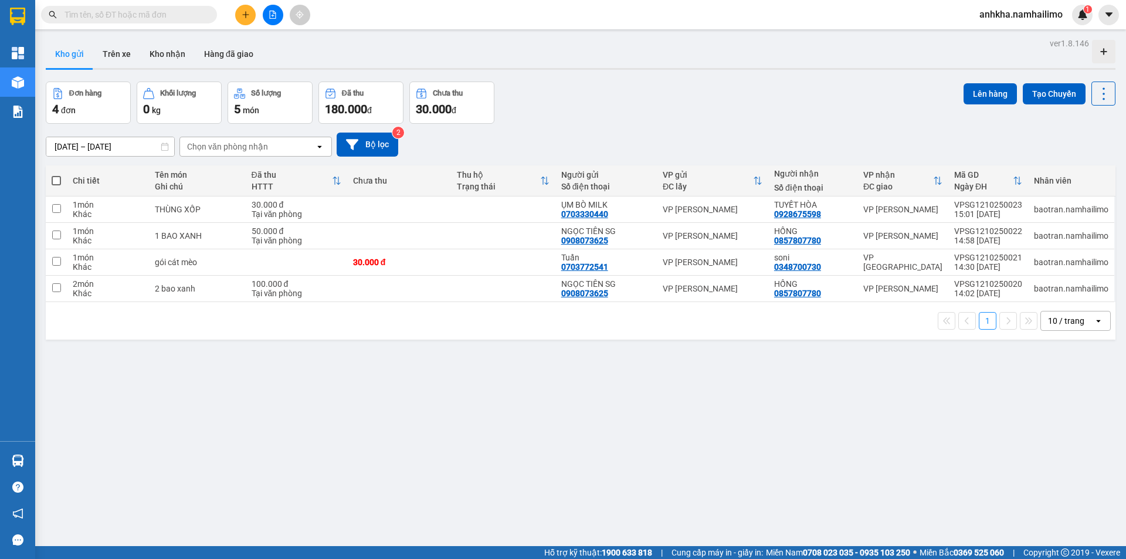
click at [242, 17] on icon "plus" at bounding box center [246, 15] width 8 height 8
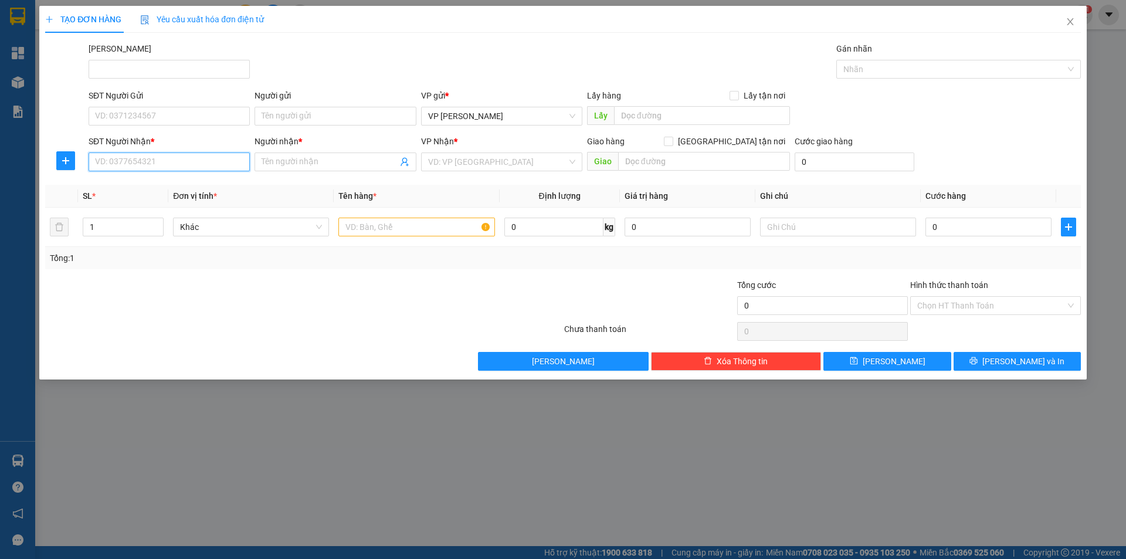
click at [127, 158] on input "SĐT Người Nhận *" at bounding box center [169, 161] width 161 height 19
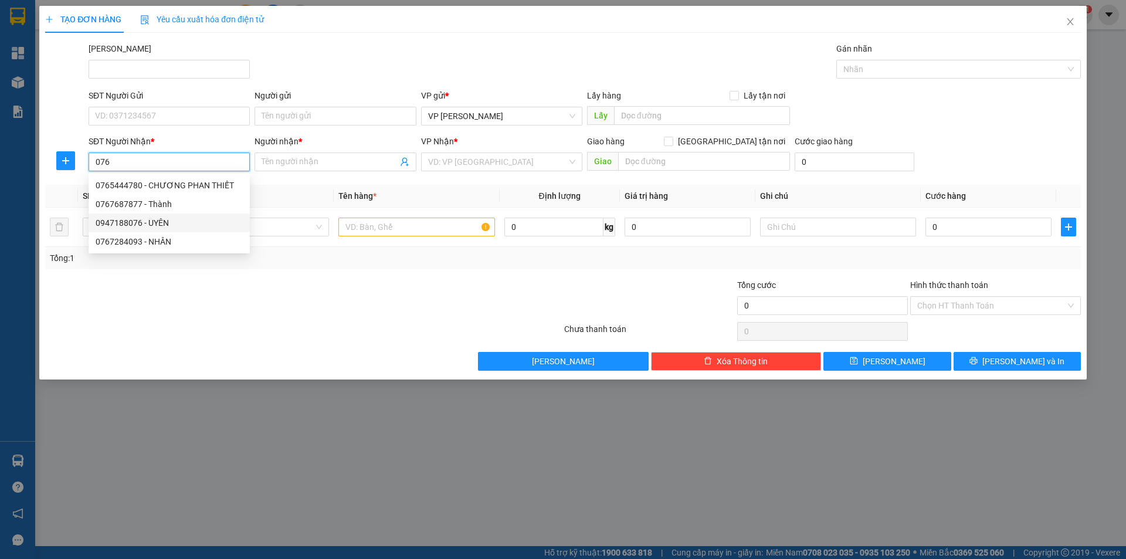
click at [134, 222] on div "0947188076 - UYÊN" at bounding box center [169, 222] width 147 height 13
type input "0947188076"
type input "UYÊN"
type input "30.000"
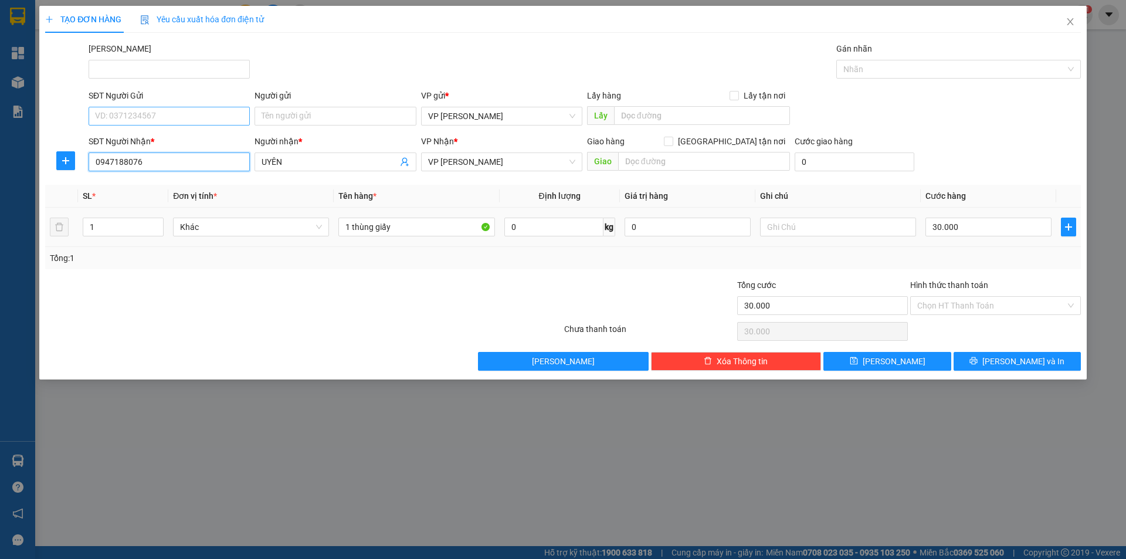
type input "0947188076"
click at [128, 118] on input "SĐT Người Gửi" at bounding box center [169, 116] width 161 height 19
click at [113, 170] on div "0962490918 - LỆ" at bounding box center [169, 177] width 161 height 19
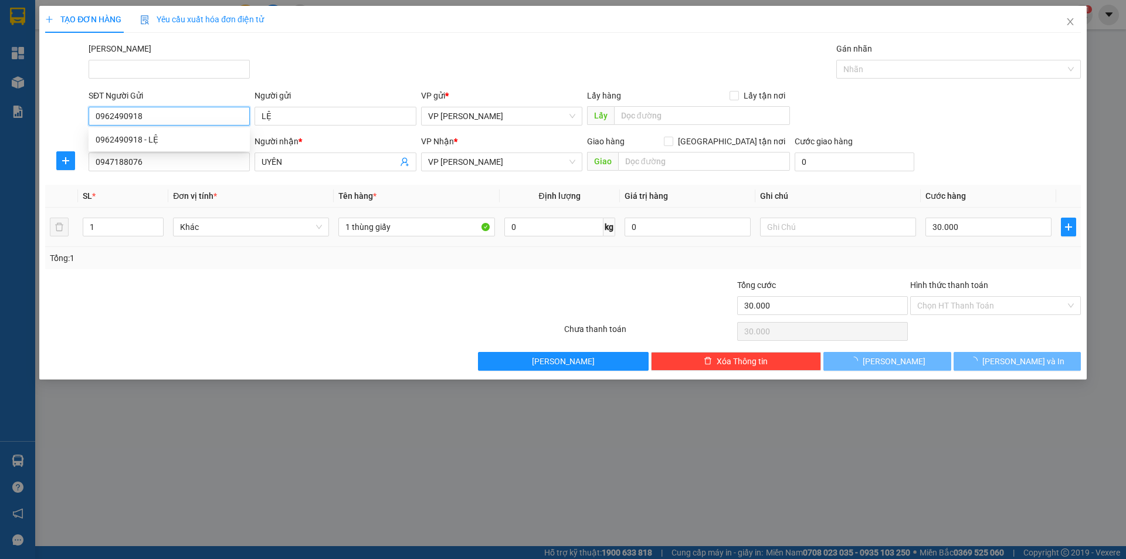
type input "0962490918"
type input "LỆ"
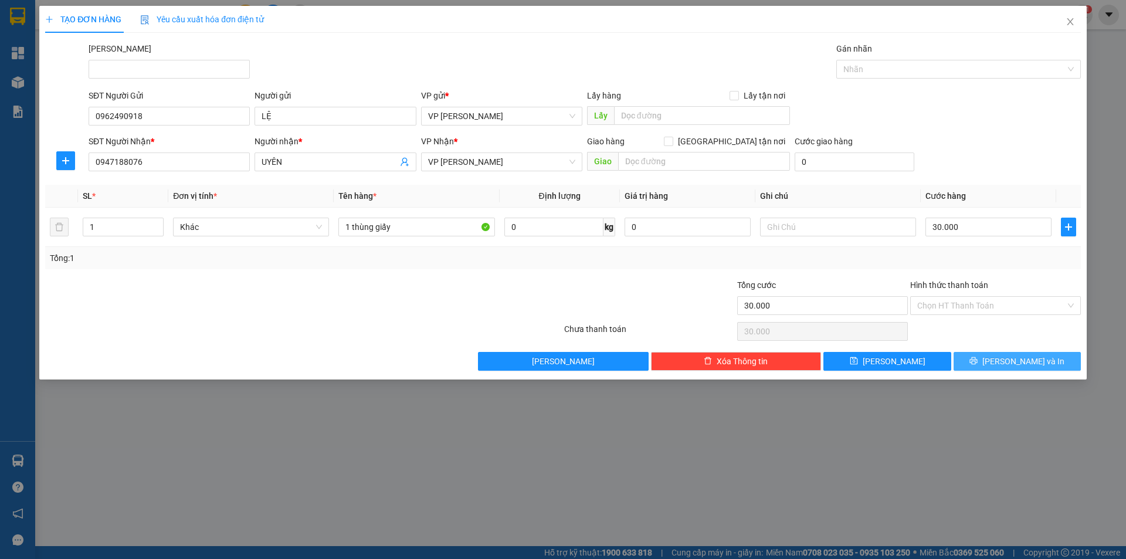
click at [997, 355] on button "[PERSON_NAME] và In" at bounding box center [1016, 361] width 127 height 19
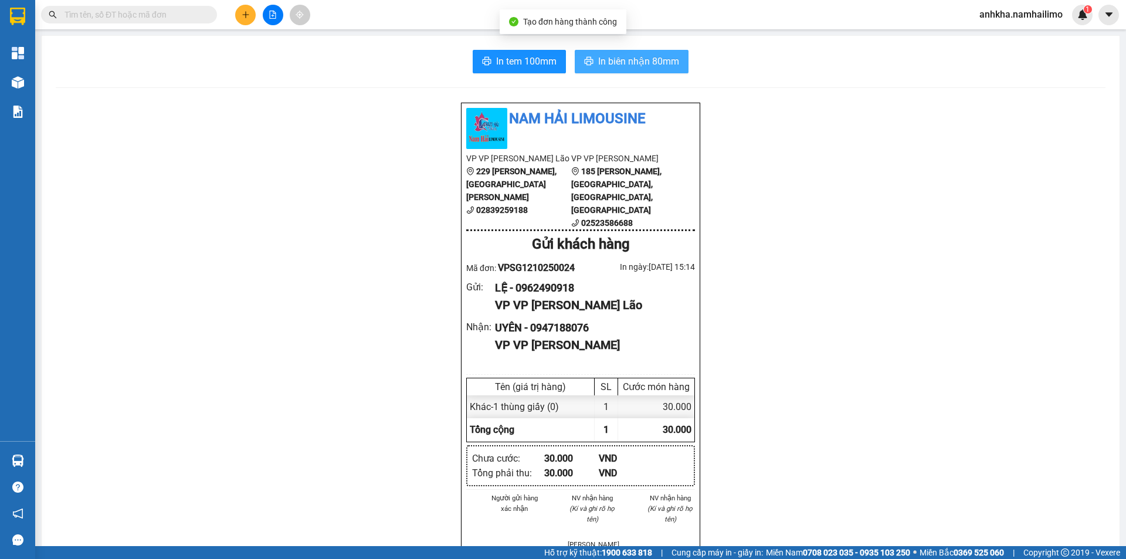
click at [620, 63] on span "In biên nhận 80mm" at bounding box center [638, 61] width 81 height 15
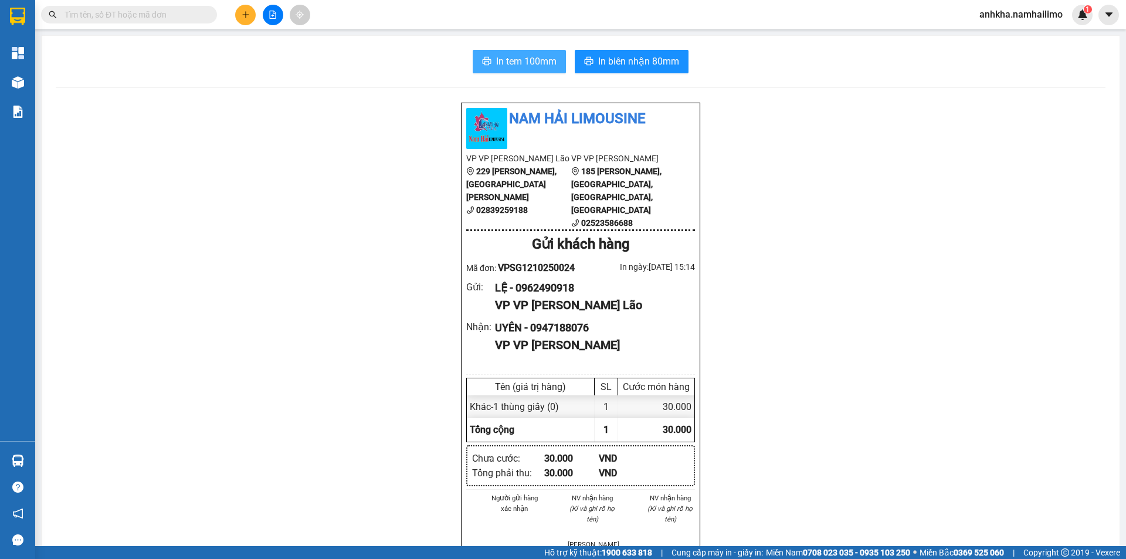
click at [501, 69] on span "In tem 100mm" at bounding box center [526, 61] width 60 height 15
click at [251, 13] on button at bounding box center [245, 15] width 21 height 21
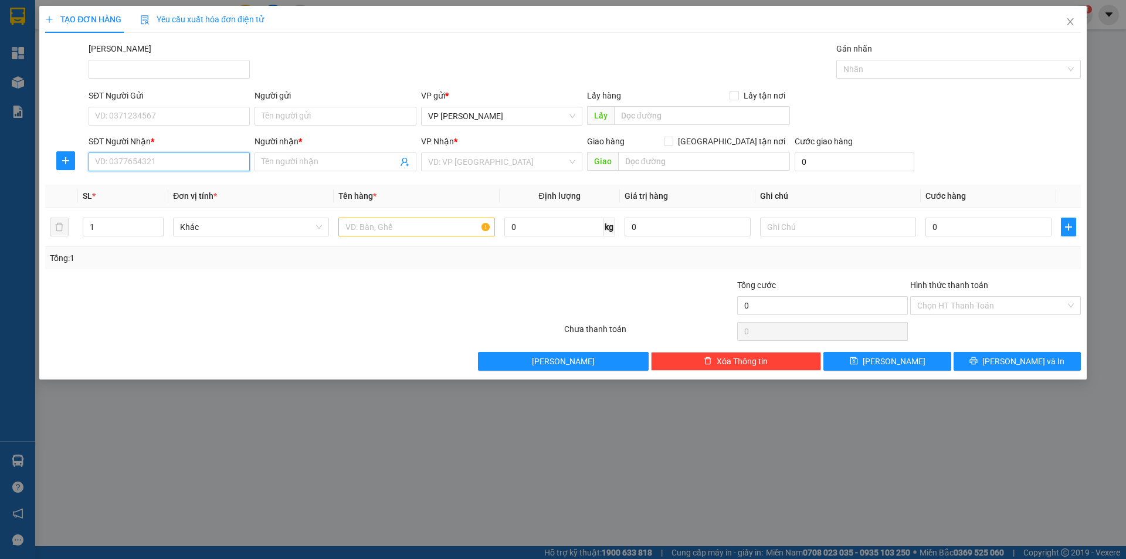
click at [159, 168] on input "SĐT Người Nhận *" at bounding box center [169, 161] width 161 height 19
click at [123, 184] on div "0918610694 - THOA NÓN" at bounding box center [169, 185] width 147 height 13
type input "0918610694"
type input "THOA NÓN"
type input "180.000"
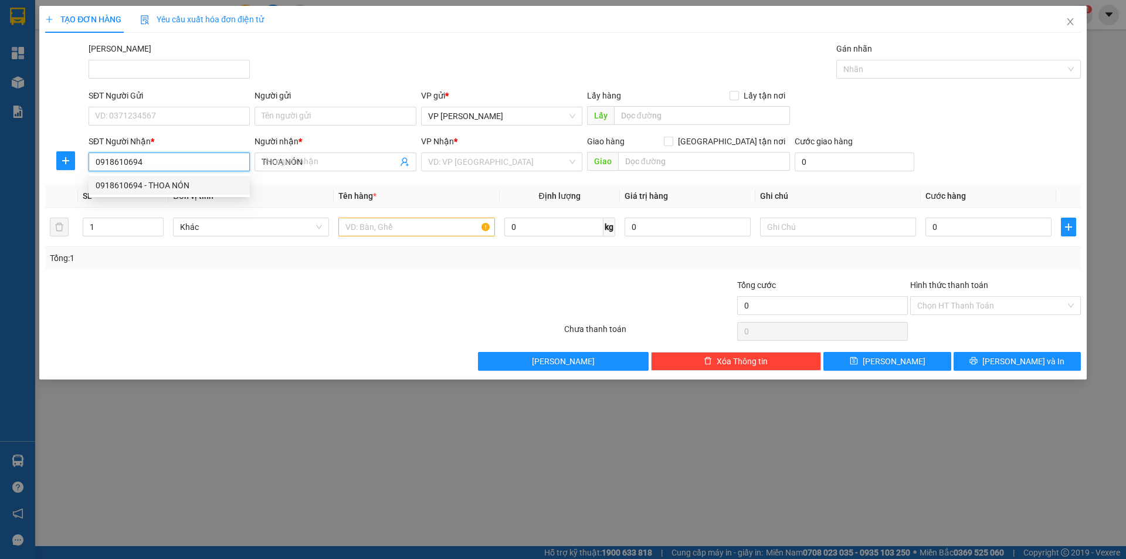
type input "180.000"
type input "0918610694"
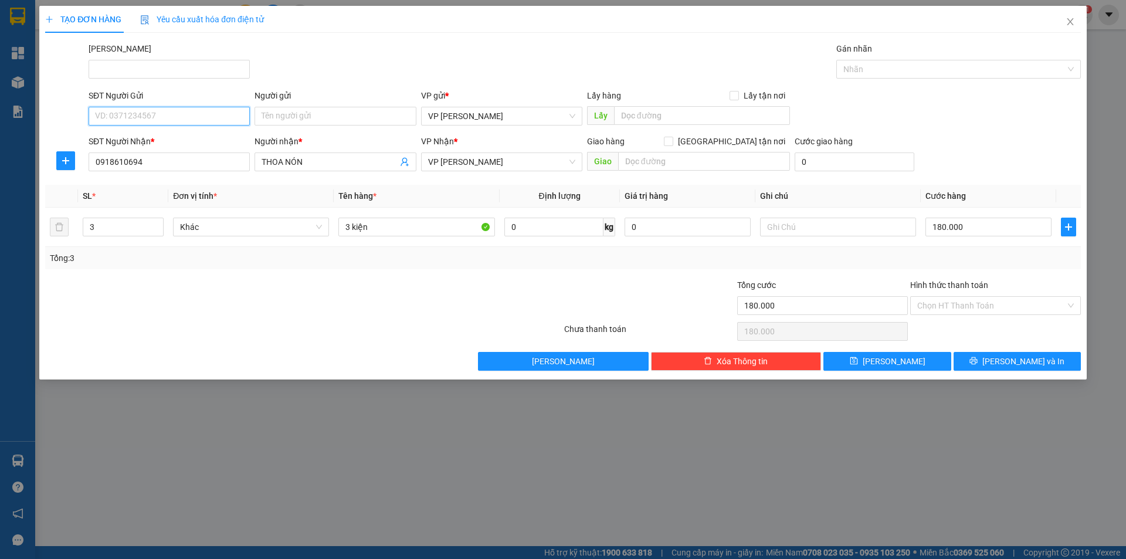
click at [116, 121] on input "SĐT Người Gửi" at bounding box center [169, 116] width 161 height 19
type input "0903250947"
click at [307, 121] on input "Người gửi" at bounding box center [334, 116] width 161 height 19
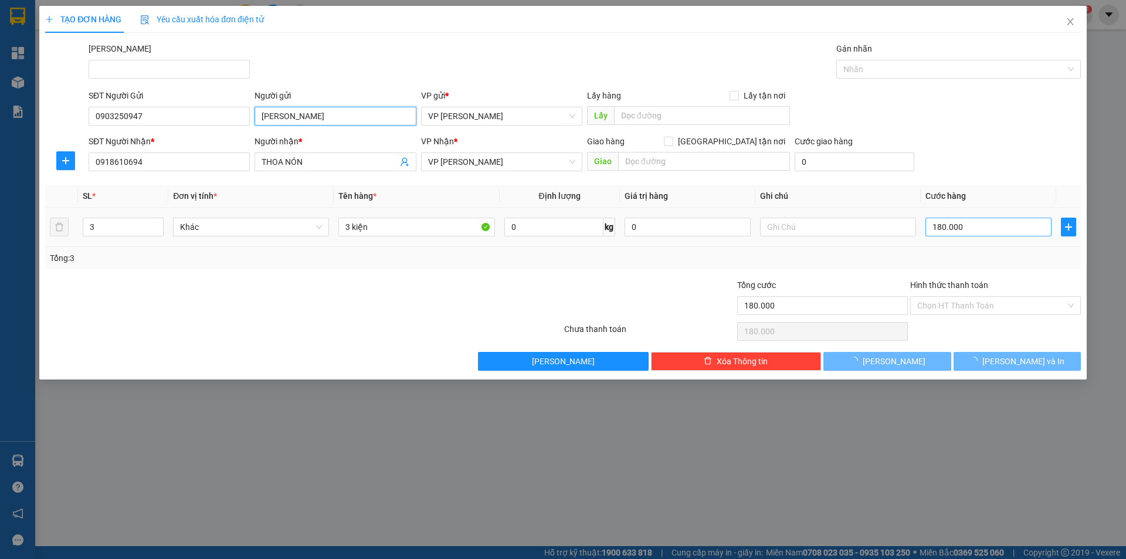
type input "Kim Ngọc"
click at [943, 231] on input "180.000" at bounding box center [988, 227] width 126 height 19
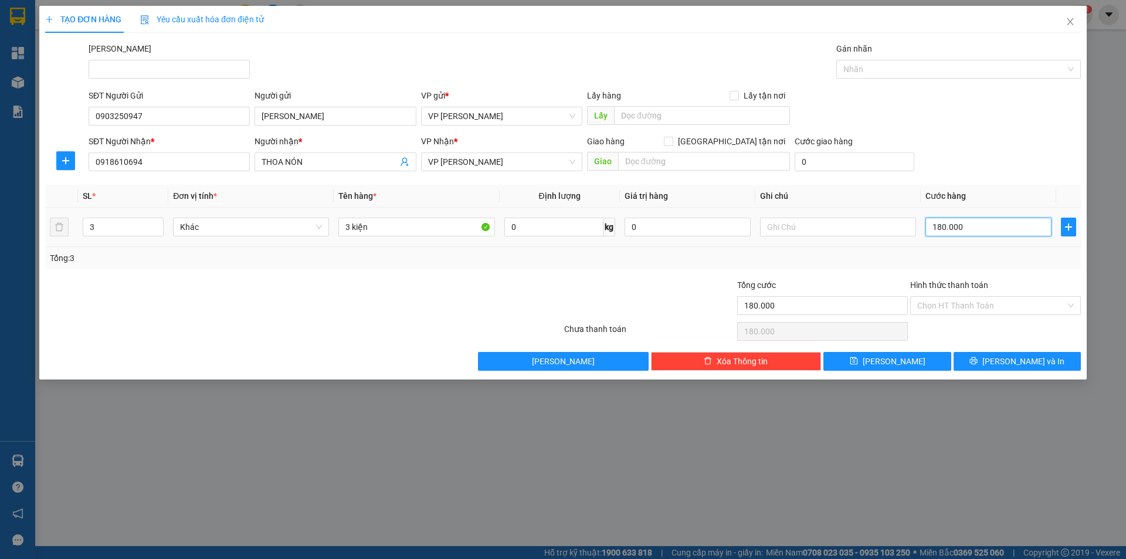
type input "7"
type input "74"
type input "7"
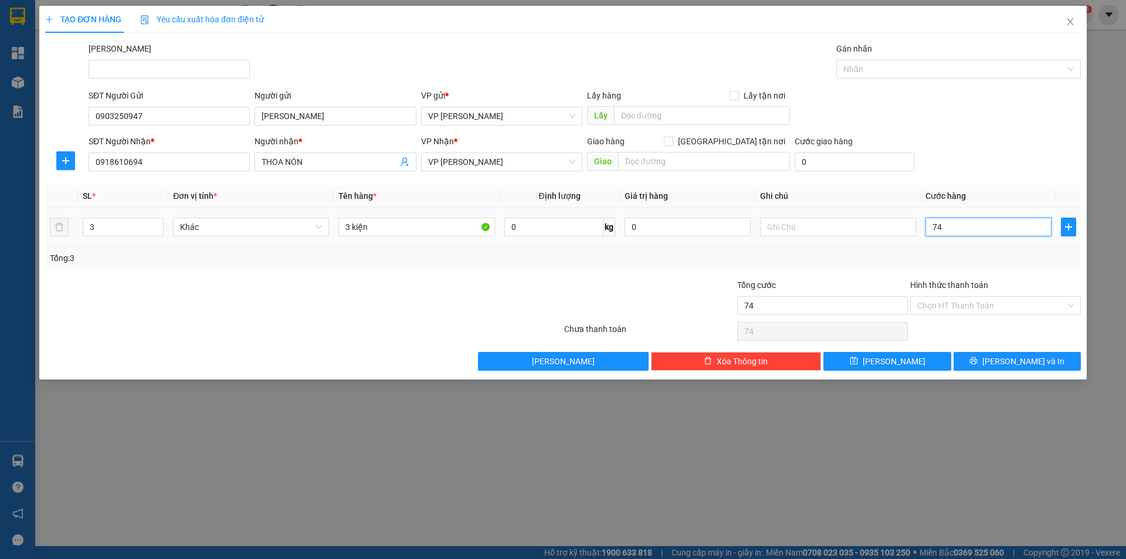
type input "7"
type input "0"
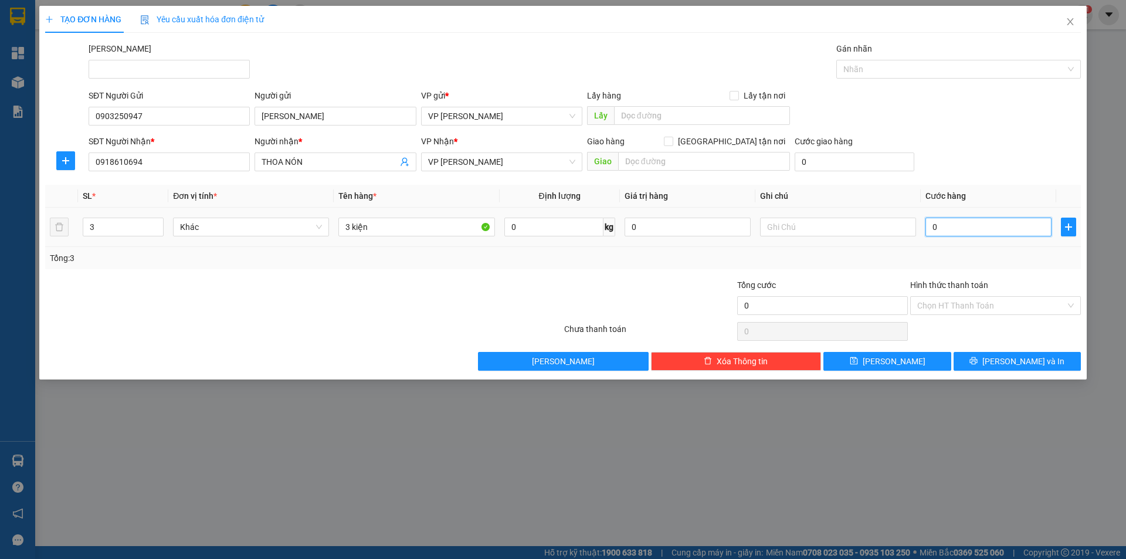
type input "4"
type input "04"
type input "40"
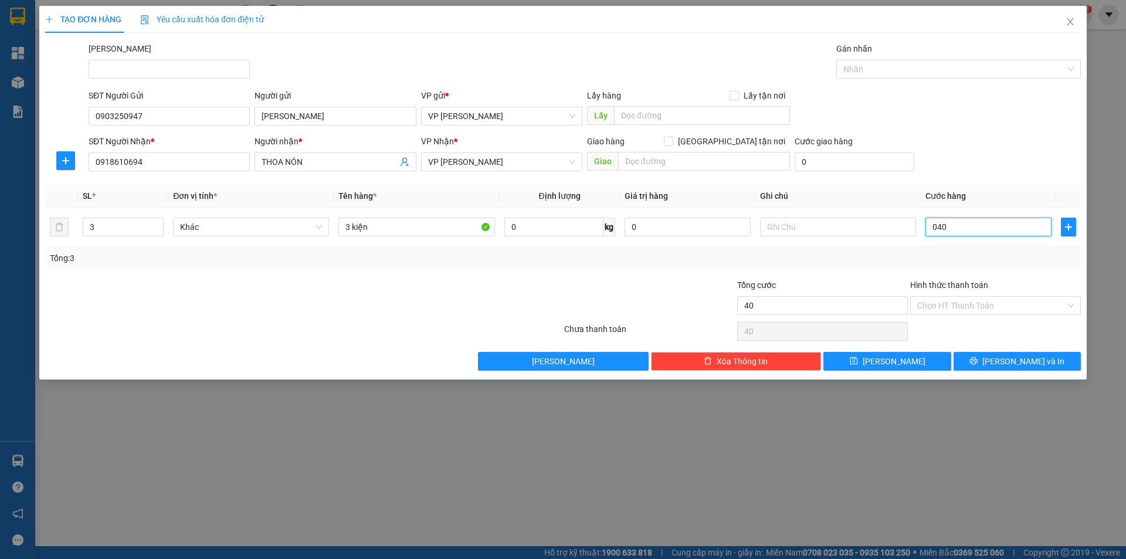
type input "040"
type input "40.000"
click at [464, 266] on div "Tổng: 3" at bounding box center [562, 258] width 1035 height 22
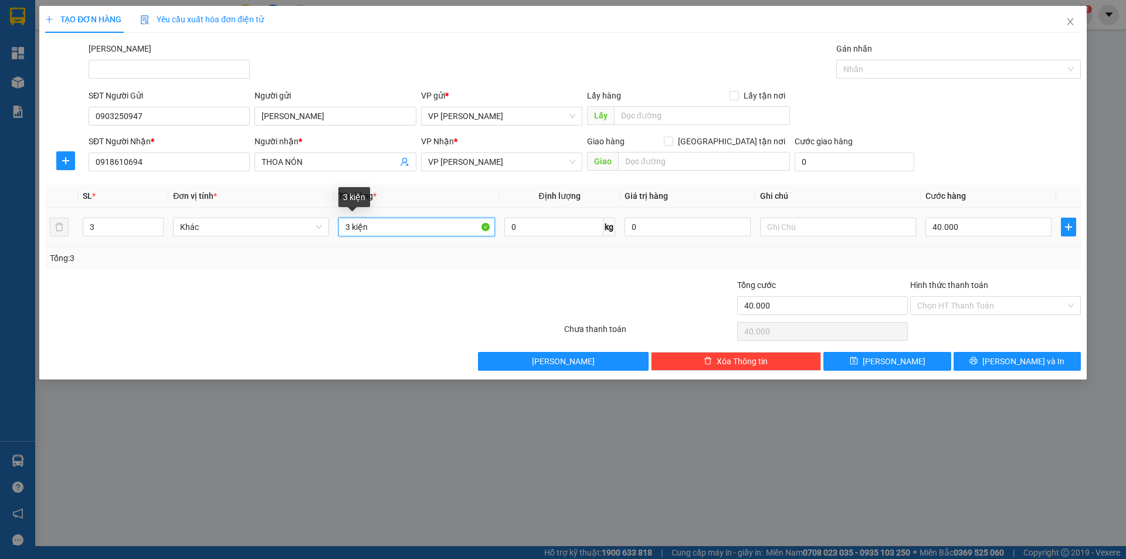
drag, startPoint x: 352, startPoint y: 230, endPoint x: 333, endPoint y: 228, distance: 19.6
click at [336, 229] on td "3 kiện" at bounding box center [416, 227] width 165 height 39
type input "1kiện"
click at [153, 232] on span "Decrease Value" at bounding box center [156, 230] width 13 height 11
type input "1"
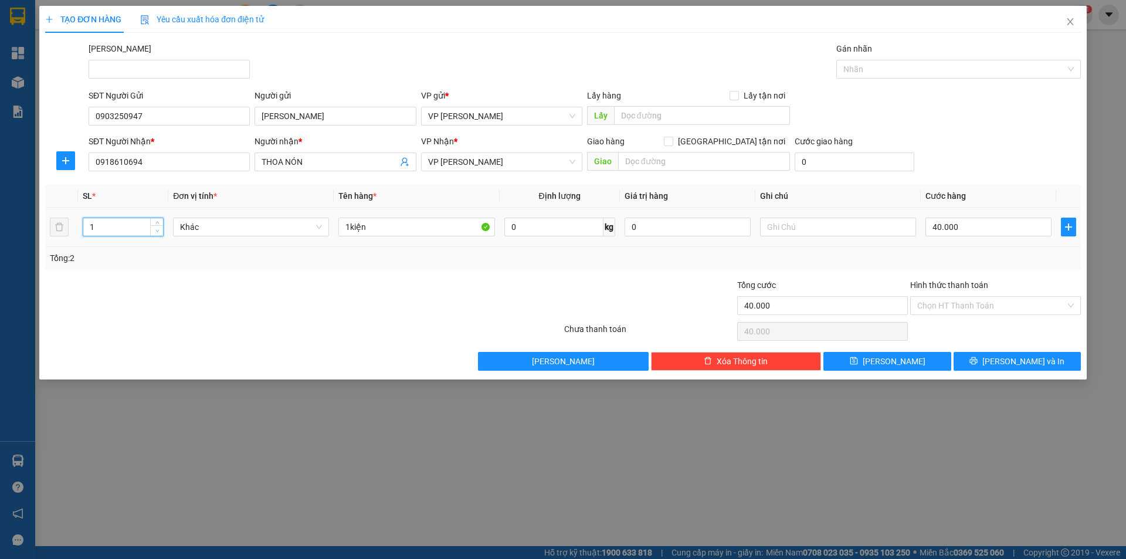
click at [155, 228] on span "down" at bounding box center [157, 231] width 7 height 7
click at [977, 357] on icon "printer" at bounding box center [974, 361] width 8 height 8
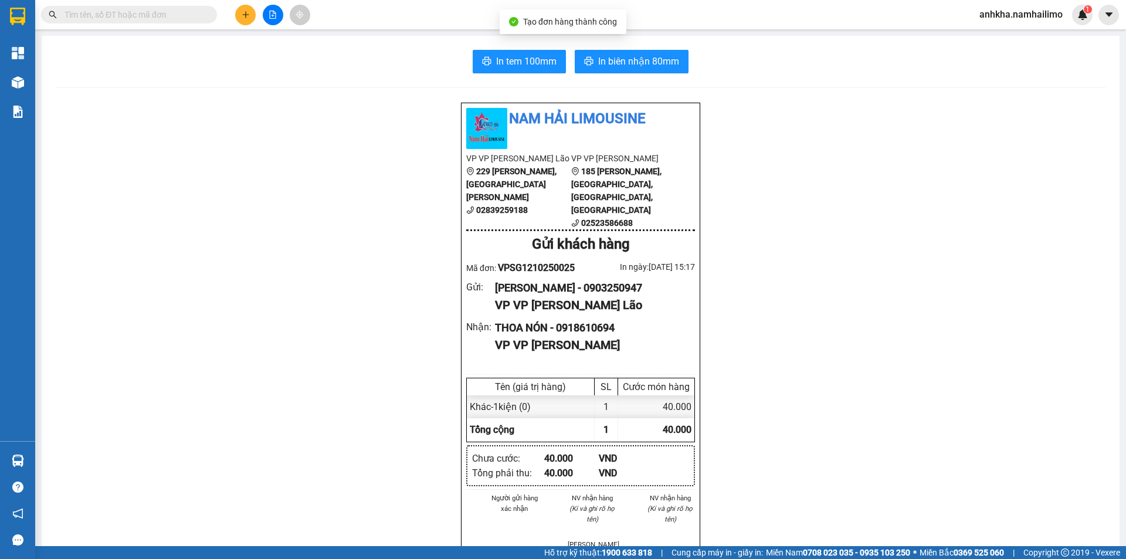
click at [639, 46] on div "In tem 100mm In biên nhận 80mm Nam Hải Limousine VP VP Phạm Ngũ Lão 229 Phạm Ng…" at bounding box center [581, 546] width 1078 height 1020
click at [639, 52] on button "In biên nhận 80mm" at bounding box center [632, 61] width 114 height 23
click at [500, 70] on button "In tem 100mm" at bounding box center [519, 61] width 93 height 23
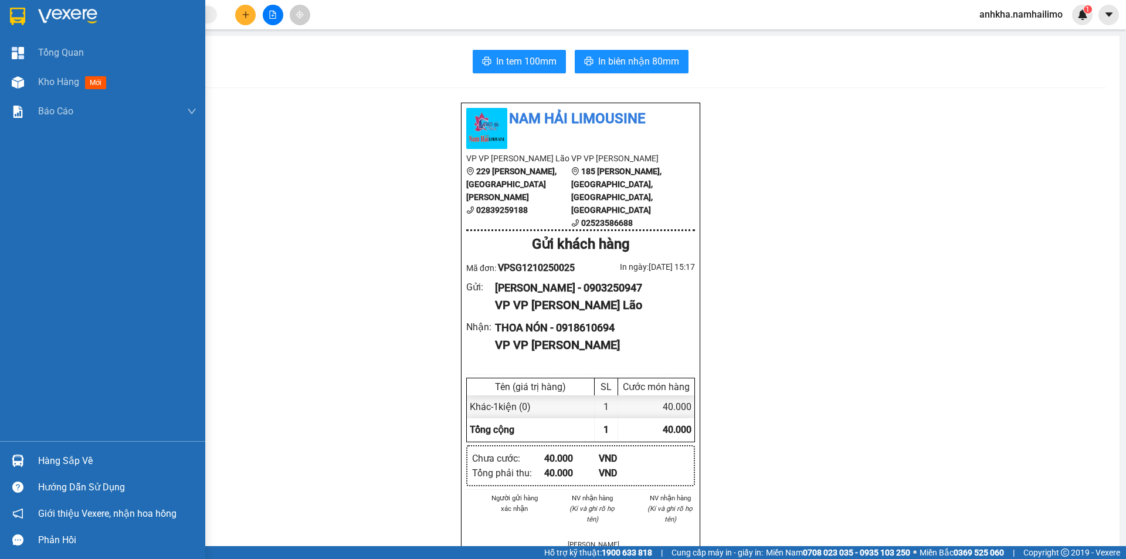
click at [19, 80] on img at bounding box center [18, 82] width 12 height 12
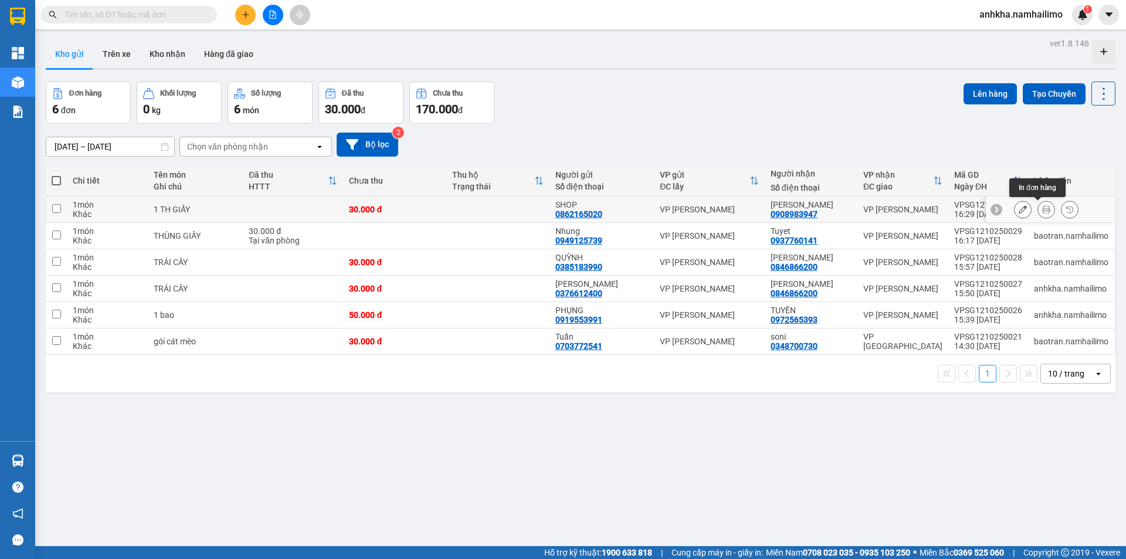
click at [1042, 205] on icon at bounding box center [1046, 209] width 8 height 8
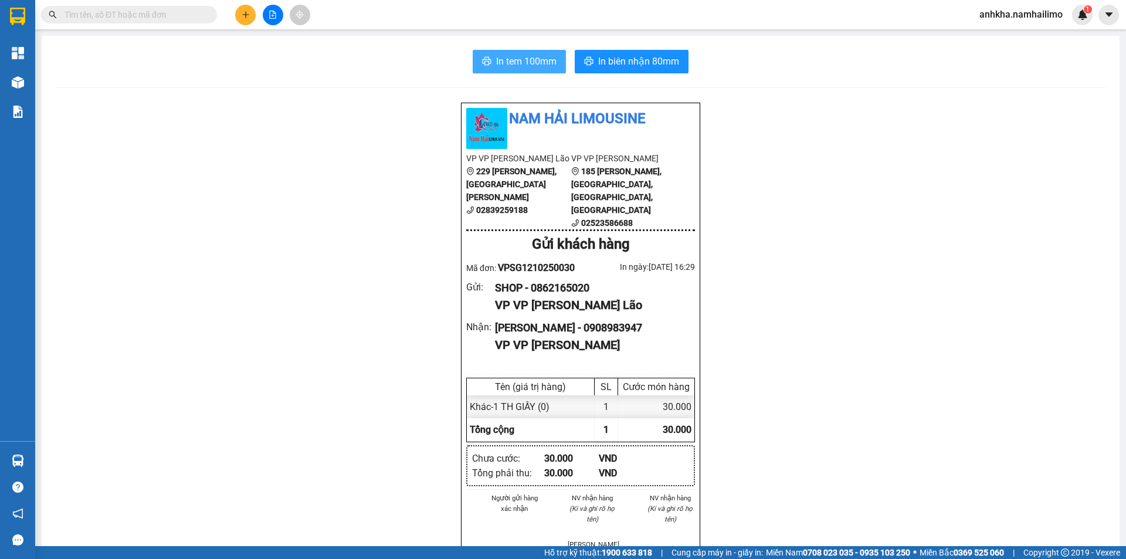
click at [546, 54] on span "In tem 100mm" at bounding box center [526, 61] width 60 height 15
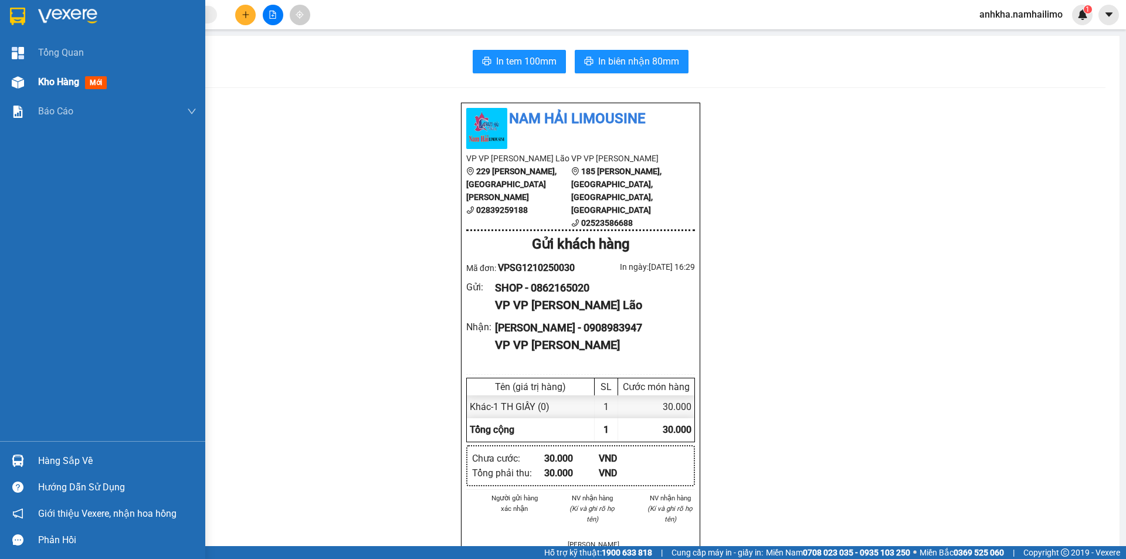
click at [16, 93] on div "Kho hàng mới" at bounding box center [102, 81] width 205 height 29
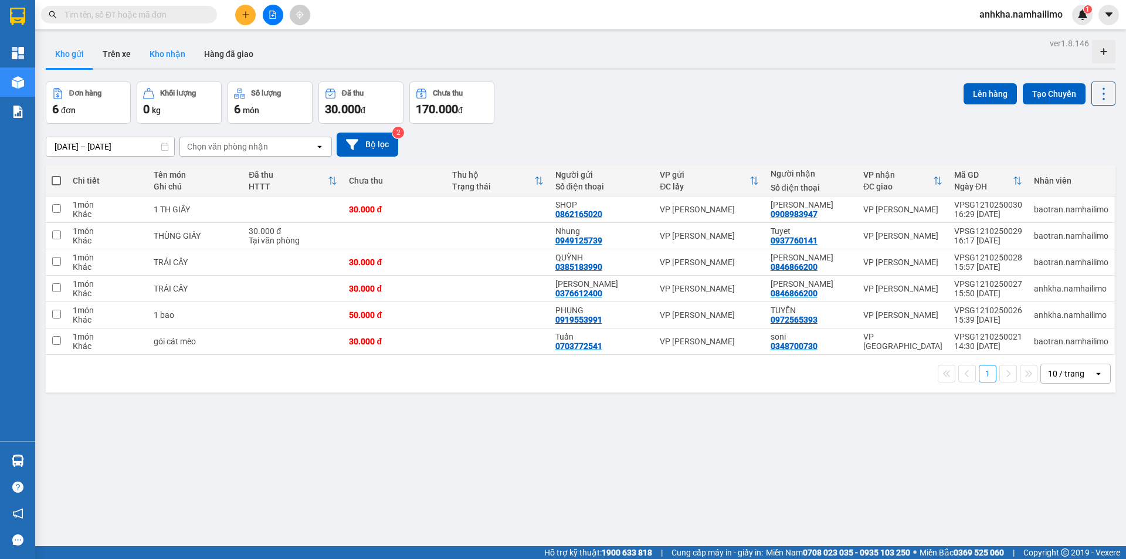
click at [164, 54] on button "Kho nhận" at bounding box center [167, 54] width 55 height 28
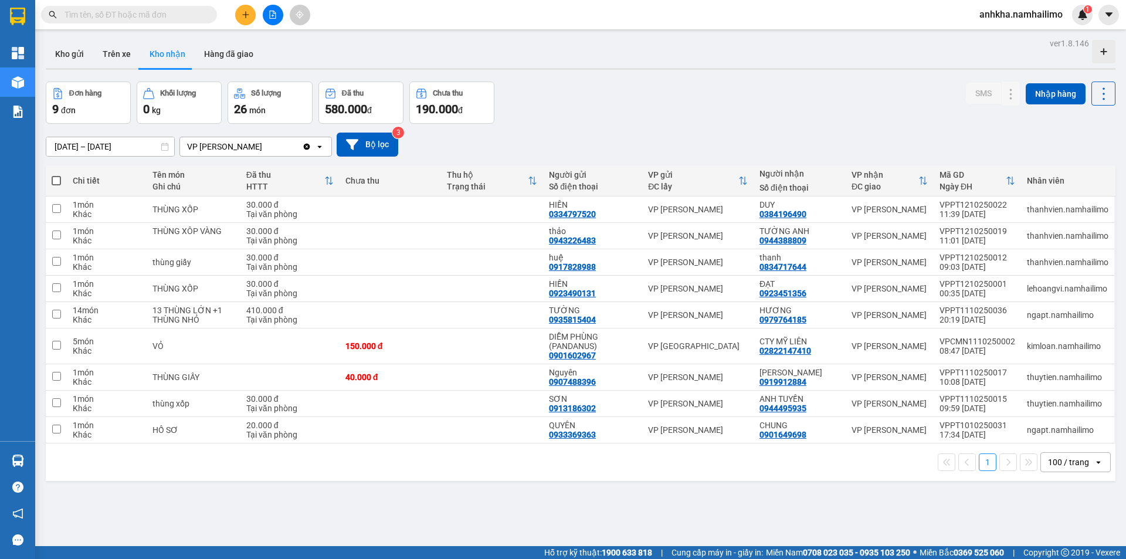
click at [137, 18] on input "text" at bounding box center [133, 14] width 138 height 13
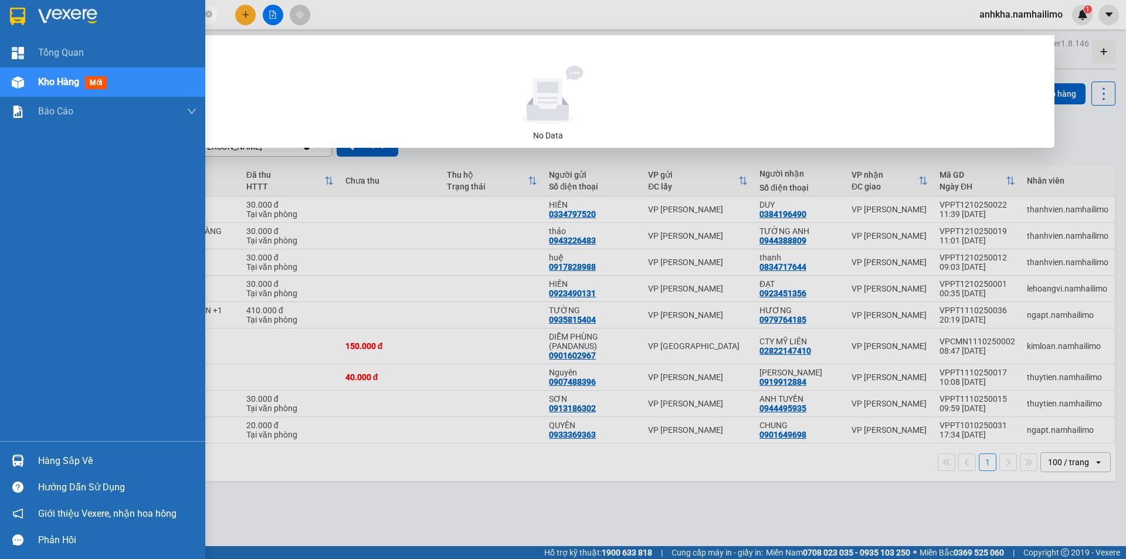
type input "0396421739"
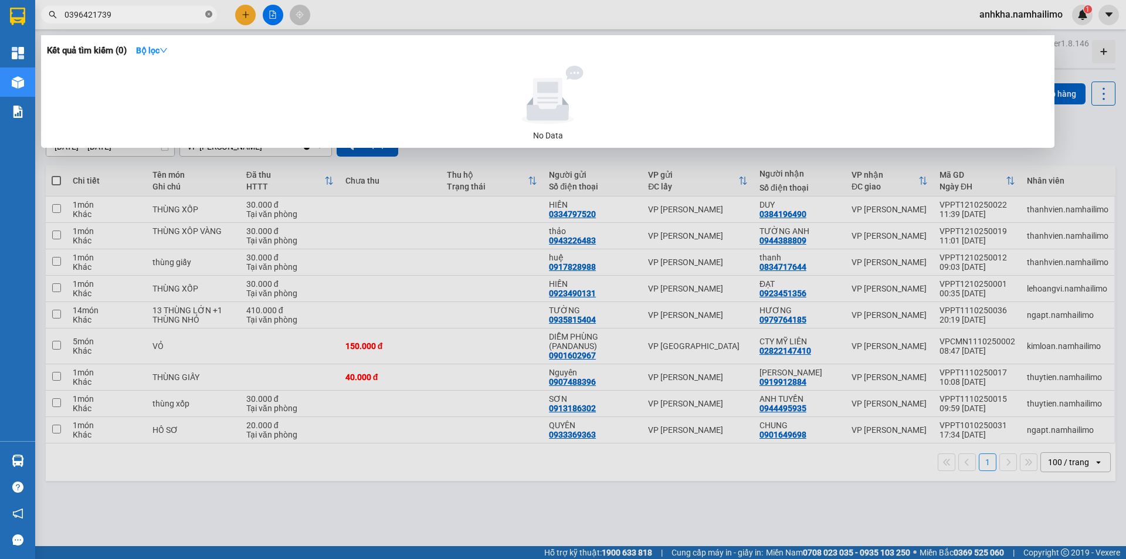
click at [210, 12] on icon "close-circle" at bounding box center [208, 14] width 7 height 7
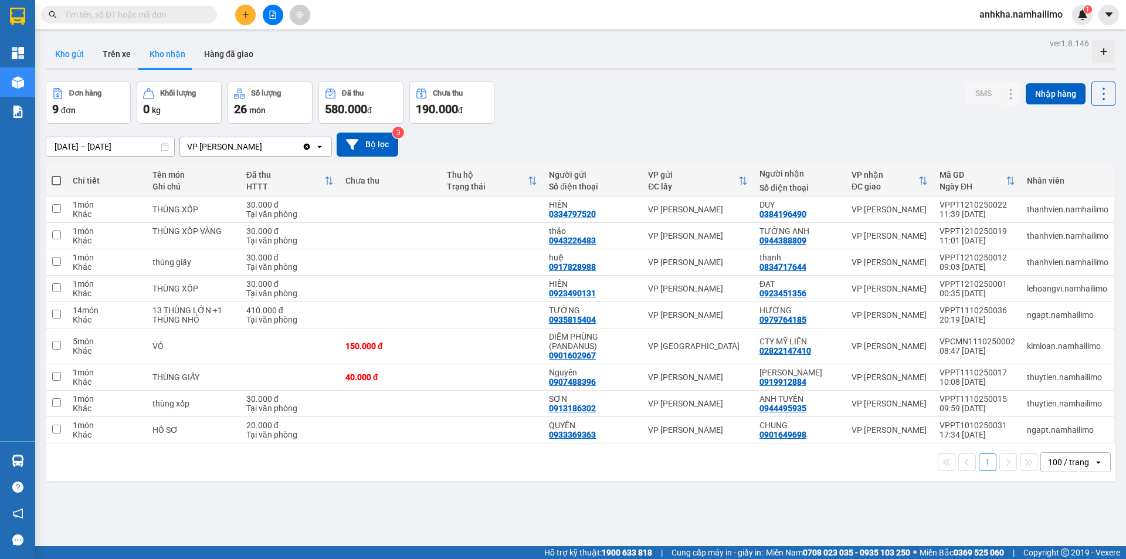
click at [65, 63] on button "Kho gửi" at bounding box center [69, 54] width 47 height 28
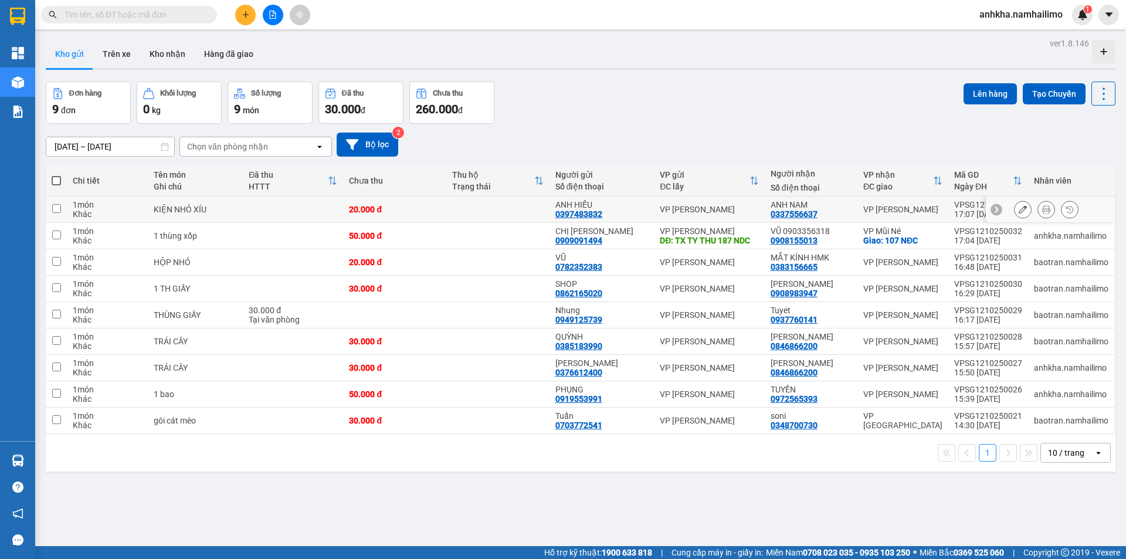
click at [1047, 212] on div at bounding box center [1046, 210] width 64 height 18
click at [1014, 214] on button at bounding box center [1022, 209] width 16 height 21
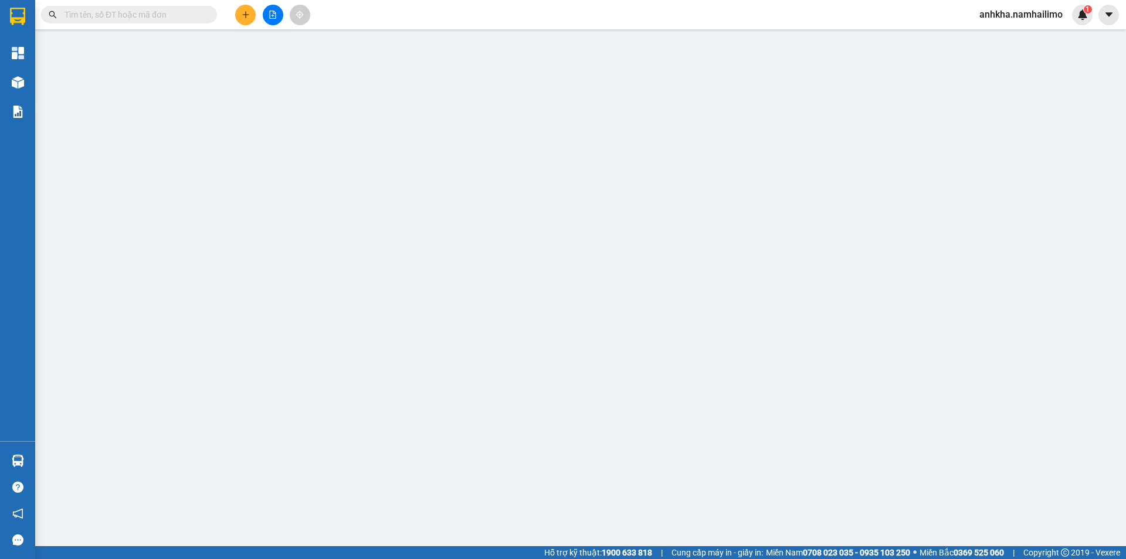
type input "0397483832"
type input "ANH HIẾU"
type input "0337556637"
type input "ANH NAM"
type input "20.000"
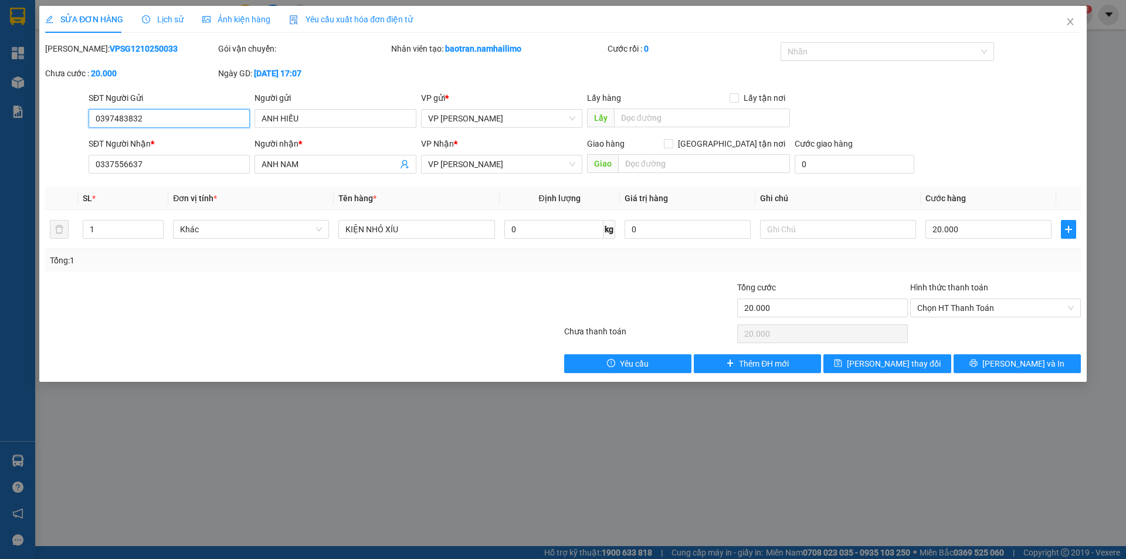
drag, startPoint x: 949, startPoint y: 304, endPoint x: 945, endPoint y: 318, distance: 15.4
click at [948, 305] on span "Chọn HT Thanh Toán" at bounding box center [995, 308] width 157 height 18
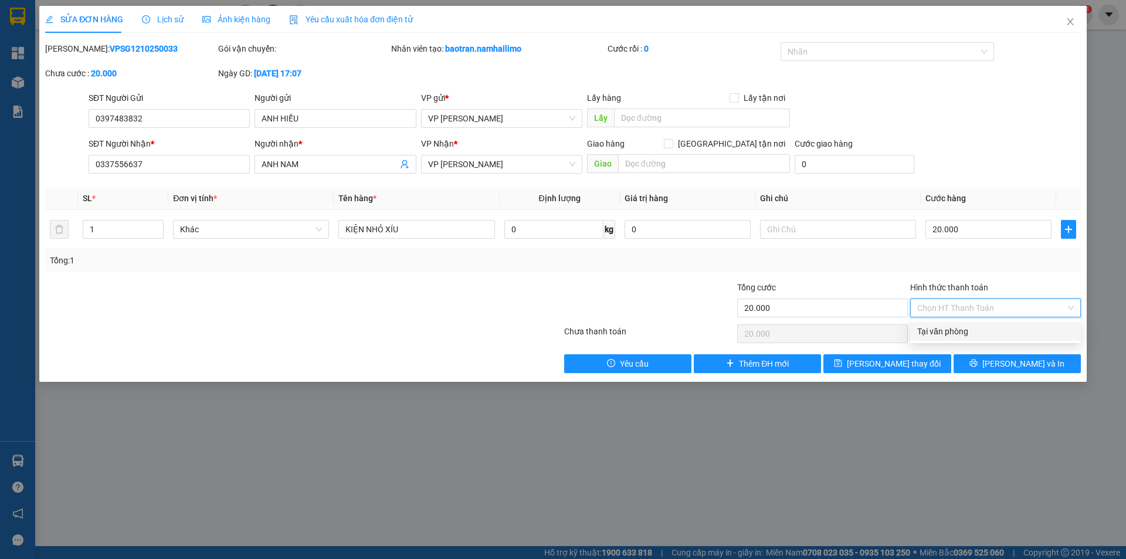
click at [939, 331] on div "Tại văn phòng" at bounding box center [995, 331] width 157 height 13
type input "0"
click at [977, 362] on icon "printer" at bounding box center [974, 363] width 8 height 8
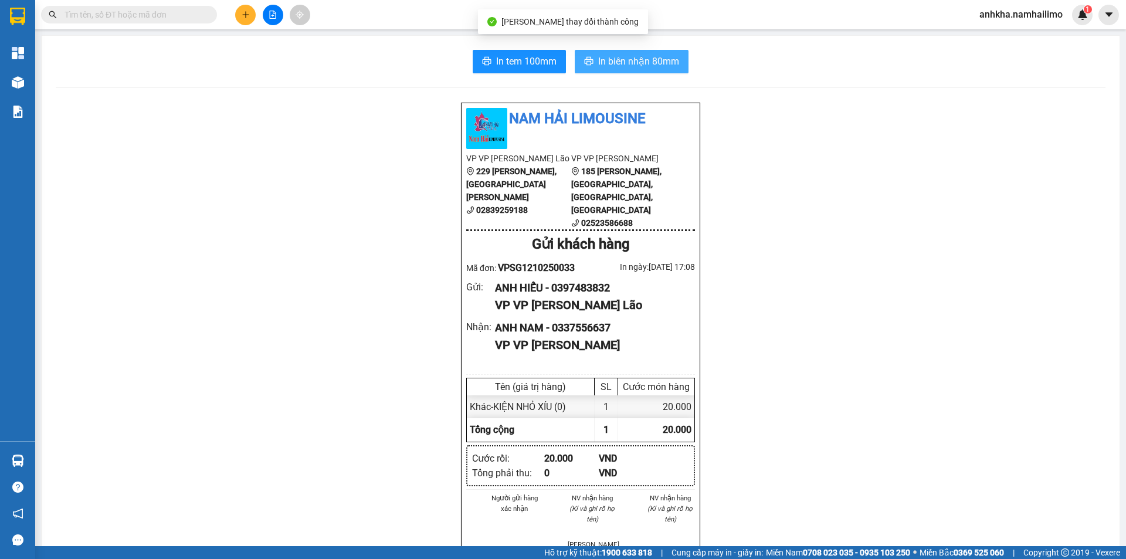
click at [630, 68] on span "In biên nhận 80mm" at bounding box center [638, 61] width 81 height 15
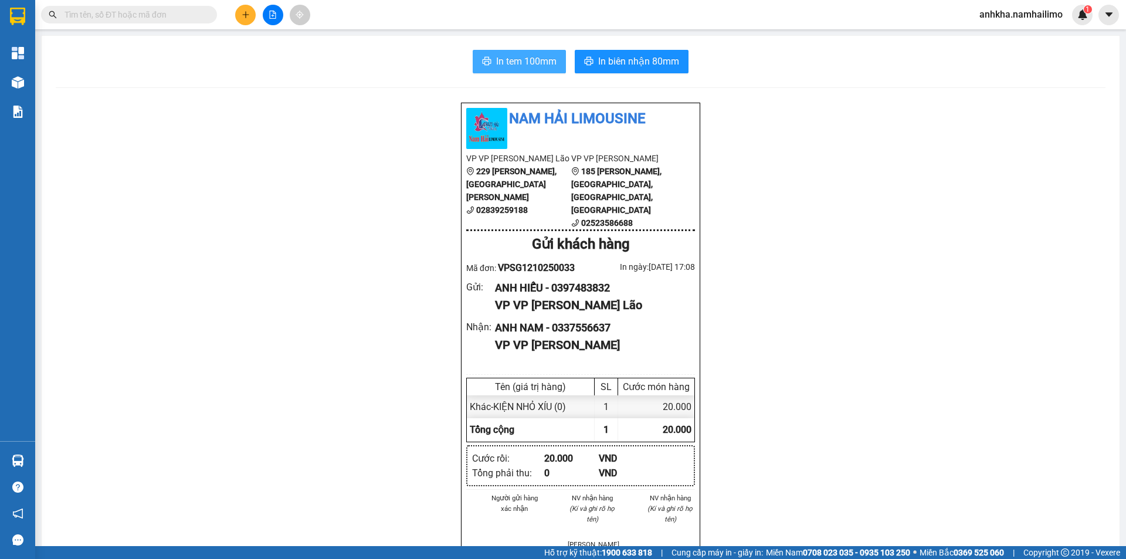
click at [524, 62] on span "In tem 100mm" at bounding box center [526, 61] width 60 height 15
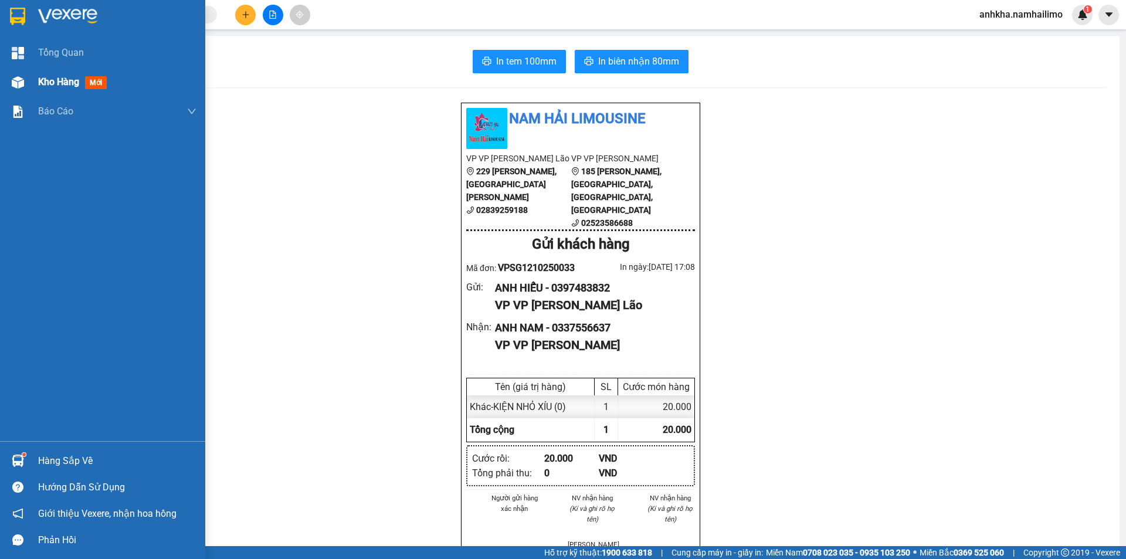
click at [26, 82] on div at bounding box center [18, 82] width 21 height 21
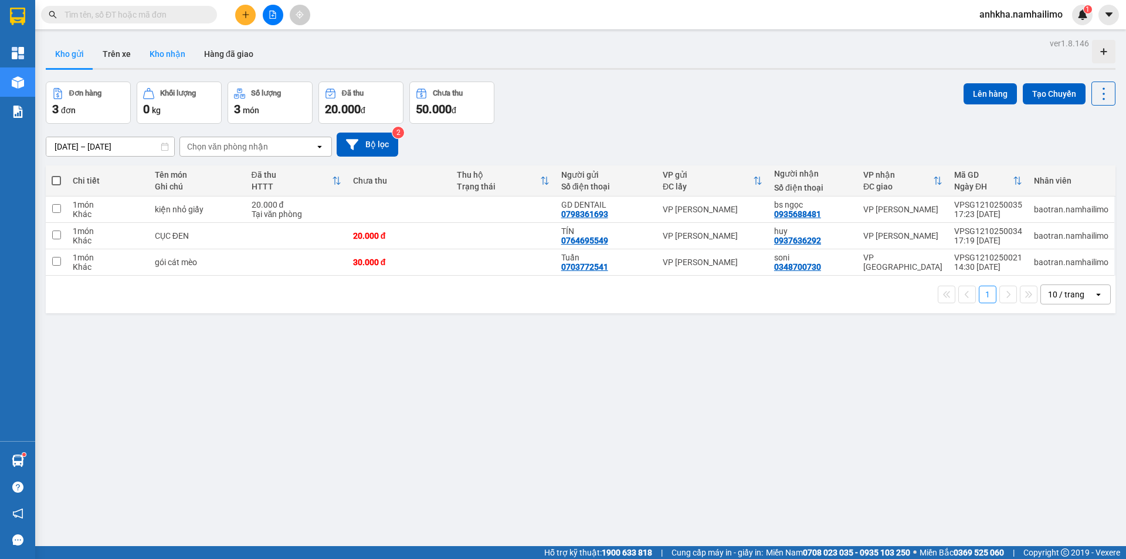
click at [181, 61] on button "Kho nhận" at bounding box center [167, 54] width 55 height 28
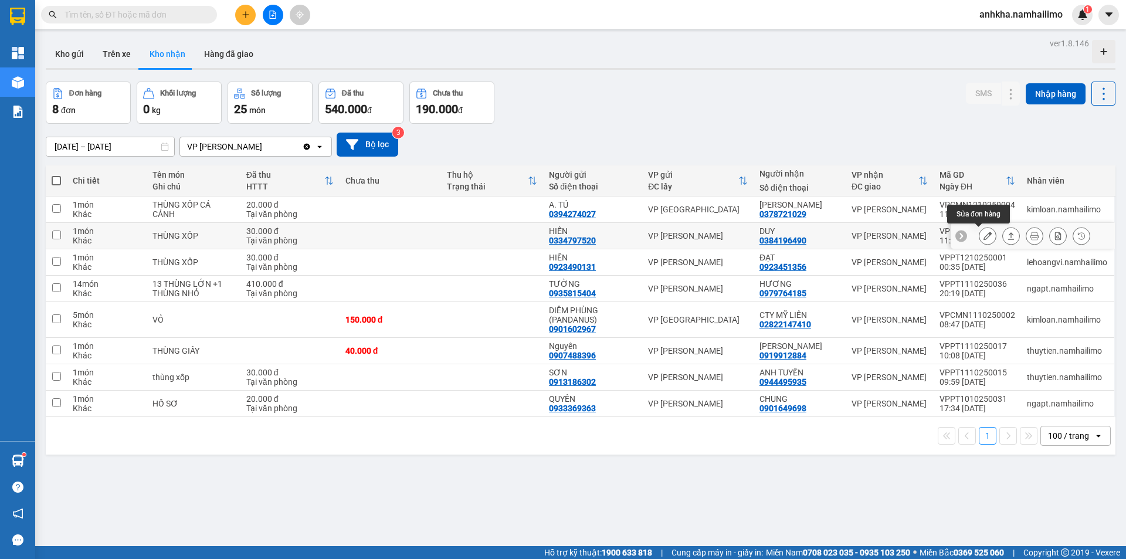
drag, startPoint x: 981, startPoint y: 235, endPoint x: 974, endPoint y: 235, distance: 7.1
click at [979, 235] on button at bounding box center [987, 236] width 16 height 21
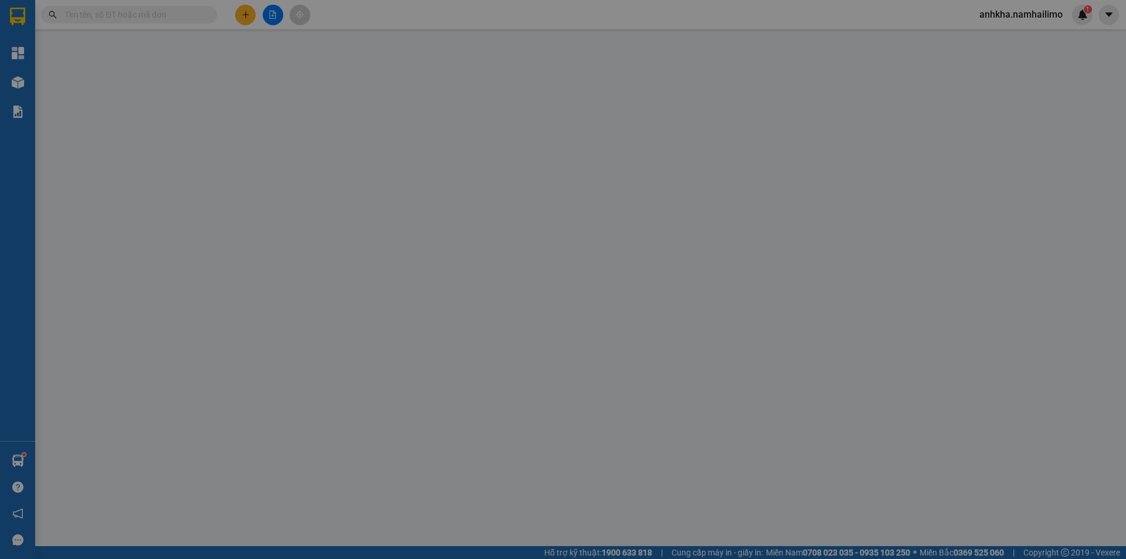
type input "0334797520"
type input "HIỀN"
type input "0384196490"
type input "DUY"
type input "30.000"
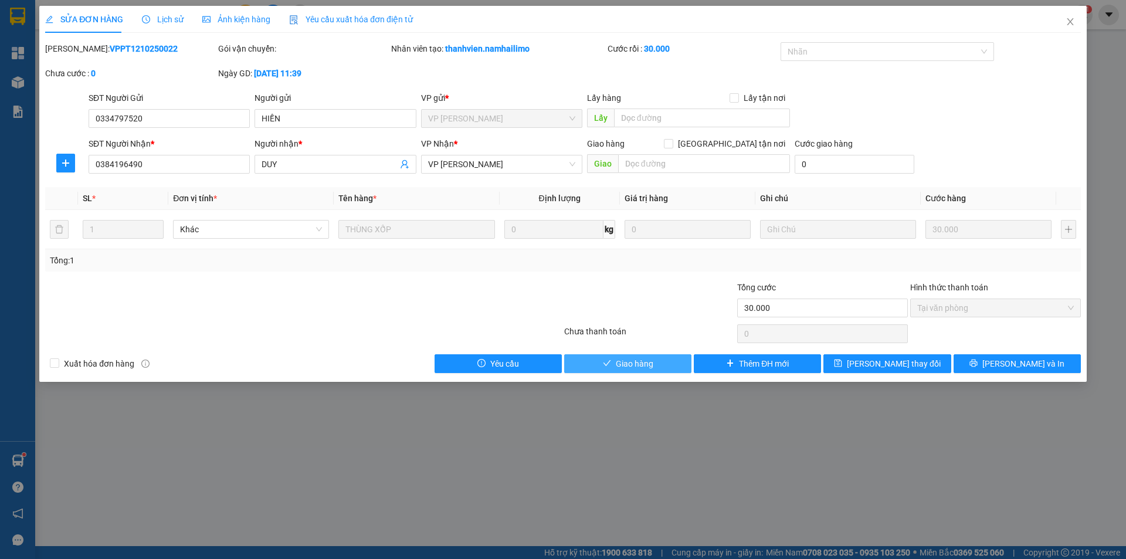
click at [665, 366] on button "Giao hàng" at bounding box center [627, 363] width 127 height 19
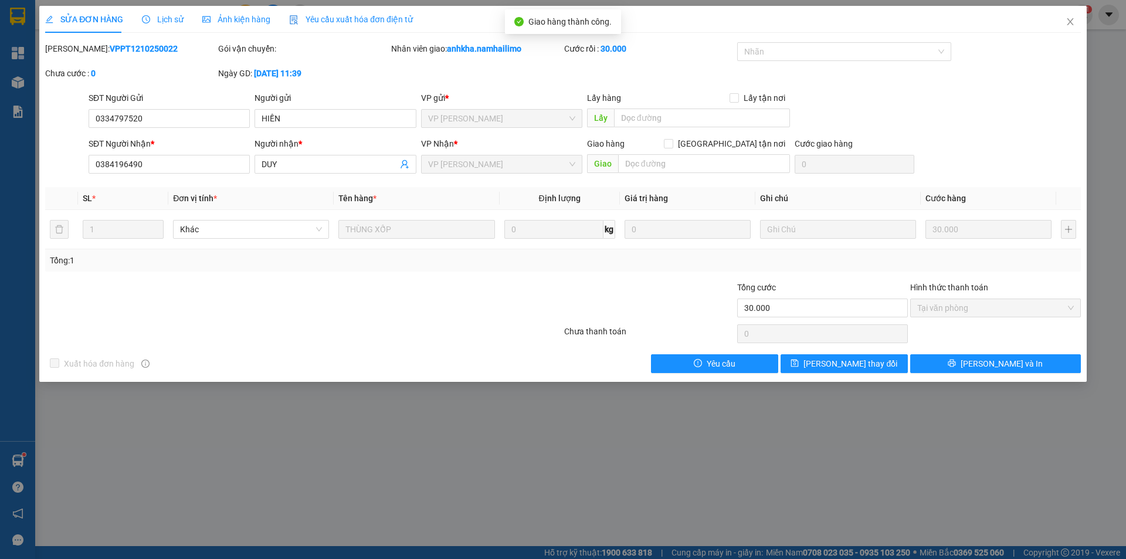
drag, startPoint x: 9, startPoint y: 431, endPoint x: 130, endPoint y: 386, distance: 129.5
click at [8, 432] on div "SỬA ĐƠN HÀNG Lịch sử Ảnh kiện hàng Yêu cầu xuất hóa đơn điện tử Total Paid Fee …" at bounding box center [563, 279] width 1126 height 559
click at [1073, 19] on icon "close" at bounding box center [1069, 21] width 9 height 9
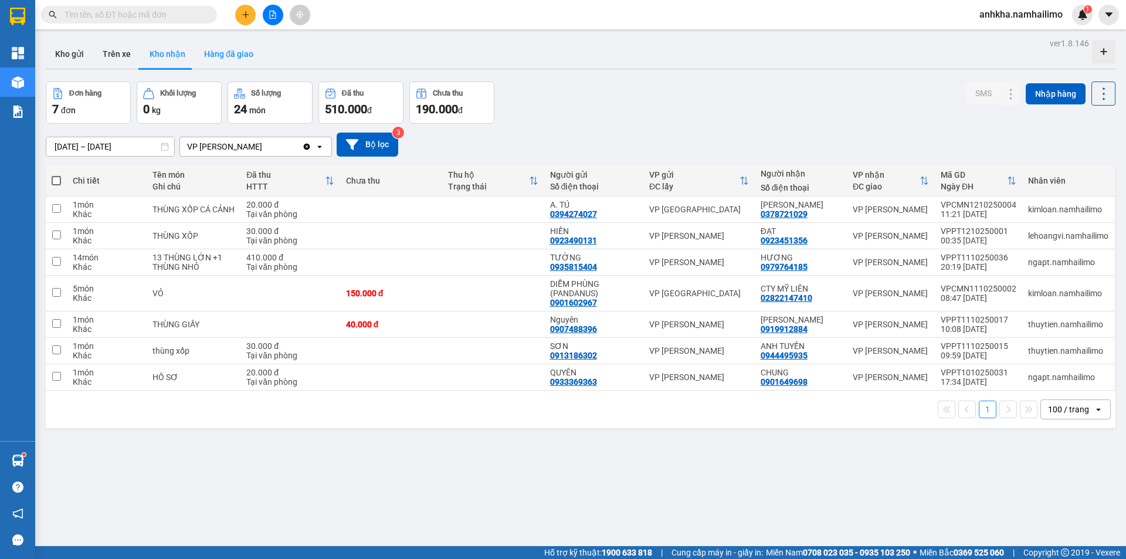
click at [202, 52] on button "Hàng đã giao" at bounding box center [229, 54] width 68 height 28
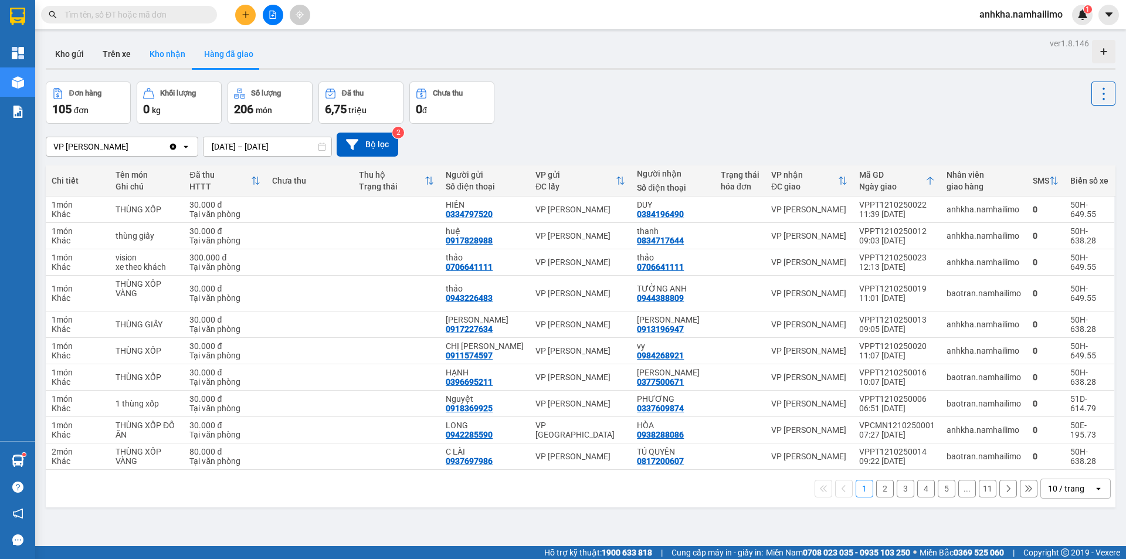
click at [158, 60] on button "Kho nhận" at bounding box center [167, 54] width 55 height 28
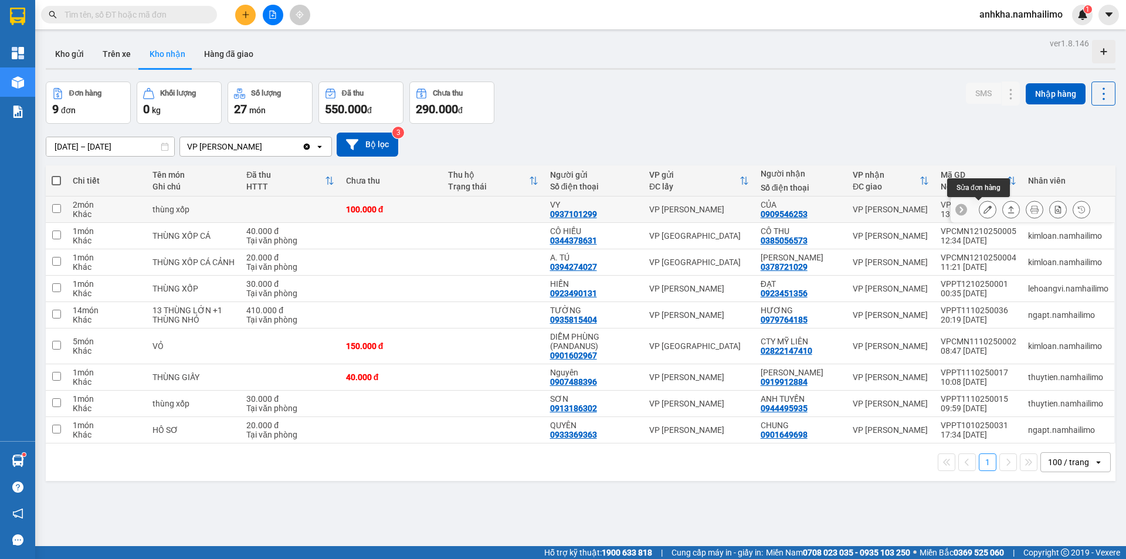
click at [983, 208] on icon at bounding box center [987, 209] width 8 height 8
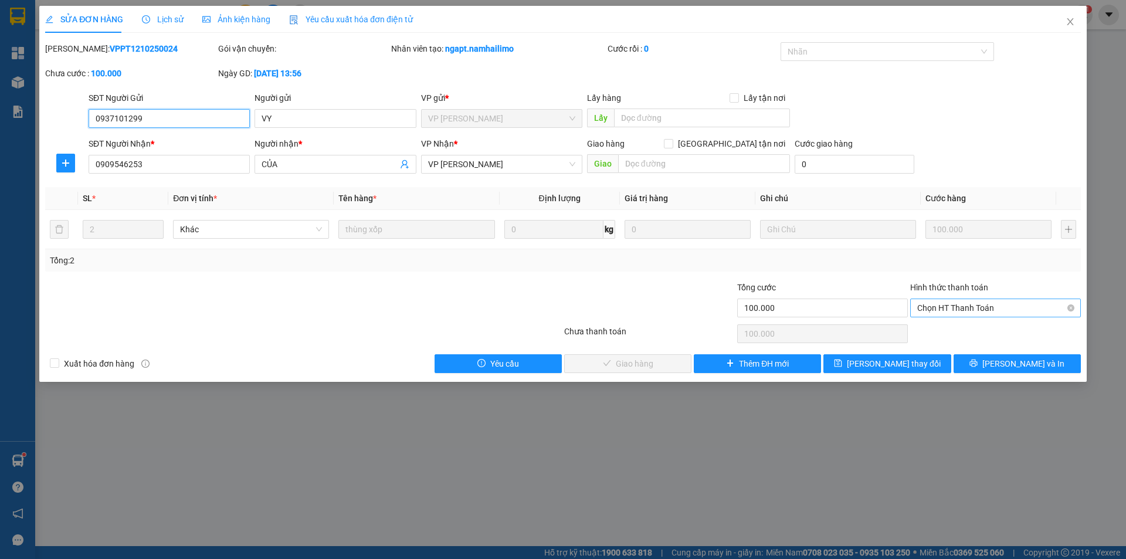
click at [972, 307] on span "Chọn HT Thanh Toán" at bounding box center [995, 308] width 157 height 18
drag, startPoint x: 955, startPoint y: 334, endPoint x: 902, endPoint y: 339, distance: 53.6
click at [955, 334] on div "Tại văn phòng" at bounding box center [995, 331] width 157 height 13
type input "0"
click at [610, 354] on button "Lưu và Giao hàng" at bounding box center [627, 363] width 127 height 19
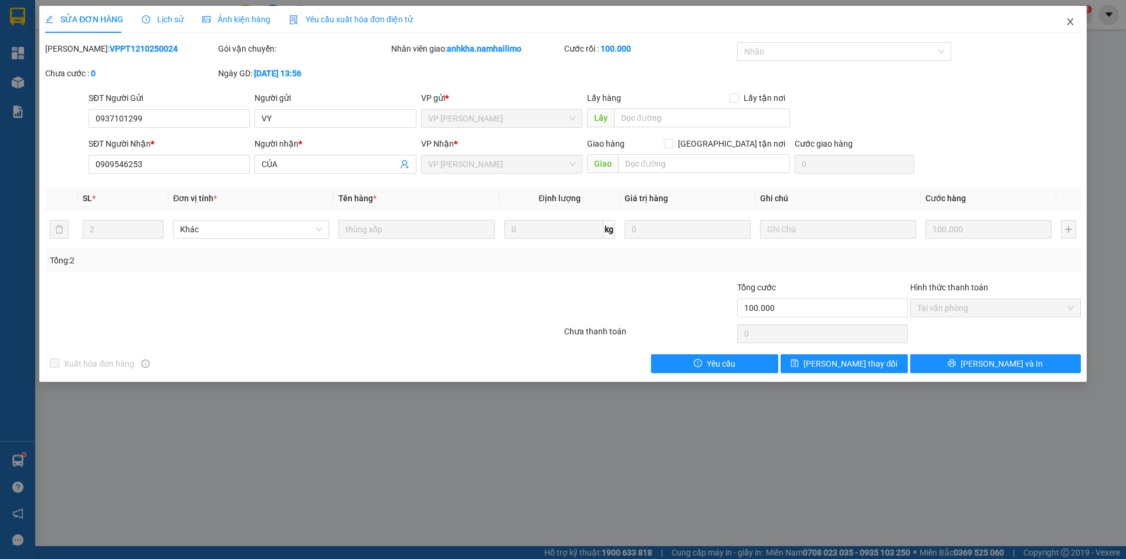
click at [1074, 16] on span "Close" at bounding box center [1070, 22] width 33 height 33
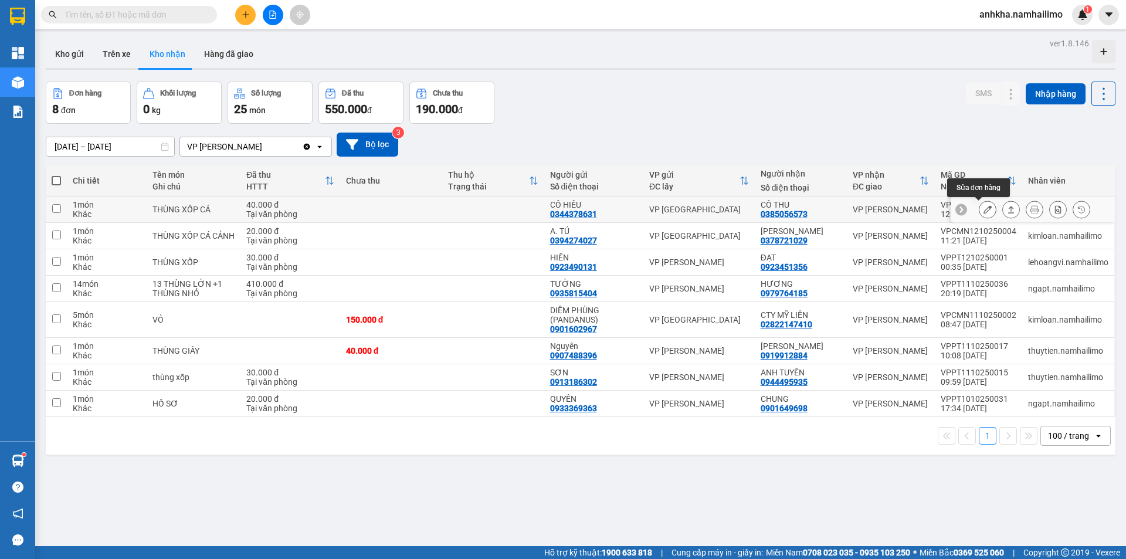
click at [983, 206] on icon at bounding box center [987, 209] width 8 height 8
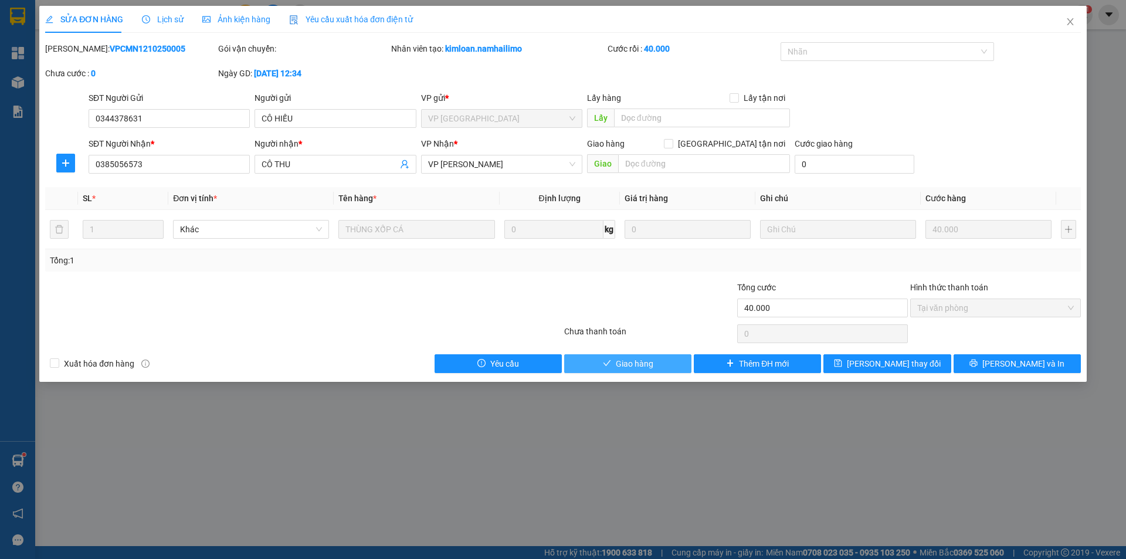
click at [638, 361] on span "Giao hàng" at bounding box center [635, 363] width 38 height 13
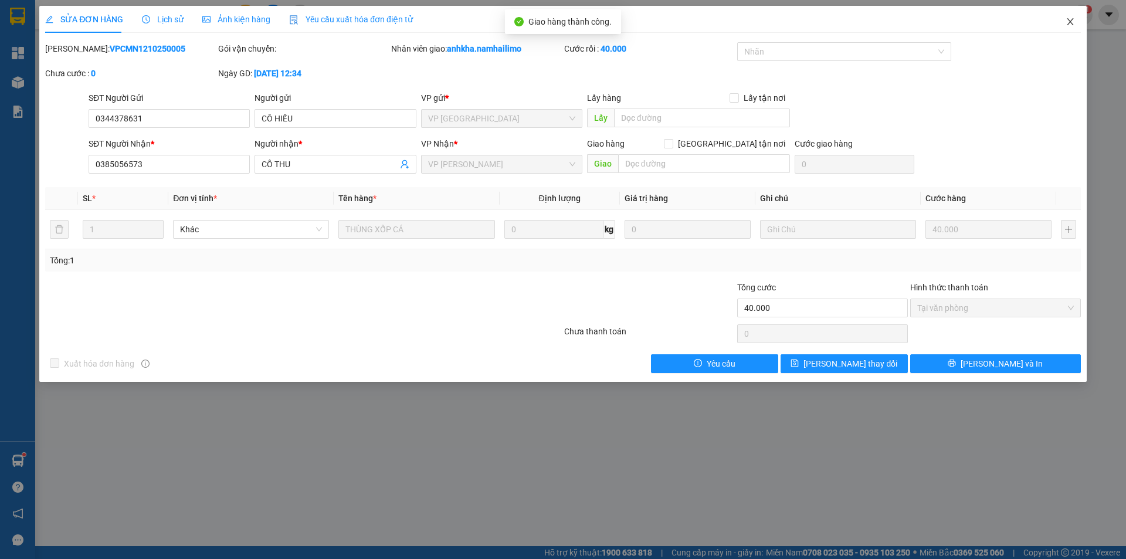
click at [1073, 16] on span "Close" at bounding box center [1070, 22] width 33 height 33
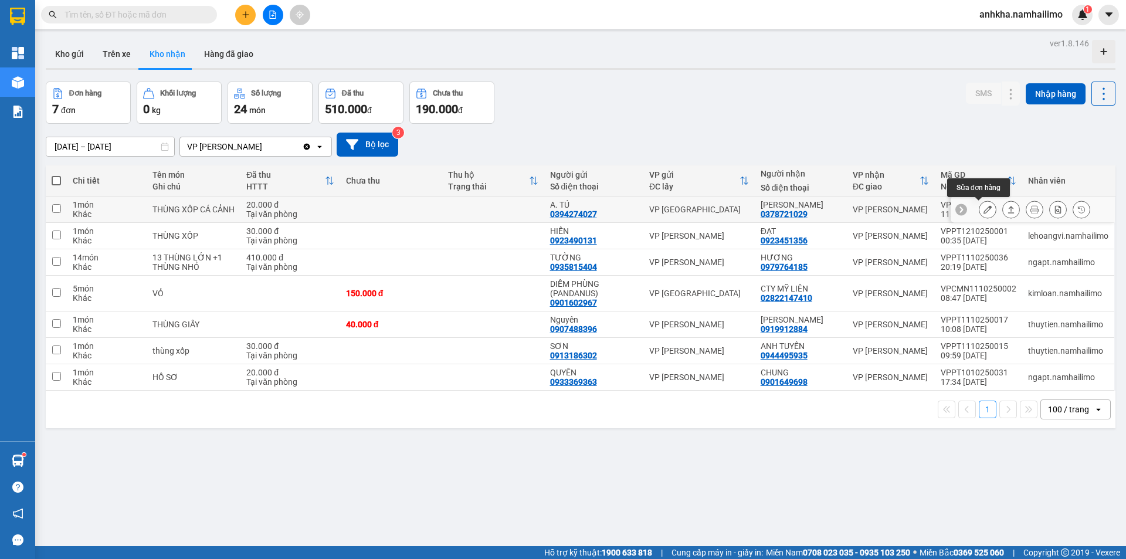
click at [983, 205] on button at bounding box center [987, 209] width 16 height 21
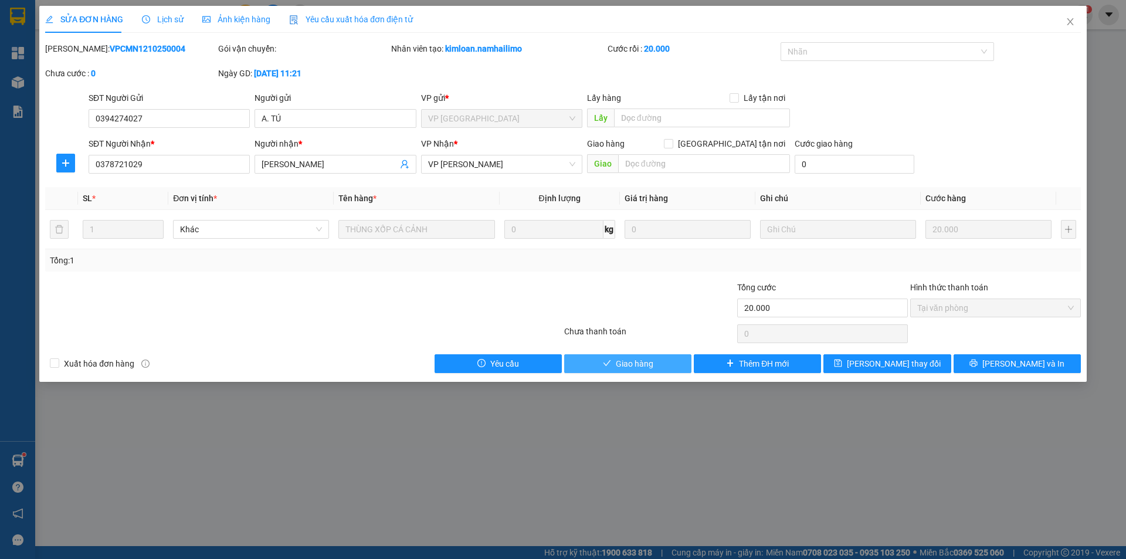
click at [624, 357] on span "Giao hàng" at bounding box center [635, 363] width 38 height 13
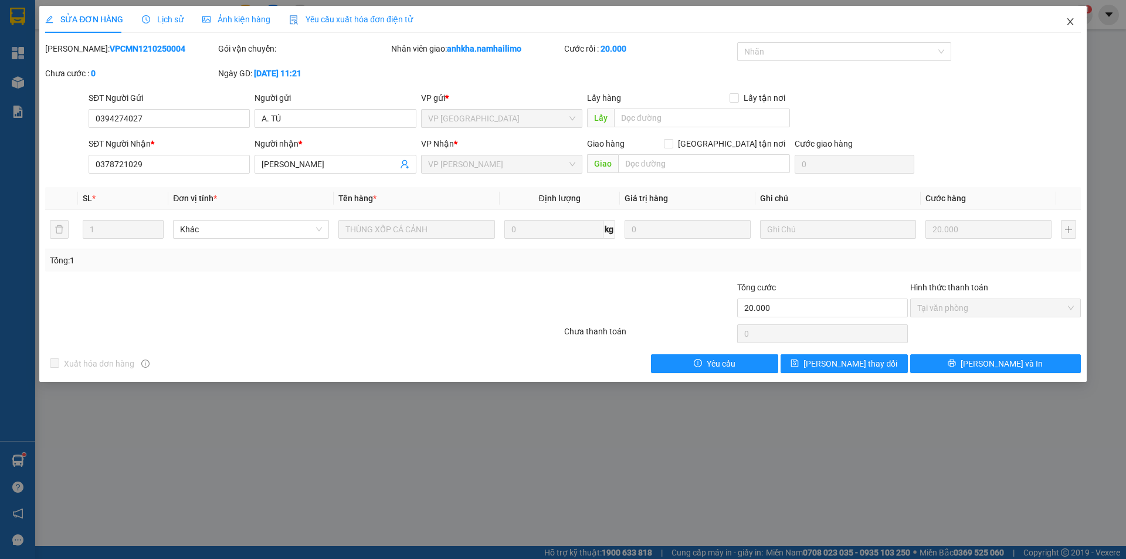
click at [1070, 22] on icon "close" at bounding box center [1070, 21] width 6 height 7
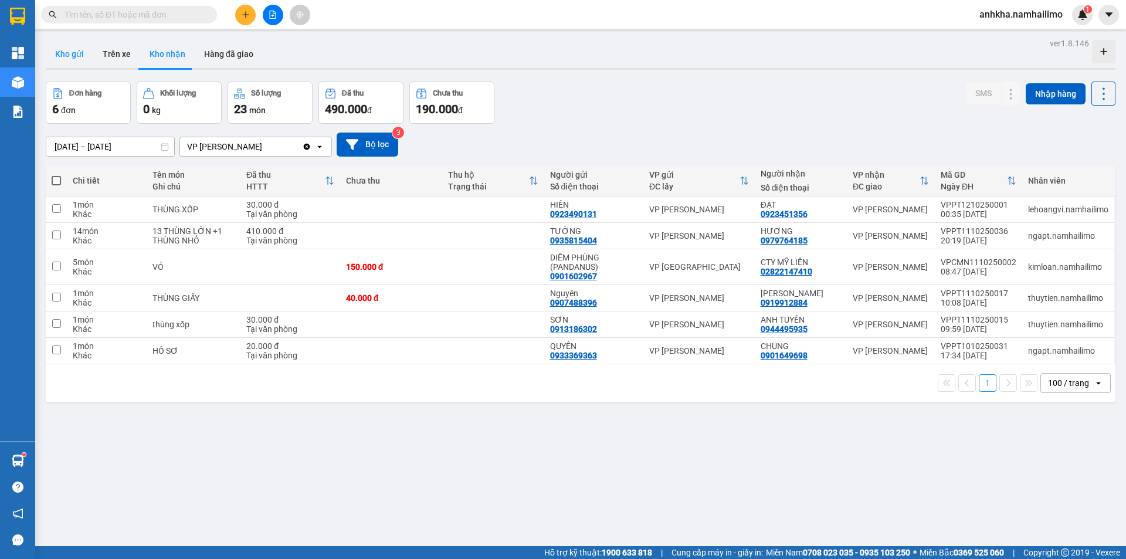
click at [59, 55] on button "Kho gửi" at bounding box center [69, 54] width 47 height 28
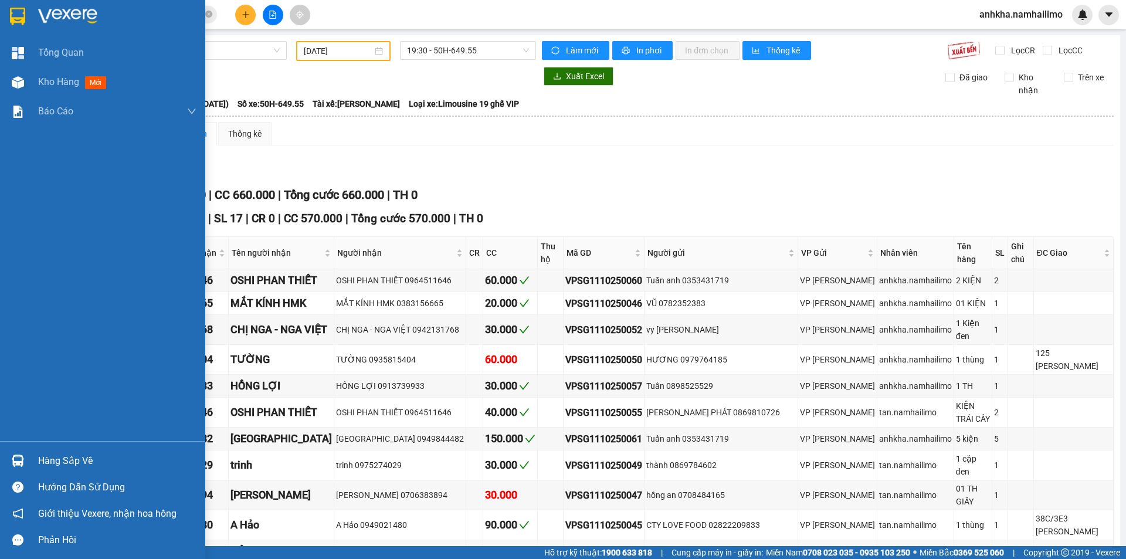
click at [36, 457] on div "Hàng sắp về" at bounding box center [102, 460] width 205 height 26
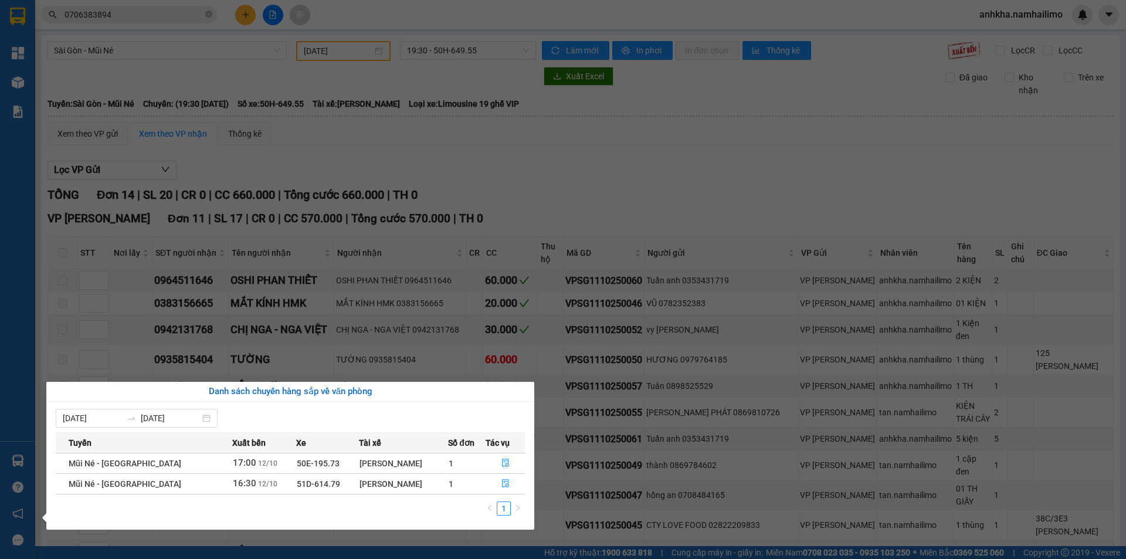
click at [326, 305] on section "Kết quả tìm kiếm ( 3 ) Bộ lọc Mã ĐH Trạng thái Món hàng Tổng cước Chưa cước Ngư…" at bounding box center [563, 279] width 1126 height 559
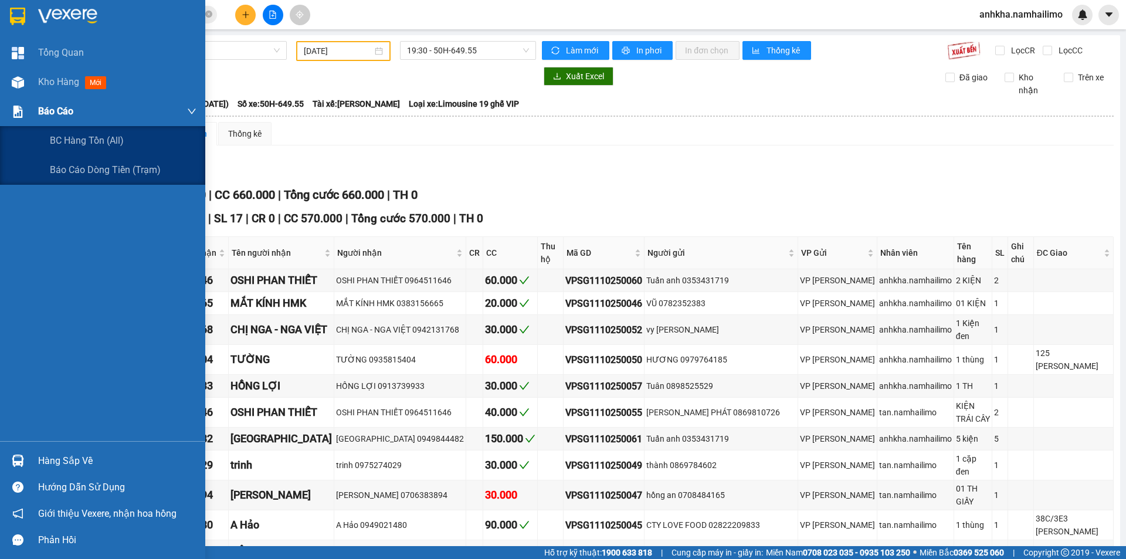
drag, startPoint x: 31, startPoint y: 113, endPoint x: 33, endPoint y: 119, distance: 6.7
click at [31, 114] on div "Báo cáo" at bounding box center [102, 111] width 205 height 29
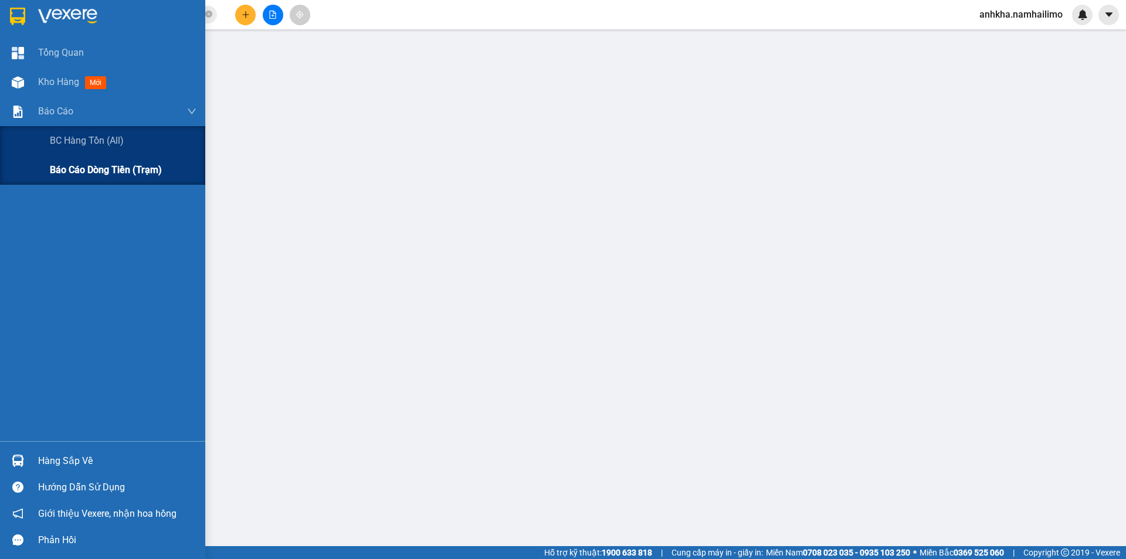
click at [57, 169] on span "Báo cáo dòng tiền (trạm)" at bounding box center [106, 169] width 112 height 15
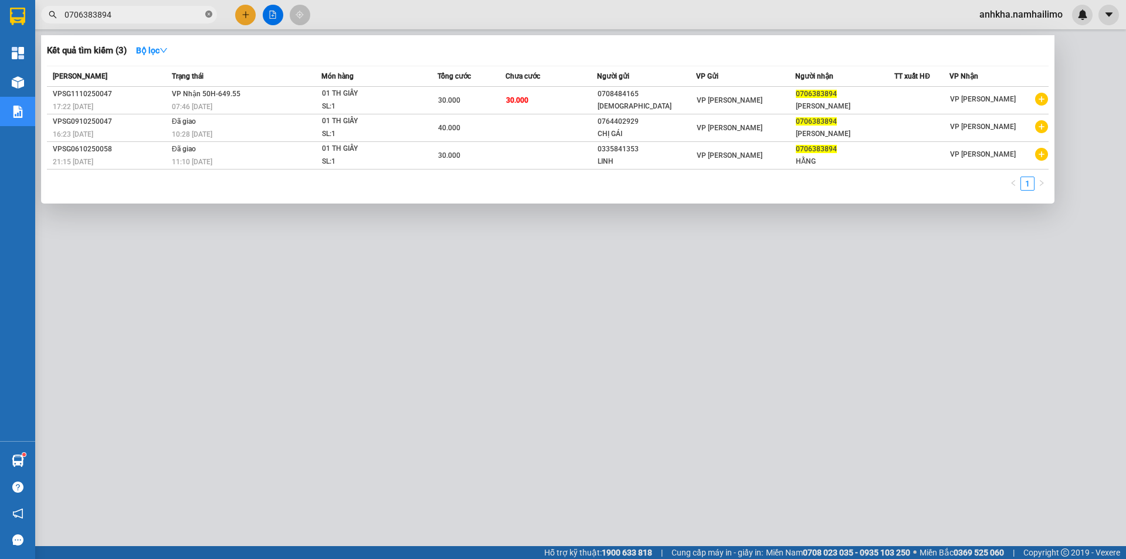
click at [210, 16] on icon "close-circle" at bounding box center [208, 14] width 7 height 7
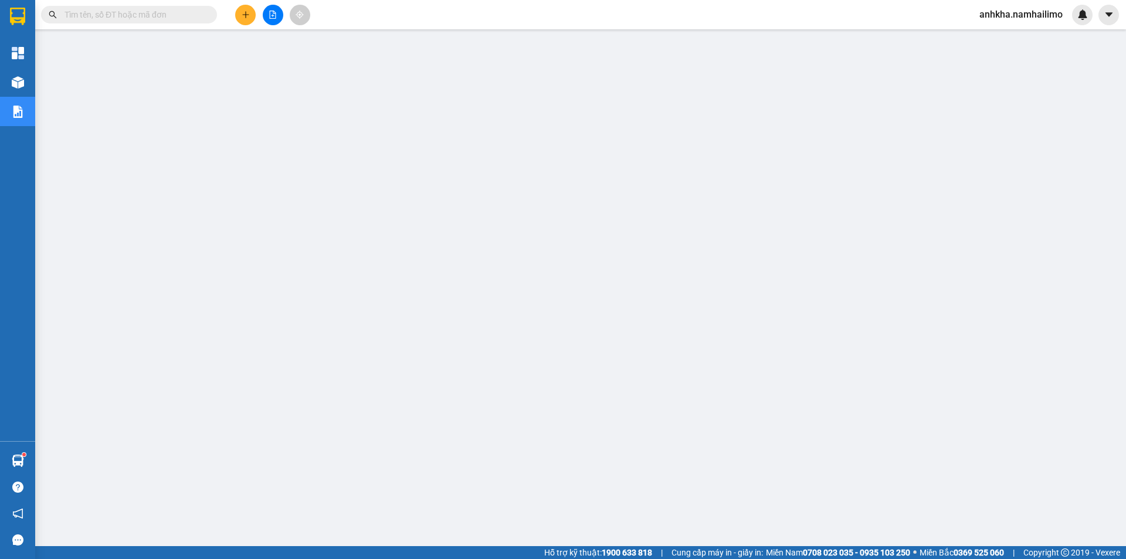
click at [159, 15] on input "text" at bounding box center [133, 14] width 138 height 13
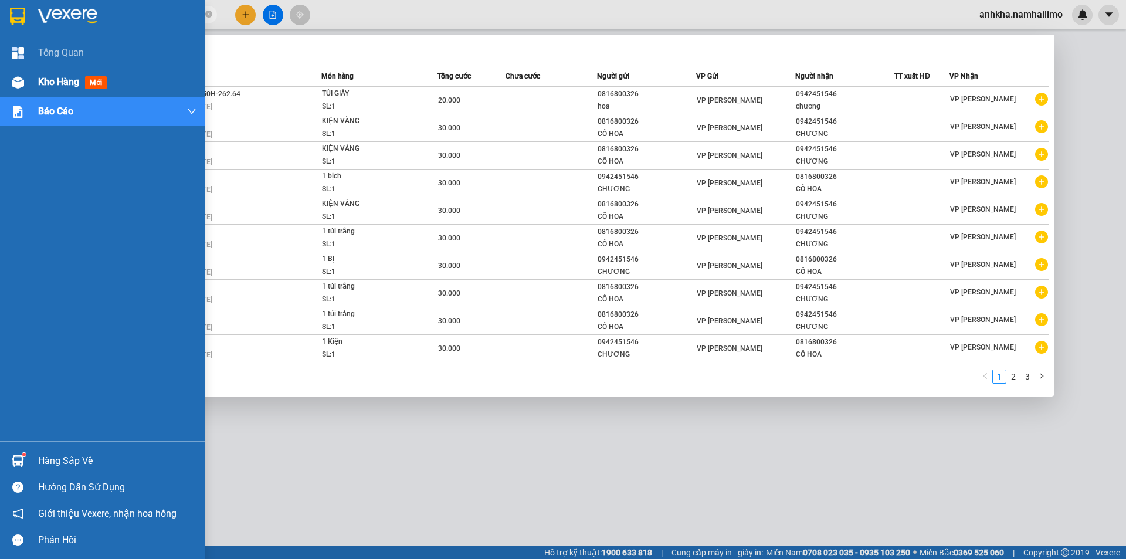
type input "09424549"
click at [84, 87] on div "Kho hàng mới" at bounding box center [74, 81] width 73 height 15
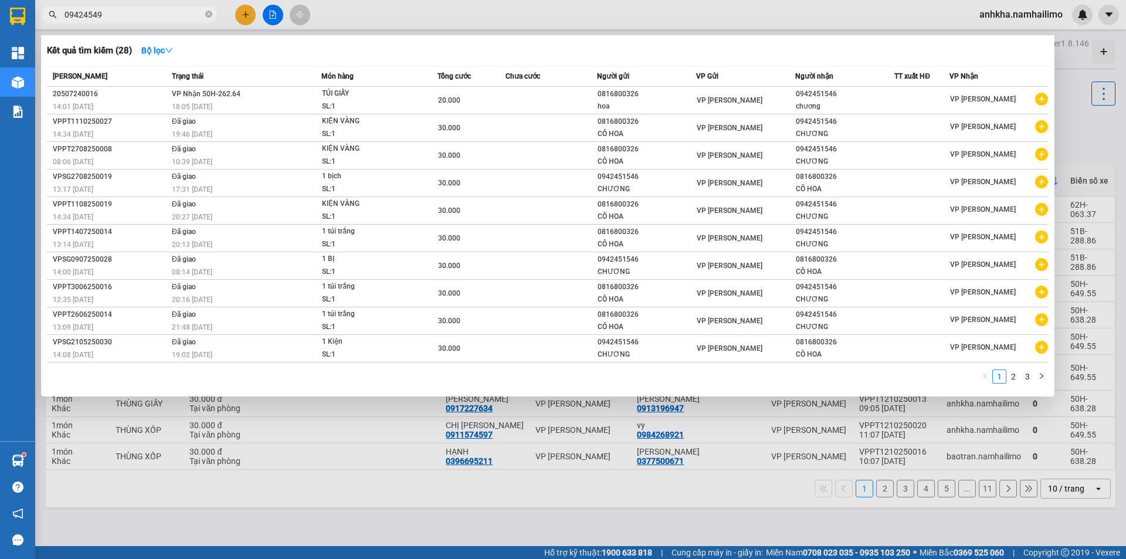
drag, startPoint x: 116, startPoint y: 12, endPoint x: 0, endPoint y: 36, distance: 118.6
click at [1, 37] on section "Kết quả tìm kiếm ( 28 ) Bộ lọc Mã ĐH Trạng thái Món hàng Tổng cước Chưa cước Ng…" at bounding box center [563, 279] width 1126 height 559
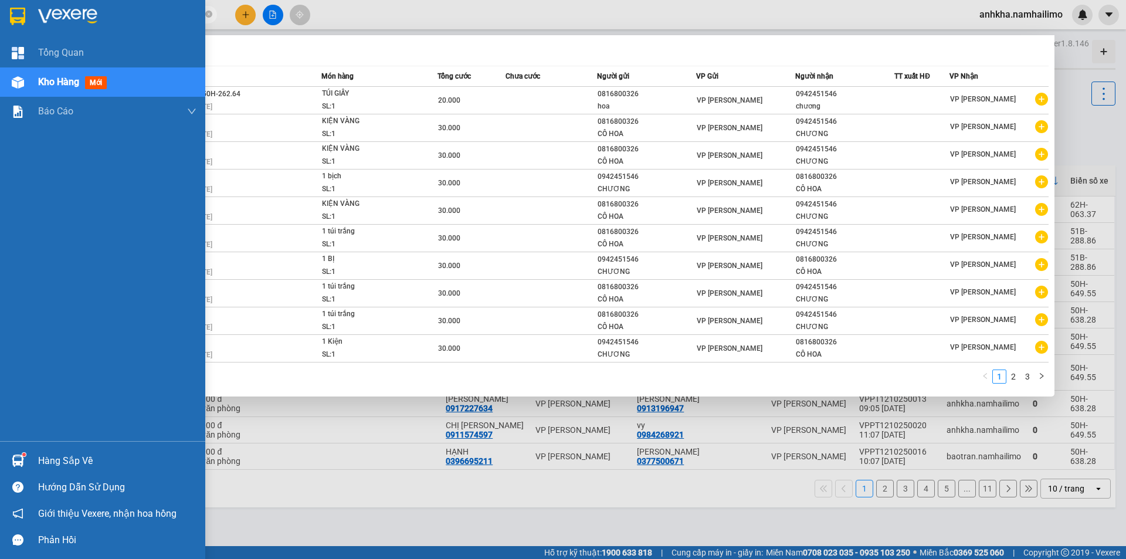
click at [16, 81] on img at bounding box center [18, 82] width 12 height 12
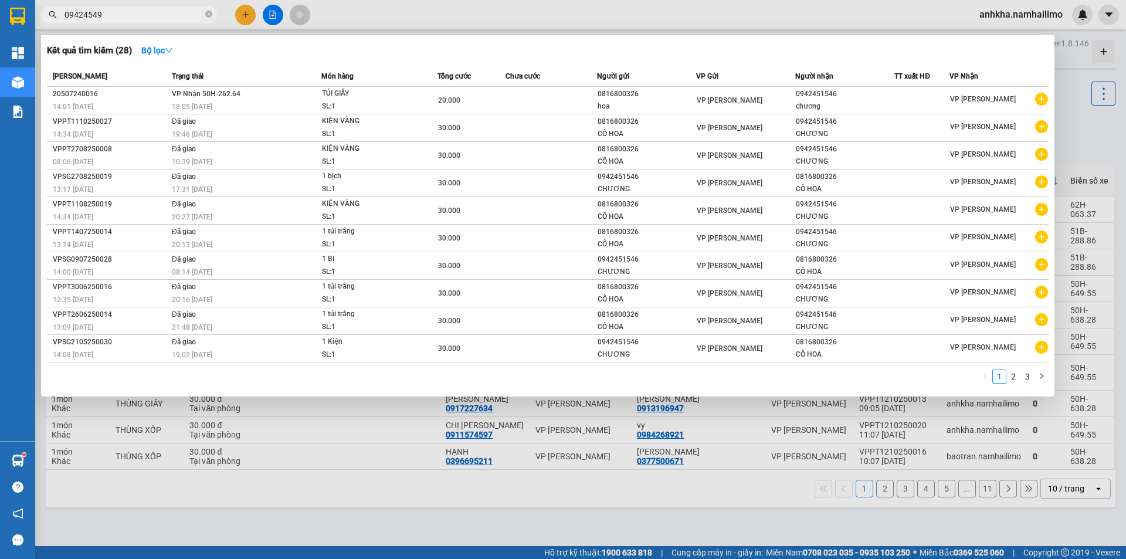
click at [453, 9] on div at bounding box center [563, 279] width 1126 height 559
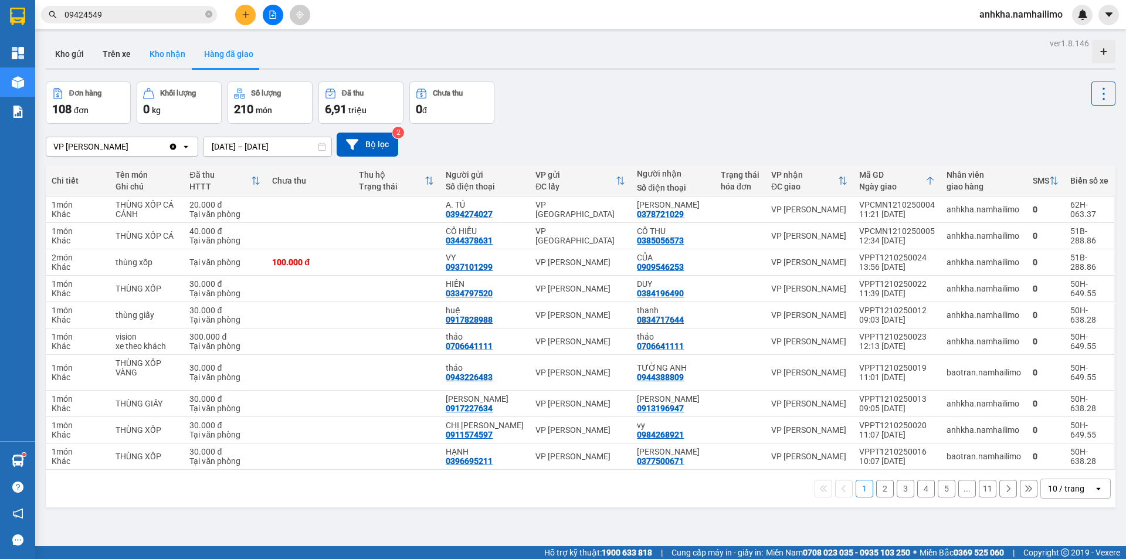
click at [161, 55] on button "Kho nhận" at bounding box center [167, 54] width 55 height 28
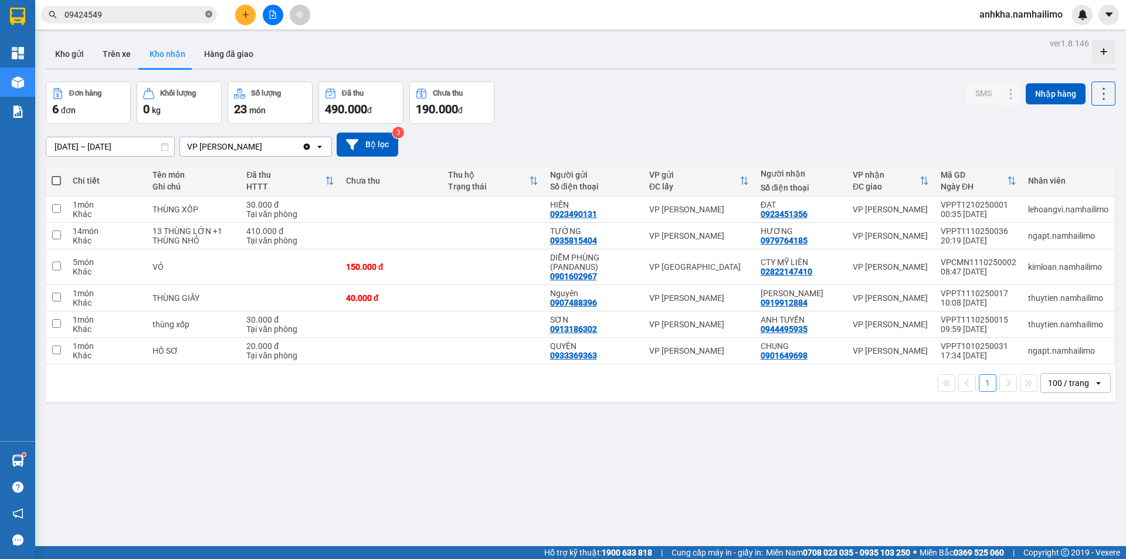
click at [208, 11] on span at bounding box center [208, 14] width 7 height 11
click at [159, 16] on input "text" at bounding box center [133, 14] width 138 height 13
click at [112, 19] on input "text" at bounding box center [133, 14] width 138 height 13
click at [107, 24] on div "Kết quả tìm kiếm ( 28 ) Bộ lọc Mã ĐH Trạng thái Món hàng Tổng cước Chưa cước Ng…" at bounding box center [114, 15] width 229 height 21
click at [107, 12] on input "text" at bounding box center [133, 14] width 138 height 13
